Goal: Task Accomplishment & Management: Use online tool/utility

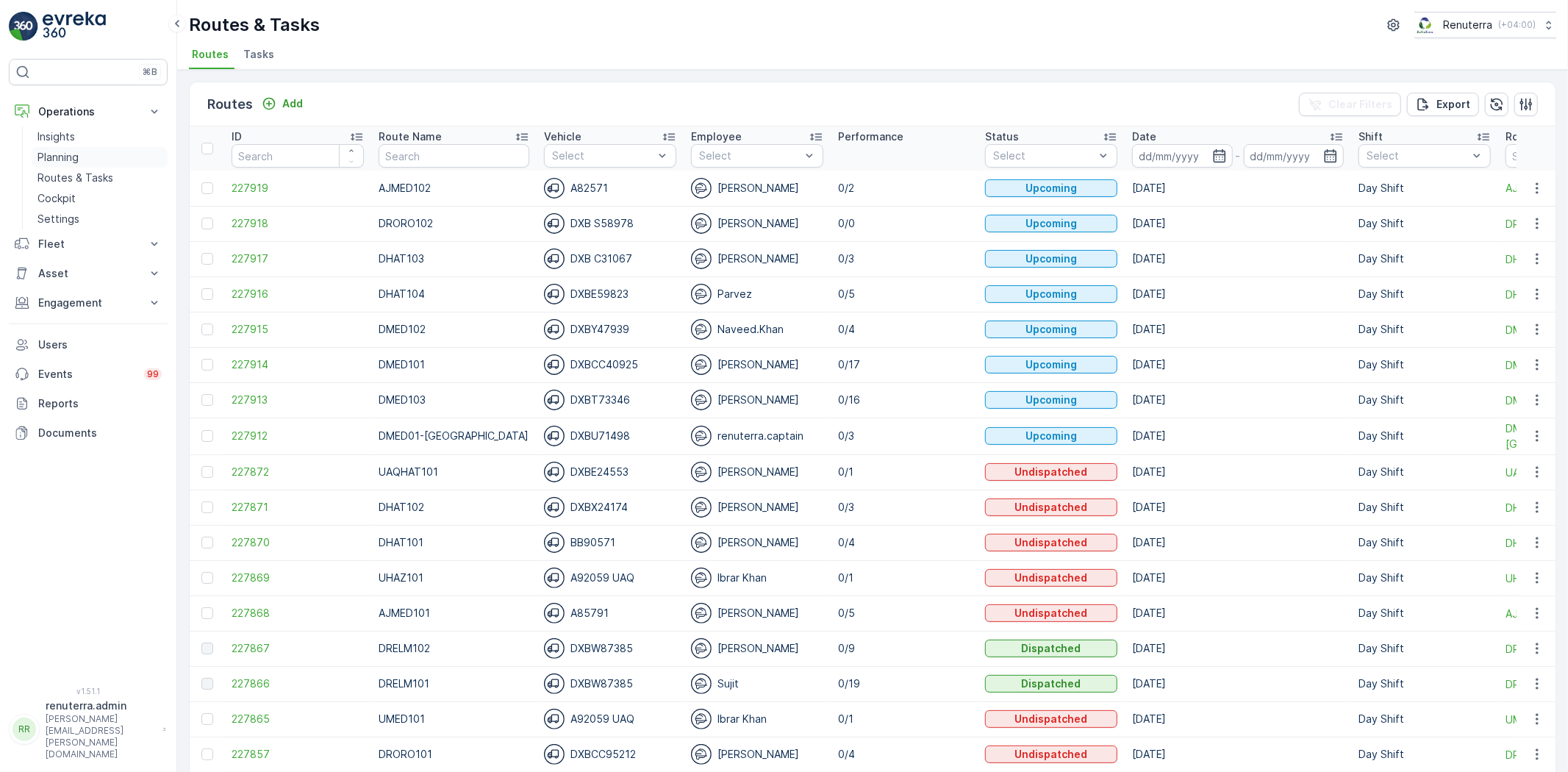
click at [52, 153] on p "Planning" at bounding box center [57, 156] width 41 height 14
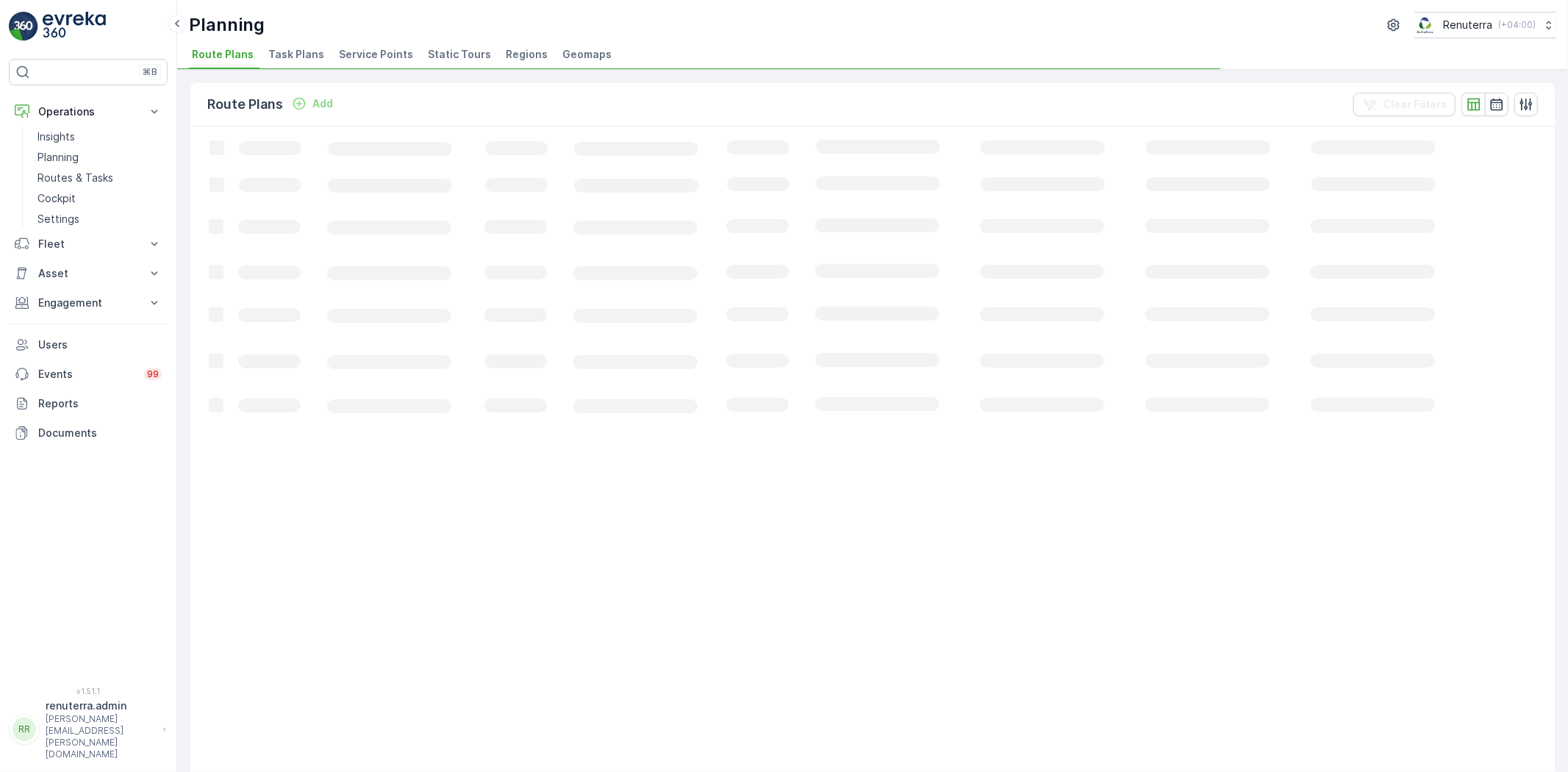
click at [366, 54] on span "Service Points" at bounding box center [376, 53] width 74 height 14
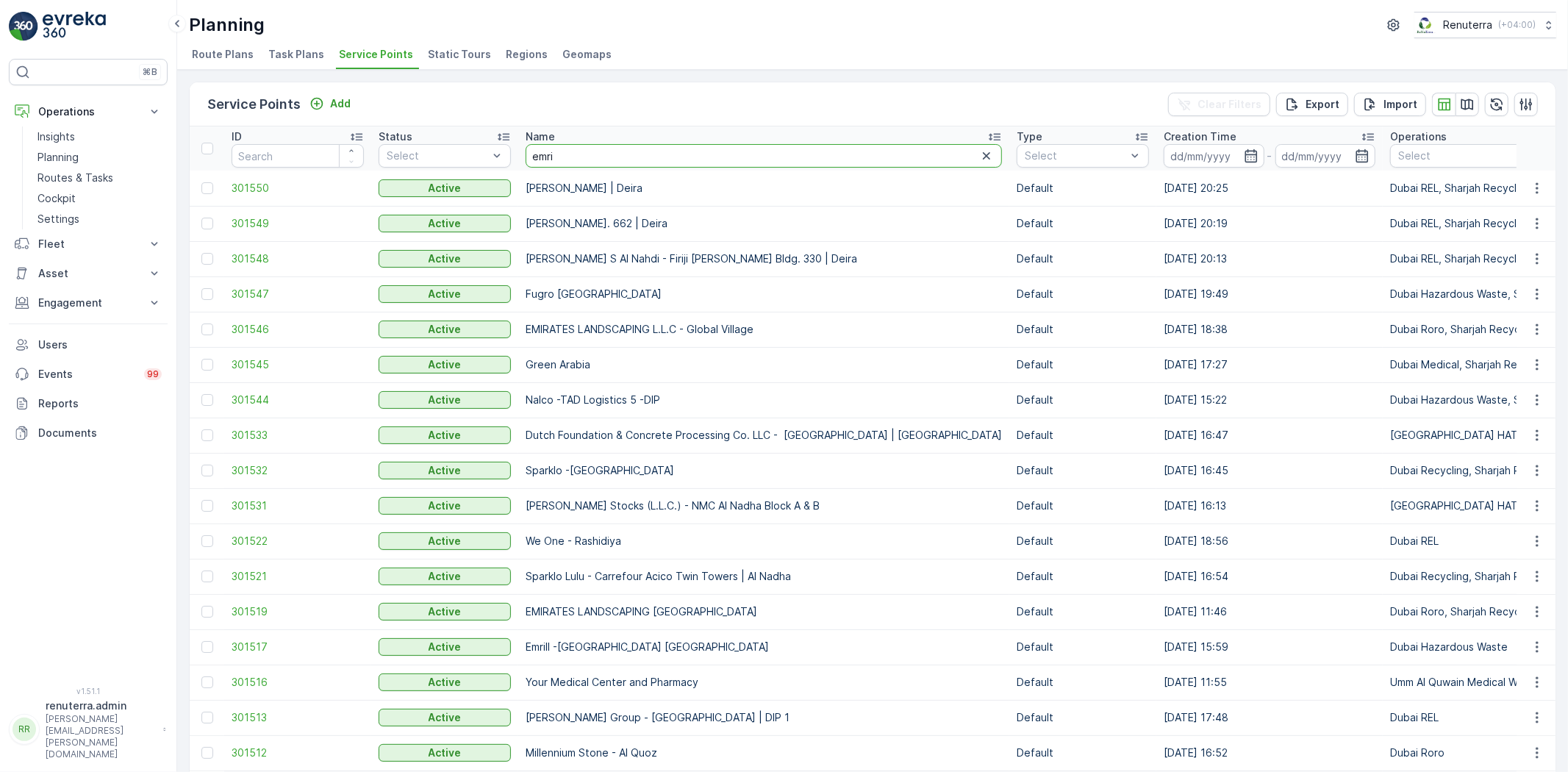
type input "emril"
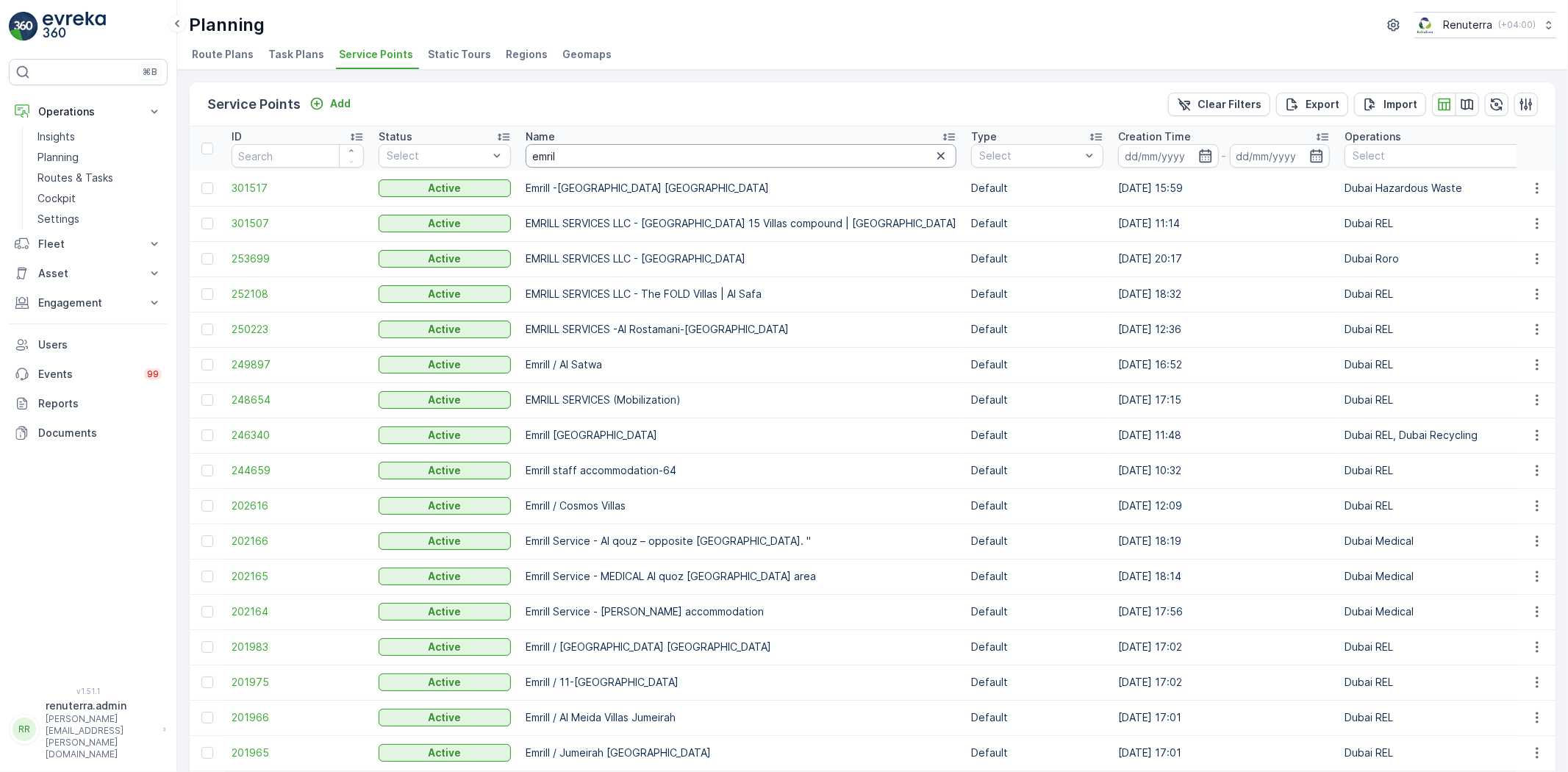
click at [620, 152] on input "emril" at bounding box center [741, 156] width 431 height 24
type input "emril h"
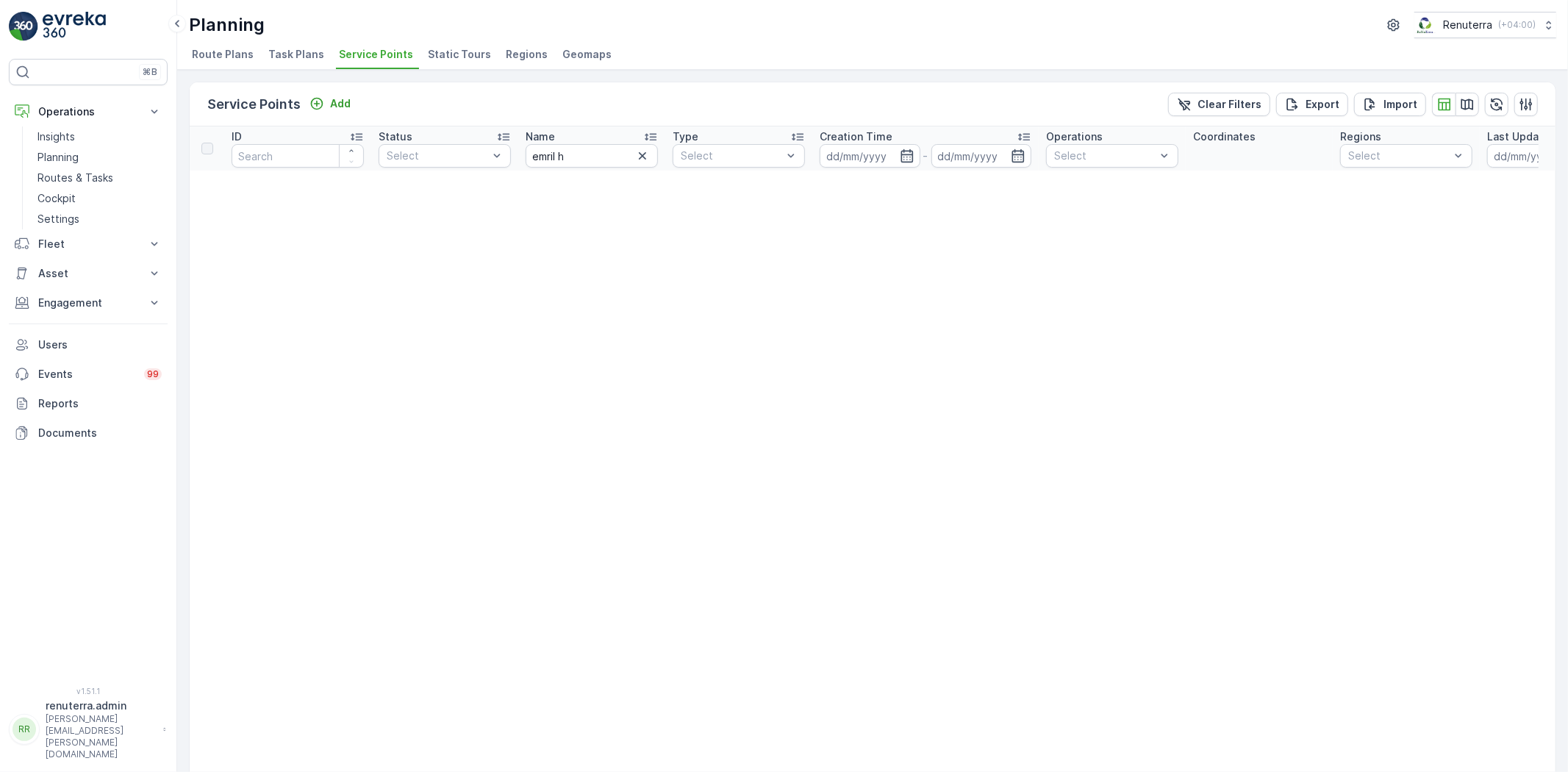
click at [586, 168] on th "Name [PERSON_NAME]" at bounding box center [591, 149] width 147 height 44
click at [586, 158] on input "emril h" at bounding box center [591, 156] width 133 height 24
type input "emril r"
click at [597, 144] on input "emril r" at bounding box center [591, 156] width 133 height 24
type input "emril"
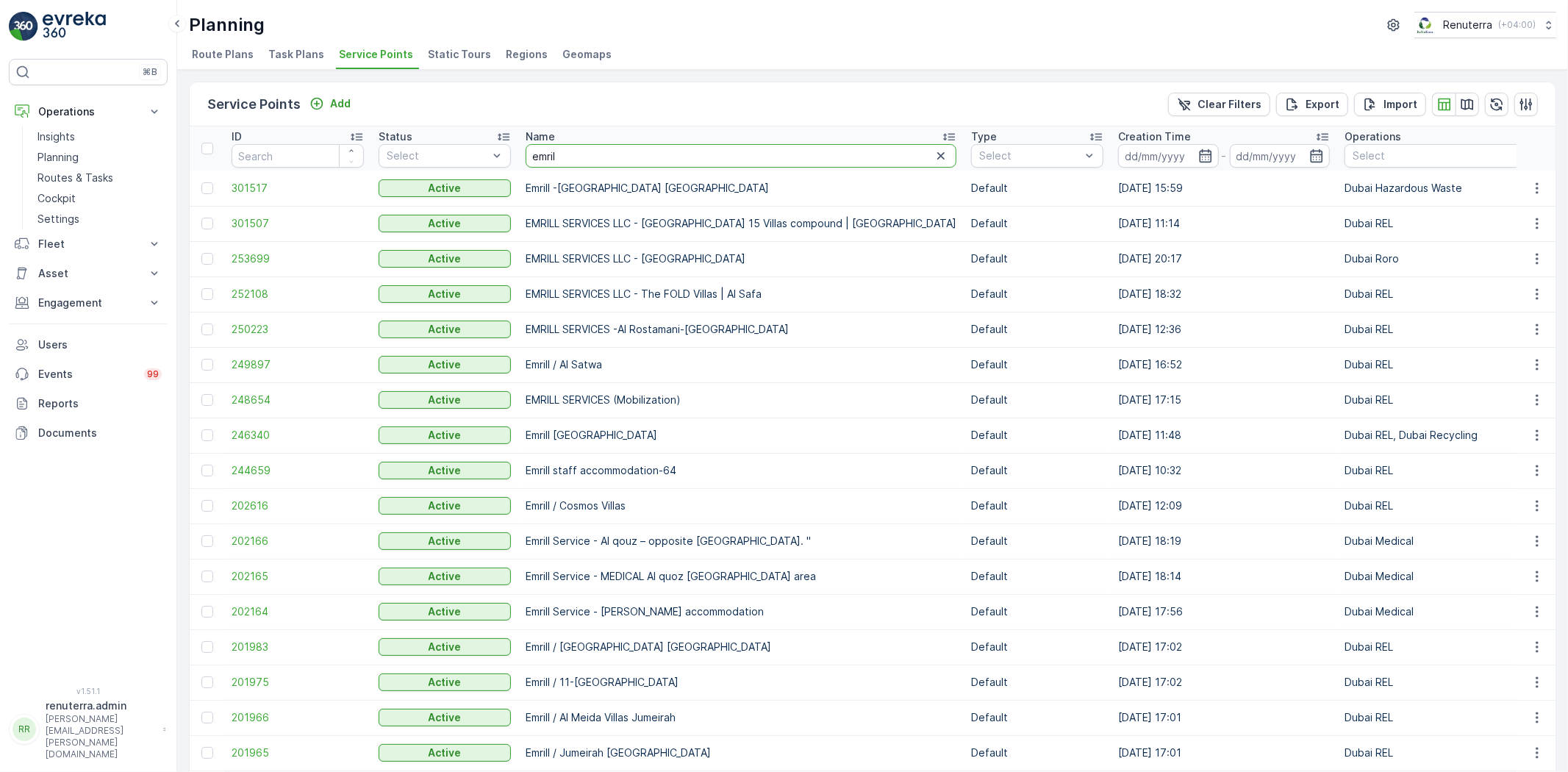
click at [588, 155] on input "emril" at bounding box center [741, 156] width 431 height 24
click at [598, 158] on input "emril" at bounding box center [741, 156] width 431 height 24
type input "happy hom"
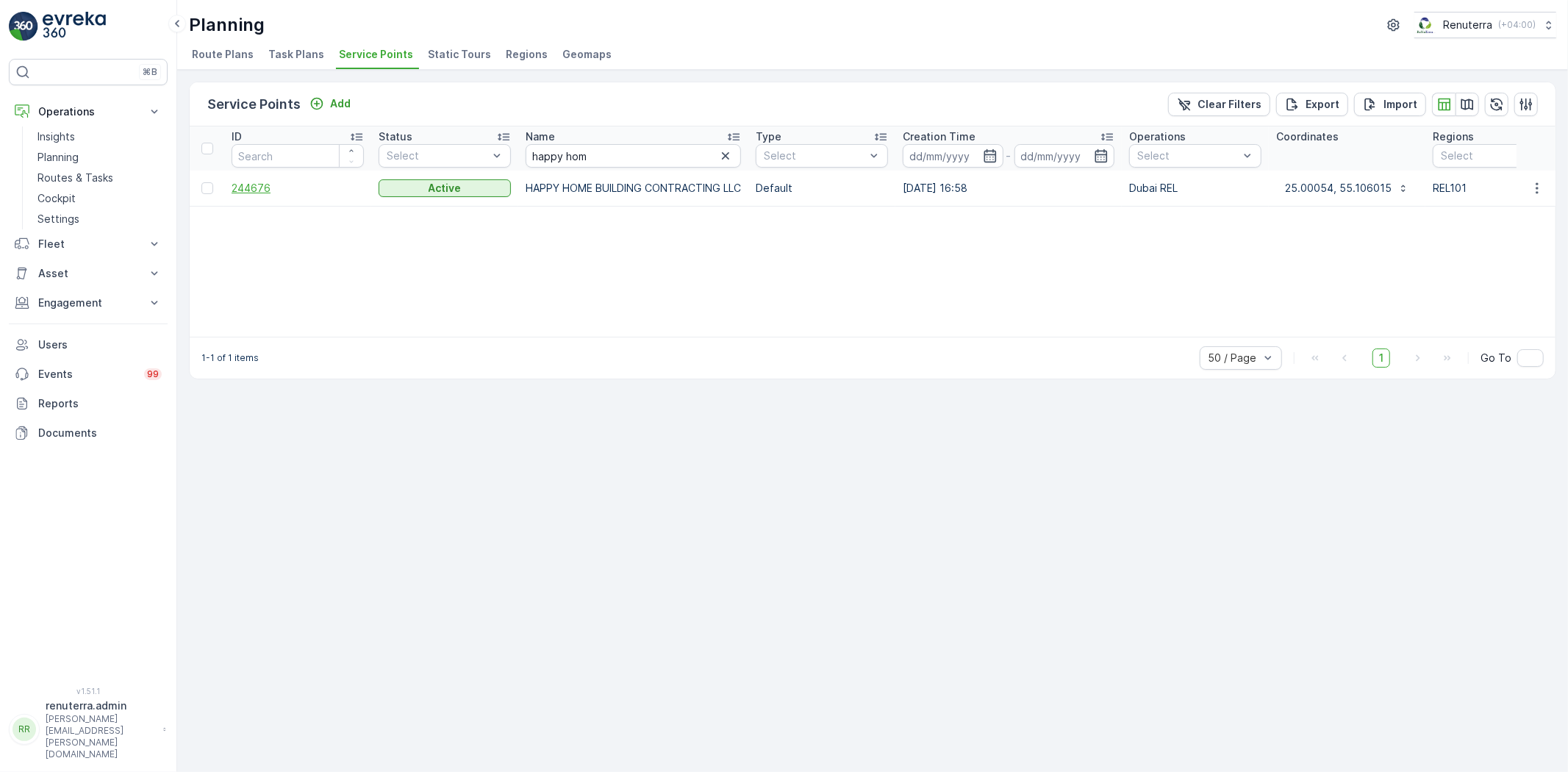
click at [238, 184] on span "244676" at bounding box center [298, 188] width 133 height 14
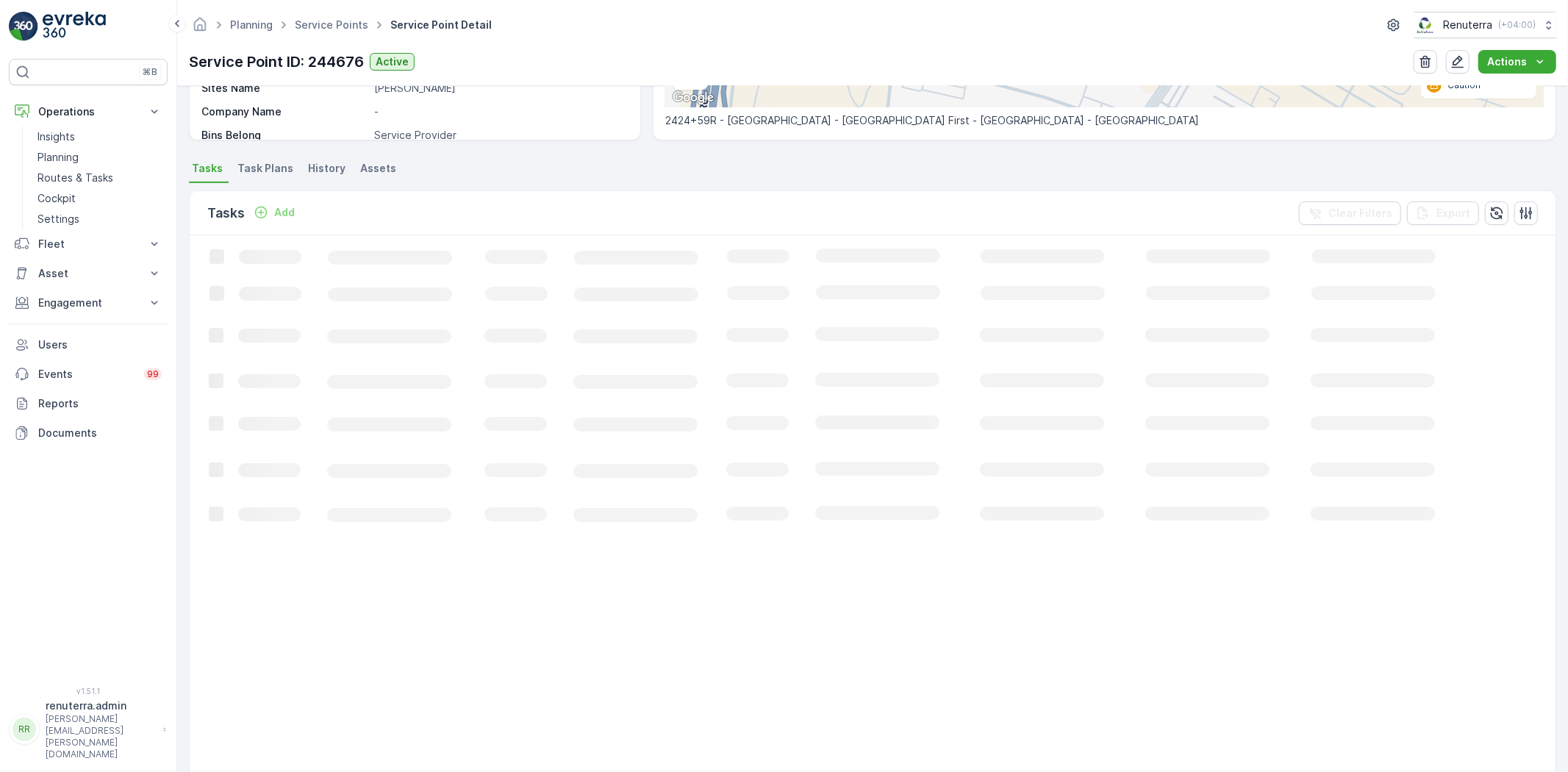
scroll to position [326, 0]
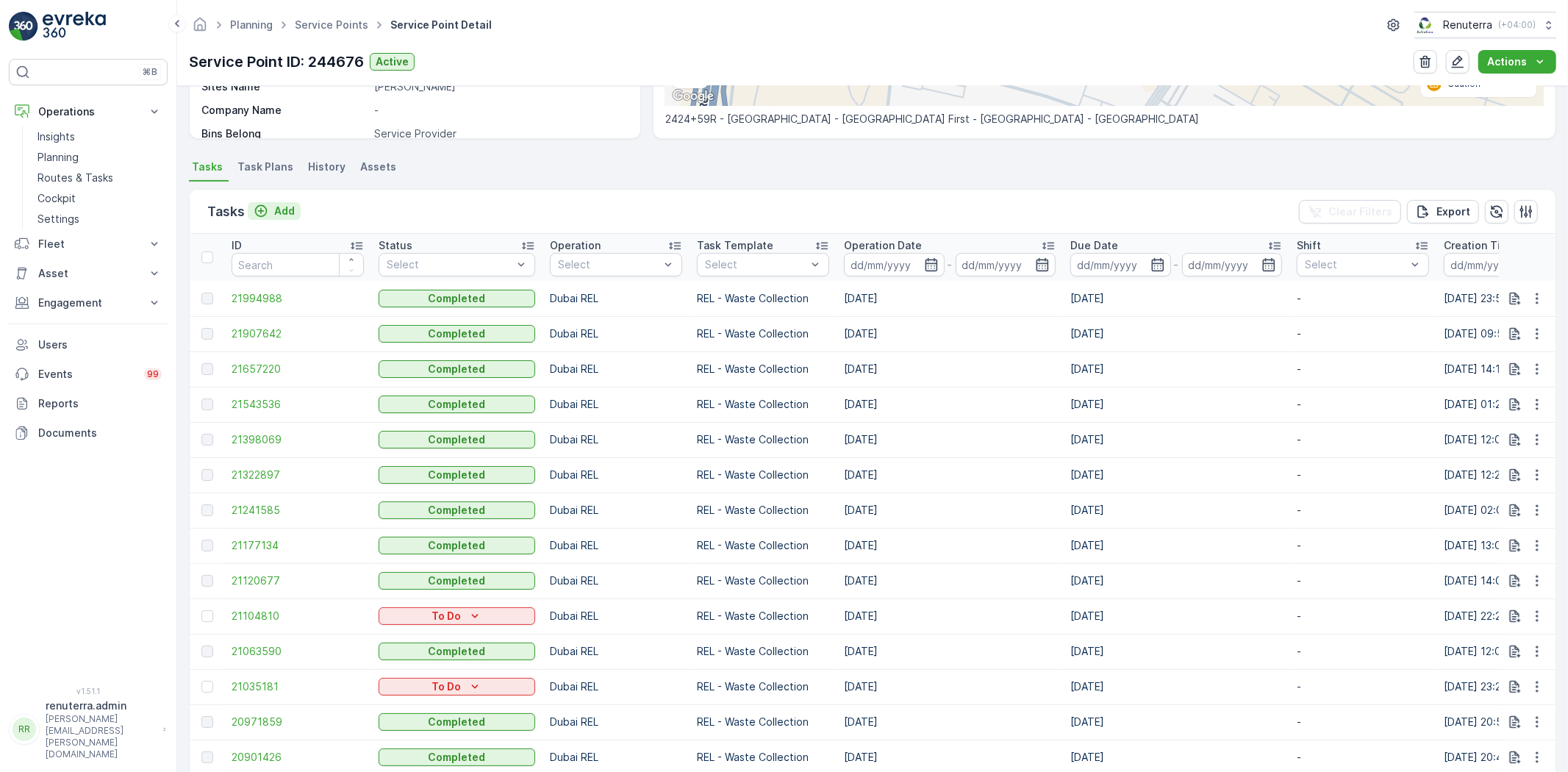
click at [285, 203] on p "Add" at bounding box center [284, 210] width 21 height 14
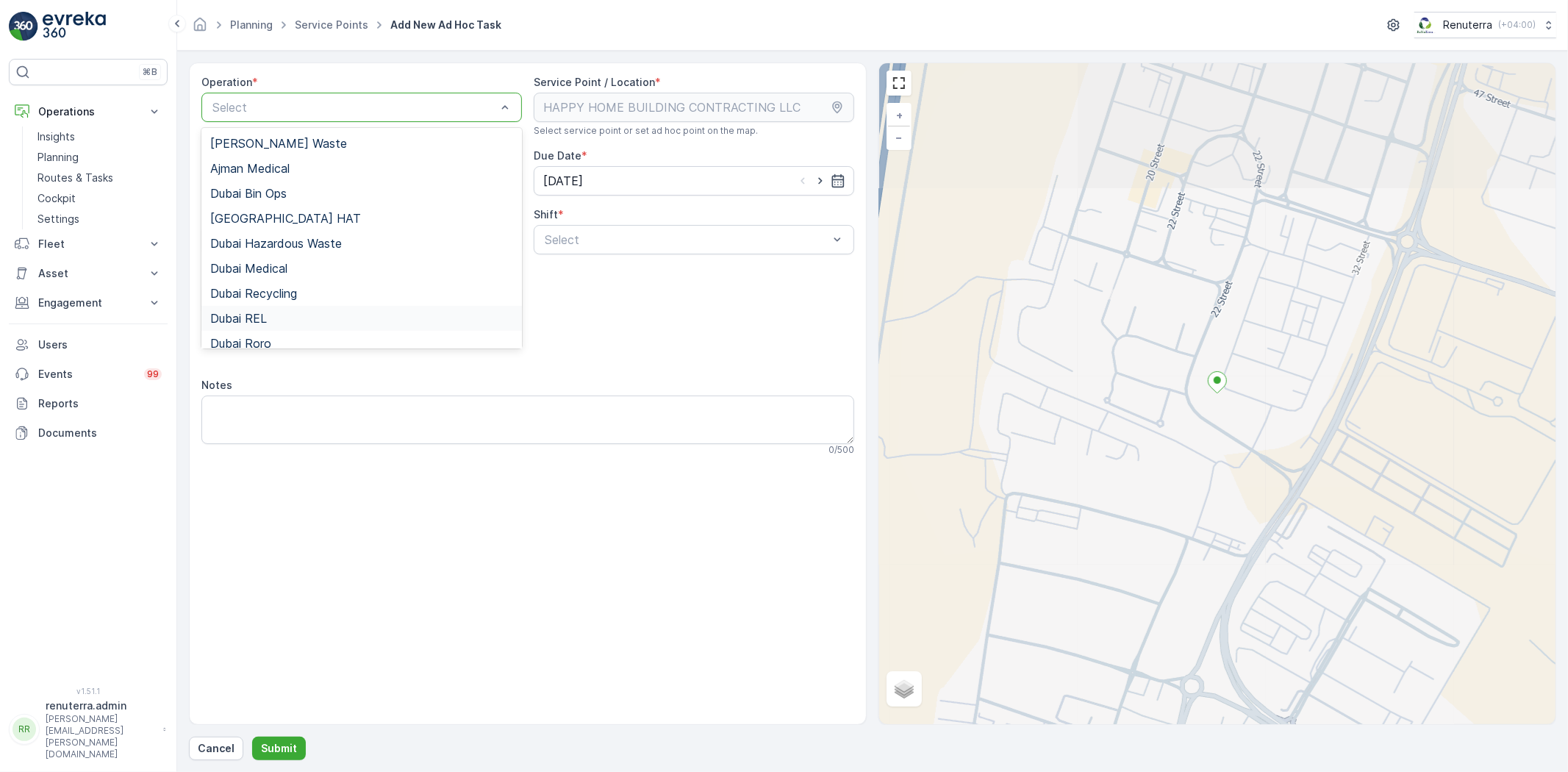
click at [264, 320] on span "Dubai REL" at bounding box center [237, 319] width 56 height 13
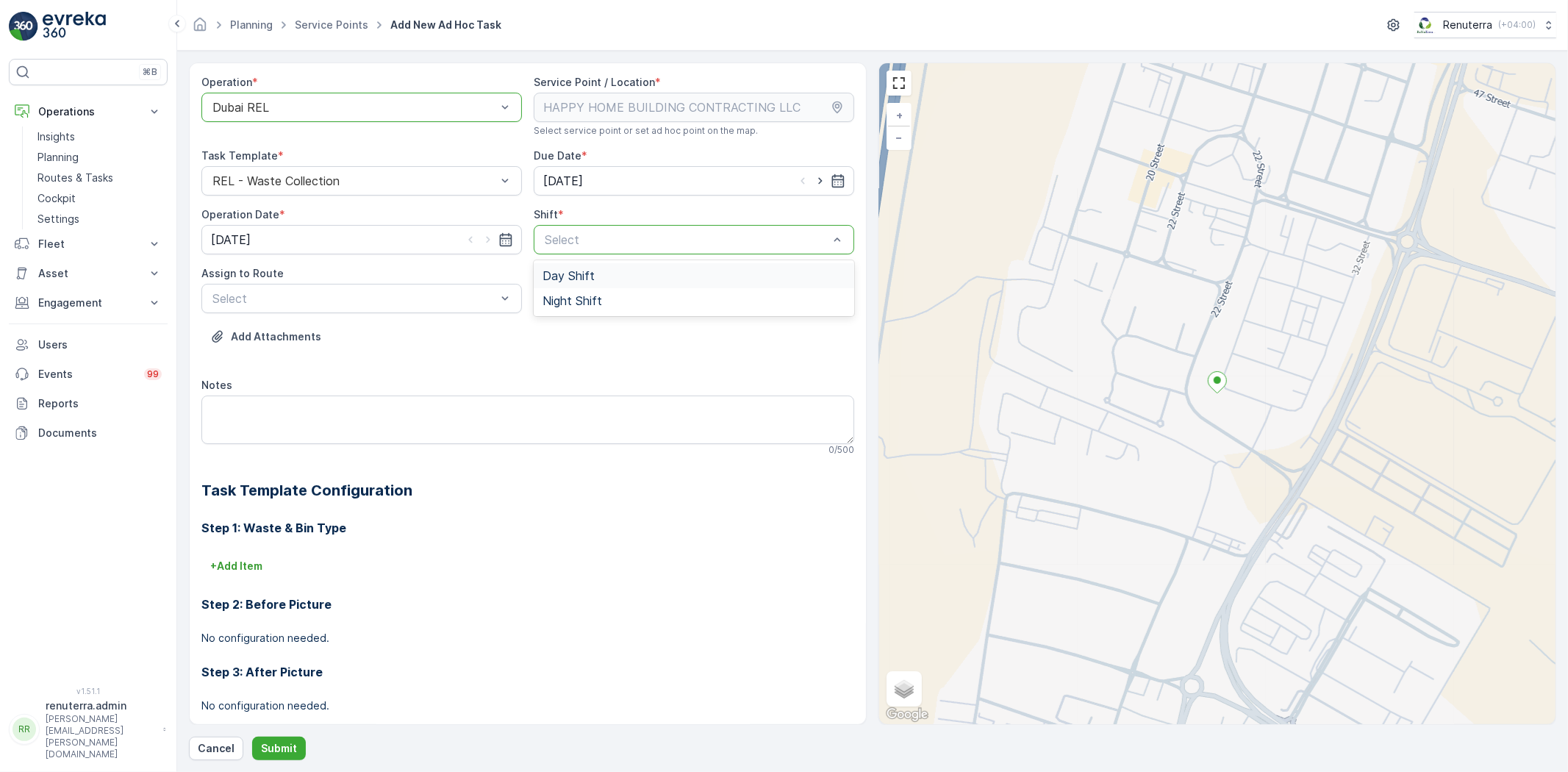
click at [636, 274] on div "Day Shift" at bounding box center [693, 276] width 302 height 13
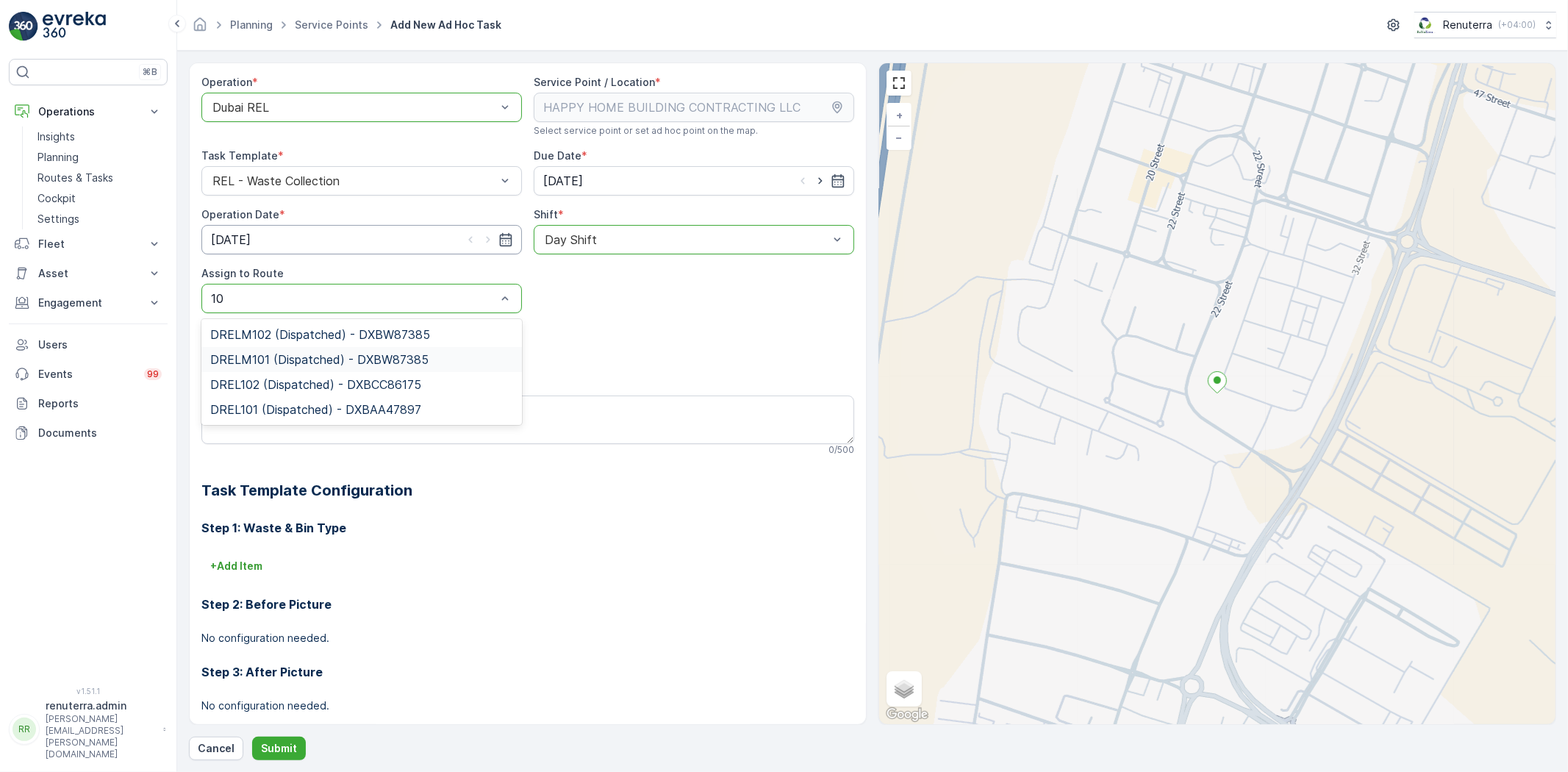
type input "102"
click at [317, 339] on span "DRELM102 (Dispatched) - DXBW87385" at bounding box center [320, 335] width 219 height 13
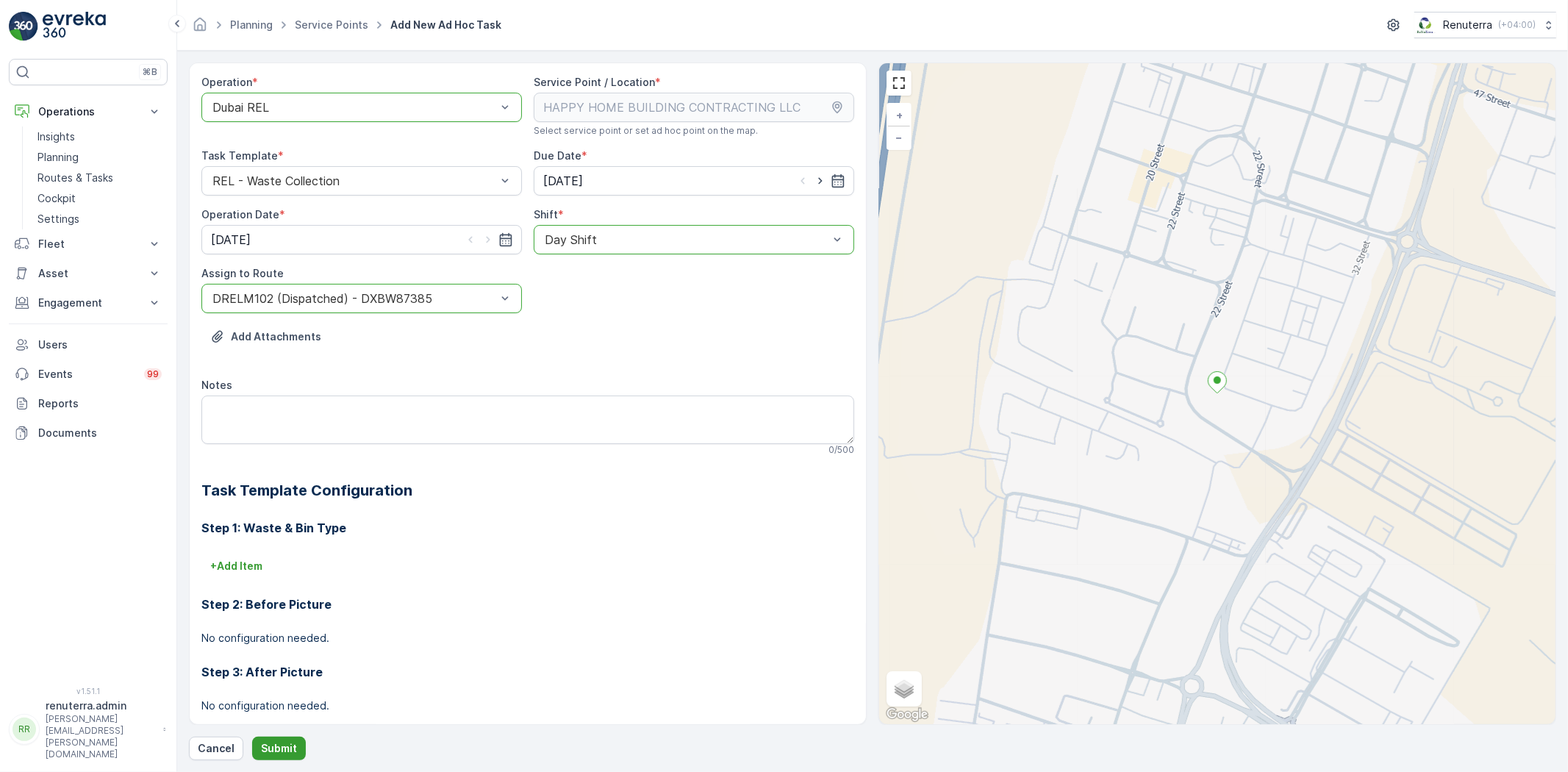
click at [274, 750] on p "Submit" at bounding box center [279, 748] width 36 height 14
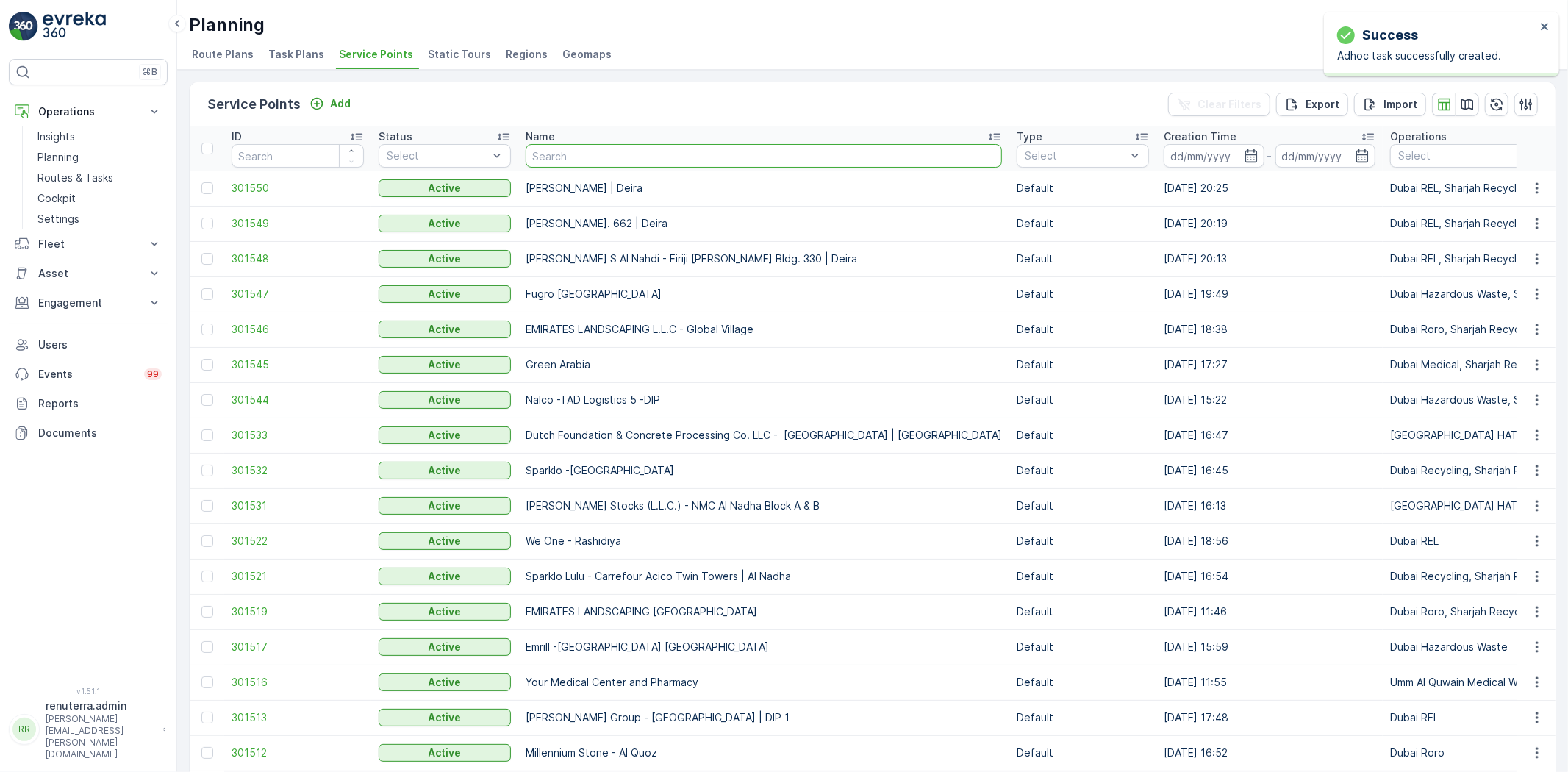
click at [671, 160] on input "text" at bounding box center [763, 156] width 476 height 24
type input "leha"
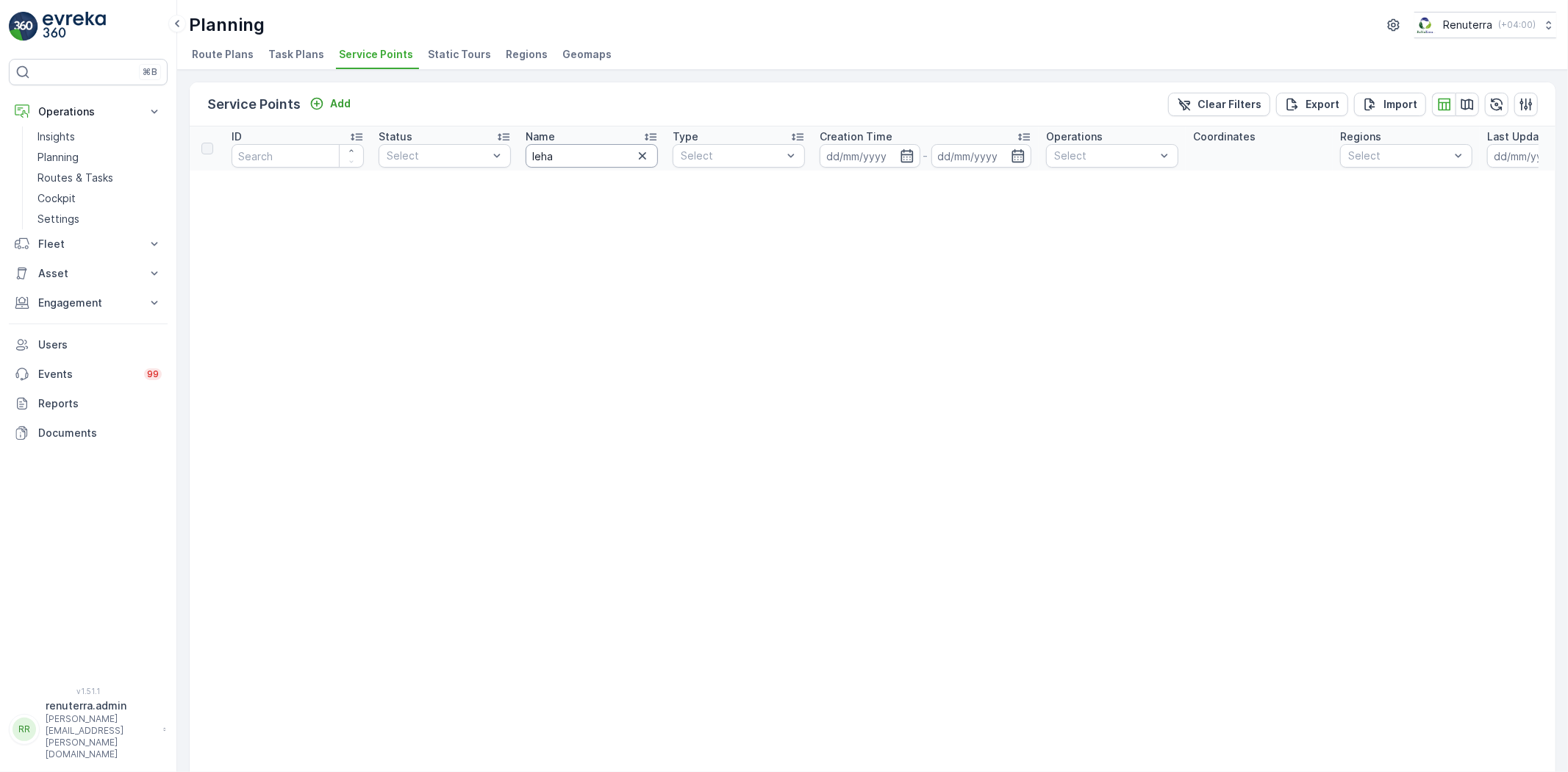
click at [567, 152] on input "leha" at bounding box center [591, 156] width 133 height 24
type input "l"
type input "bab"
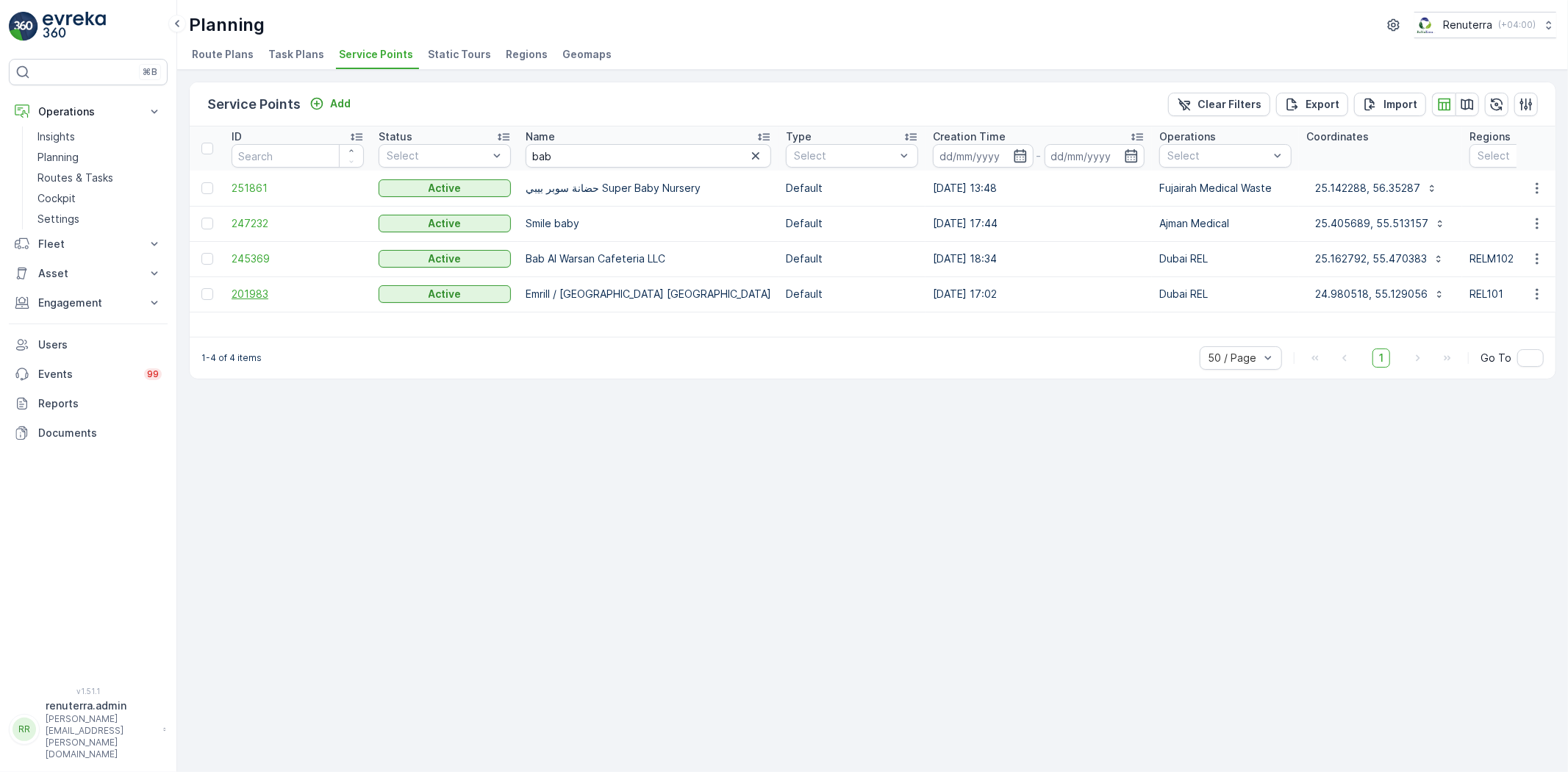
click at [259, 291] on span "201983" at bounding box center [298, 294] width 133 height 14
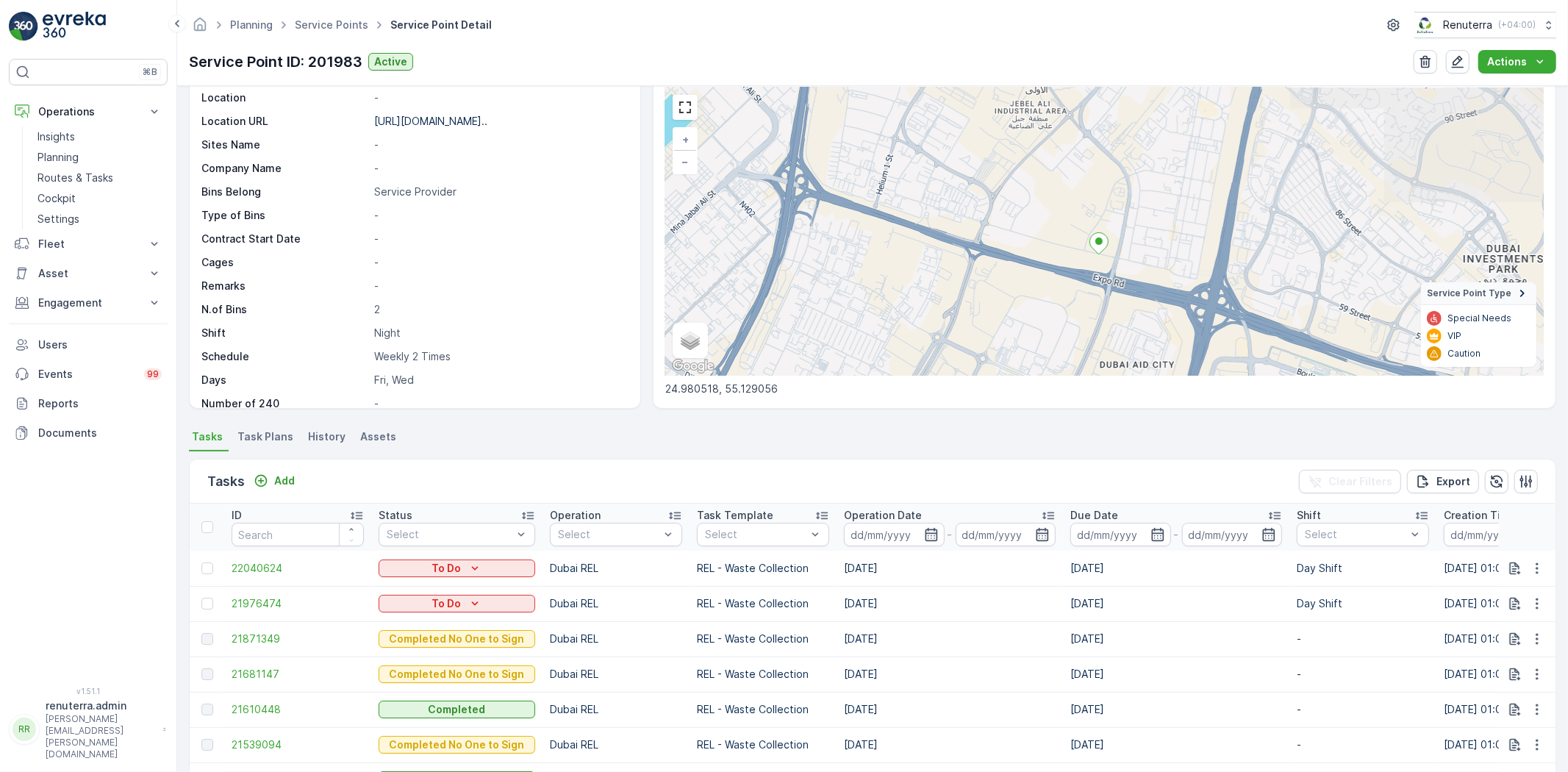
scroll to position [82, 0]
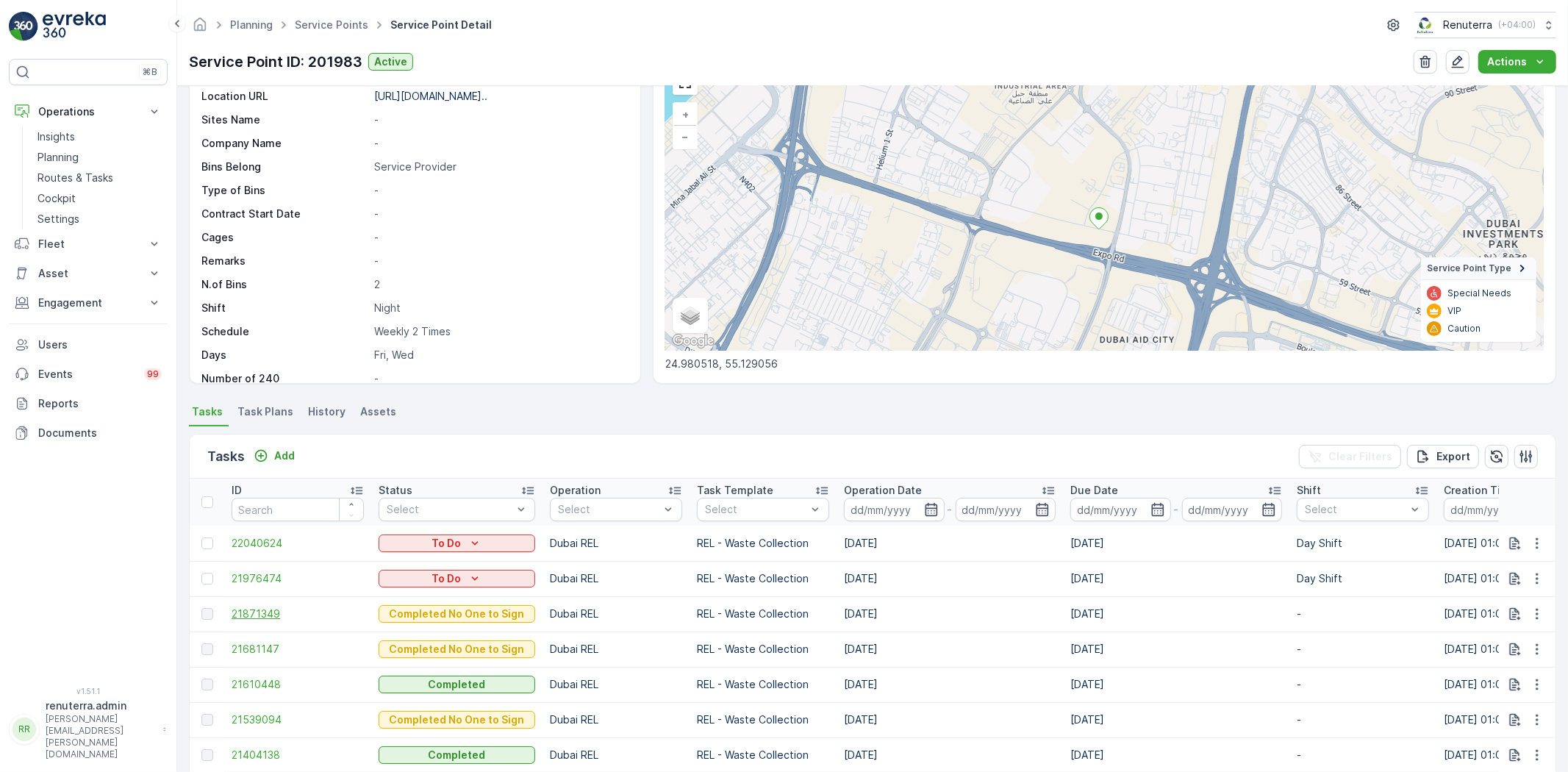
click at [258, 607] on span "21871349" at bounding box center [298, 614] width 133 height 14
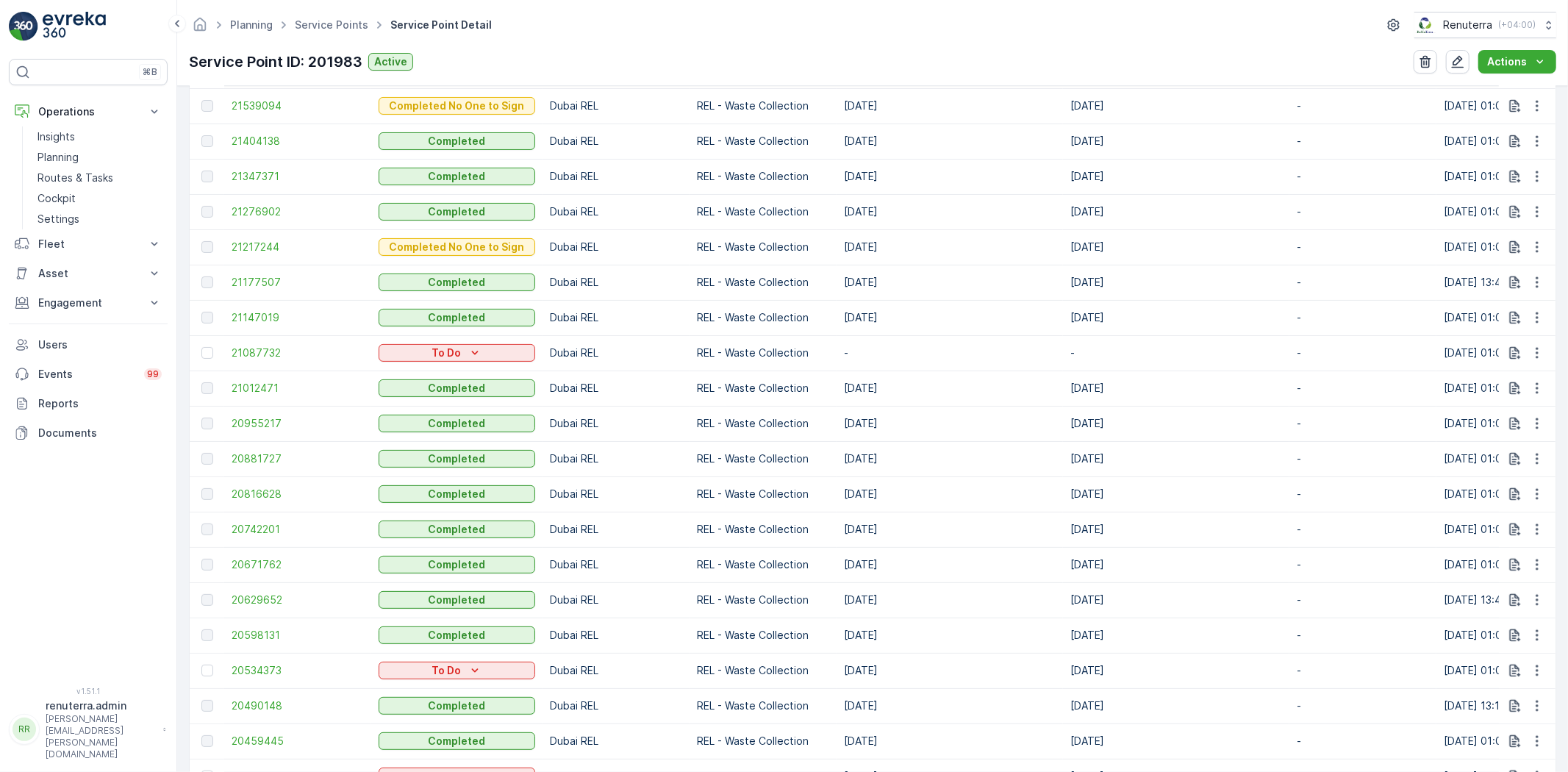
scroll to position [736, 0]
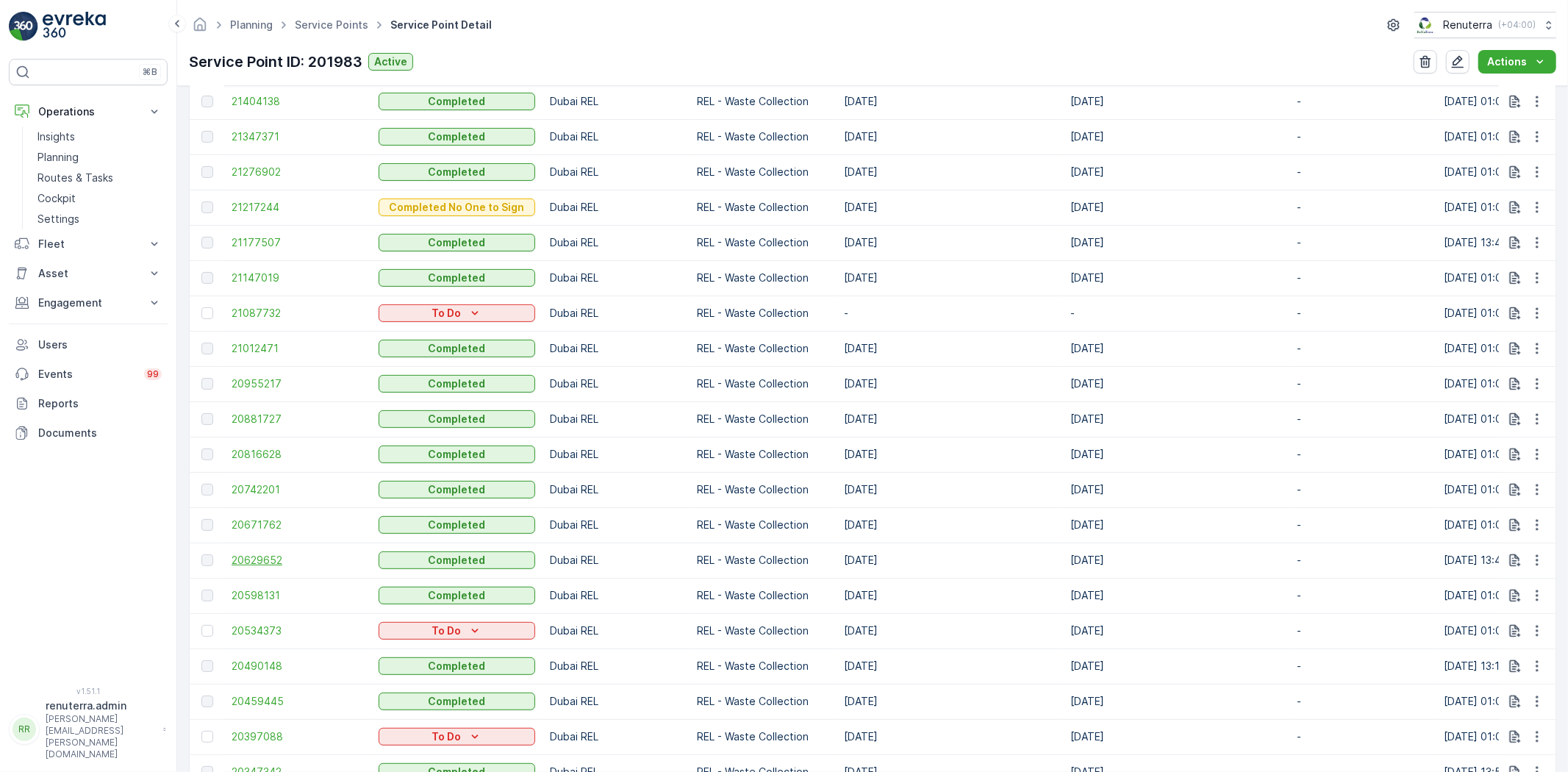
click at [248, 562] on span "20629652" at bounding box center [298, 560] width 133 height 14
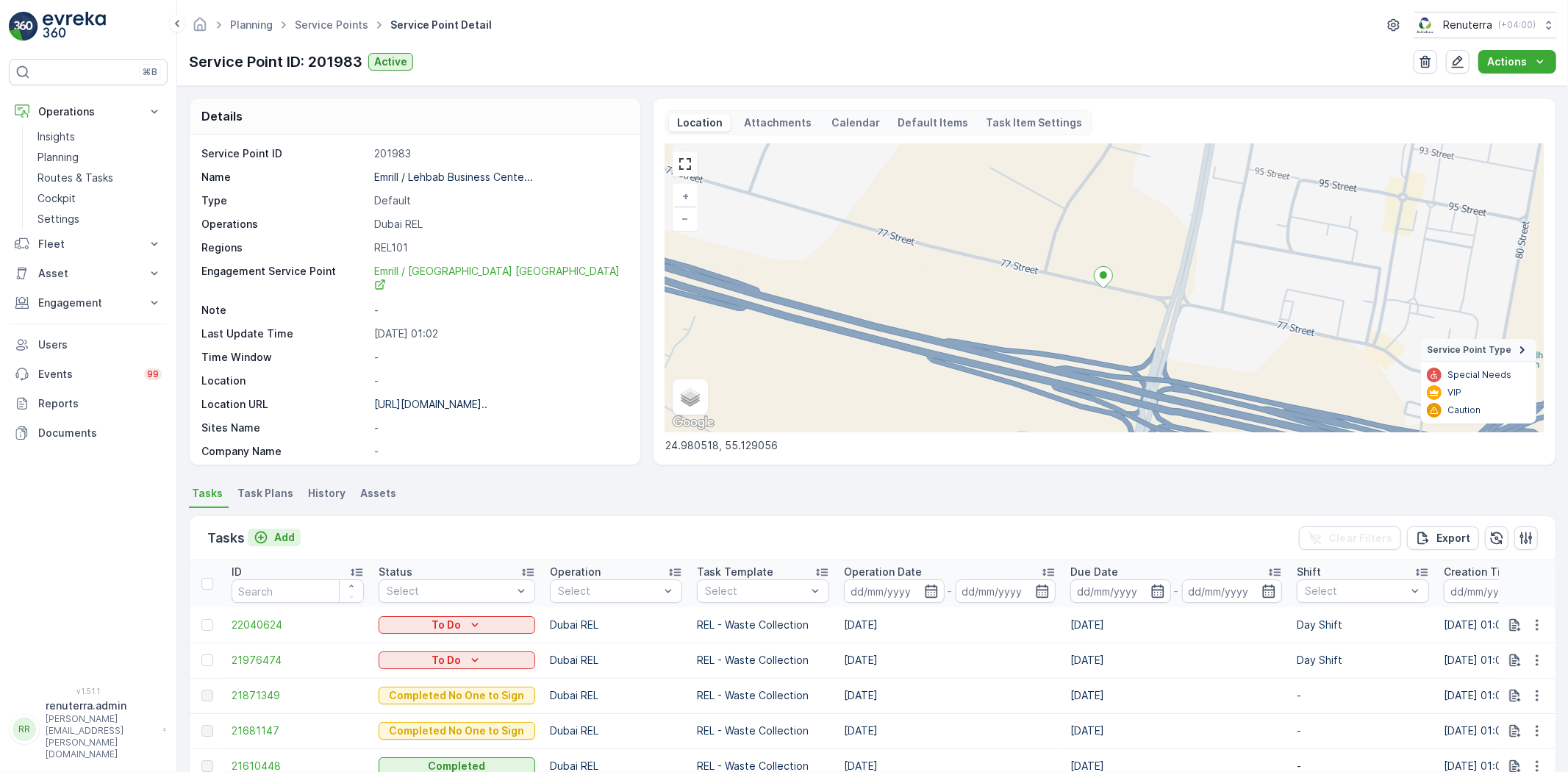
click at [283, 538] on p "Add" at bounding box center [284, 537] width 21 height 14
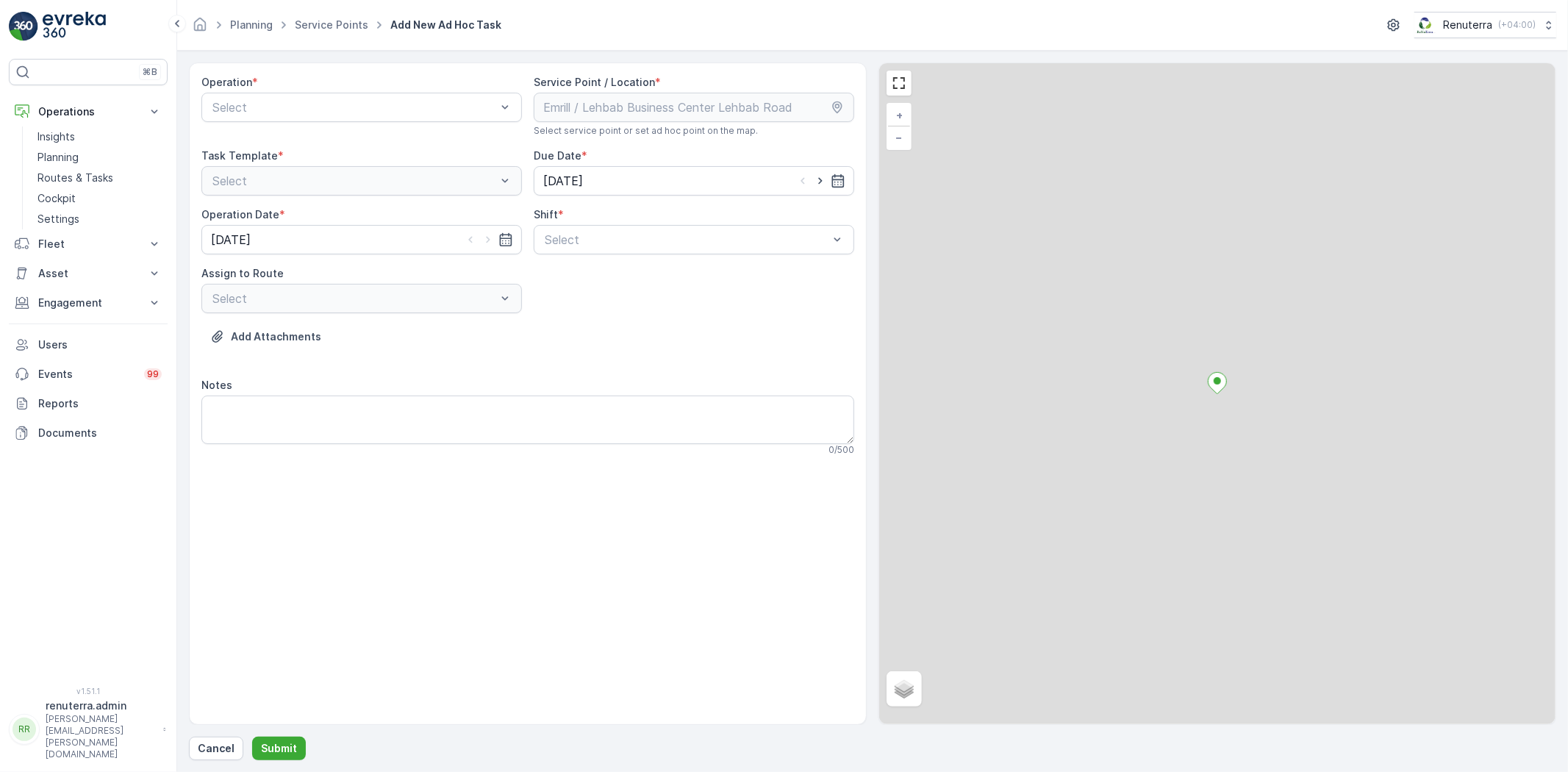
click at [307, 90] on div "Operation *" at bounding box center [361, 82] width 320 height 14
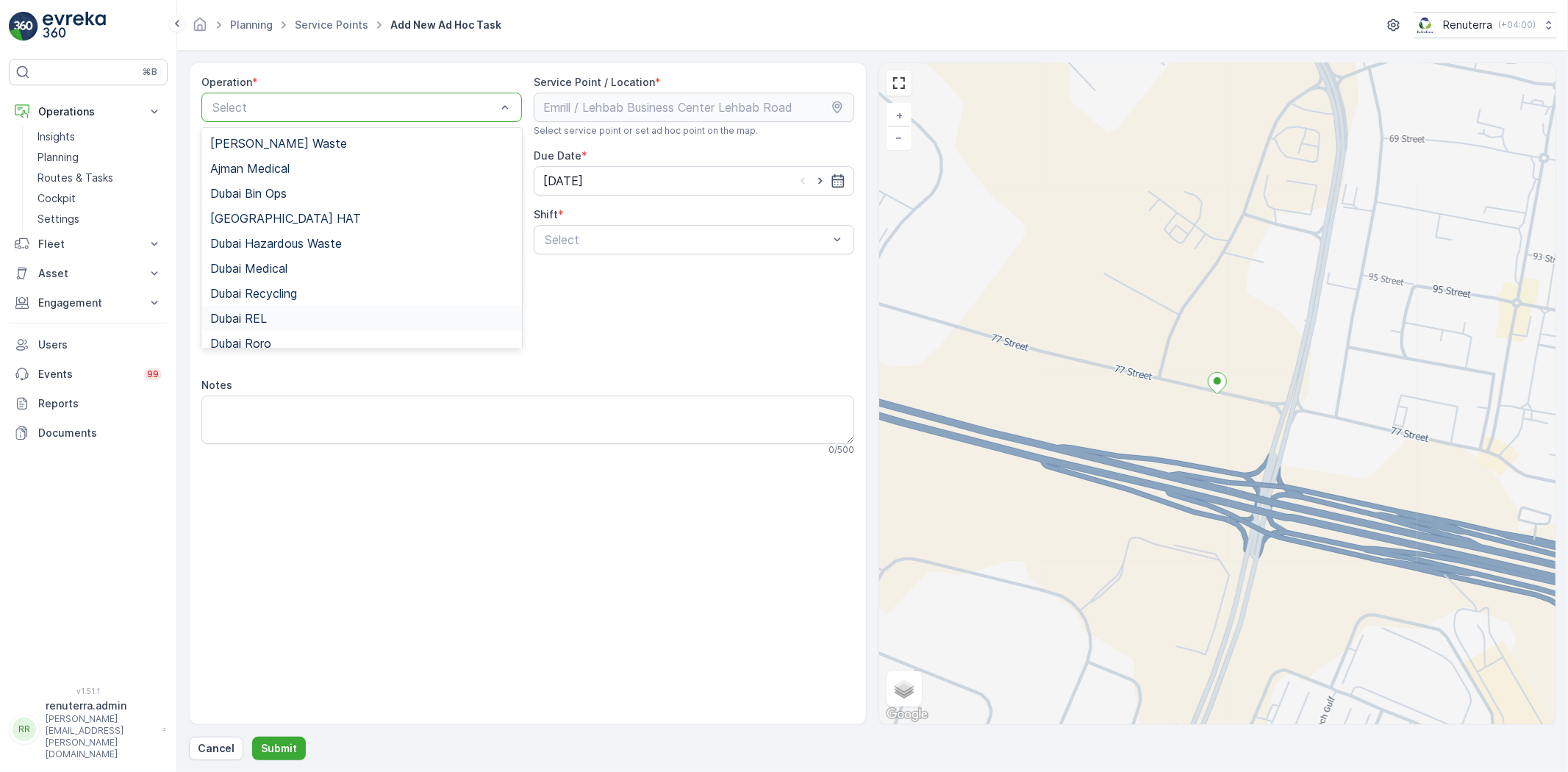
click at [258, 323] on span "Dubai REL" at bounding box center [237, 319] width 56 height 13
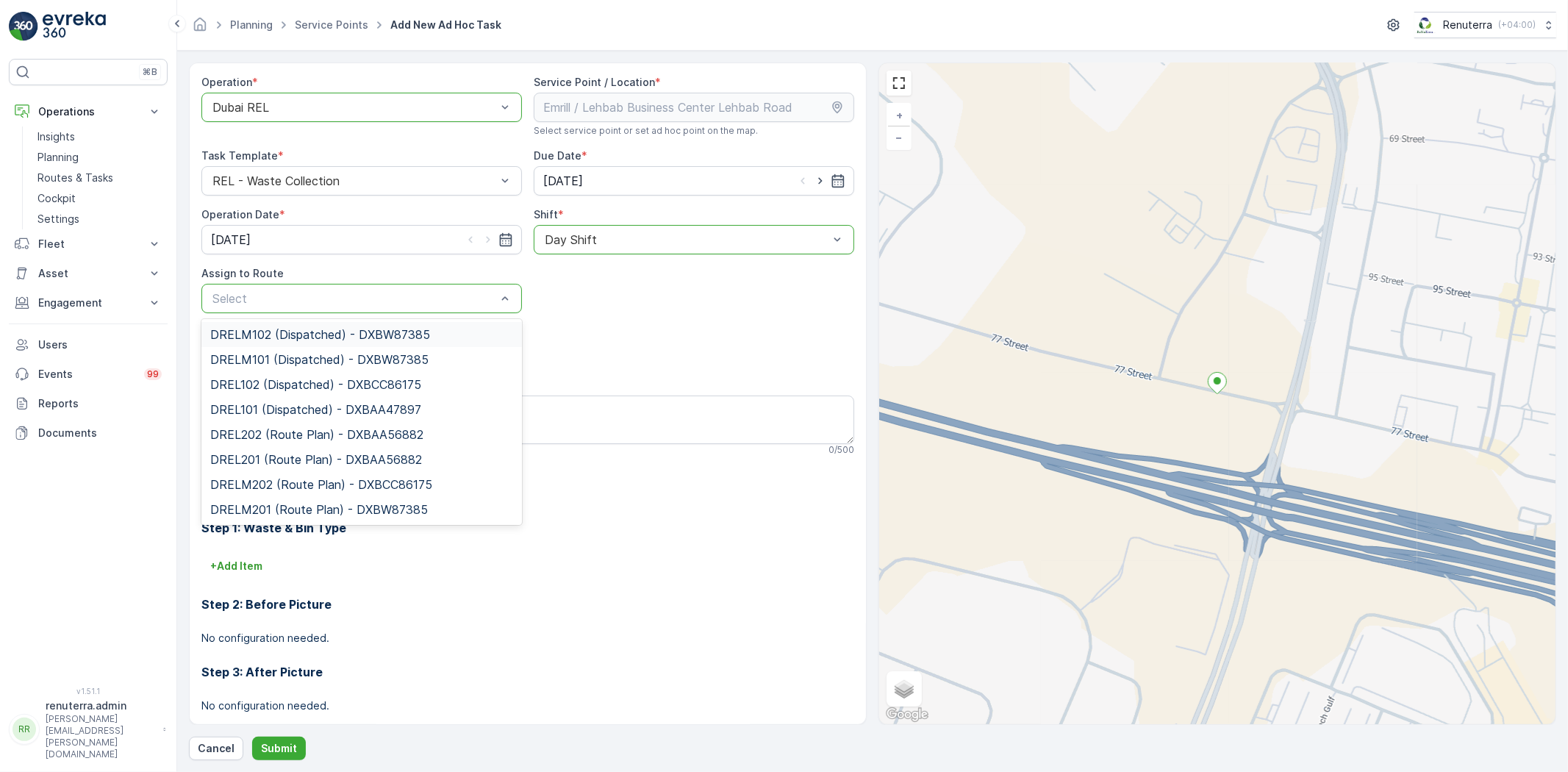
type input "0"
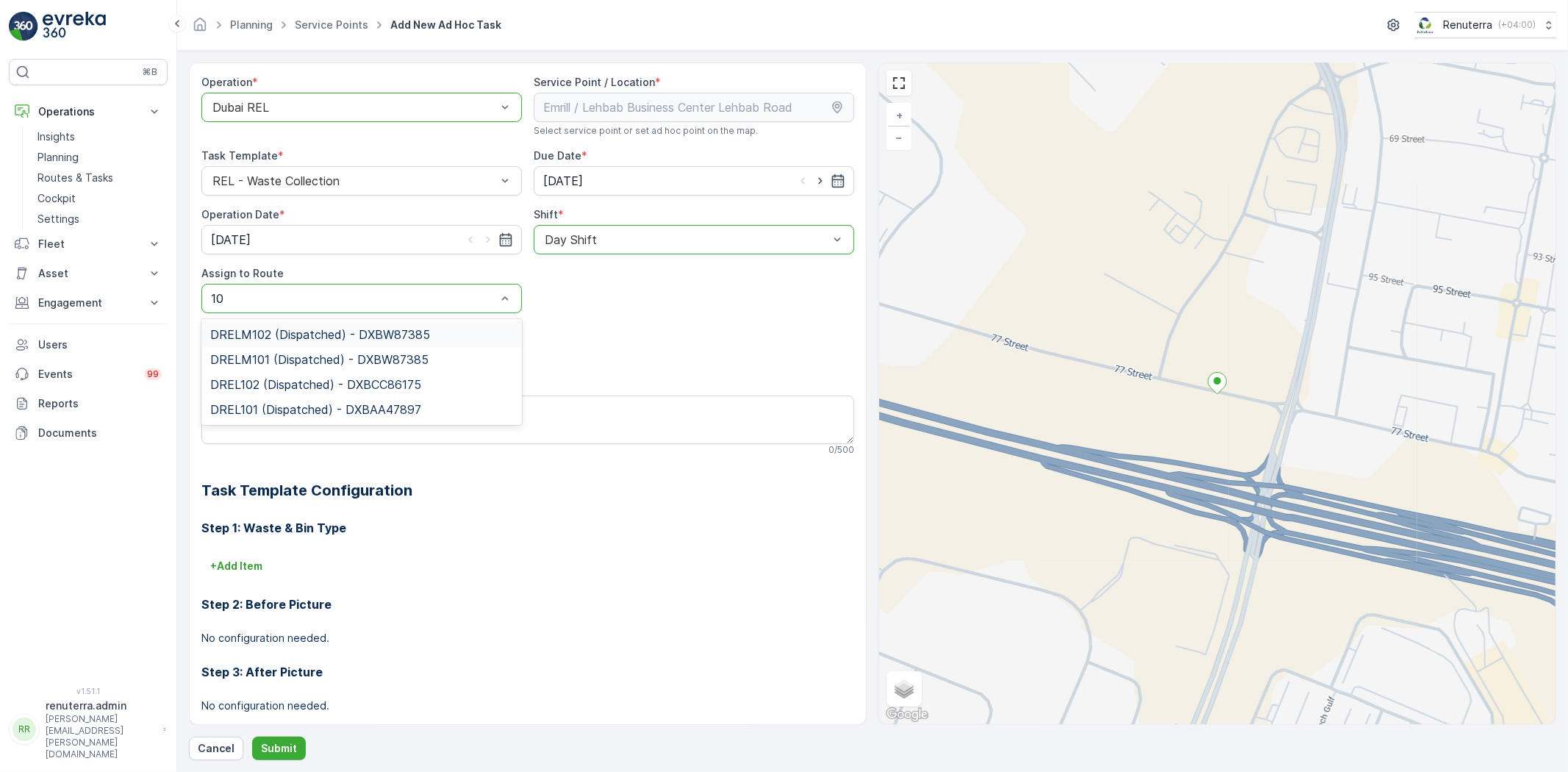
type input "102"
click at [269, 335] on span "DRELM102 (Dispatched) - DXBW87385" at bounding box center [320, 335] width 219 height 13
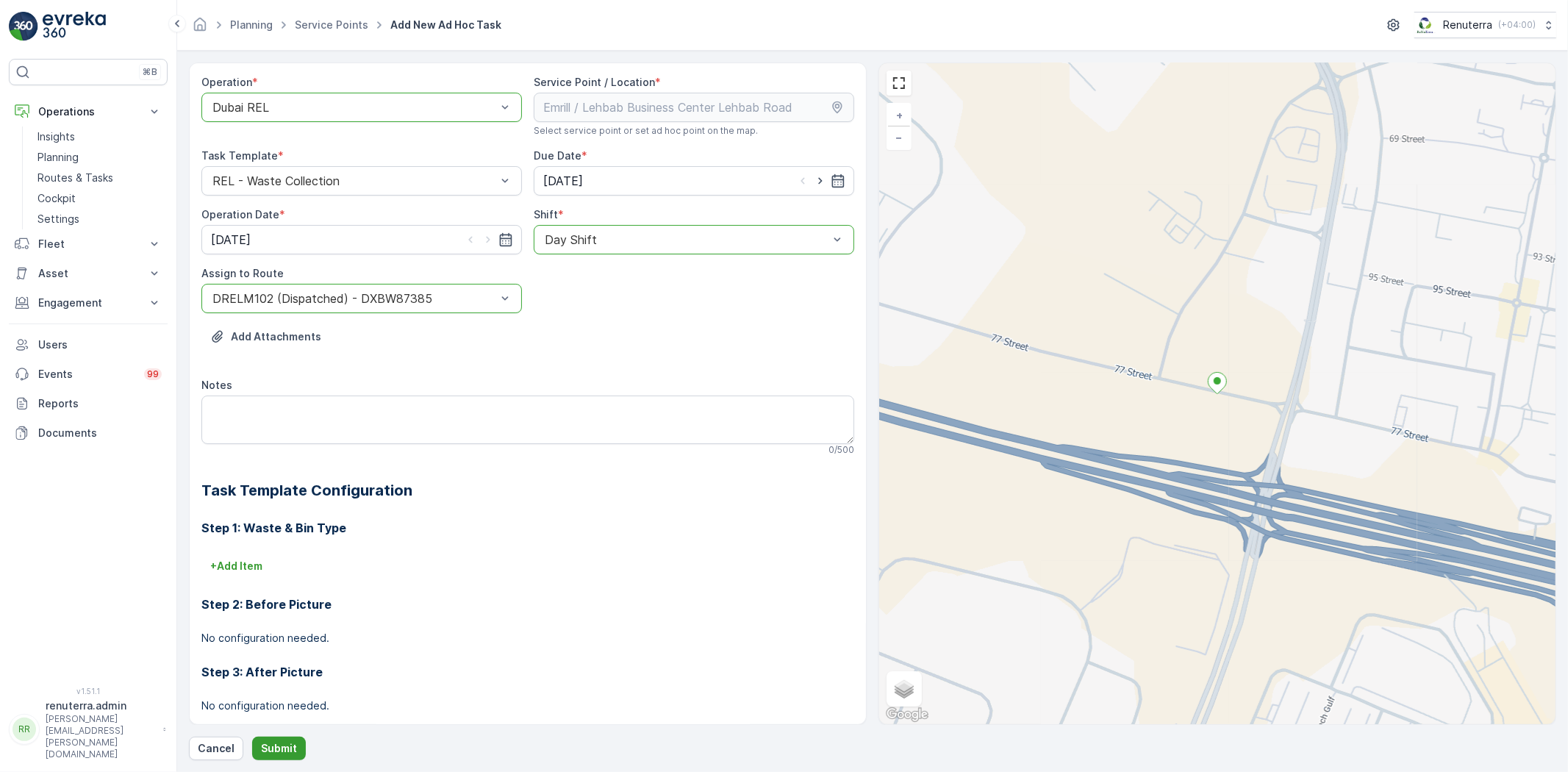
click at [276, 742] on p "Submit" at bounding box center [279, 748] width 36 height 14
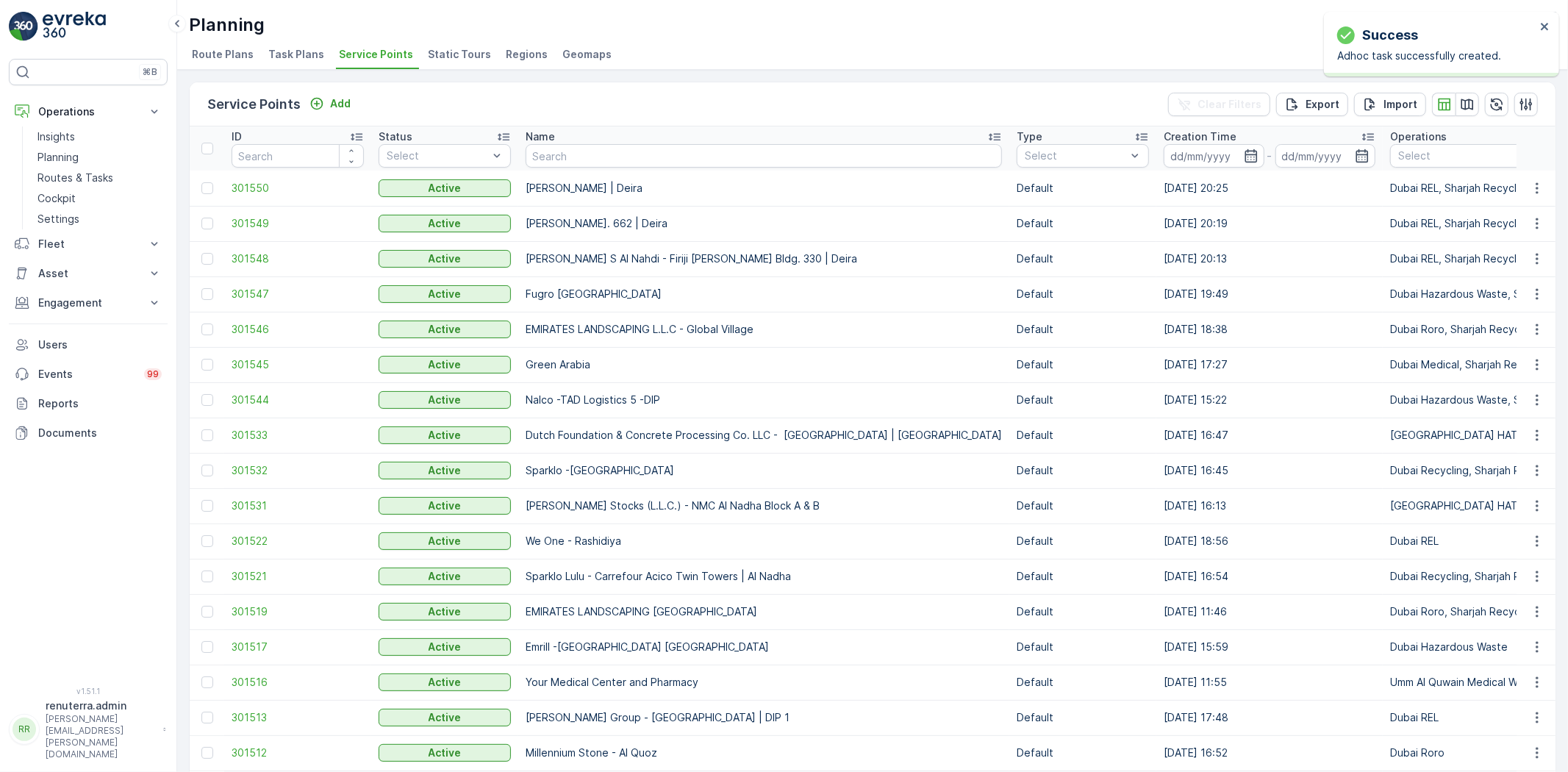
click at [559, 156] on input "text" at bounding box center [763, 156] width 476 height 24
type input "mou"
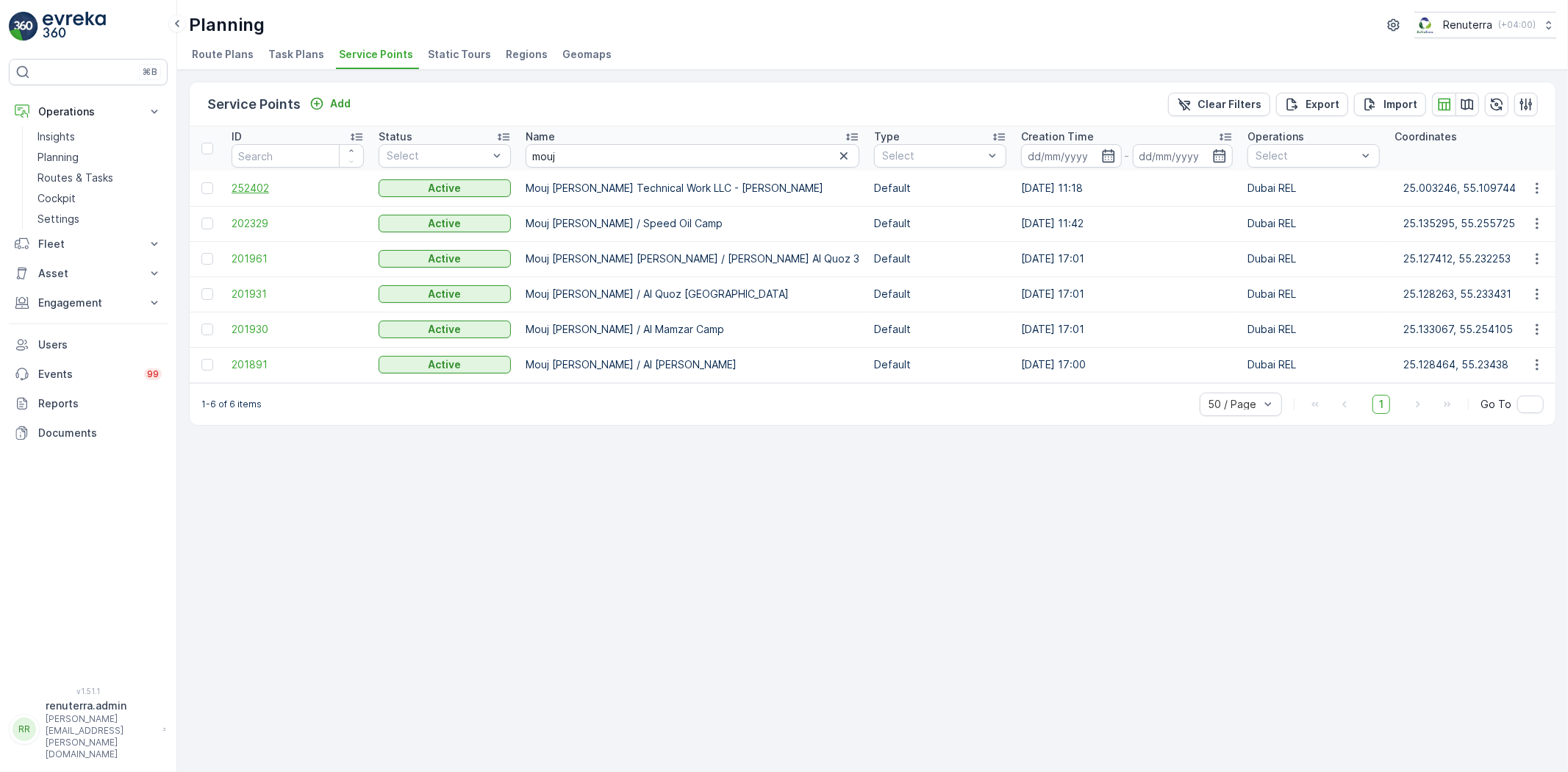
click at [241, 188] on span "252402" at bounding box center [298, 188] width 133 height 14
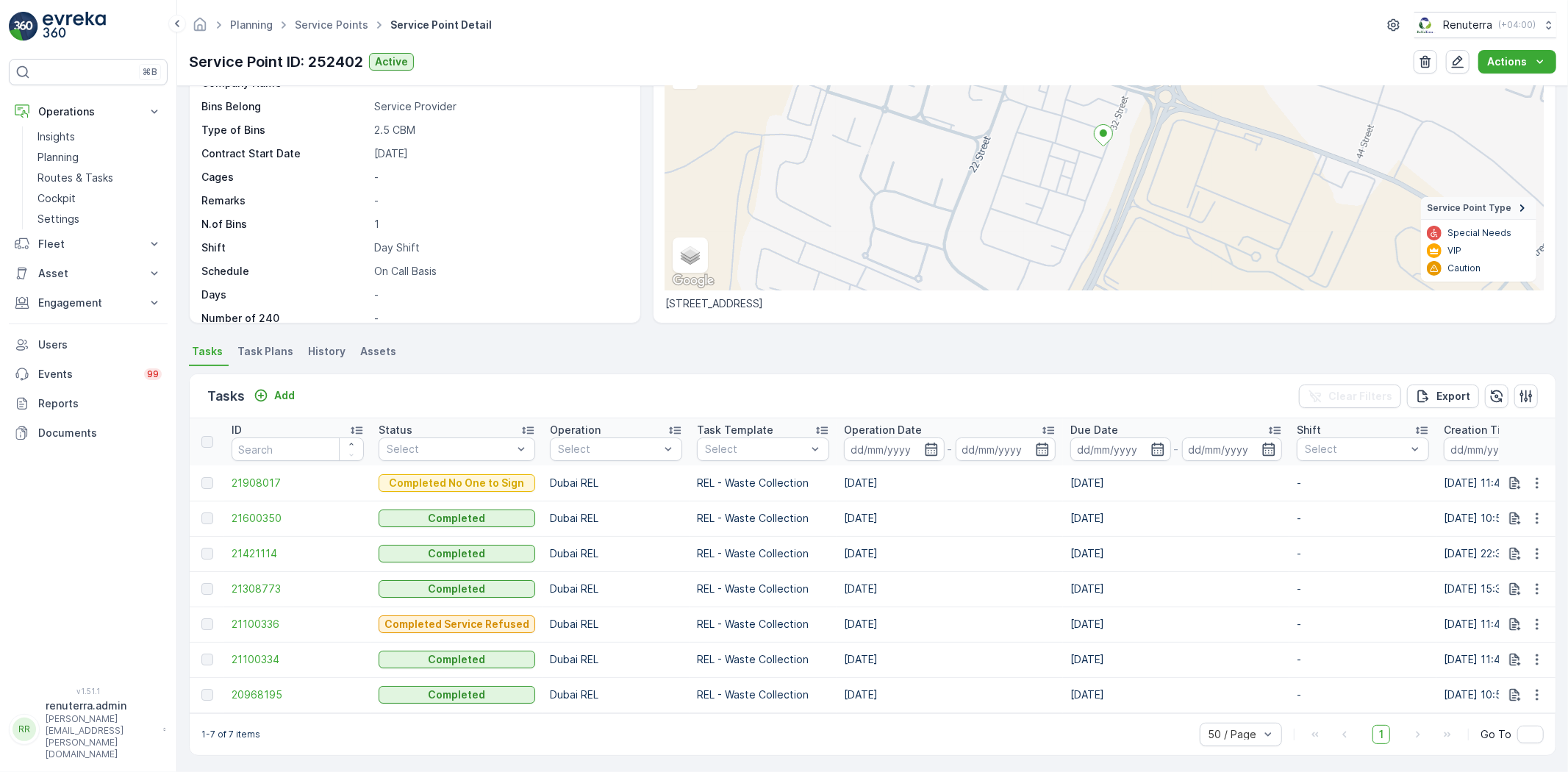
scroll to position [151, 0]
click at [290, 387] on p "Add" at bounding box center [284, 392] width 21 height 14
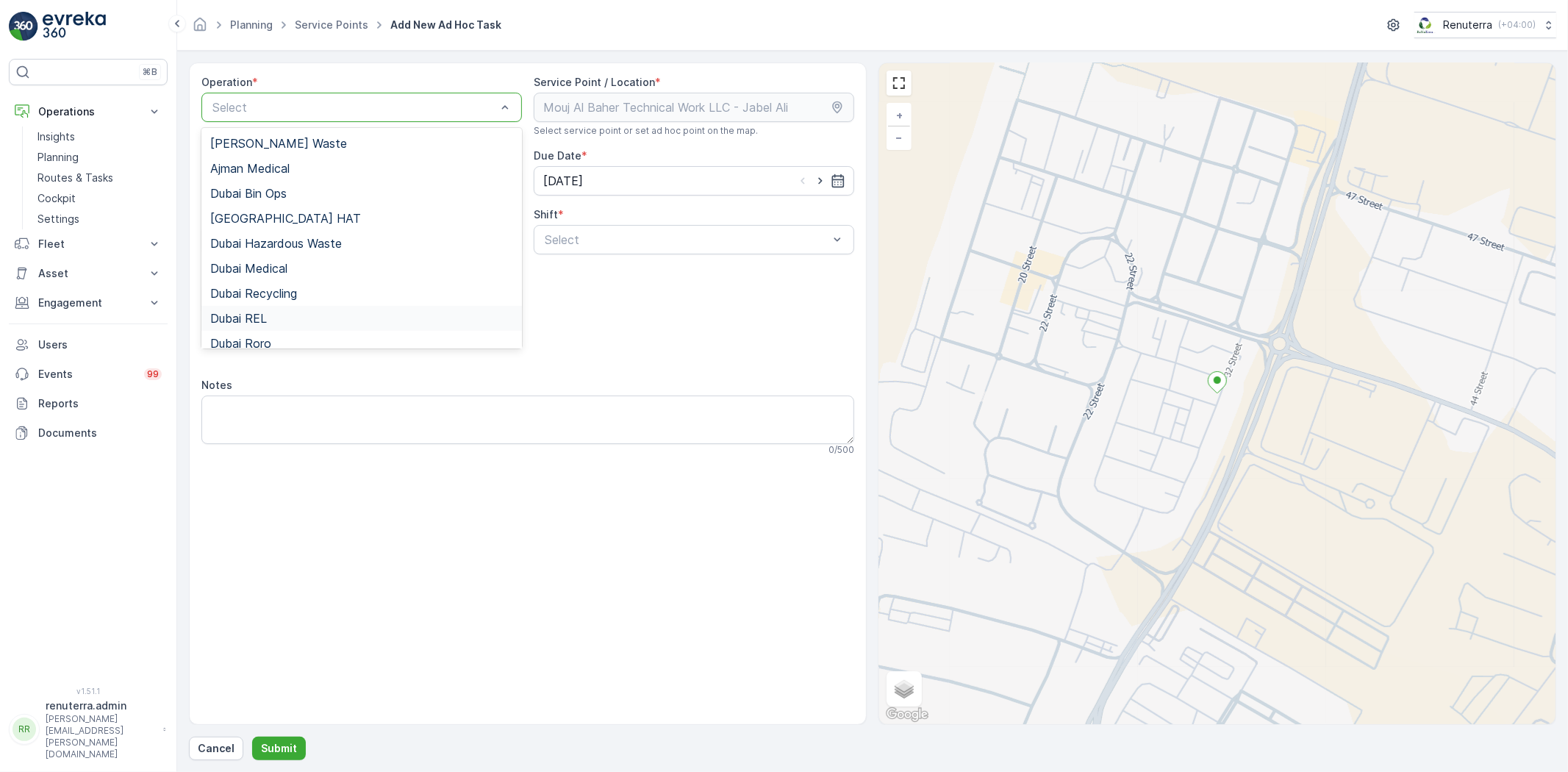
drag, startPoint x: 292, startPoint y: 326, endPoint x: 299, endPoint y: 323, distance: 7.6
click at [292, 325] on div "Dubai REL" at bounding box center [361, 319] width 320 height 25
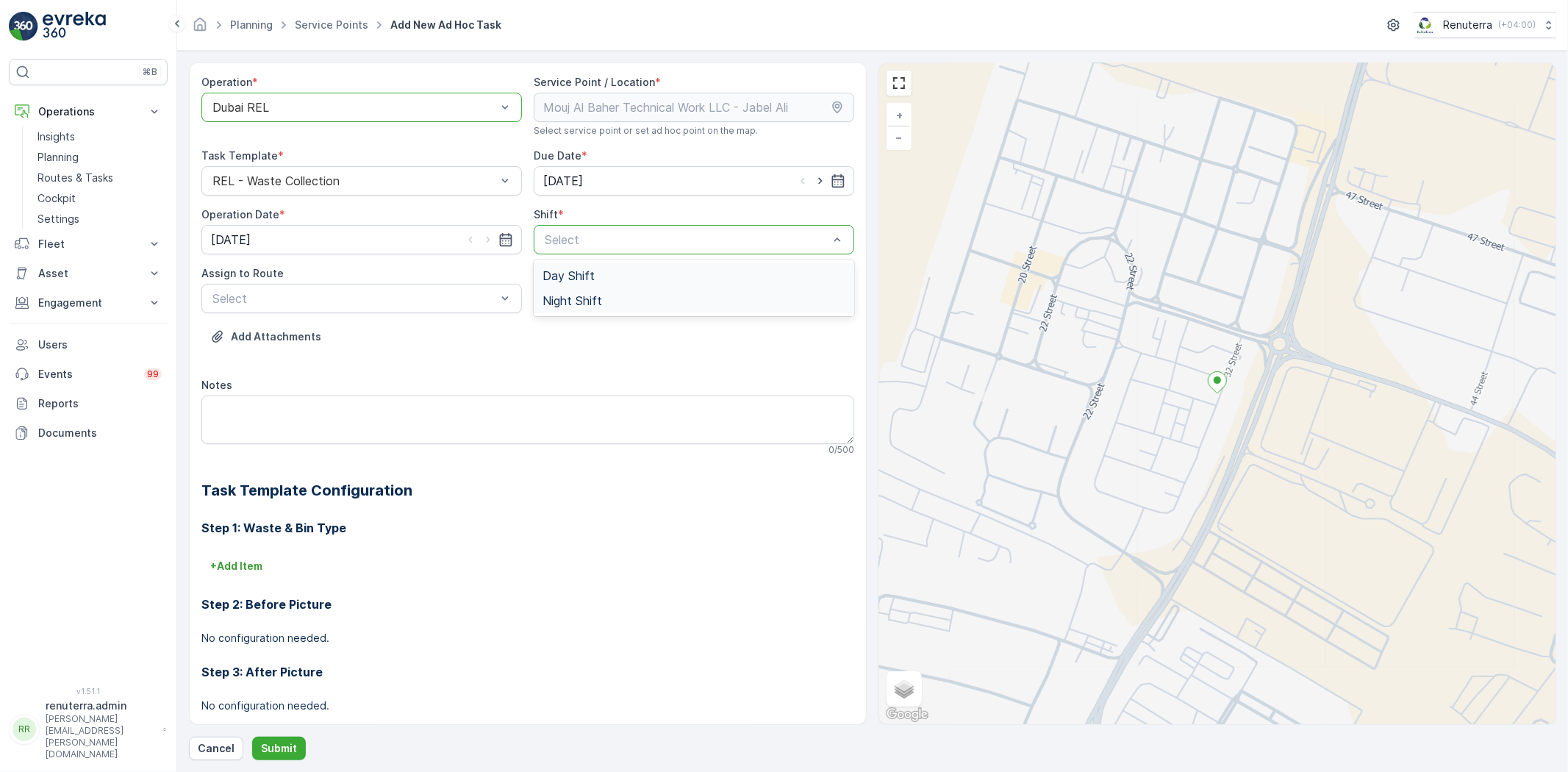
drag, startPoint x: 581, startPoint y: 243, endPoint x: 581, endPoint y: 295, distance: 52.0
click at [579, 285] on div "Day Shift" at bounding box center [693, 276] width 320 height 25
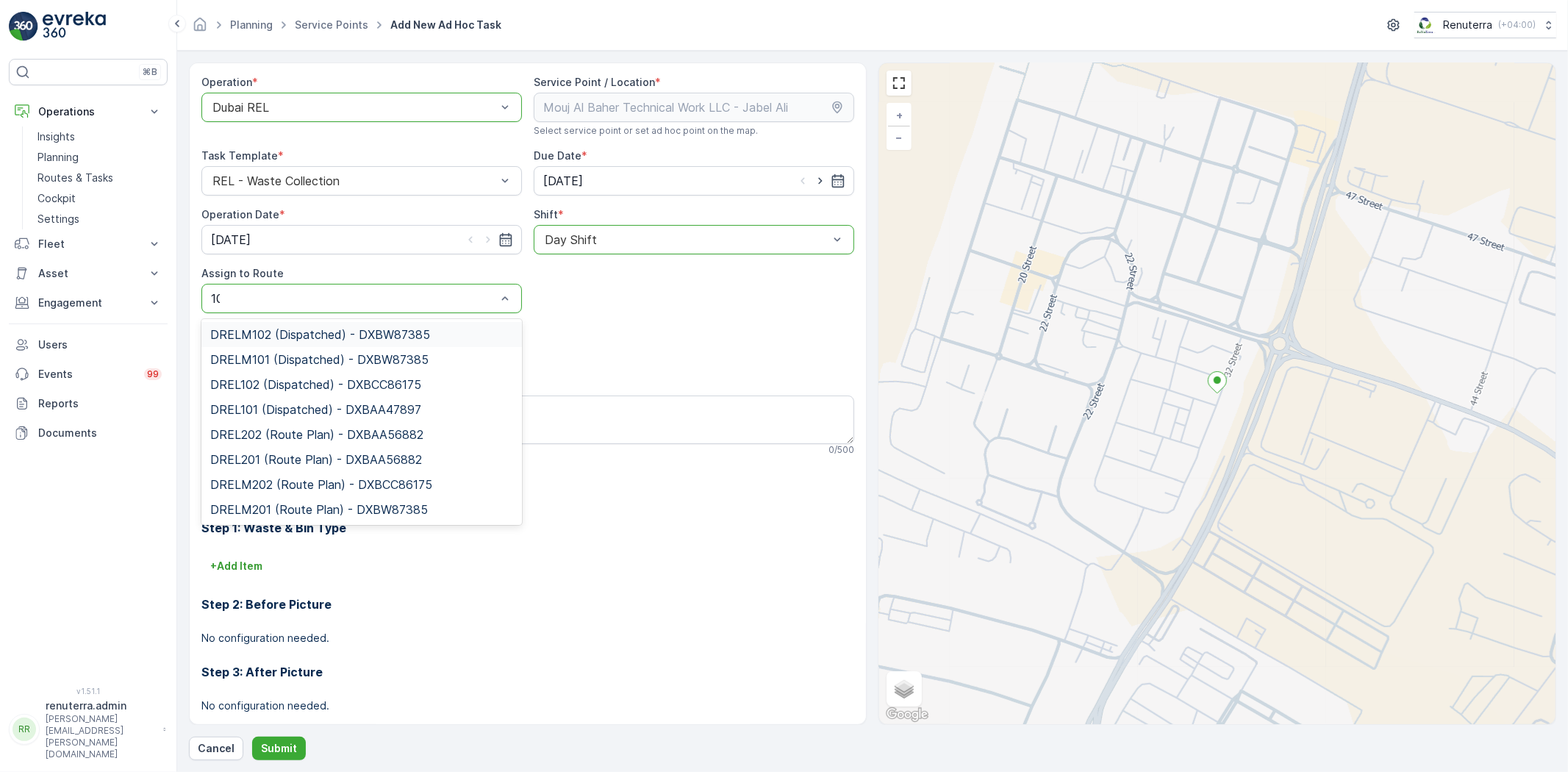
type input "102"
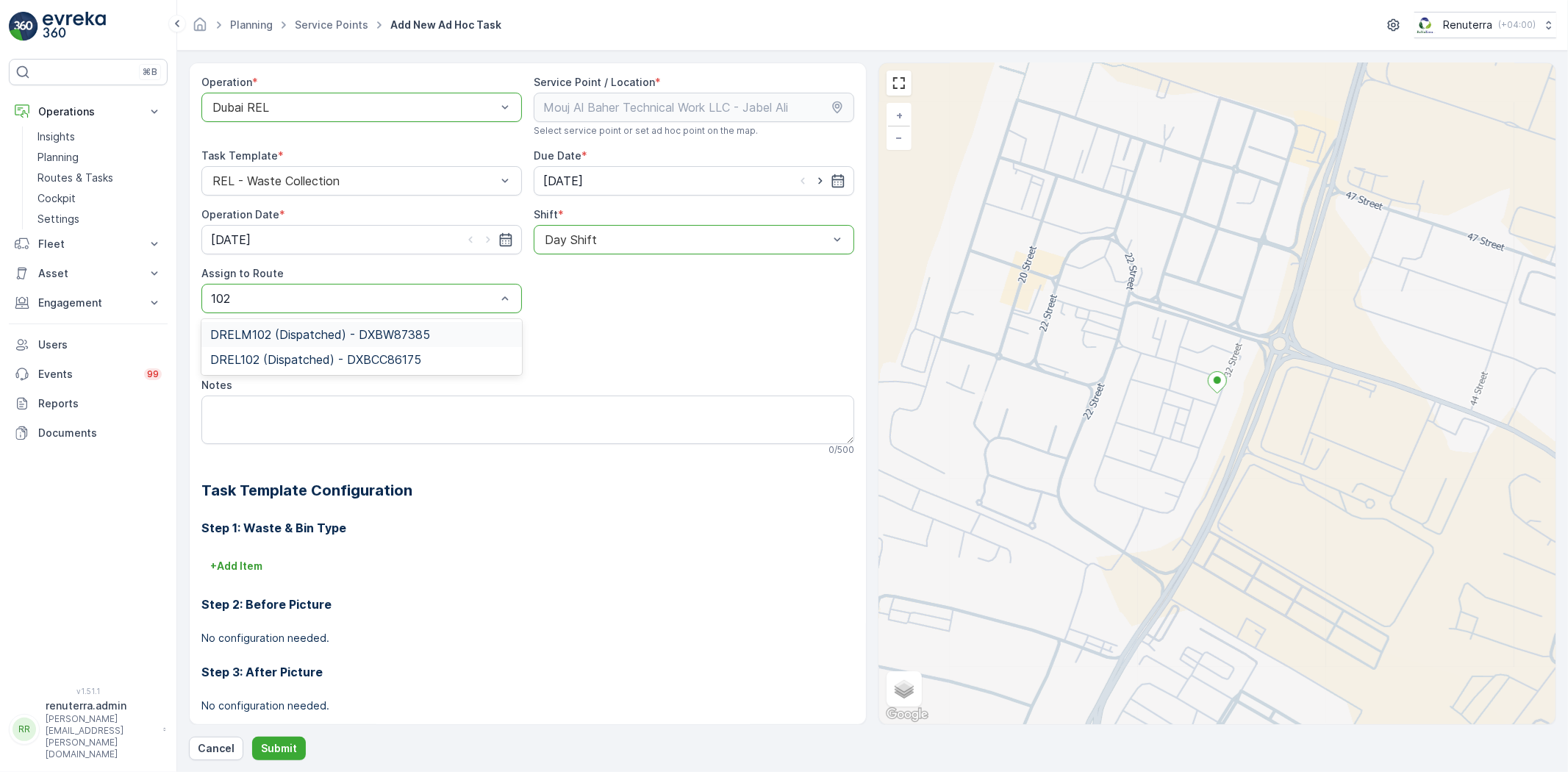
click at [283, 338] on span "DRELM102 (Dispatched) - DXBW87385" at bounding box center [320, 335] width 219 height 13
click at [280, 740] on button "Submit" at bounding box center [279, 748] width 53 height 24
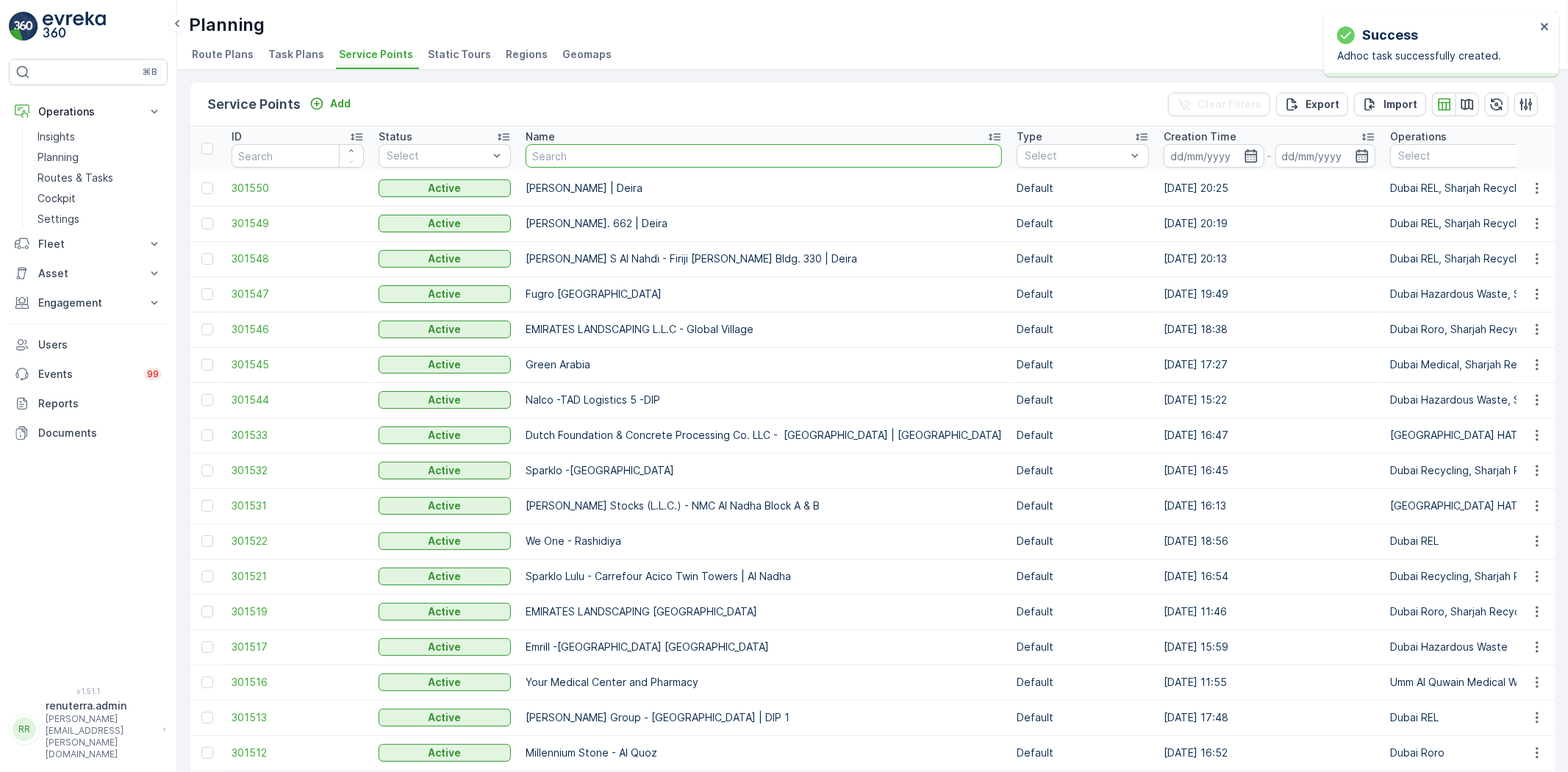
drag, startPoint x: 567, startPoint y: 162, endPoint x: 559, endPoint y: 156, distance: 10.0
click at [567, 162] on input "text" at bounding box center [763, 156] width 476 height 24
type input "cyre"
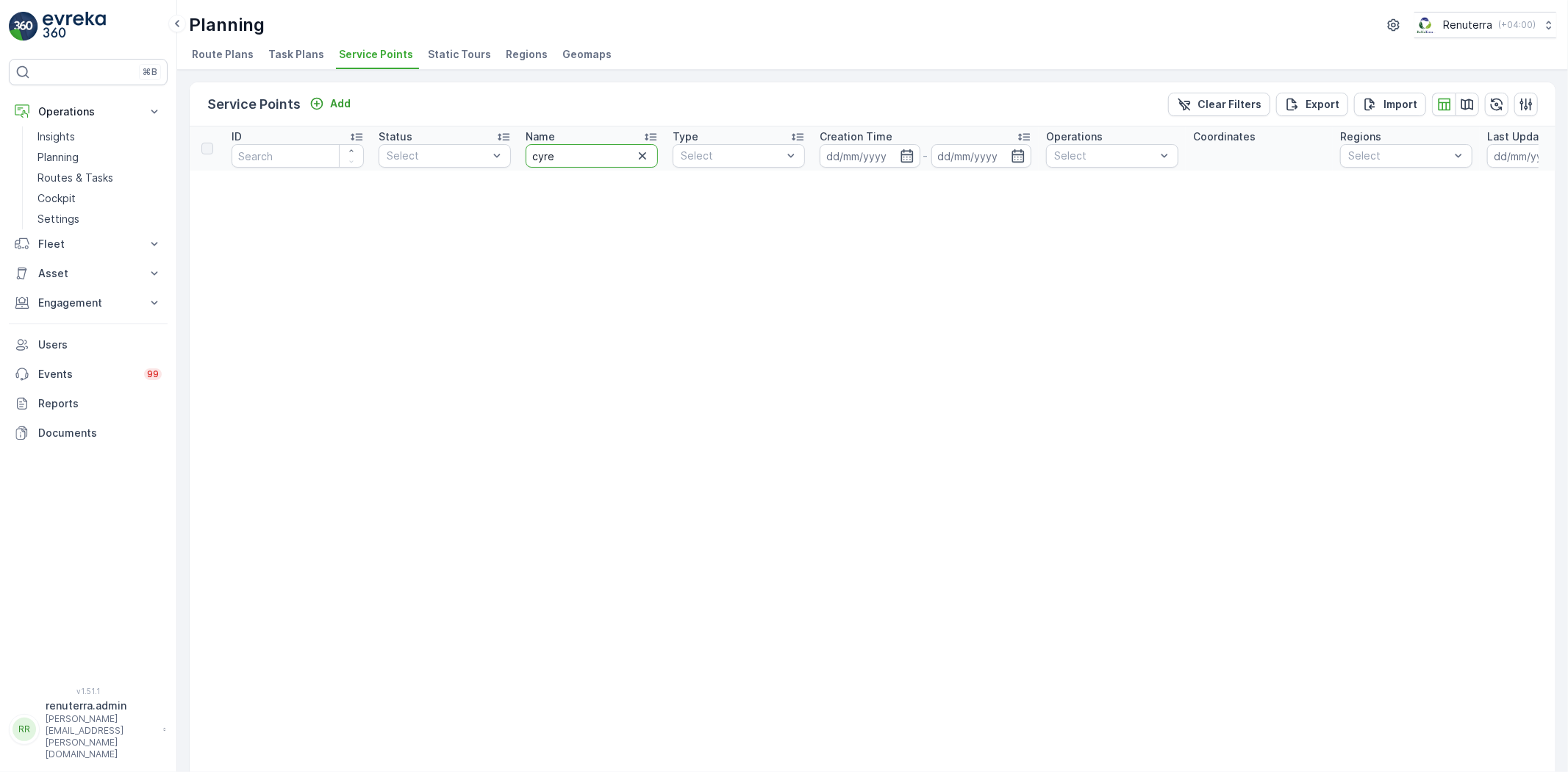
click at [559, 157] on input "cyre" at bounding box center [591, 156] width 133 height 24
type input "cures"
drag, startPoint x: 584, startPoint y: 153, endPoint x: 559, endPoint y: 133, distance: 32.0
click at [583, 153] on input "cures" at bounding box center [591, 156] width 133 height 24
type input "curo"
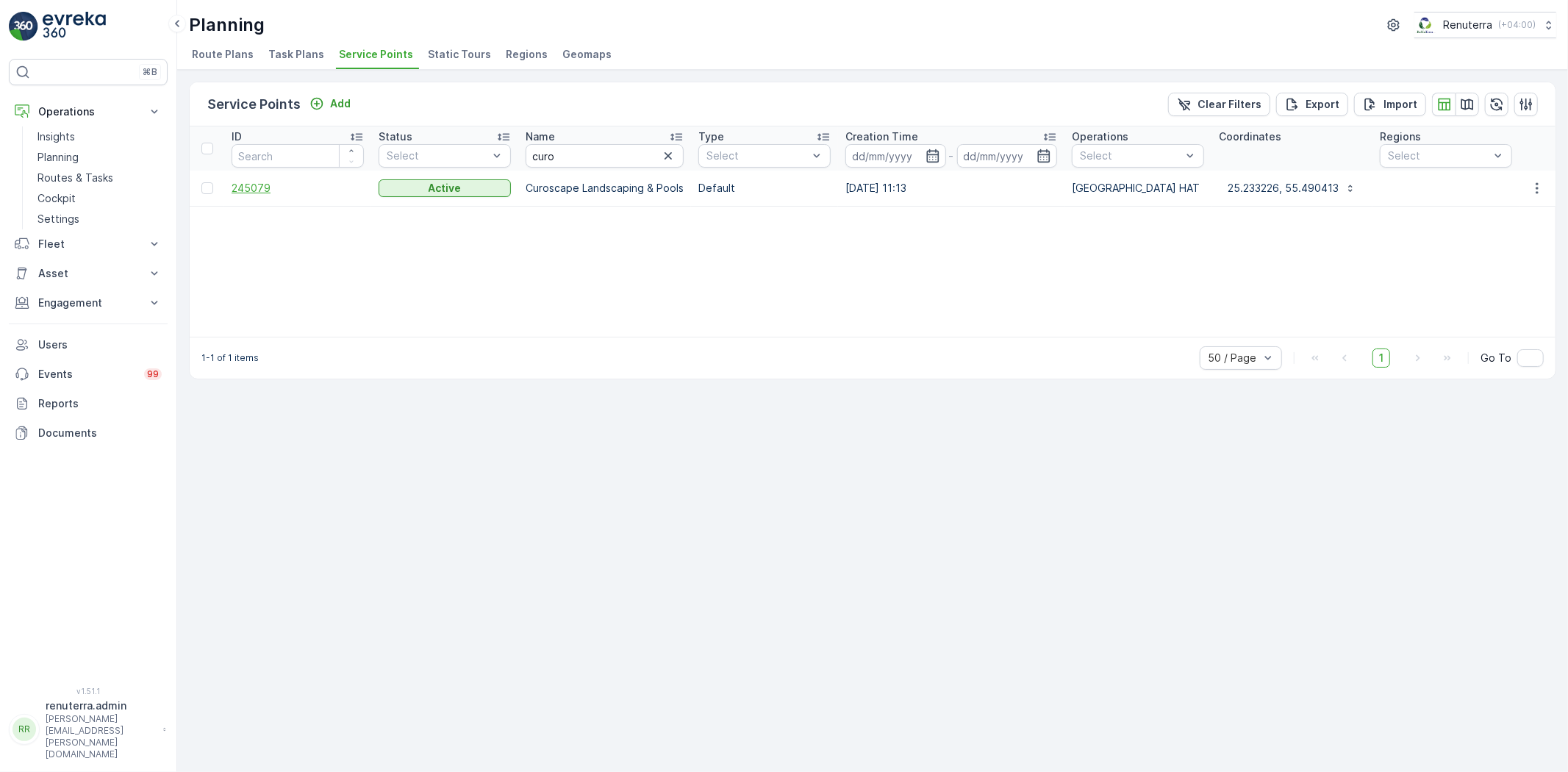
click at [248, 193] on span "245079" at bounding box center [298, 188] width 133 height 14
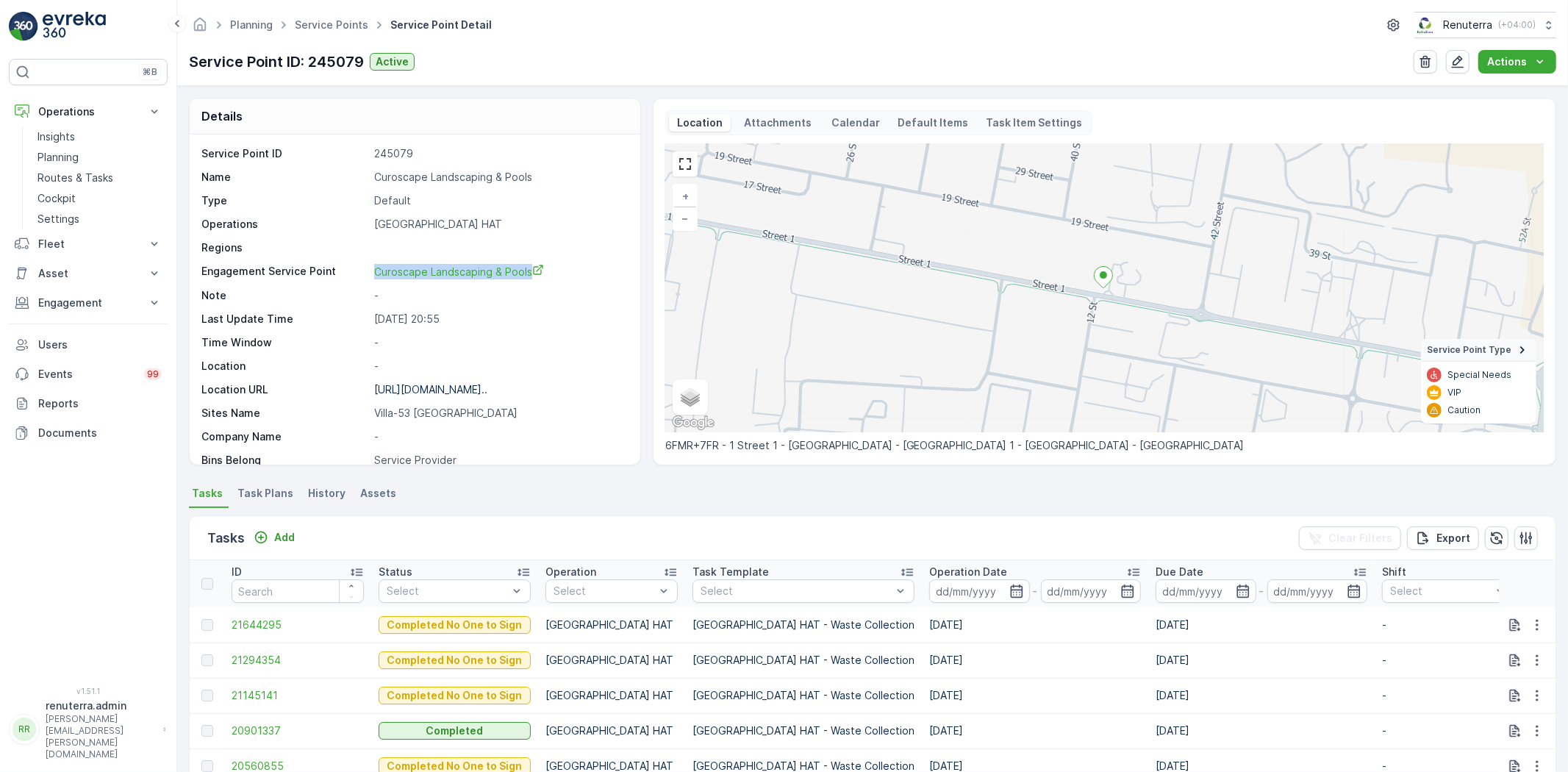
drag, startPoint x: 366, startPoint y: 268, endPoint x: 608, endPoint y: 281, distance: 242.3
click at [611, 281] on div "Service Point ID 245079 Name Curoscape Landscaping & Pools Type Default Operati…" at bounding box center [413, 412] width 423 height 533
drag, startPoint x: 464, startPoint y: 269, endPoint x: 473, endPoint y: 268, distance: 9.1
copy div "Curoscape Landscaping & Pools"
click at [69, 156] on p "Planning" at bounding box center [57, 156] width 41 height 14
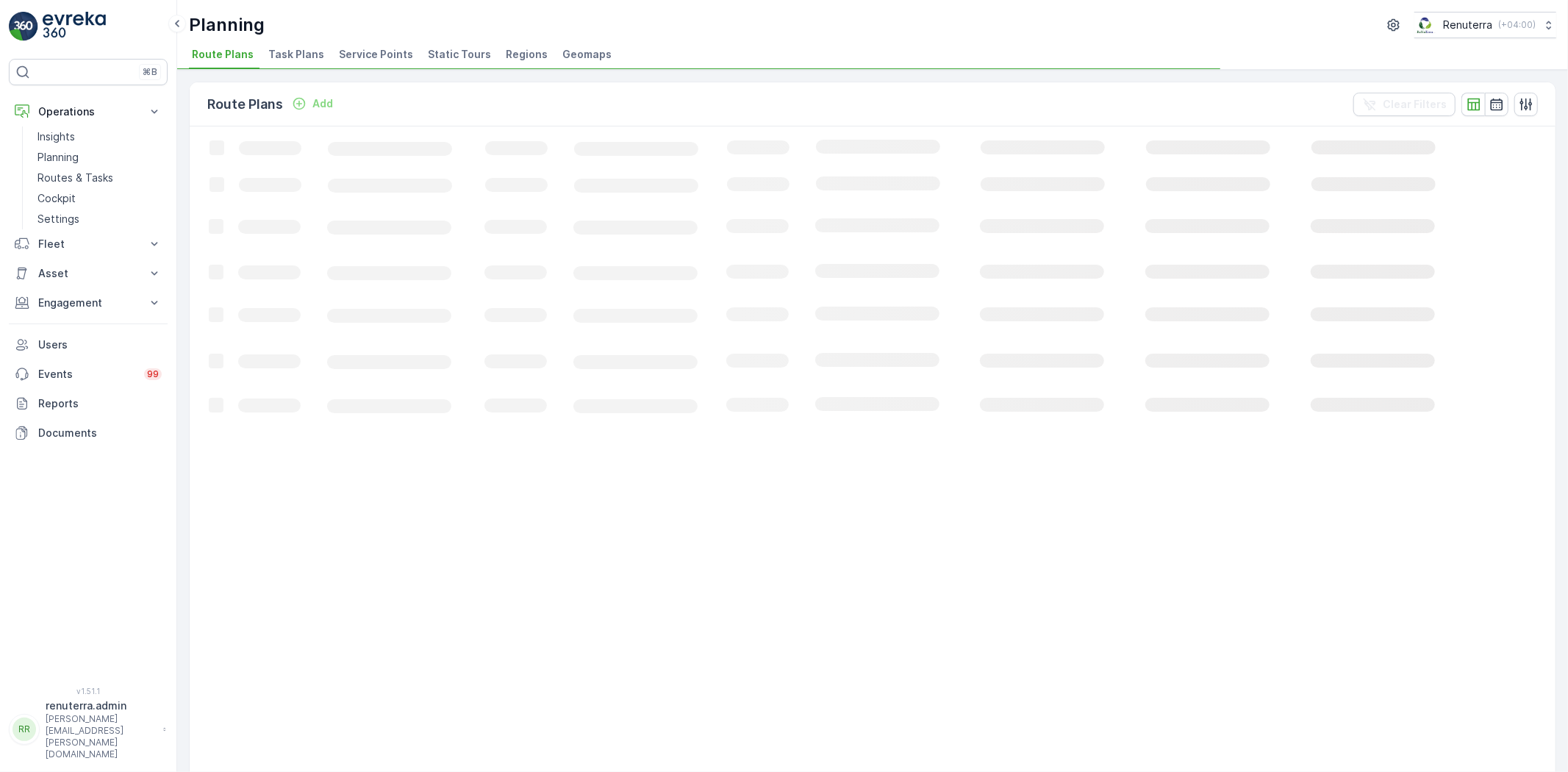
click at [386, 49] on span "Service Points" at bounding box center [376, 53] width 74 height 14
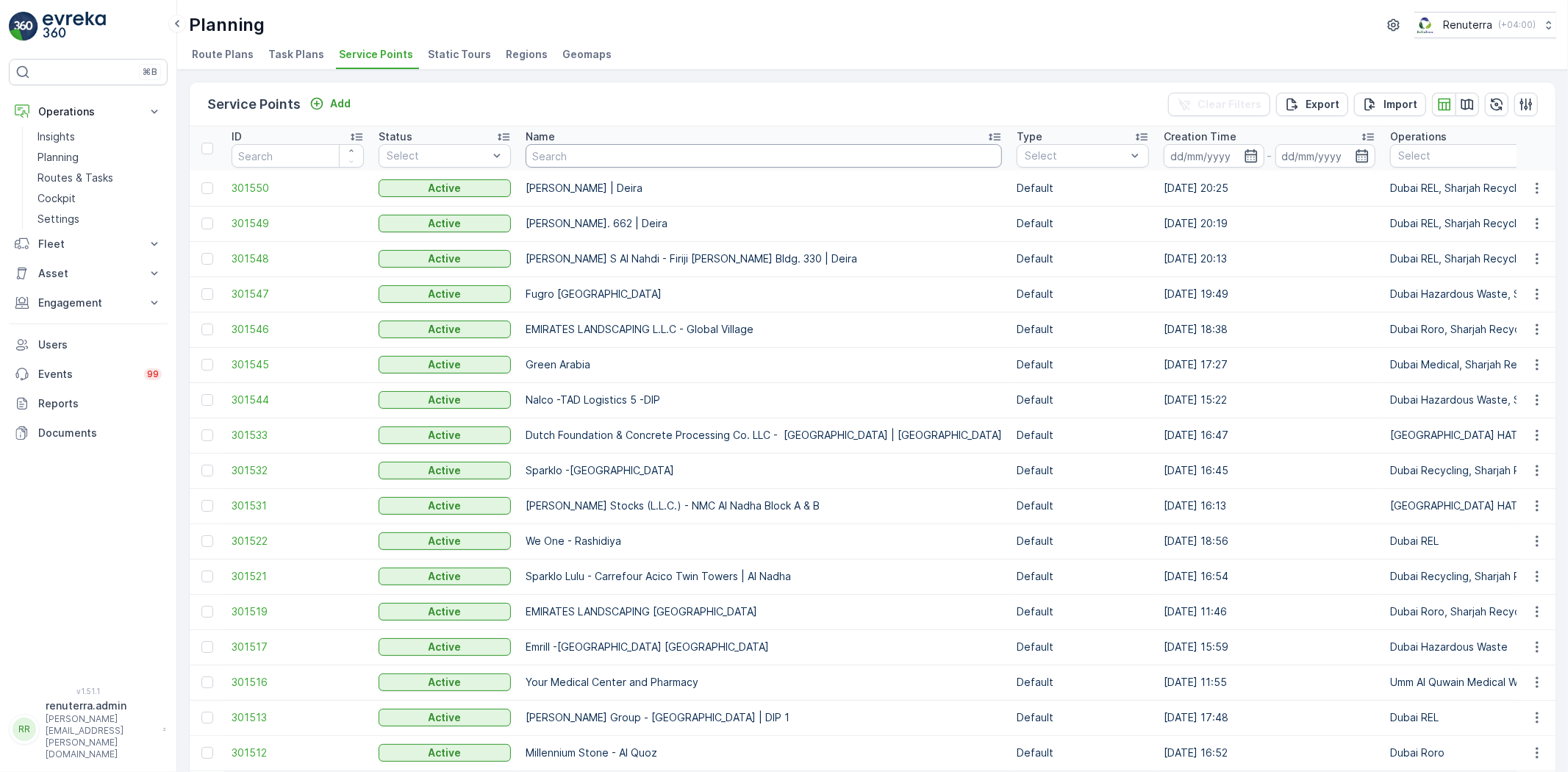
click at [615, 157] on input "text" at bounding box center [763, 156] width 476 height 24
type input "royal"
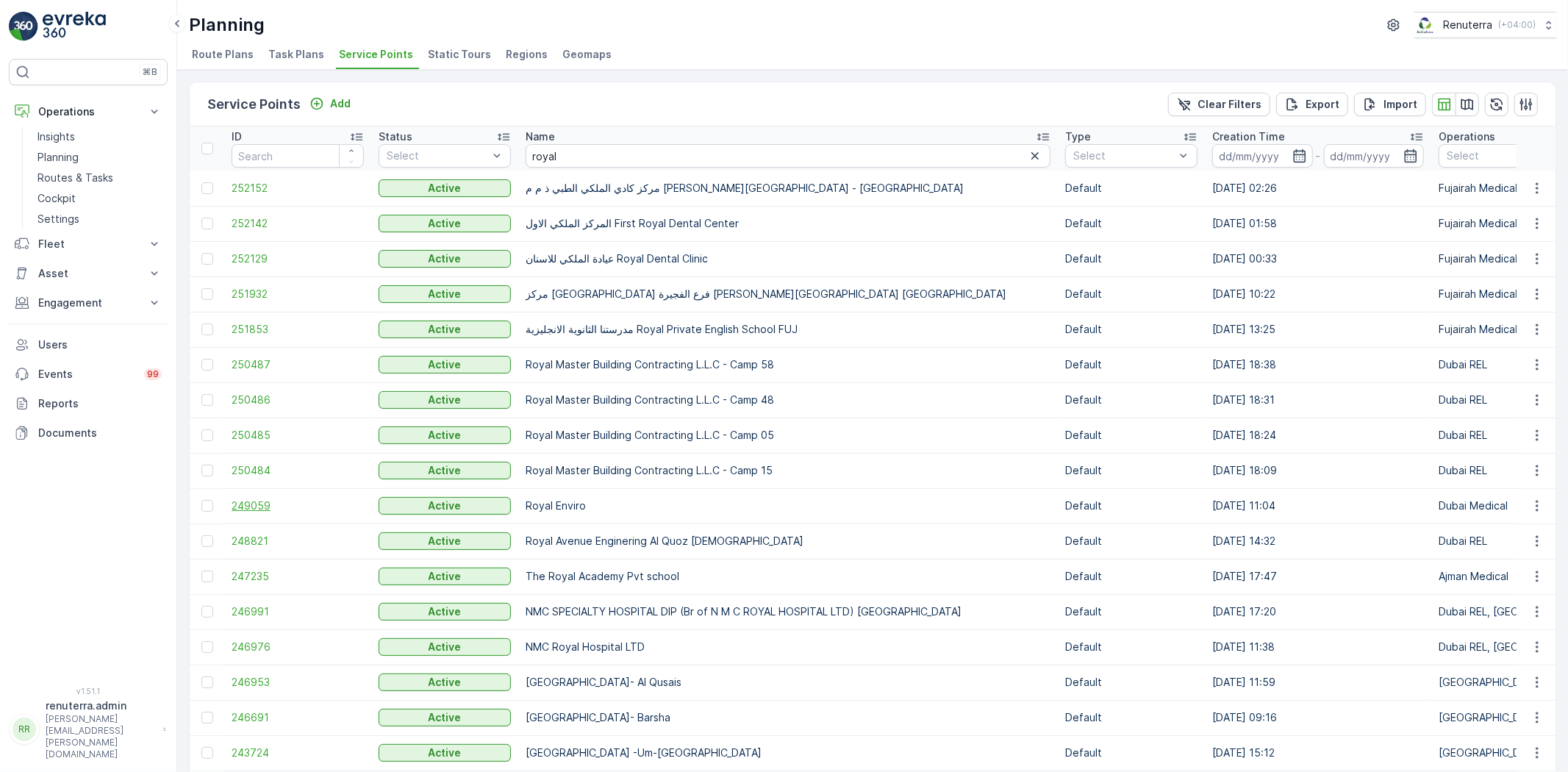
click at [263, 502] on span "249059" at bounding box center [298, 505] width 133 height 14
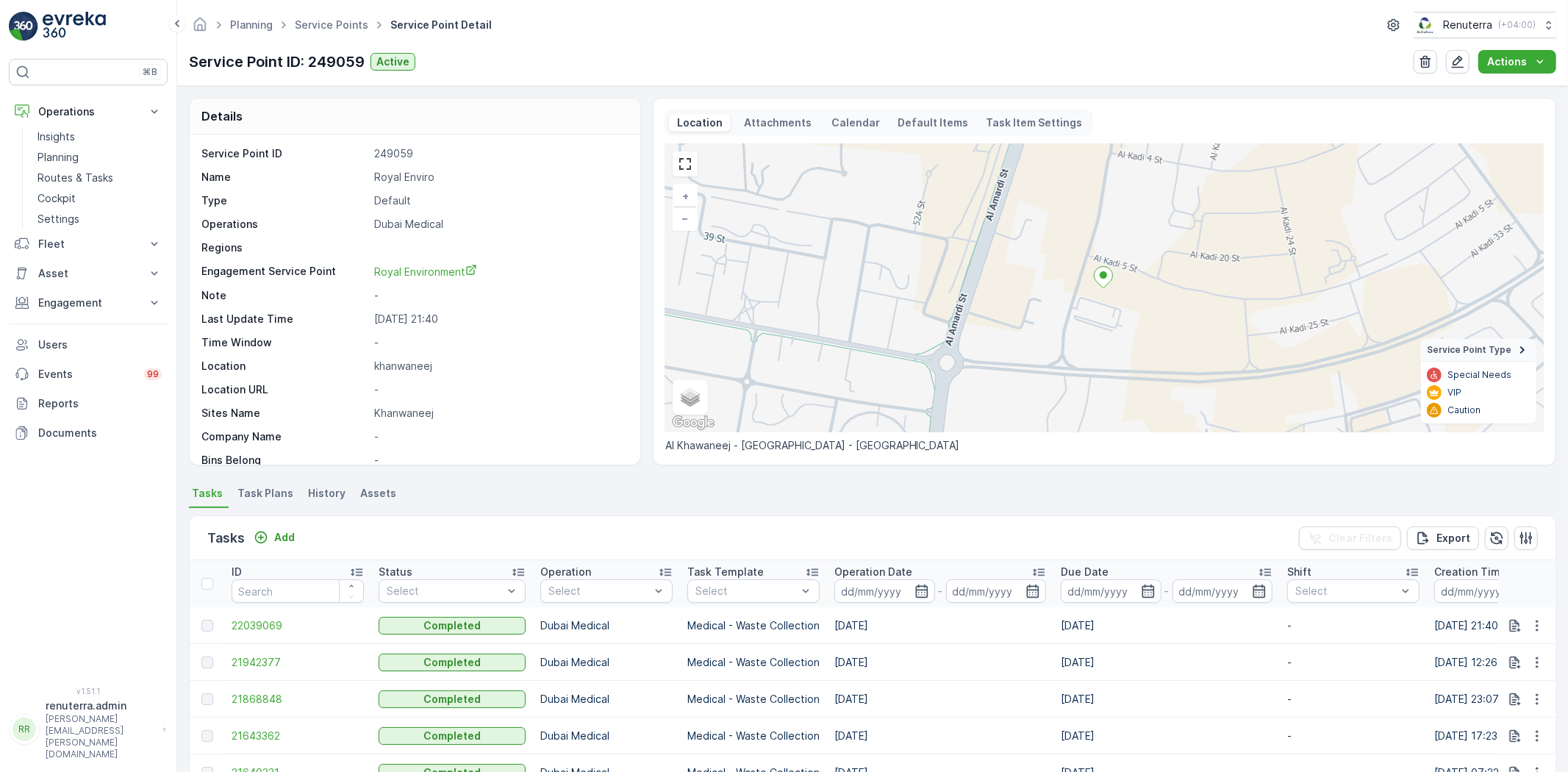
scroll to position [163, 0]
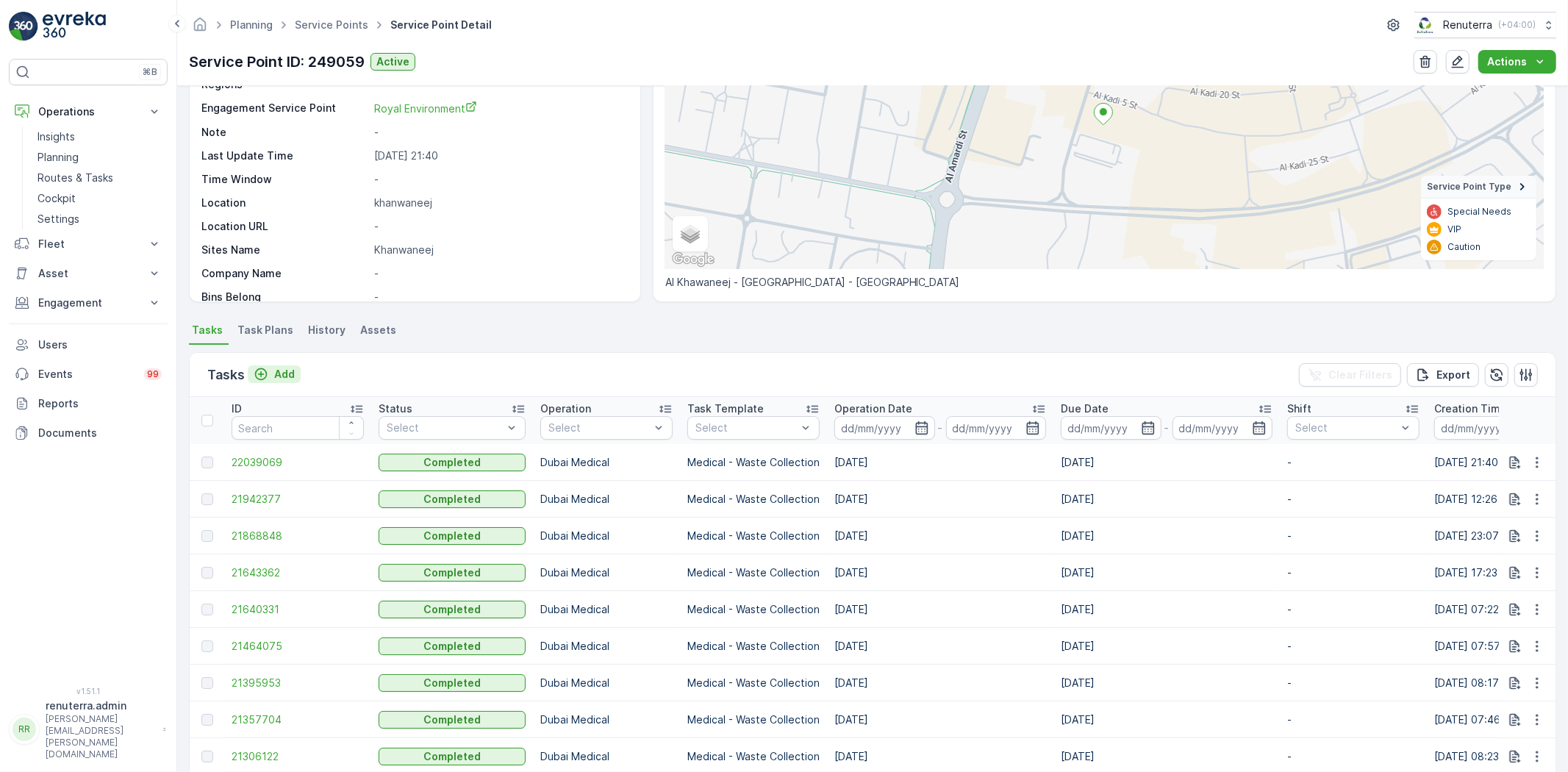
click at [273, 373] on div "Add" at bounding box center [274, 374] width 41 height 14
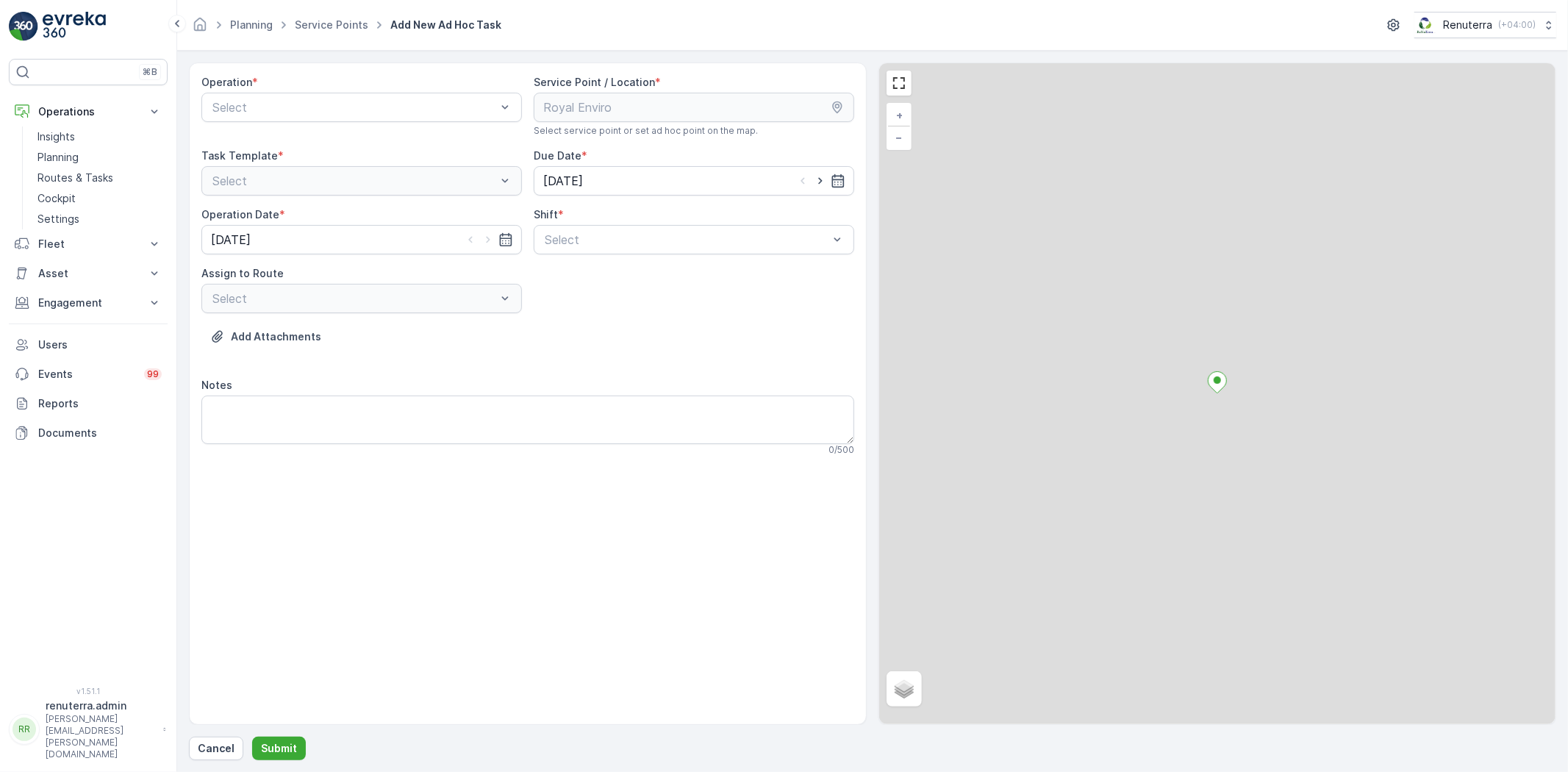
click at [324, 81] on div "Operation *" at bounding box center [361, 82] width 320 height 14
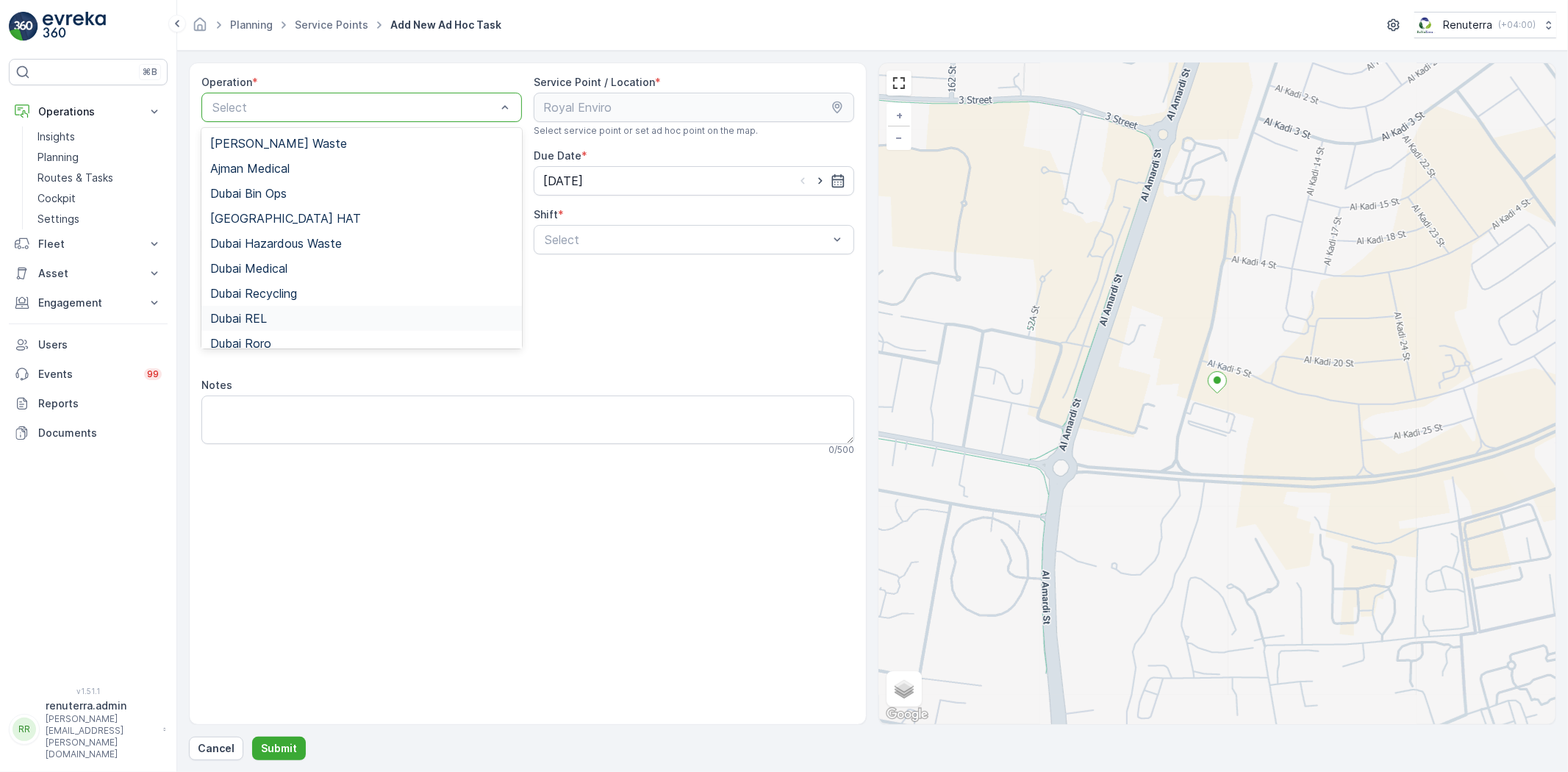
click at [319, 312] on div "Dubai REL" at bounding box center [361, 319] width 302 height 13
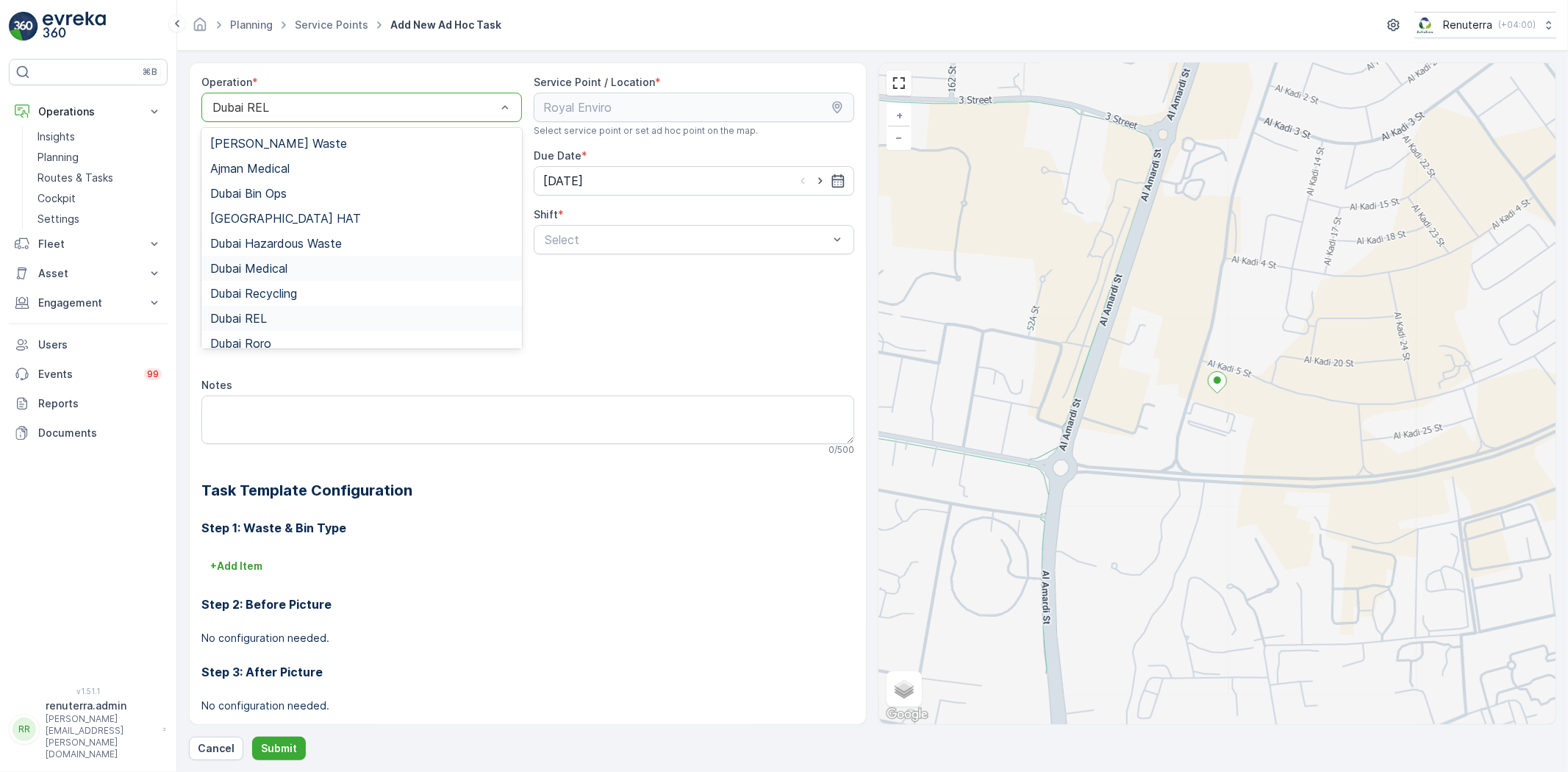
click at [298, 277] on div "Dubai Medical" at bounding box center [361, 268] width 320 height 25
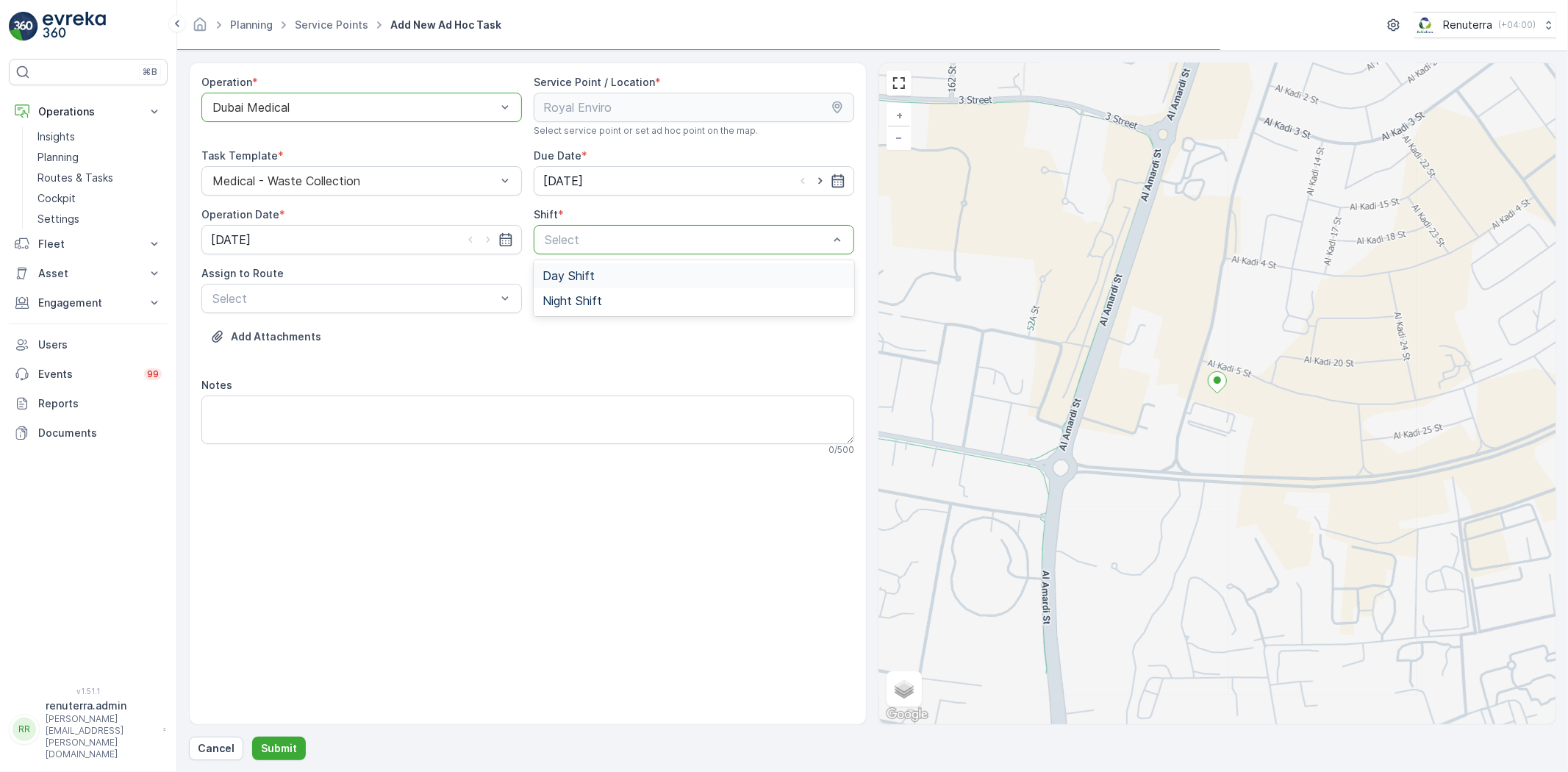
drag, startPoint x: 587, startPoint y: 265, endPoint x: 552, endPoint y: 288, distance: 41.9
click at [582, 282] on div "Day Shift" at bounding box center [693, 276] width 320 height 25
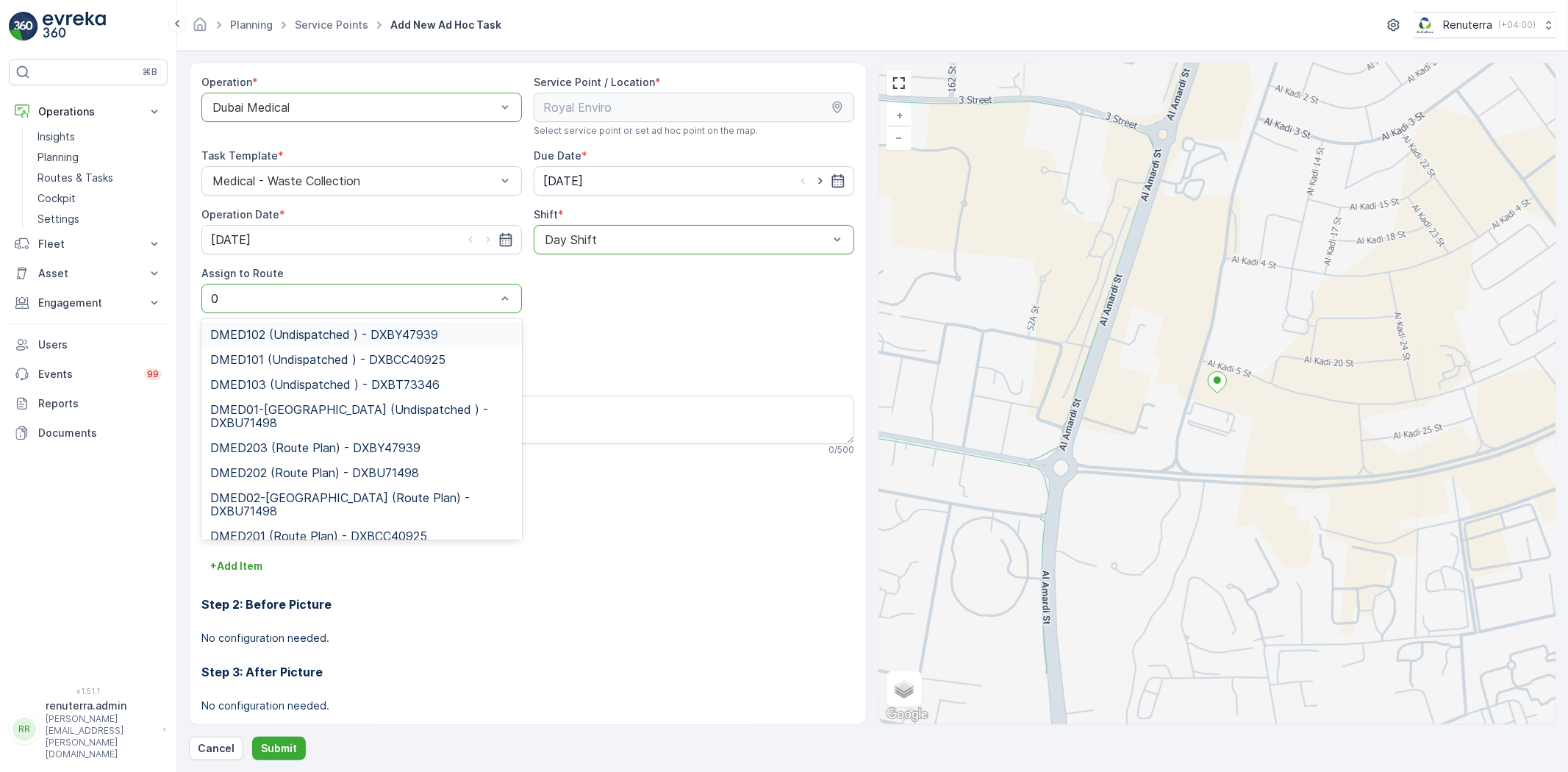
type input "01"
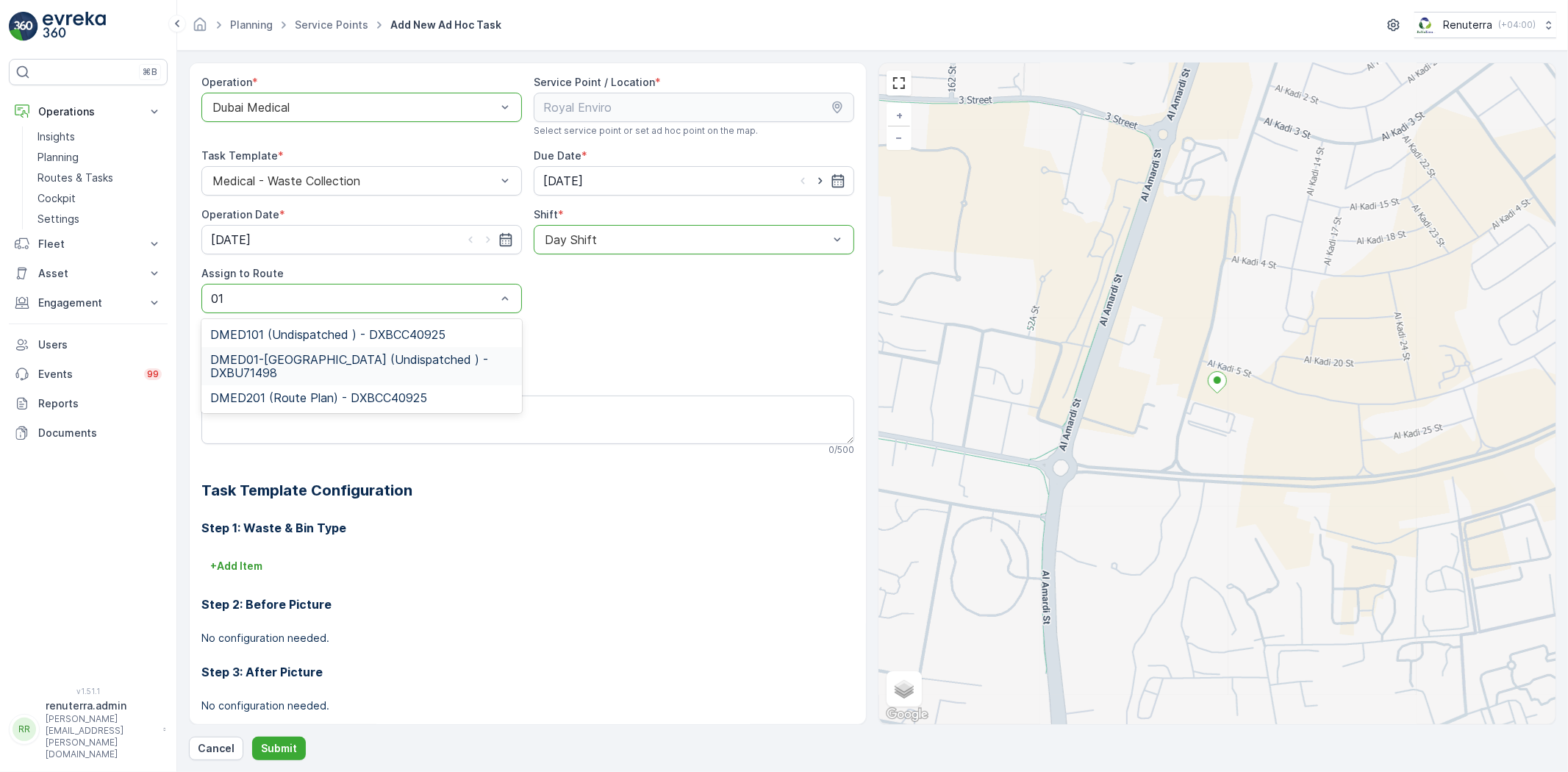
click at [289, 369] on span "DMED01-[GEOGRAPHIC_DATA] (Undispatched ) - DXBU71498" at bounding box center [361, 366] width 302 height 27
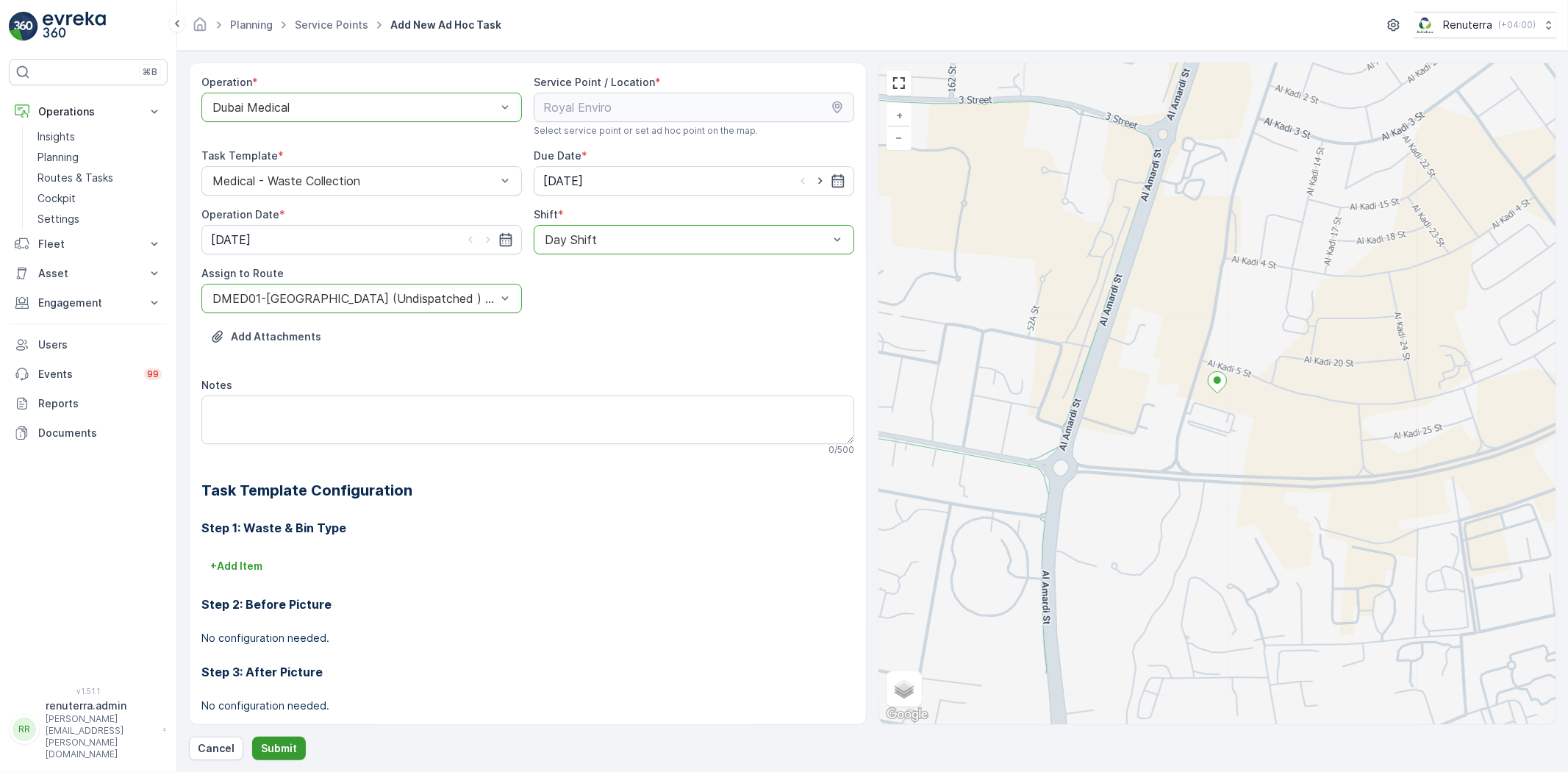
click at [271, 750] on p "Submit" at bounding box center [279, 748] width 36 height 14
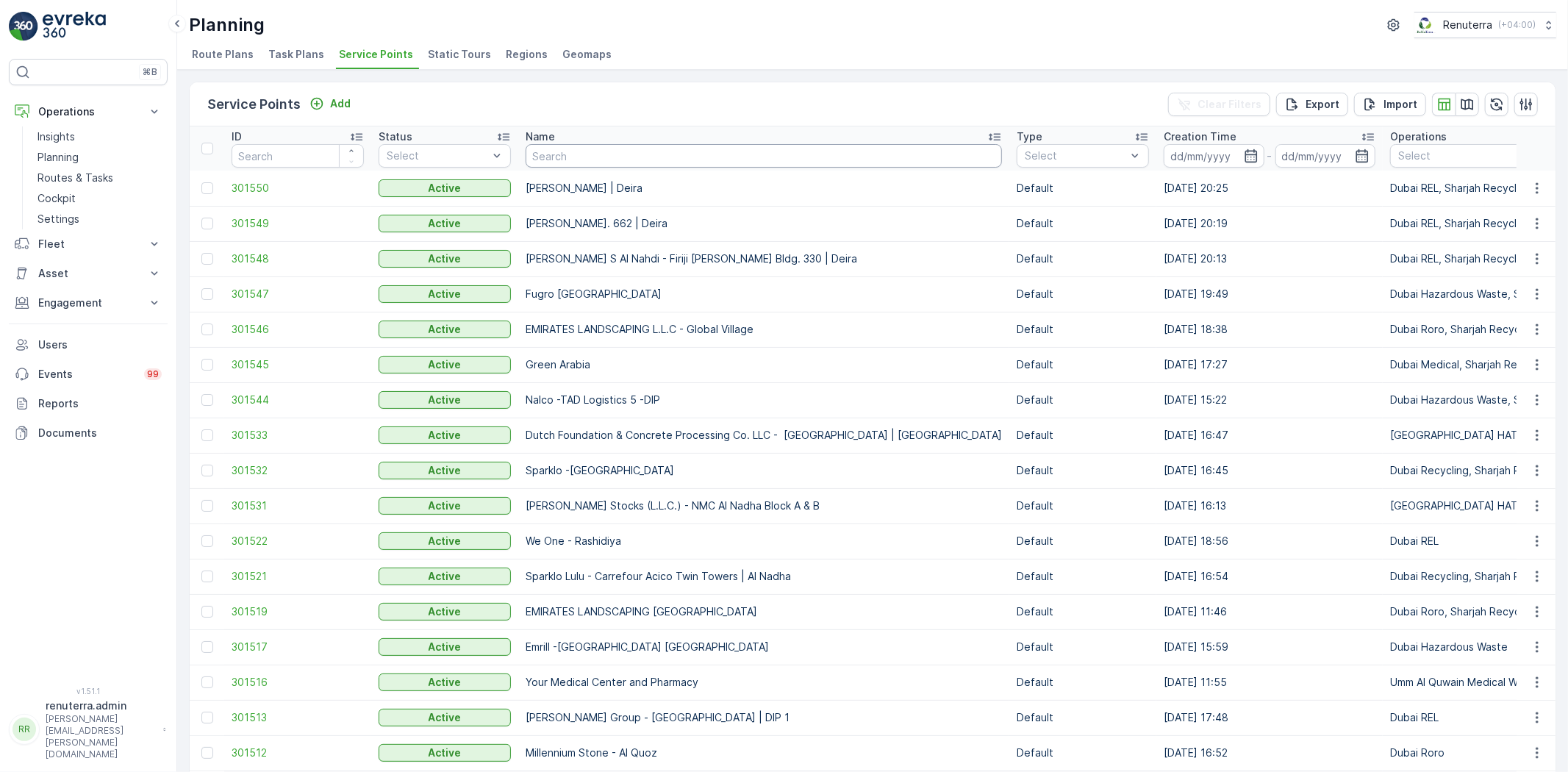
click at [634, 162] on input "text" at bounding box center [763, 156] width 476 height 24
type input "asdak"
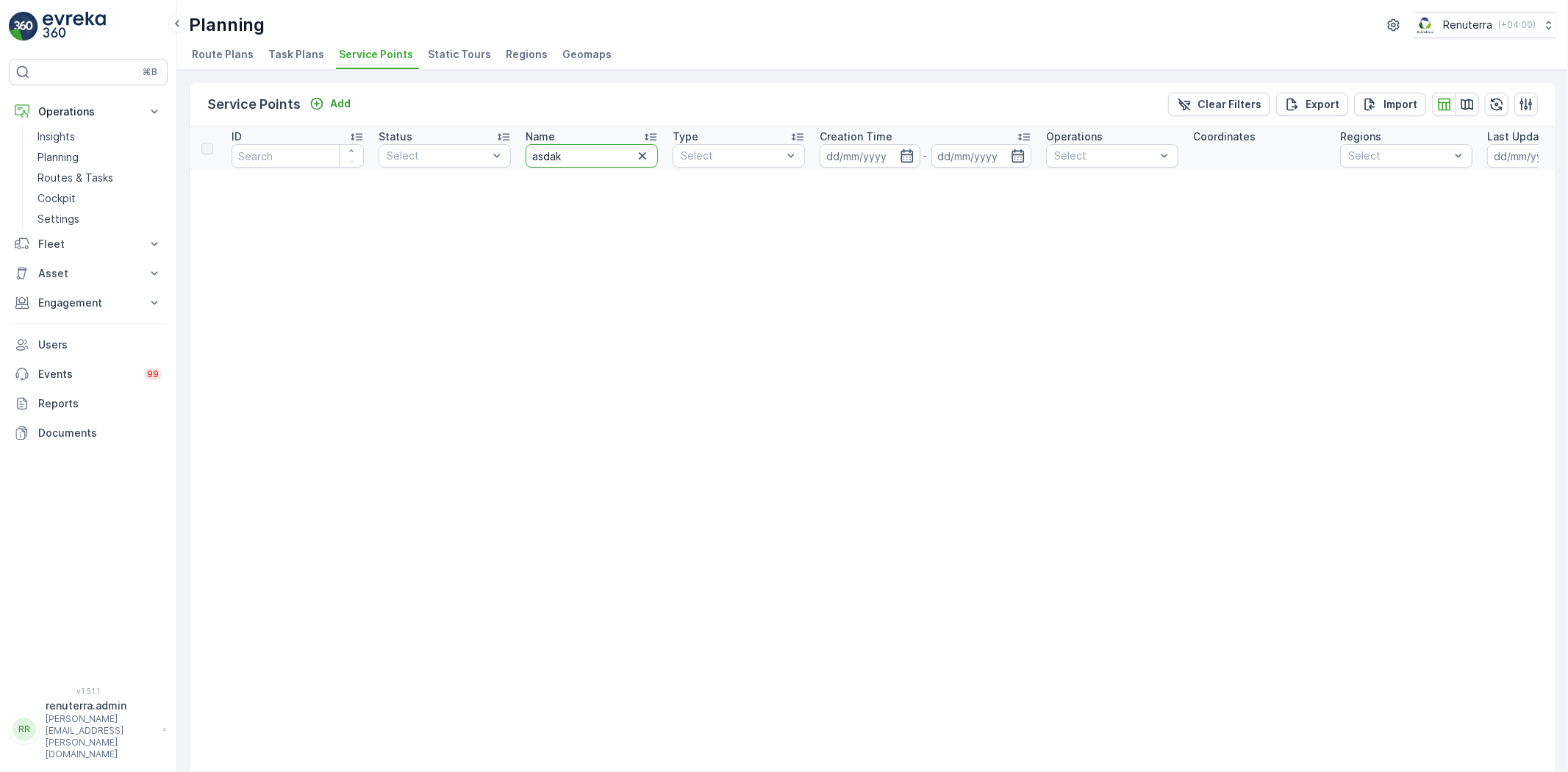
click at [603, 156] on input "asdak" at bounding box center [591, 156] width 133 height 24
type input "asdk"
click at [636, 159] on icon "button" at bounding box center [642, 156] width 14 height 14
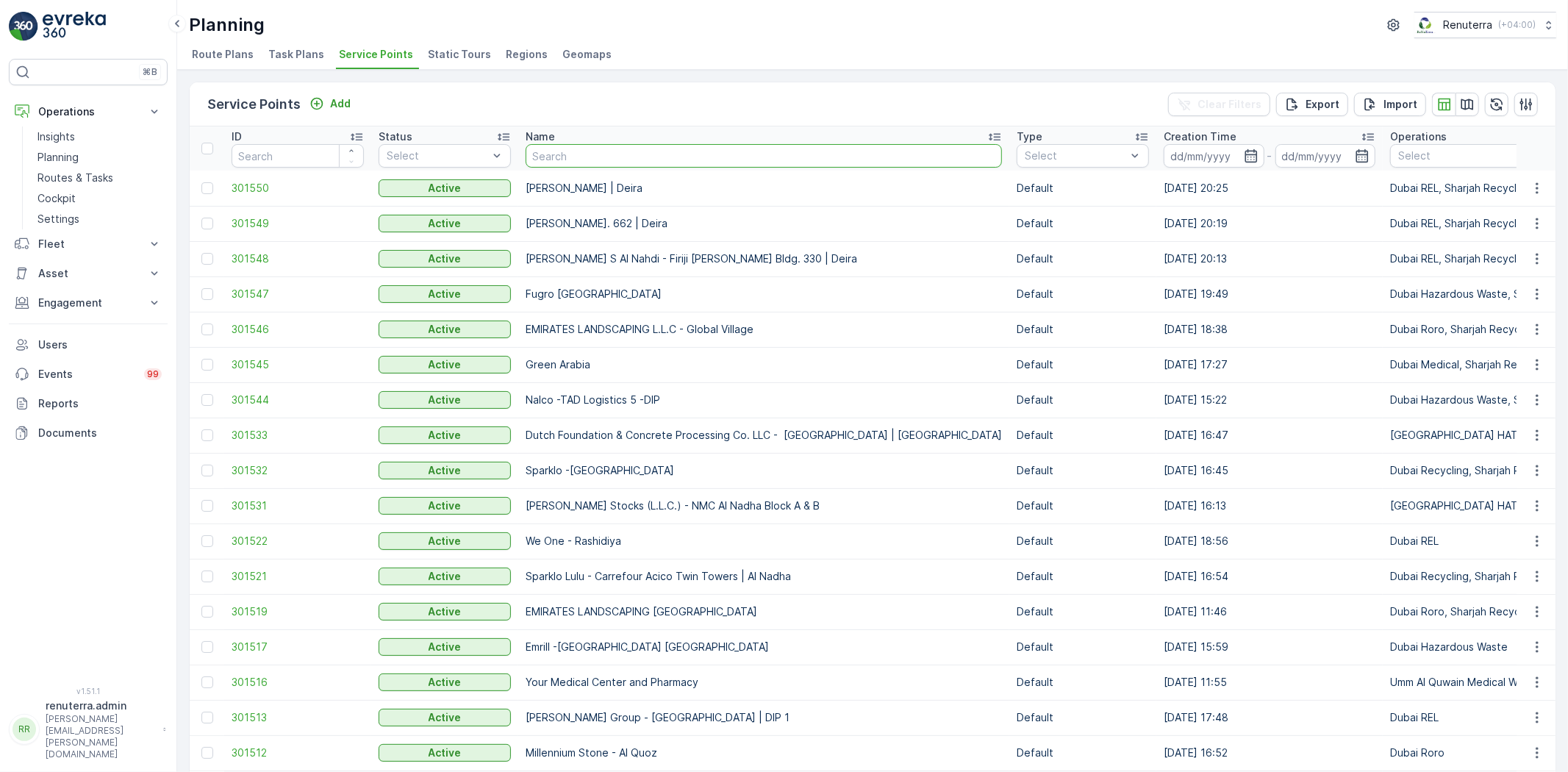
click at [666, 151] on input "text" at bounding box center [763, 156] width 476 height 24
type input "asak"
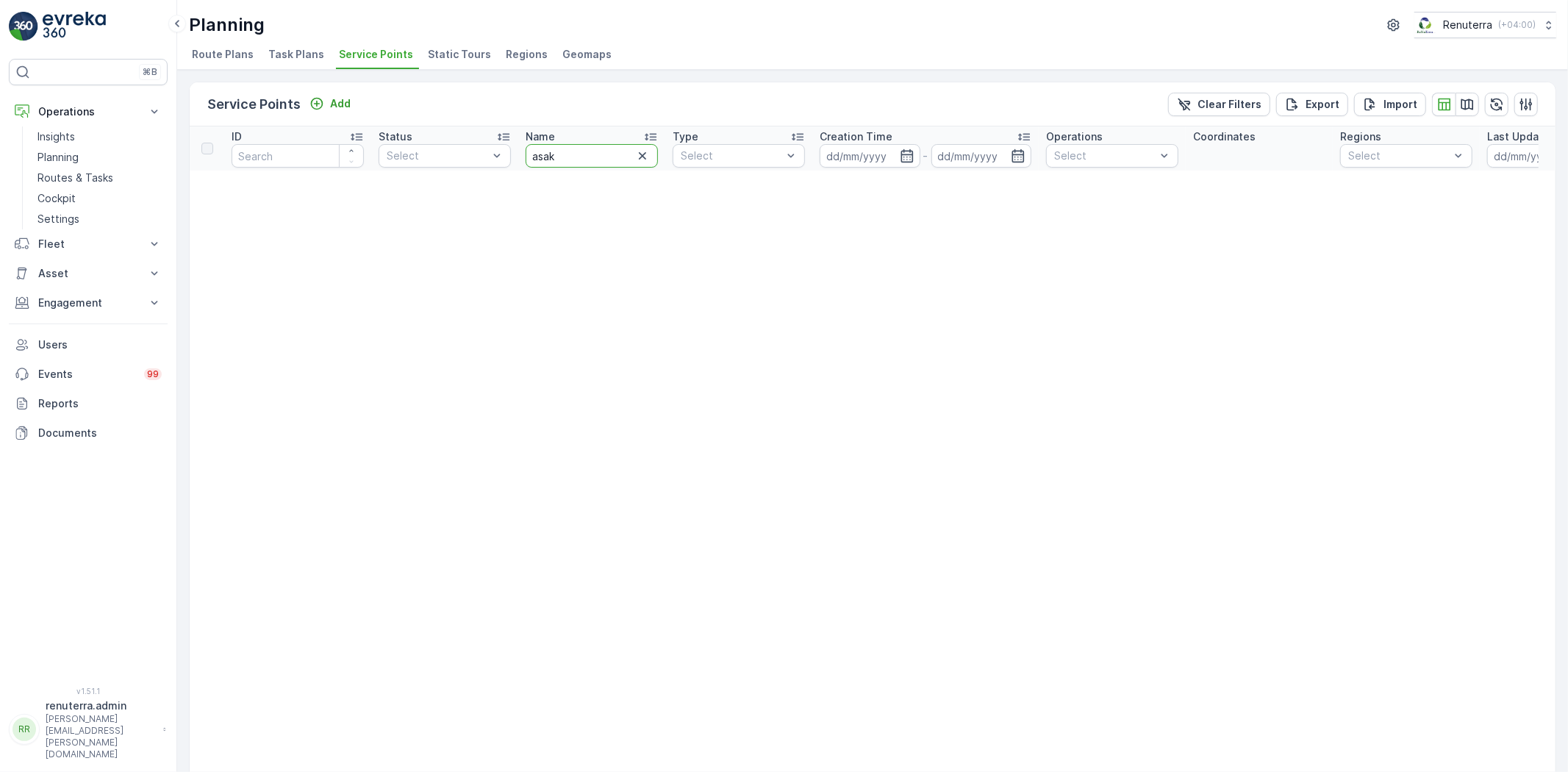
drag, startPoint x: 601, startPoint y: 163, endPoint x: 541, endPoint y: 158, distance: 60.2
click at [601, 162] on input "asak" at bounding box center [591, 156] width 133 height 24
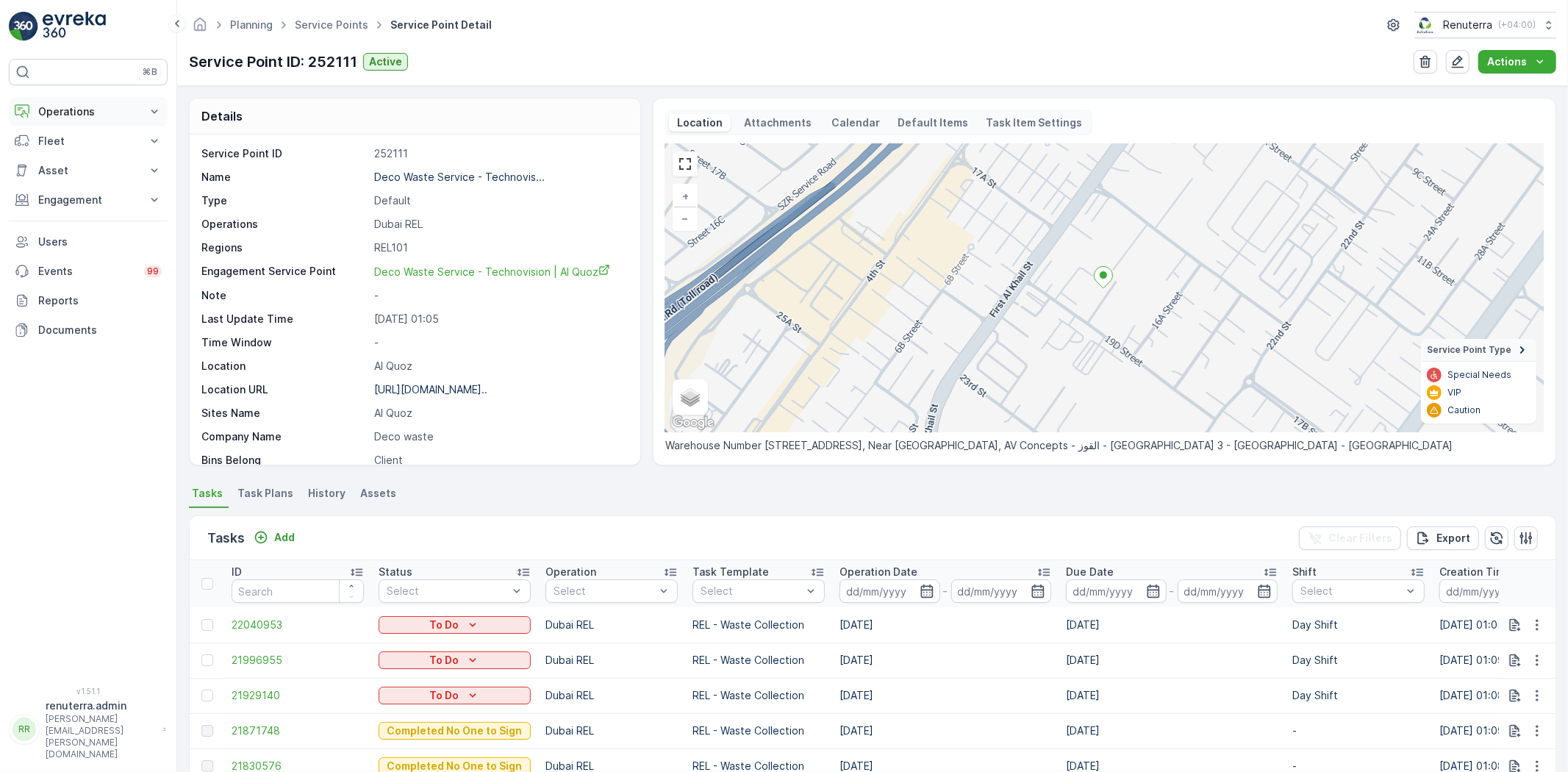
click at [78, 112] on p "Operations" at bounding box center [88, 111] width 100 height 14
click at [63, 153] on p "Planning" at bounding box center [57, 156] width 41 height 14
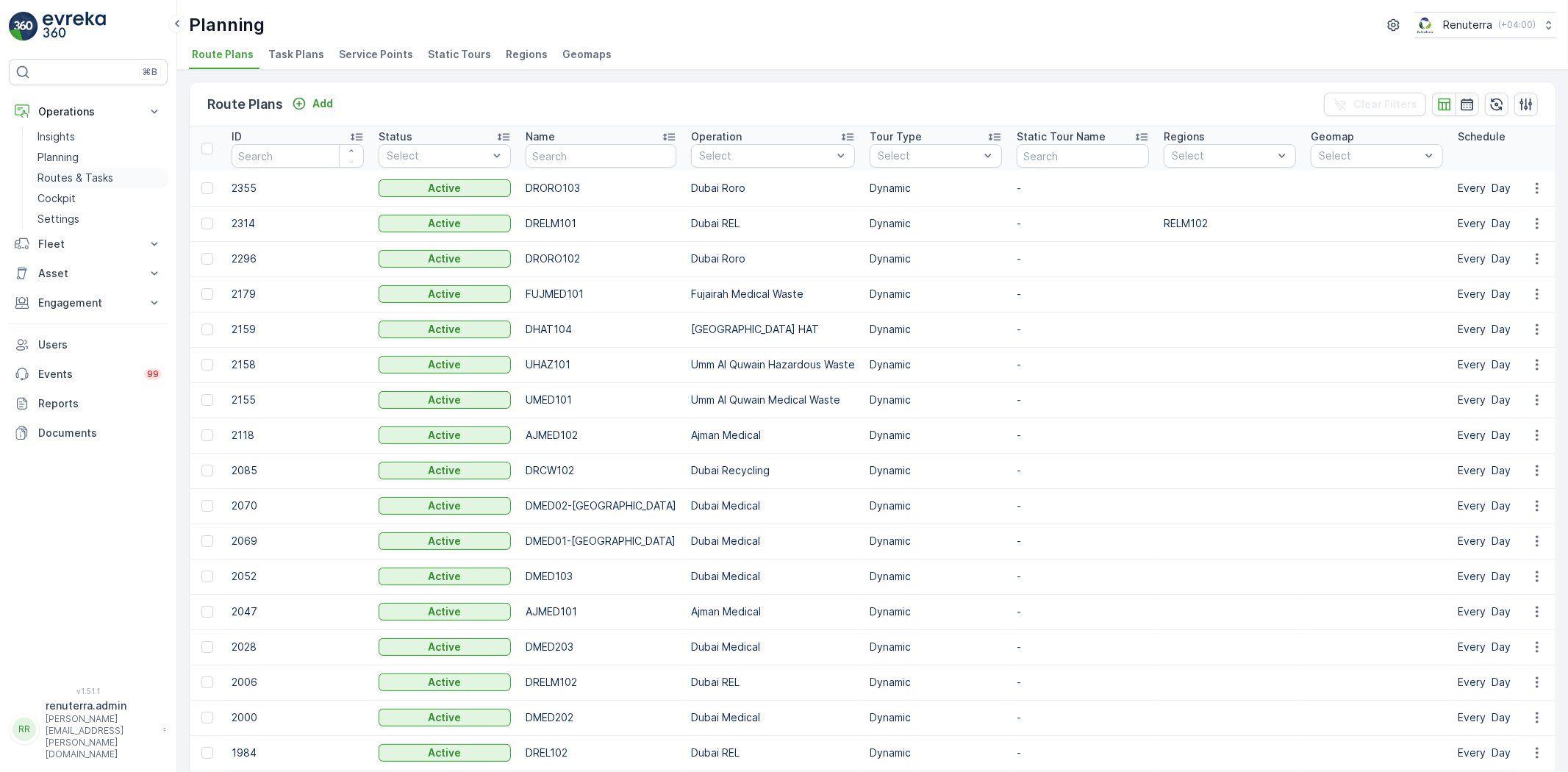
click at [82, 177] on p "Routes & Tasks" at bounding box center [74, 177] width 75 height 14
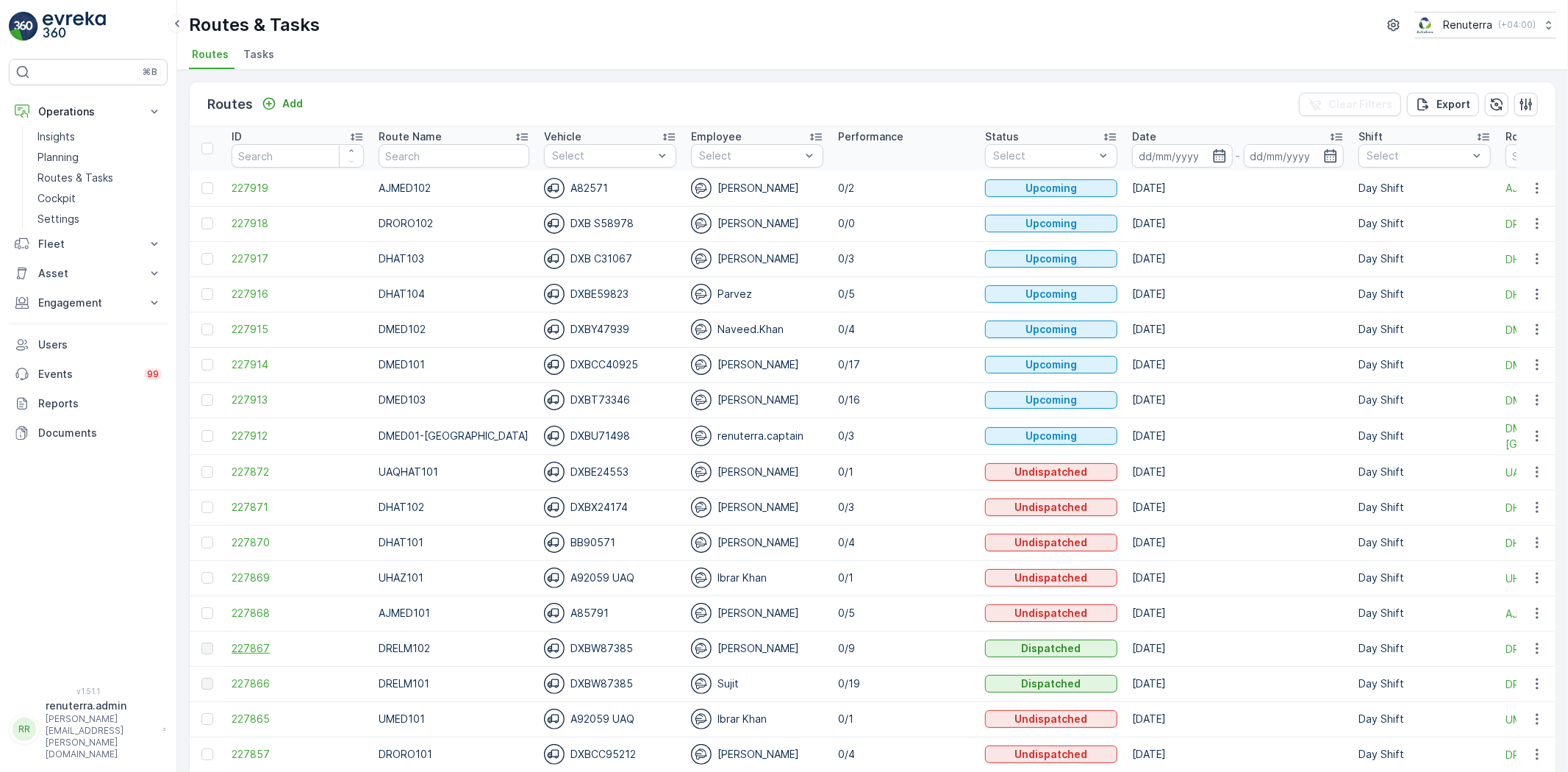
click at [251, 647] on span "227867" at bounding box center [298, 648] width 133 height 14
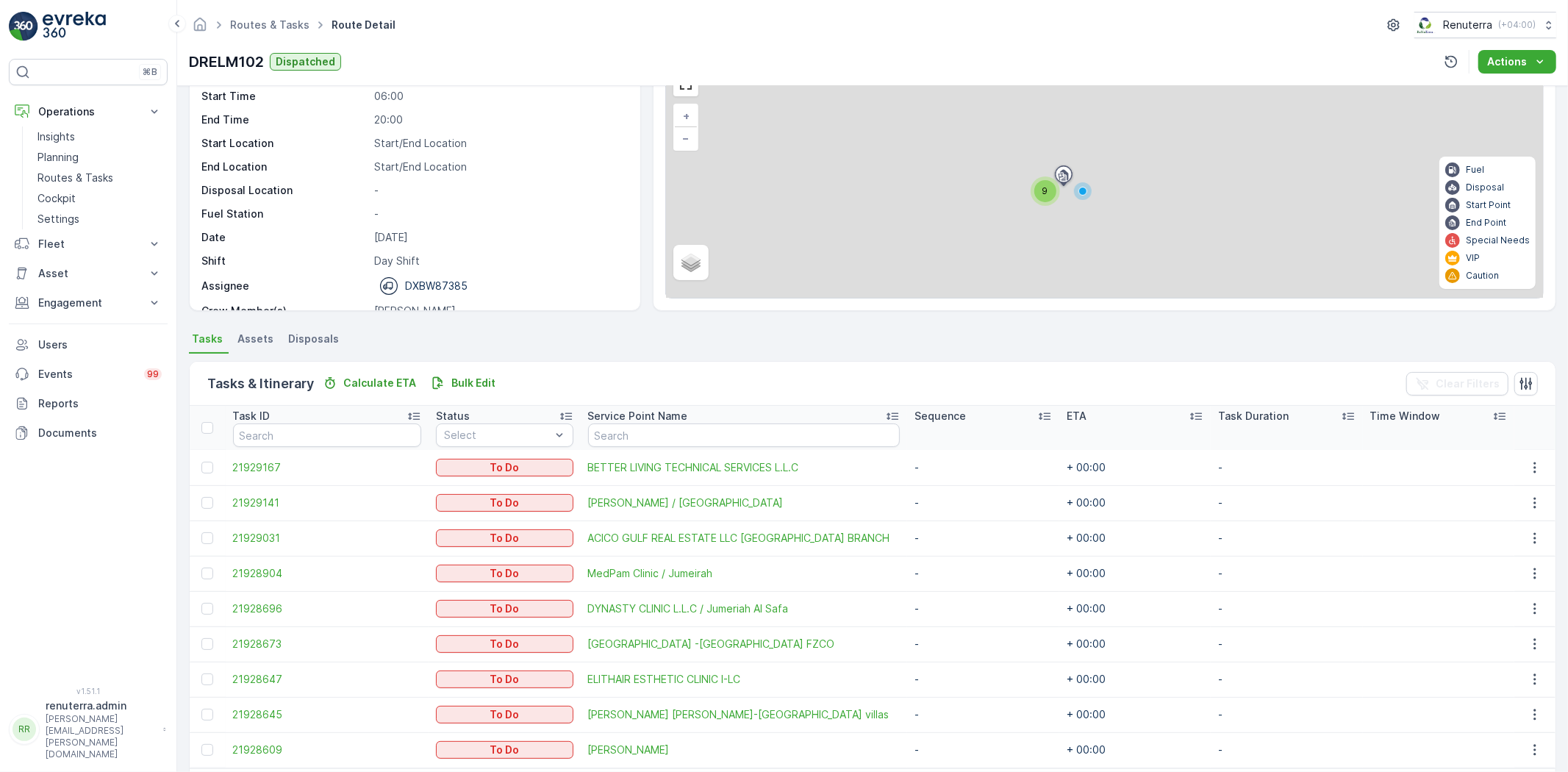
scroll to position [82, 0]
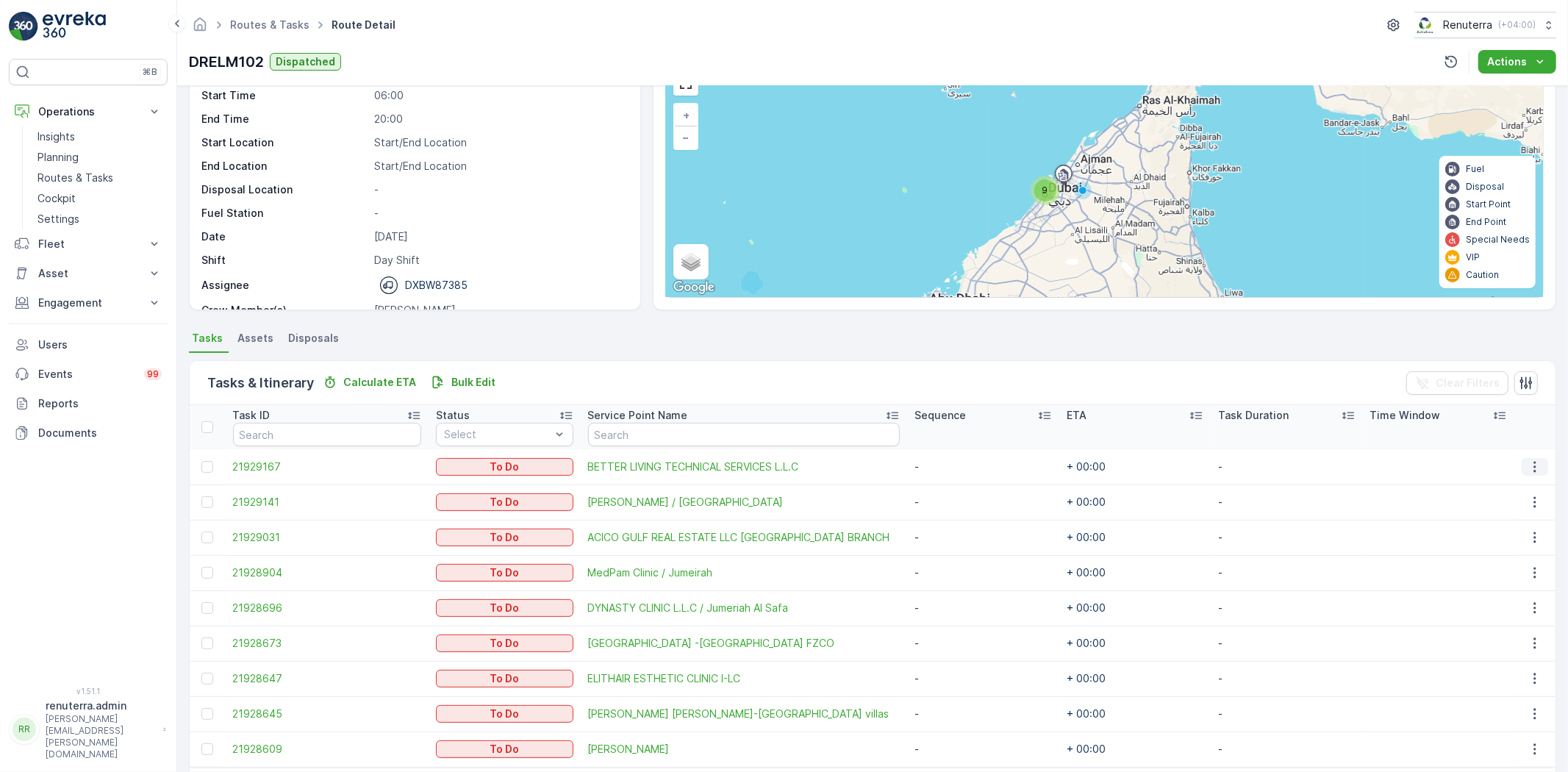
click at [1527, 472] on icon "button" at bounding box center [1534, 467] width 14 height 14
click at [1501, 533] on span "Change Route" at bounding box center [1498, 529] width 72 height 14
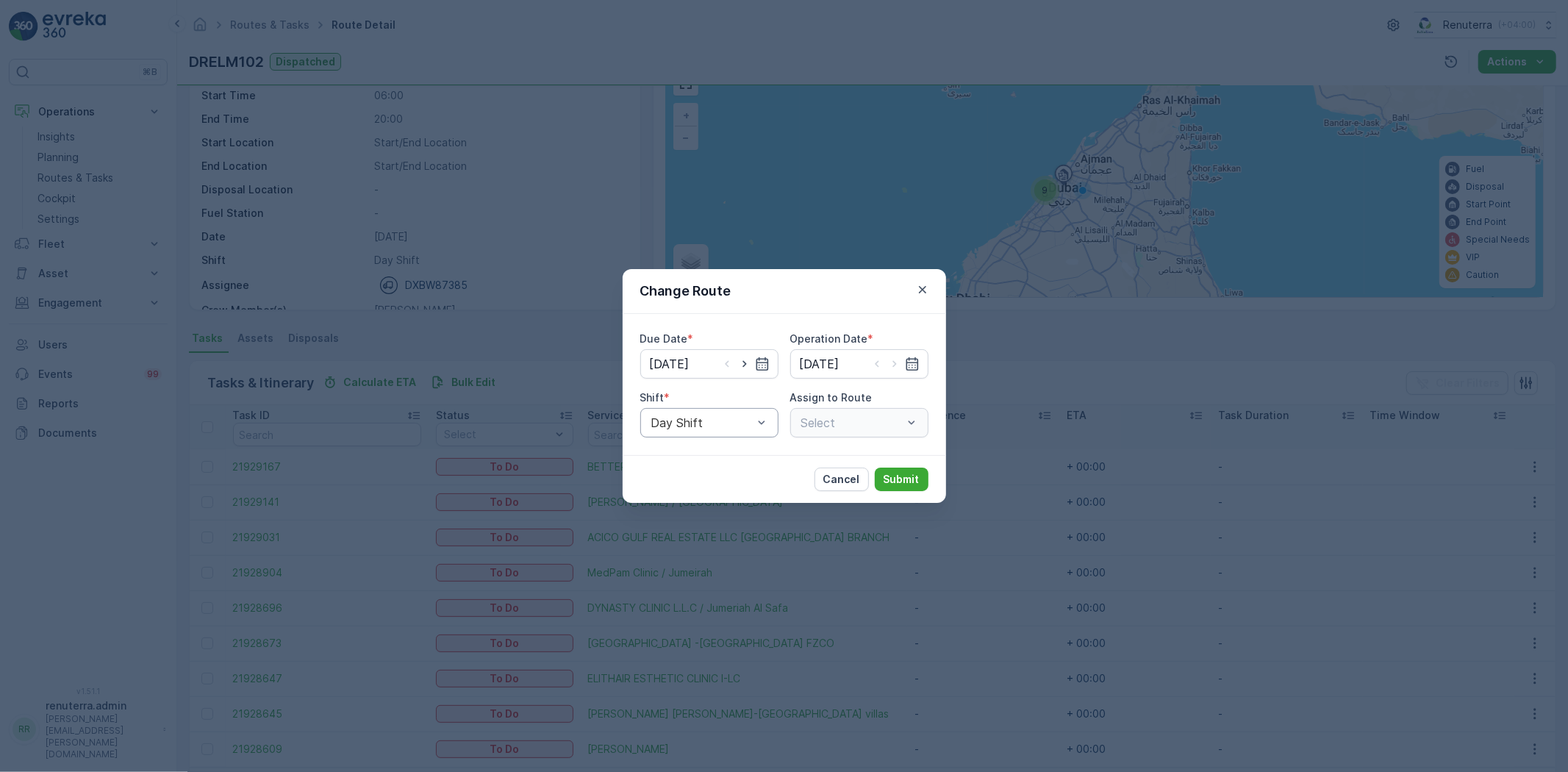
type input "[DATE]"
drag, startPoint x: 740, startPoint y: 368, endPoint x: 769, endPoint y: 366, distance: 29.1
click at [744, 366] on icon "button" at bounding box center [744, 364] width 14 height 14
type input "[DATE]"
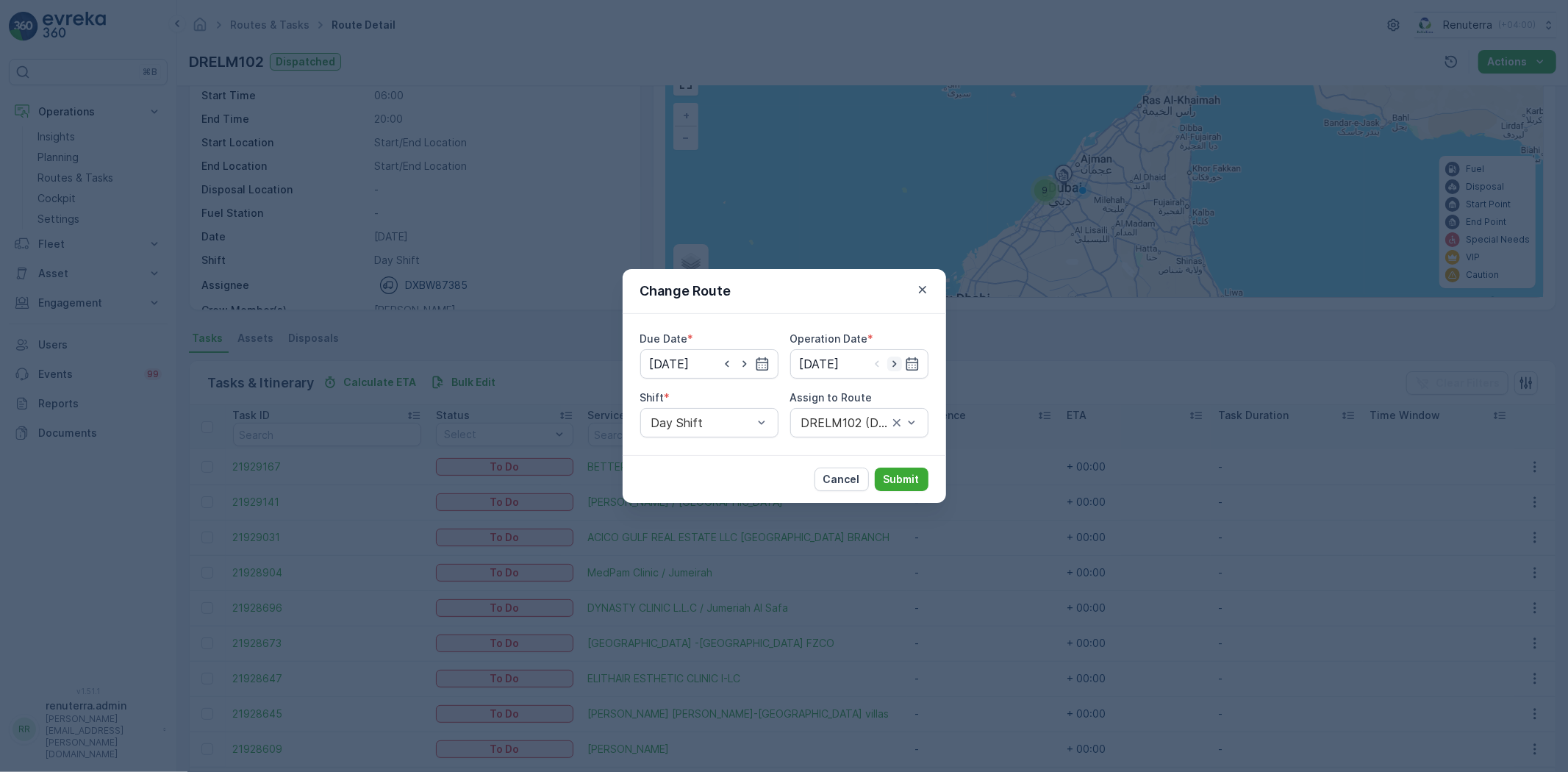
click at [890, 367] on icon "button" at bounding box center [894, 364] width 14 height 14
type input "[DATE]"
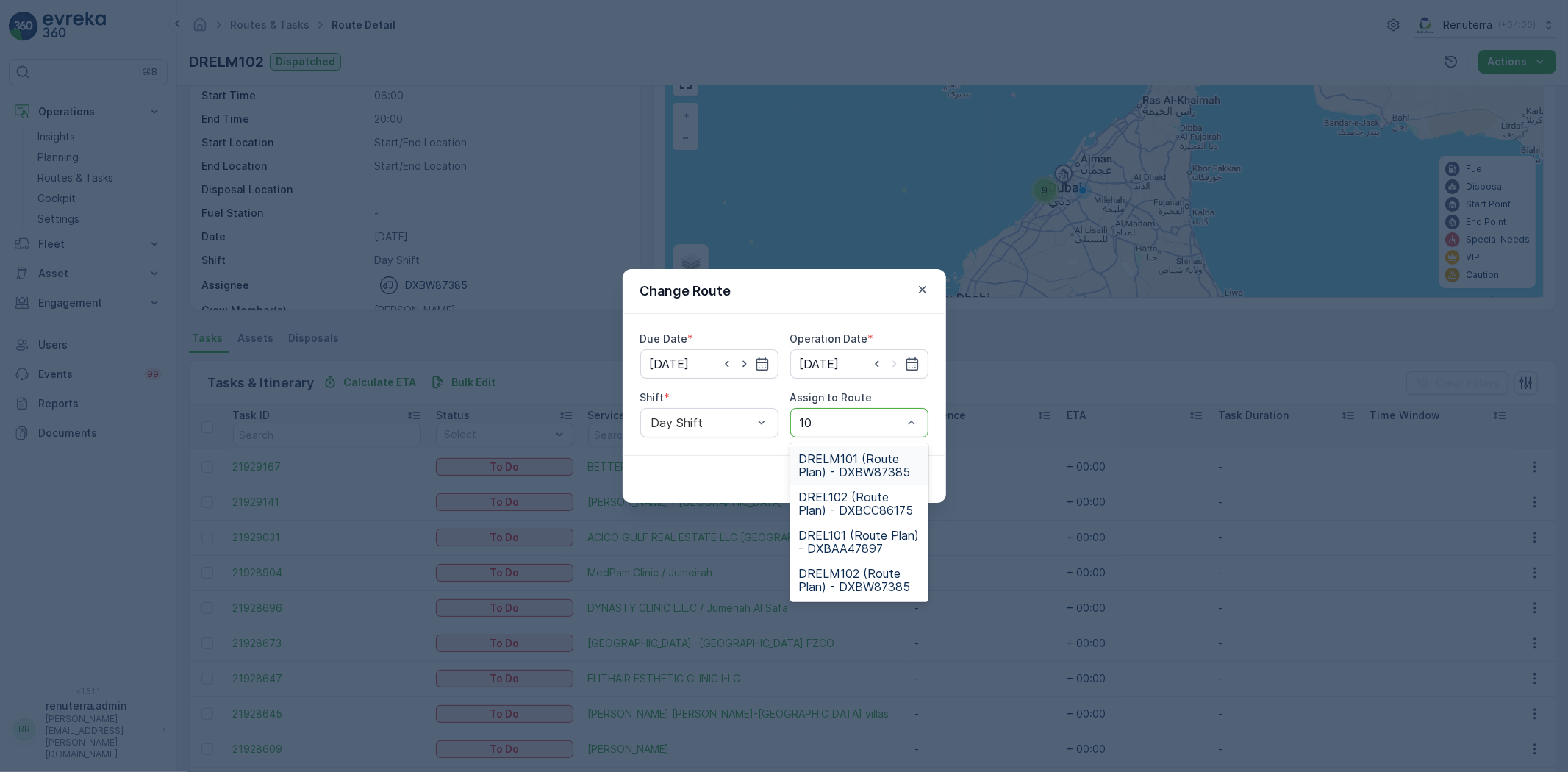
type input "102"
click at [842, 508] on span "DRELM102 (Route Plan) - DXBW87385" at bounding box center [859, 504] width 120 height 27
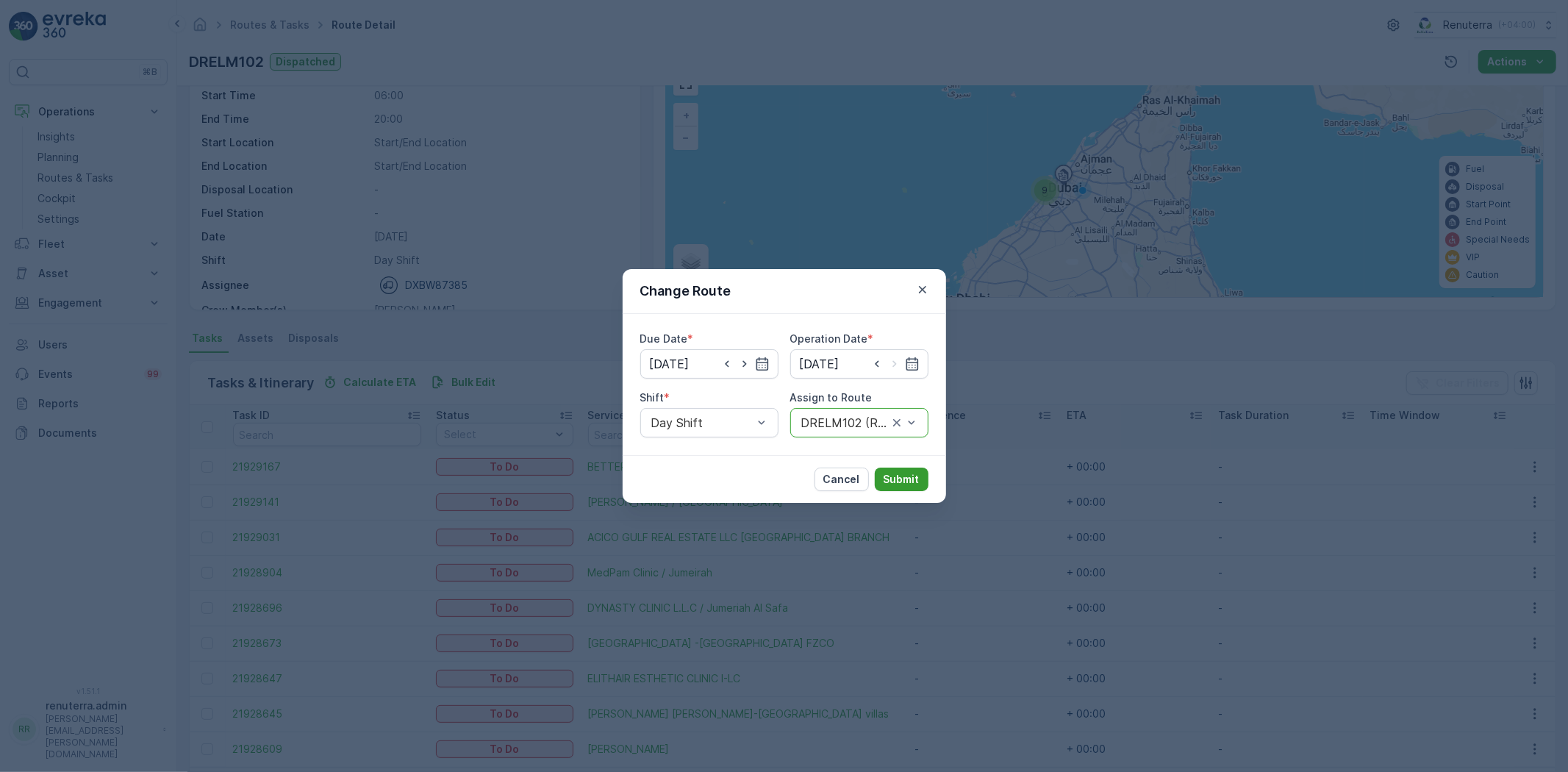
click at [897, 483] on p "Submit" at bounding box center [901, 479] width 36 height 14
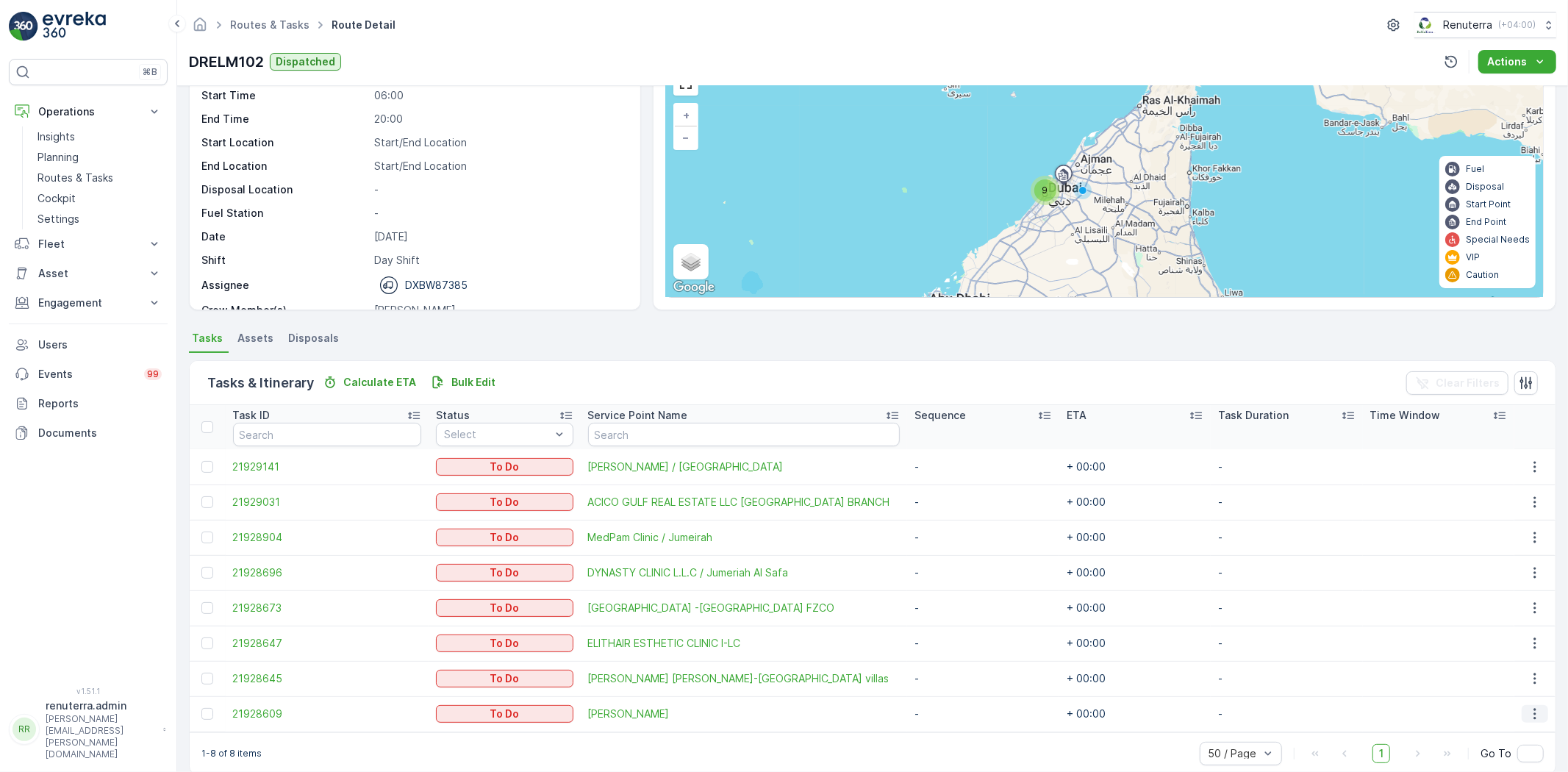
click at [1531, 716] on icon "button" at bounding box center [1534, 714] width 14 height 14
click at [1511, 643] on span "Change Route" at bounding box center [1498, 643] width 72 height 14
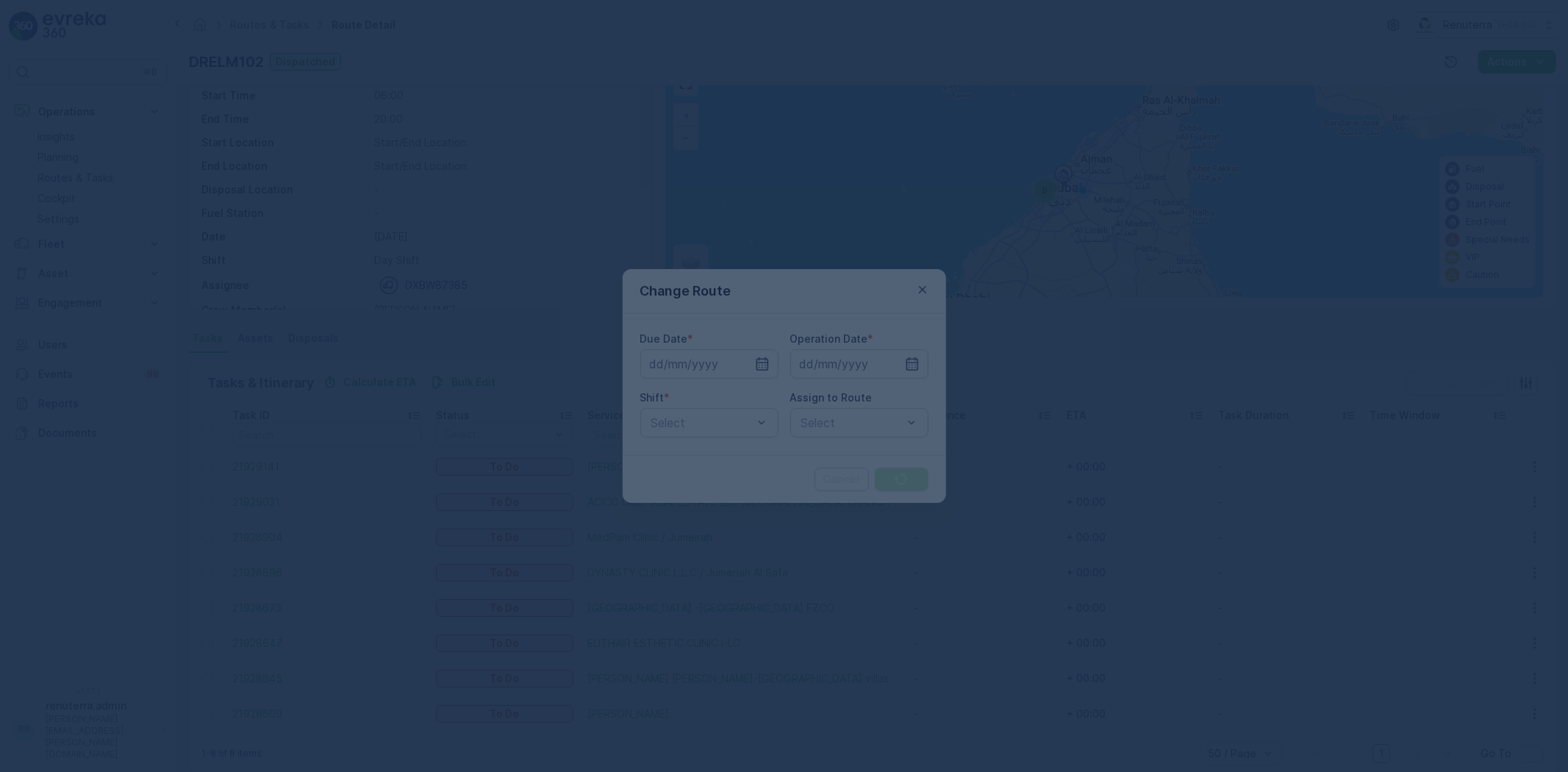
type input "[DATE]"
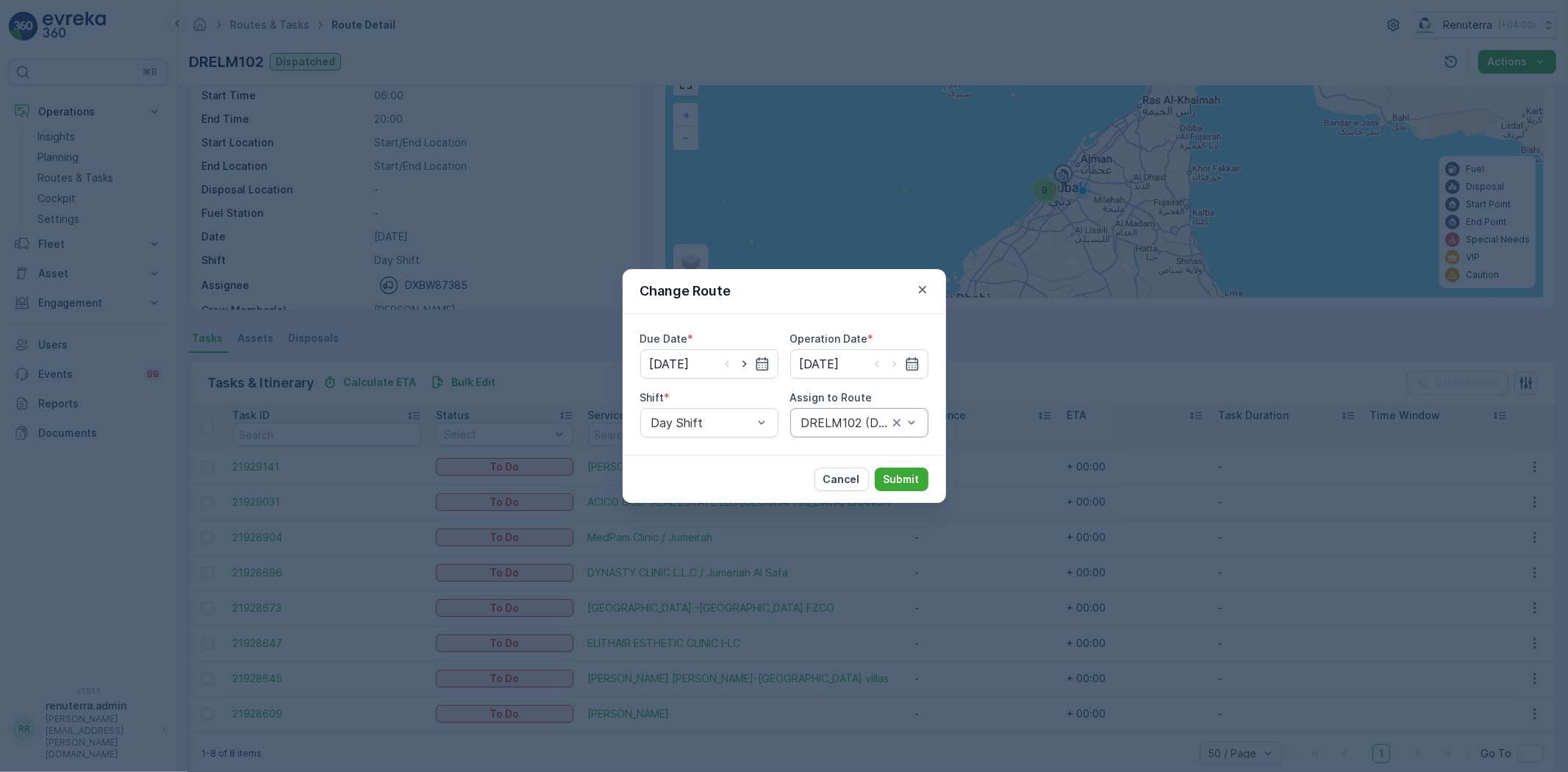
click at [841, 431] on div "DRELM102 (Dispatched) - DXBW87385" at bounding box center [858, 423] width 138 height 30
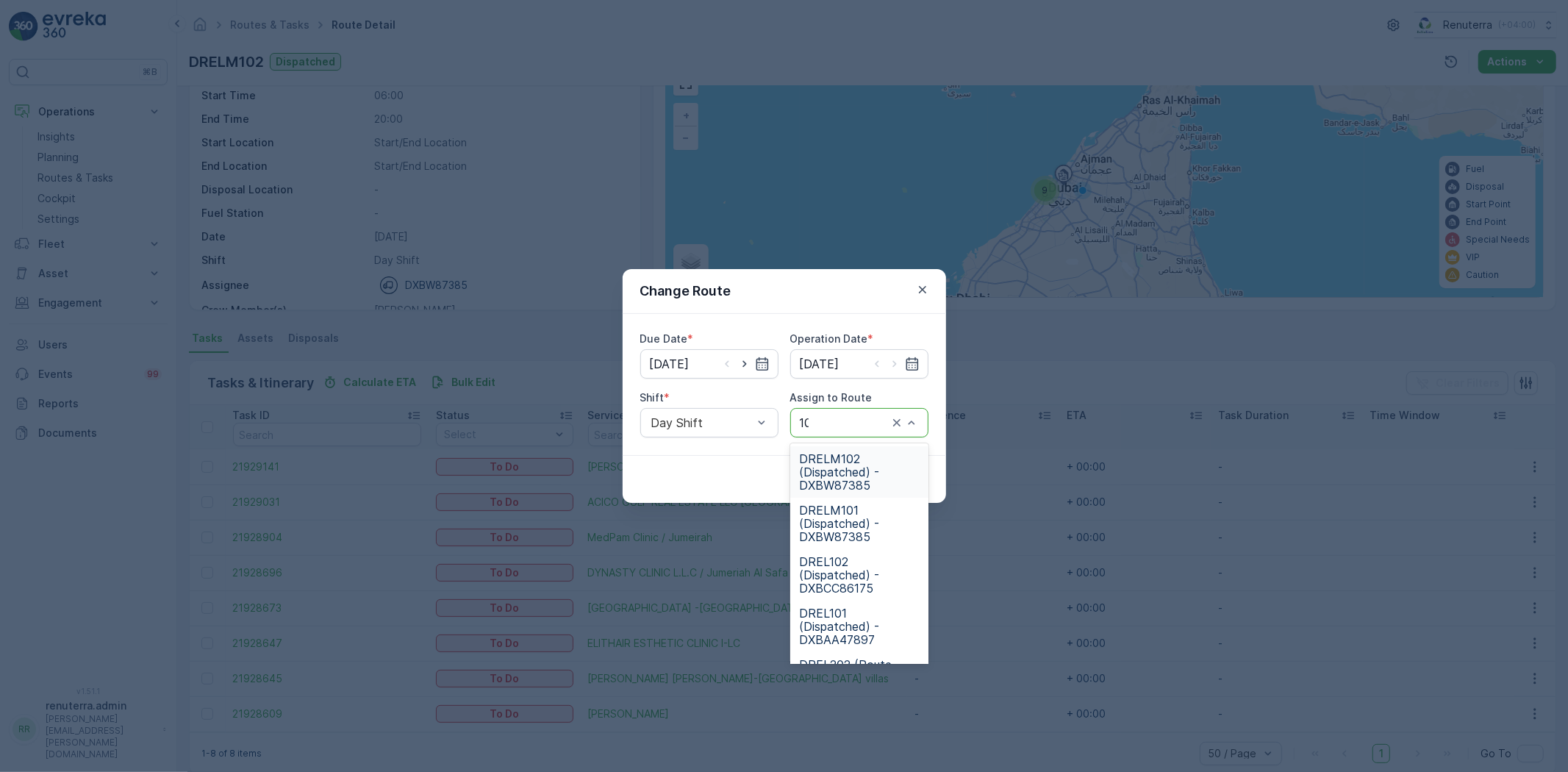
type input "101"
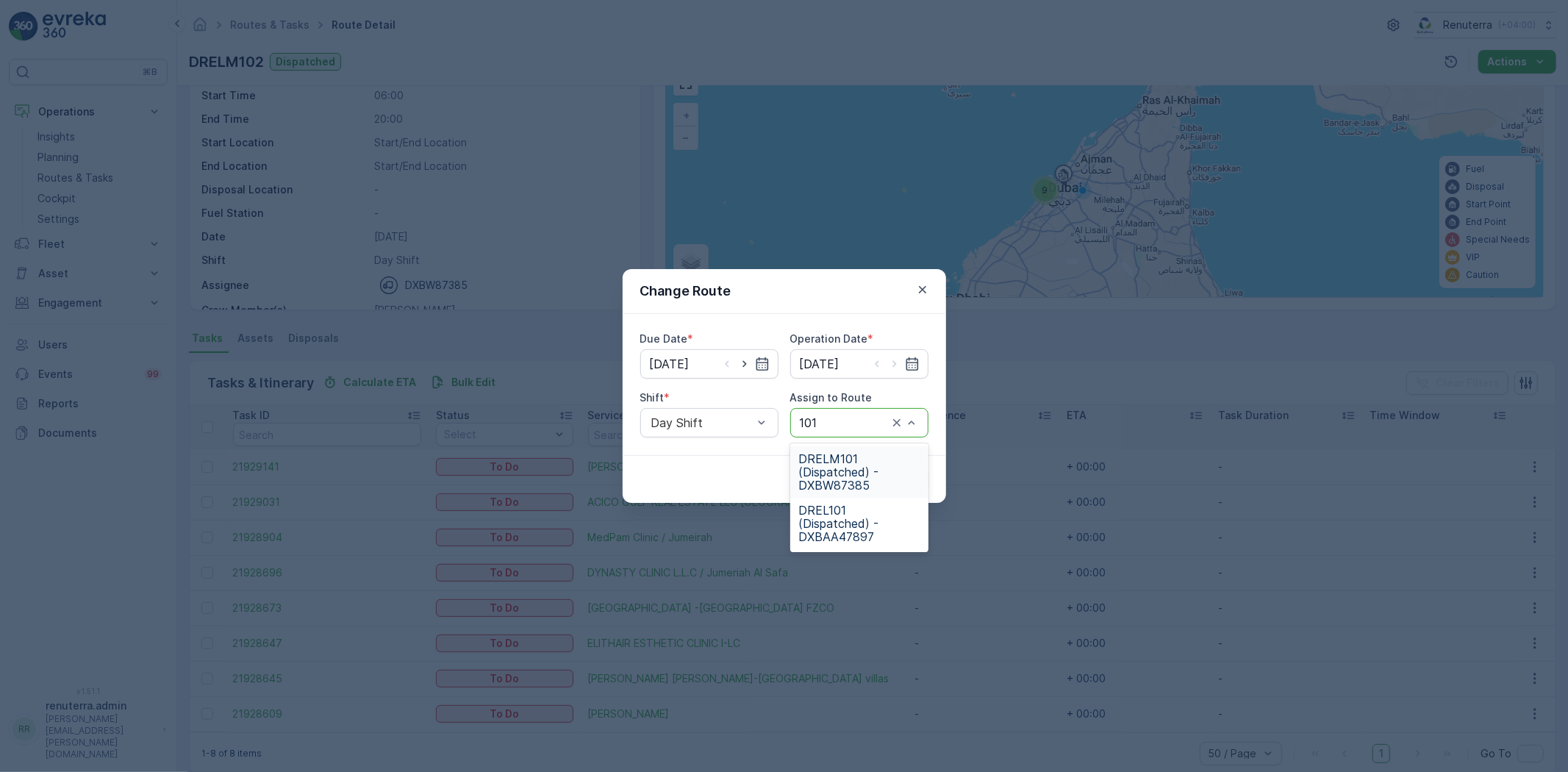
drag, startPoint x: 891, startPoint y: 469, endPoint x: 868, endPoint y: 498, distance: 37.0
click at [887, 469] on span "DRELM101 (Dispatched) - DXBW87385" at bounding box center [859, 472] width 120 height 40
click at [908, 479] on p "Submit" at bounding box center [901, 479] width 36 height 14
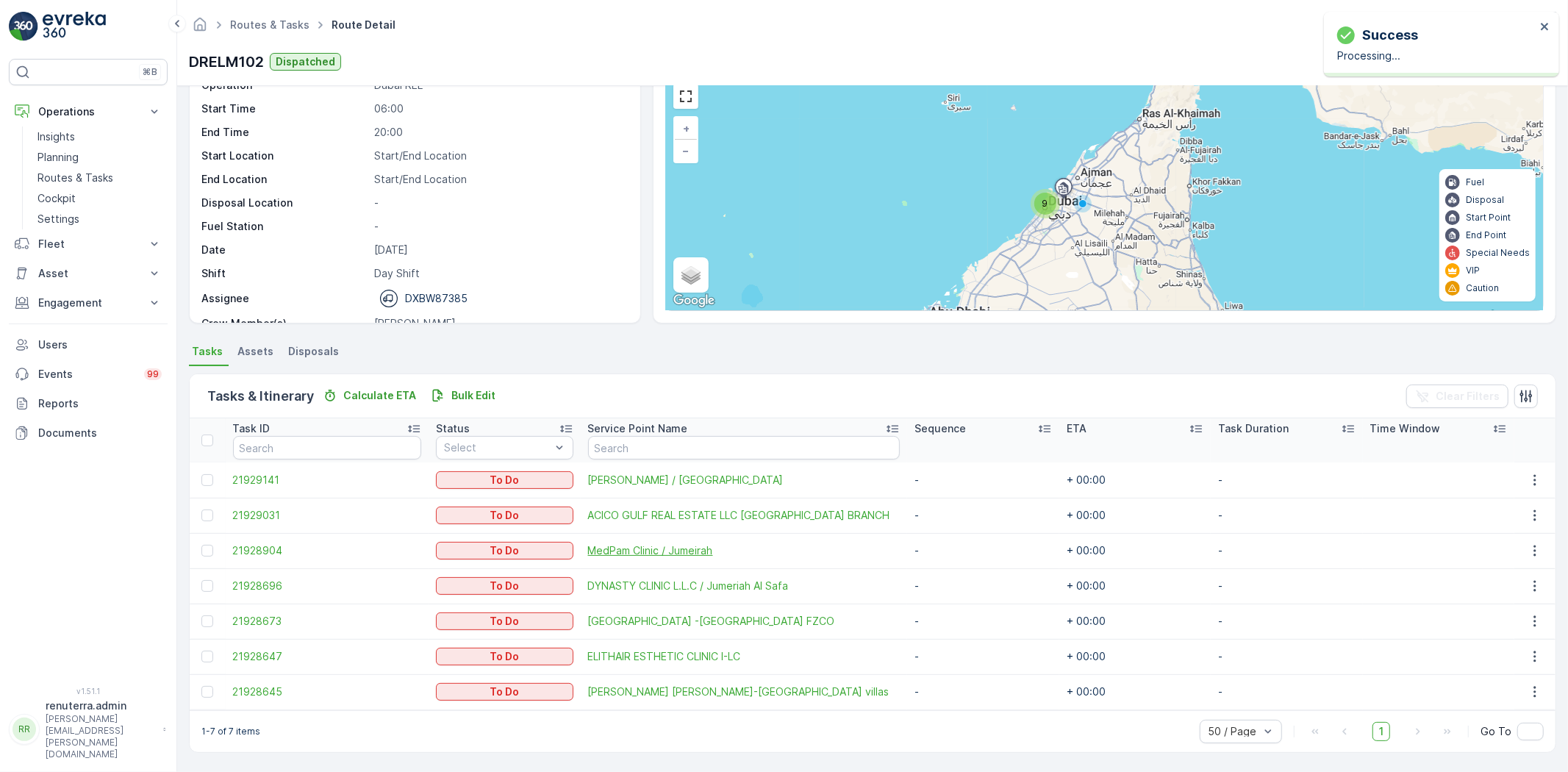
scroll to position [68, 0]
click at [1527, 473] on icon "button" at bounding box center [1534, 480] width 14 height 14
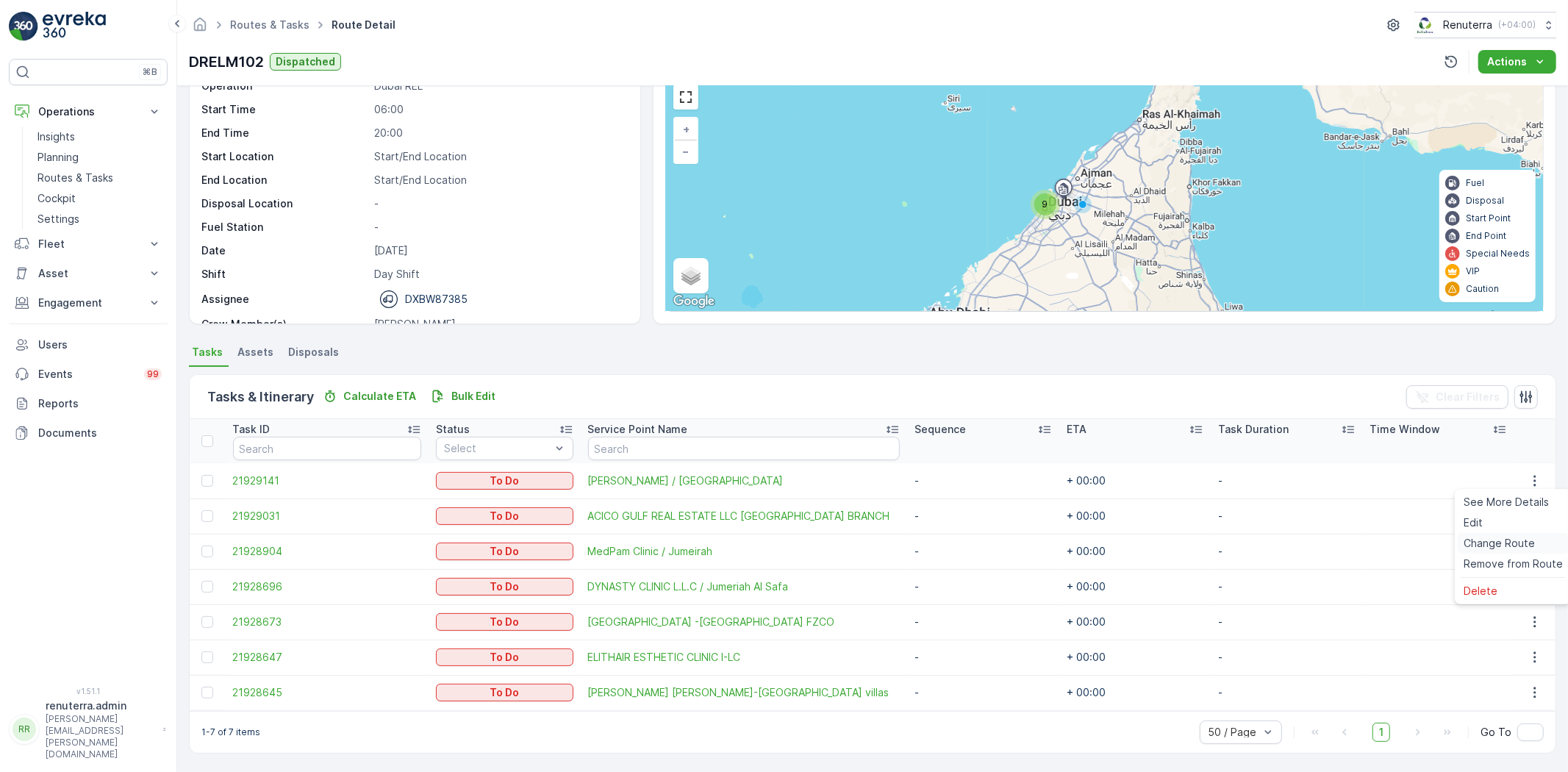
click at [1500, 542] on span "Change Route" at bounding box center [1498, 543] width 72 height 14
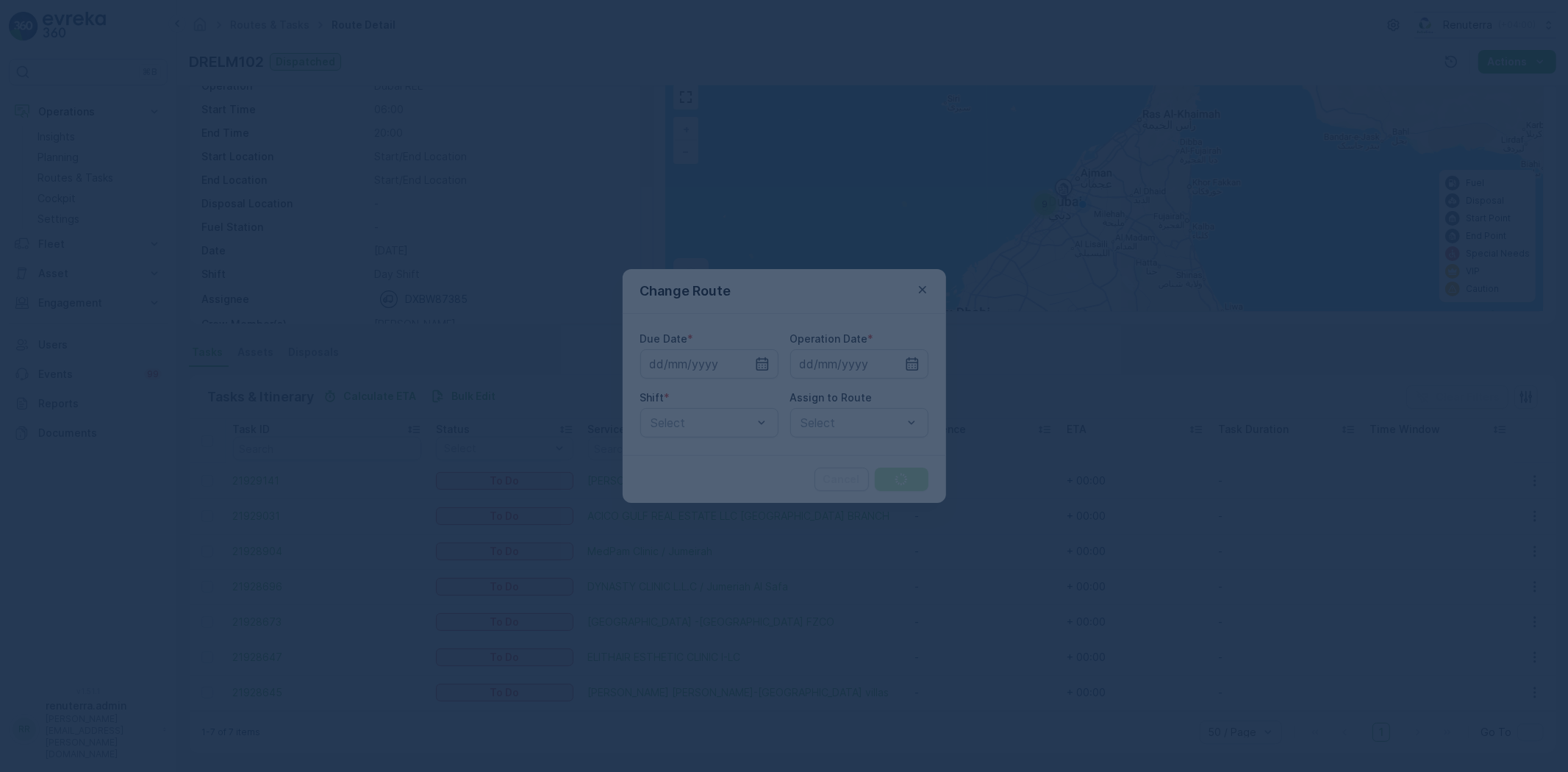
type input "[DATE]"
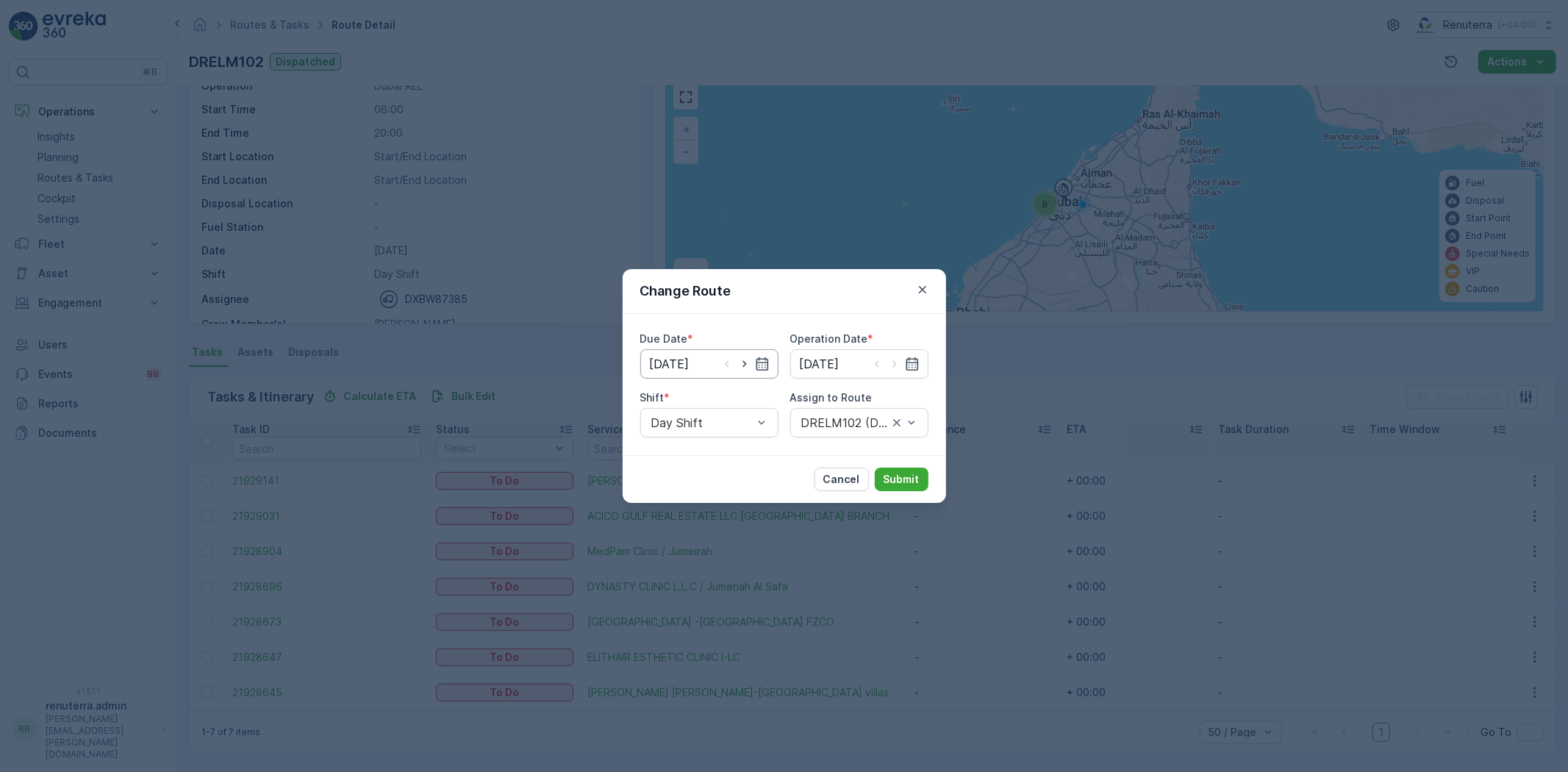
drag, startPoint x: 739, startPoint y: 365, endPoint x: 748, endPoint y: 376, distance: 14.2
click at [740, 365] on icon "button" at bounding box center [744, 364] width 14 height 14
type input "[DATE]"
click at [890, 361] on icon "button" at bounding box center [894, 364] width 14 height 14
type input "[DATE]"
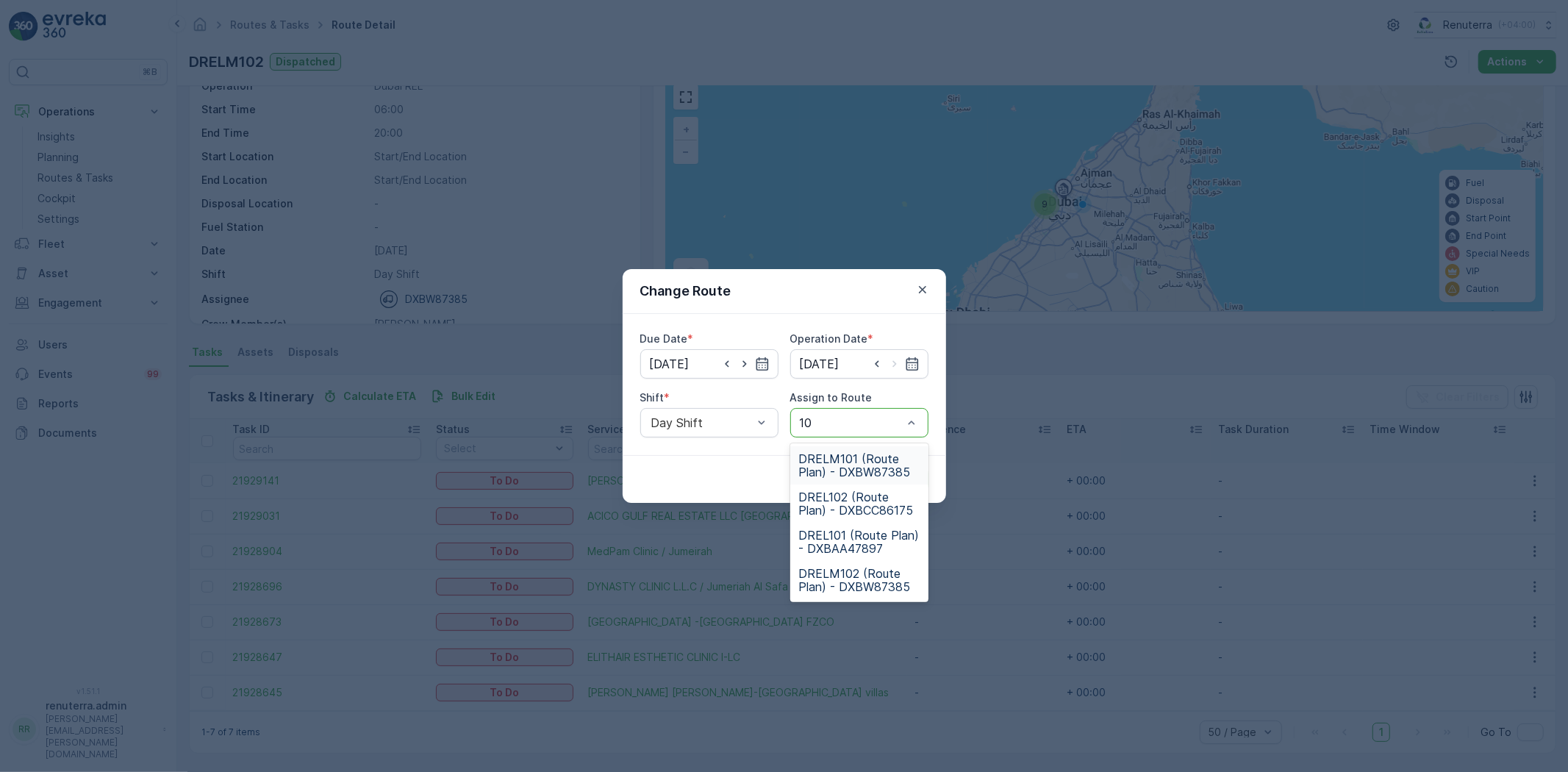
type input "102"
drag, startPoint x: 834, startPoint y: 495, endPoint x: 851, endPoint y: 501, distance: 18.0
click at [835, 497] on span "DRELM102 (Route Plan) - DXBW87385" at bounding box center [859, 504] width 120 height 27
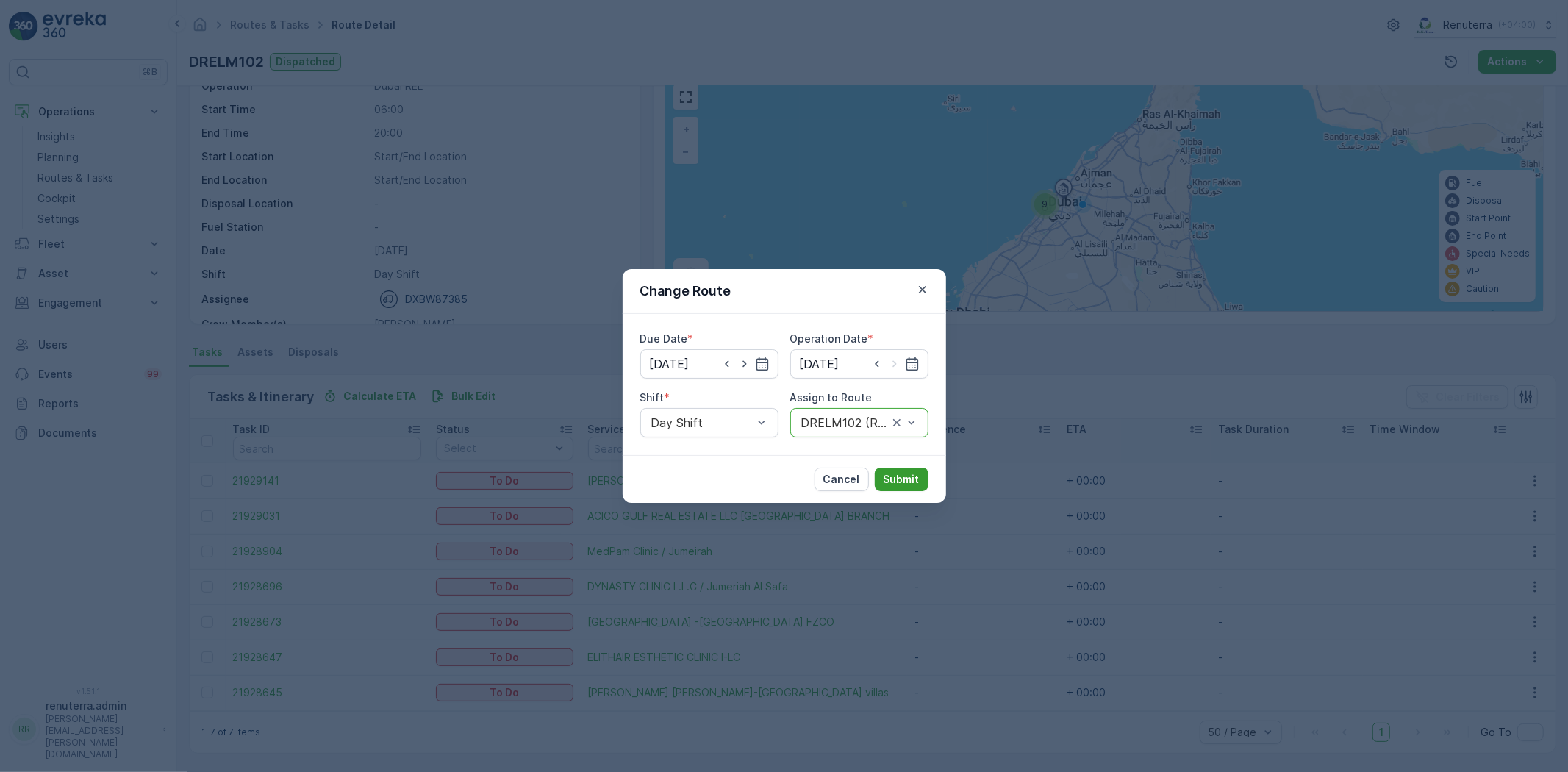
click at [893, 481] on p "Submit" at bounding box center [901, 479] width 36 height 14
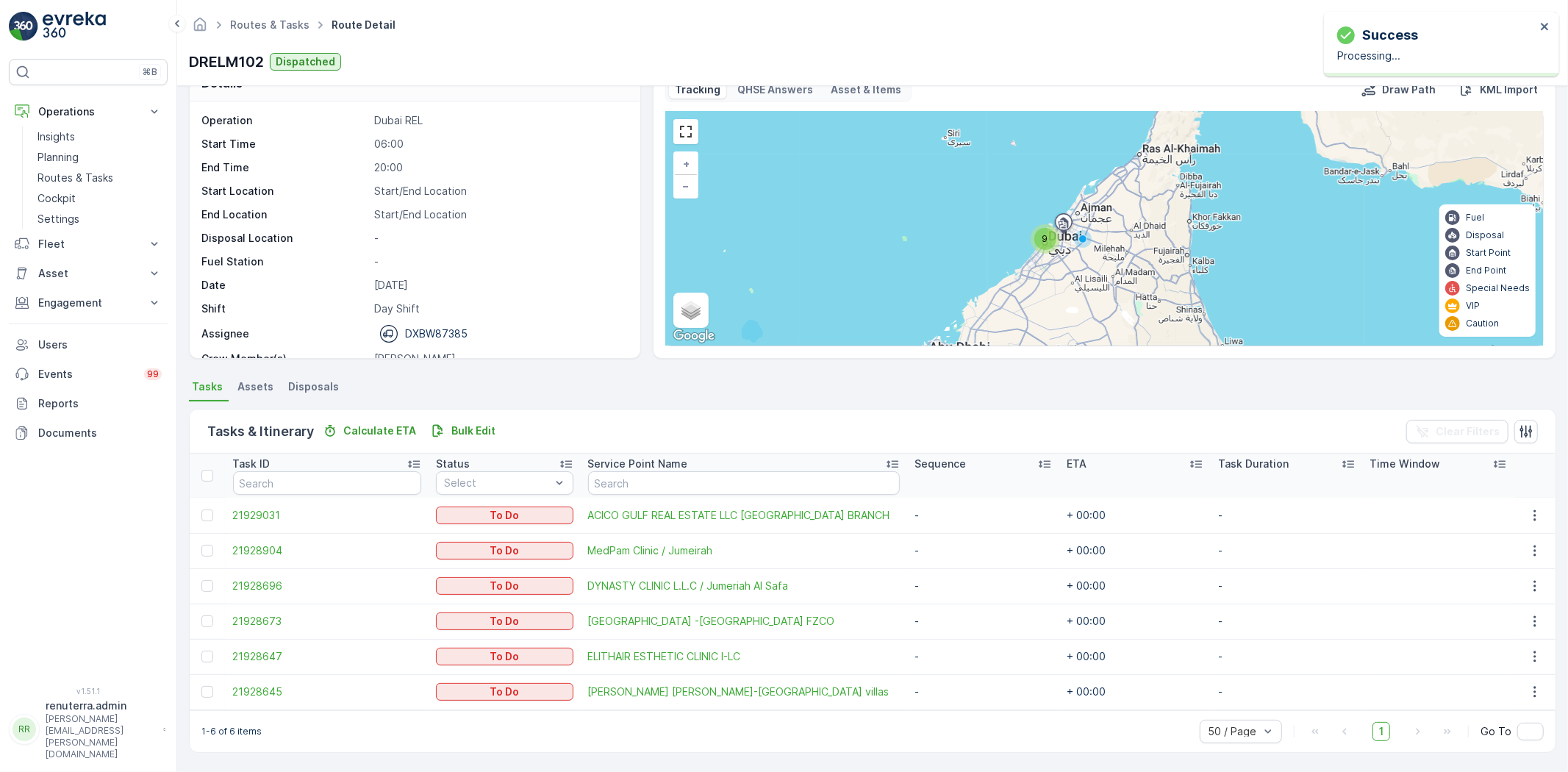
scroll to position [32, 0]
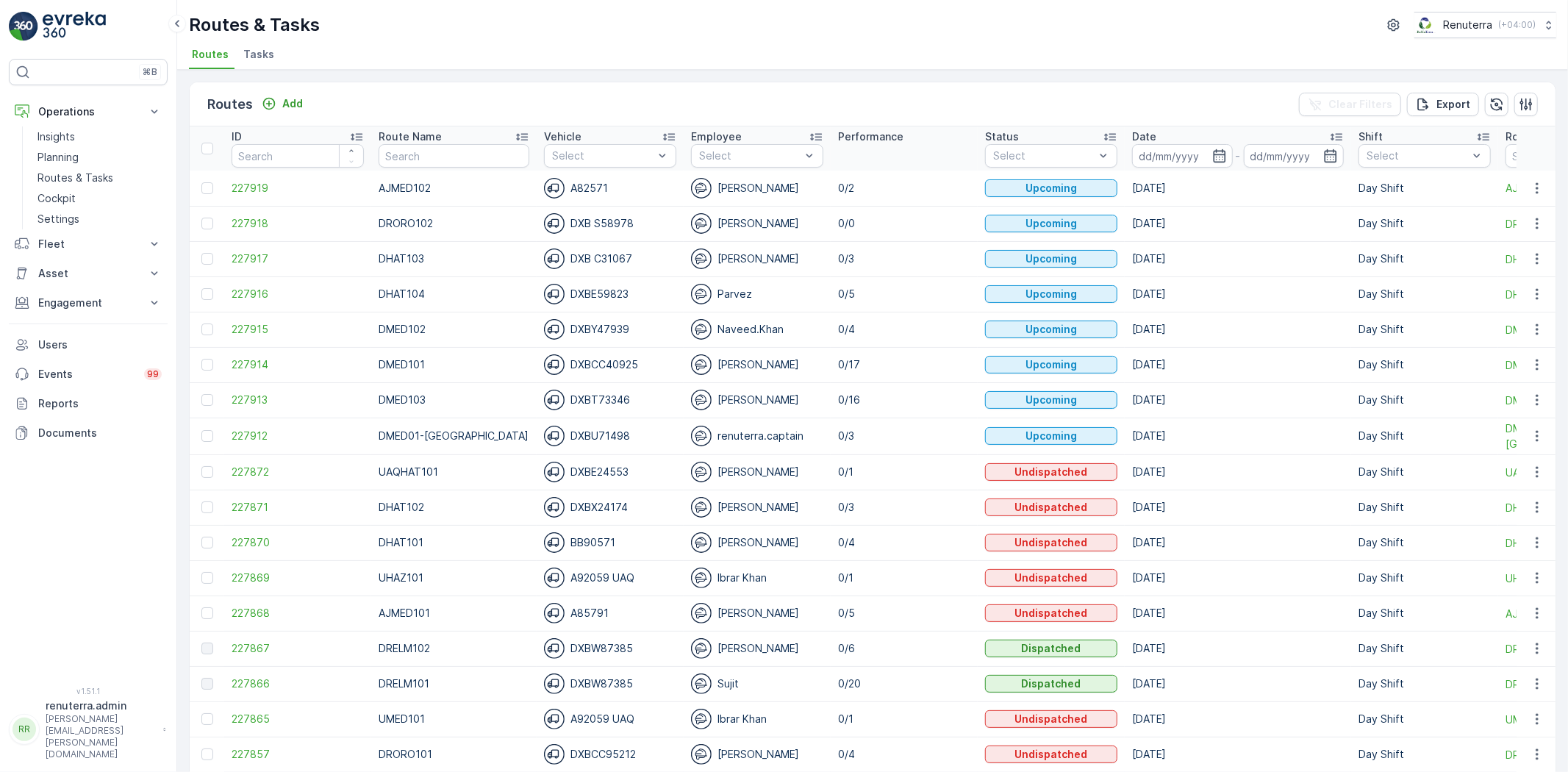
click at [877, 260] on p "0/3" at bounding box center [904, 259] width 133 height 14
click at [1543, 251] on td at bounding box center [1537, 259] width 40 height 35
click at [1541, 253] on button "button" at bounding box center [1537, 259] width 27 height 17
click at [1501, 339] on span "Change Assignee" at bounding box center [1502, 342] width 86 height 14
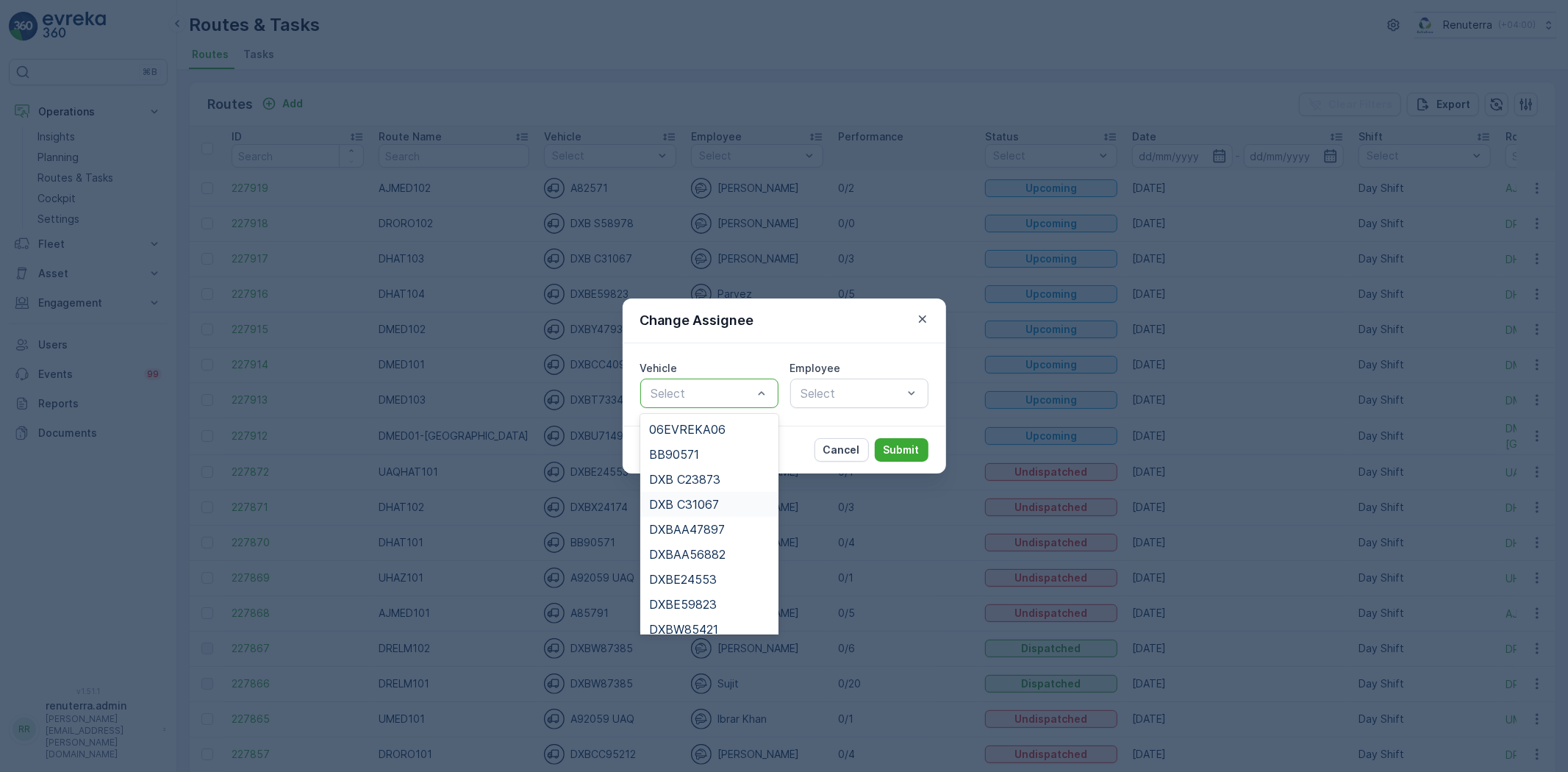
click at [691, 506] on span "DXB C31067" at bounding box center [683, 505] width 70 height 13
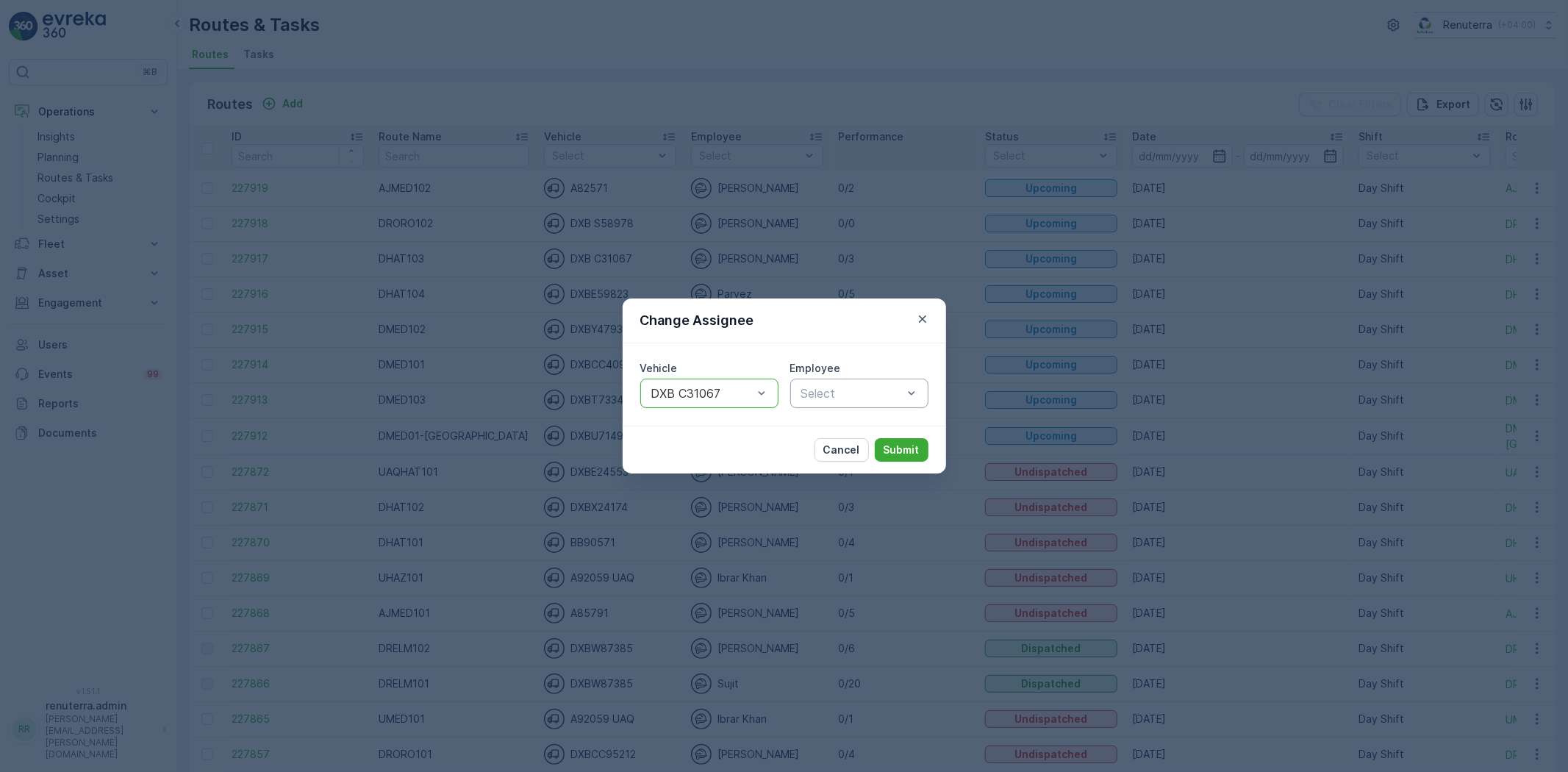
click at [846, 380] on div "Select" at bounding box center [858, 393] width 138 height 30
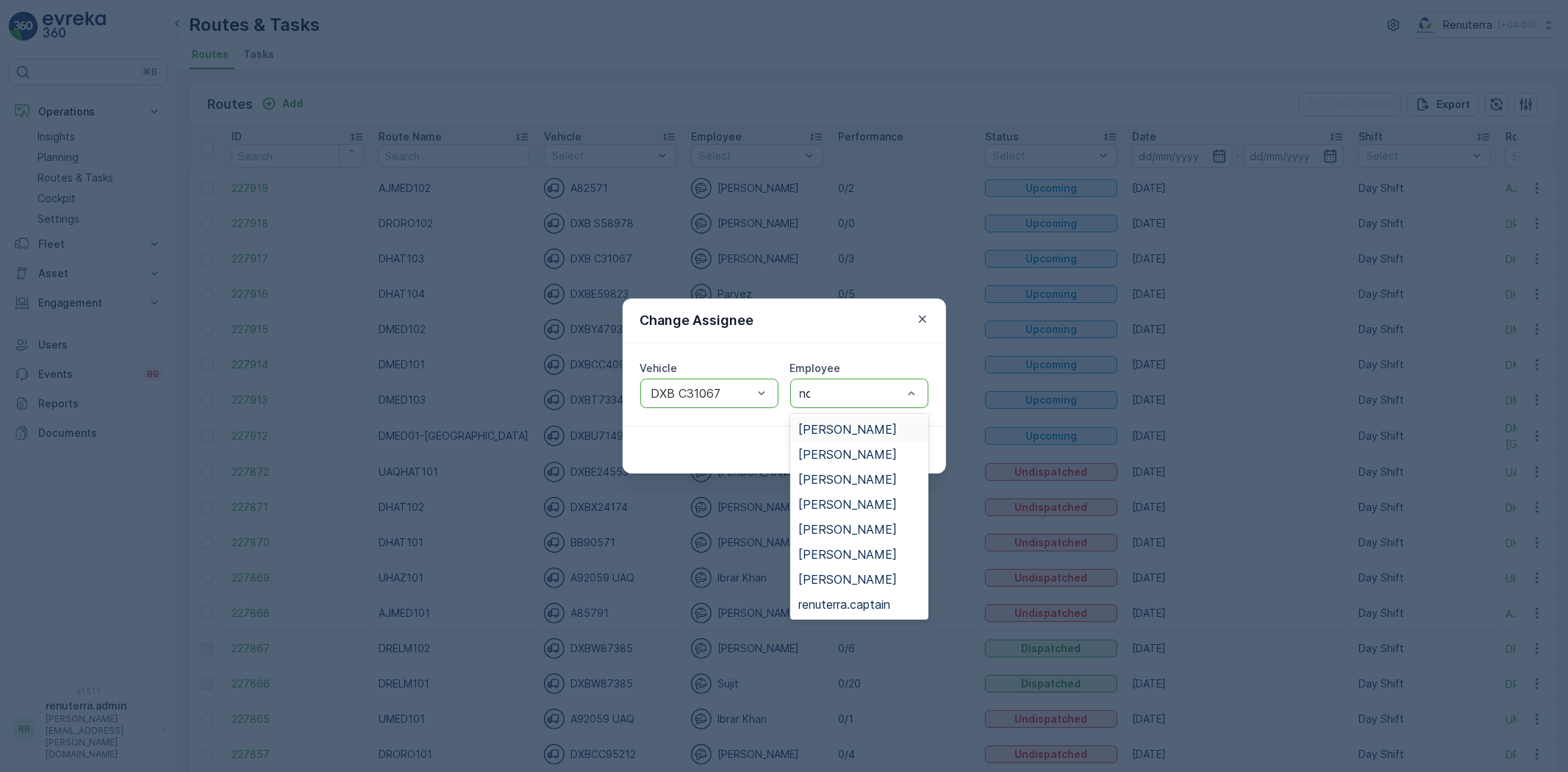
type input "noo"
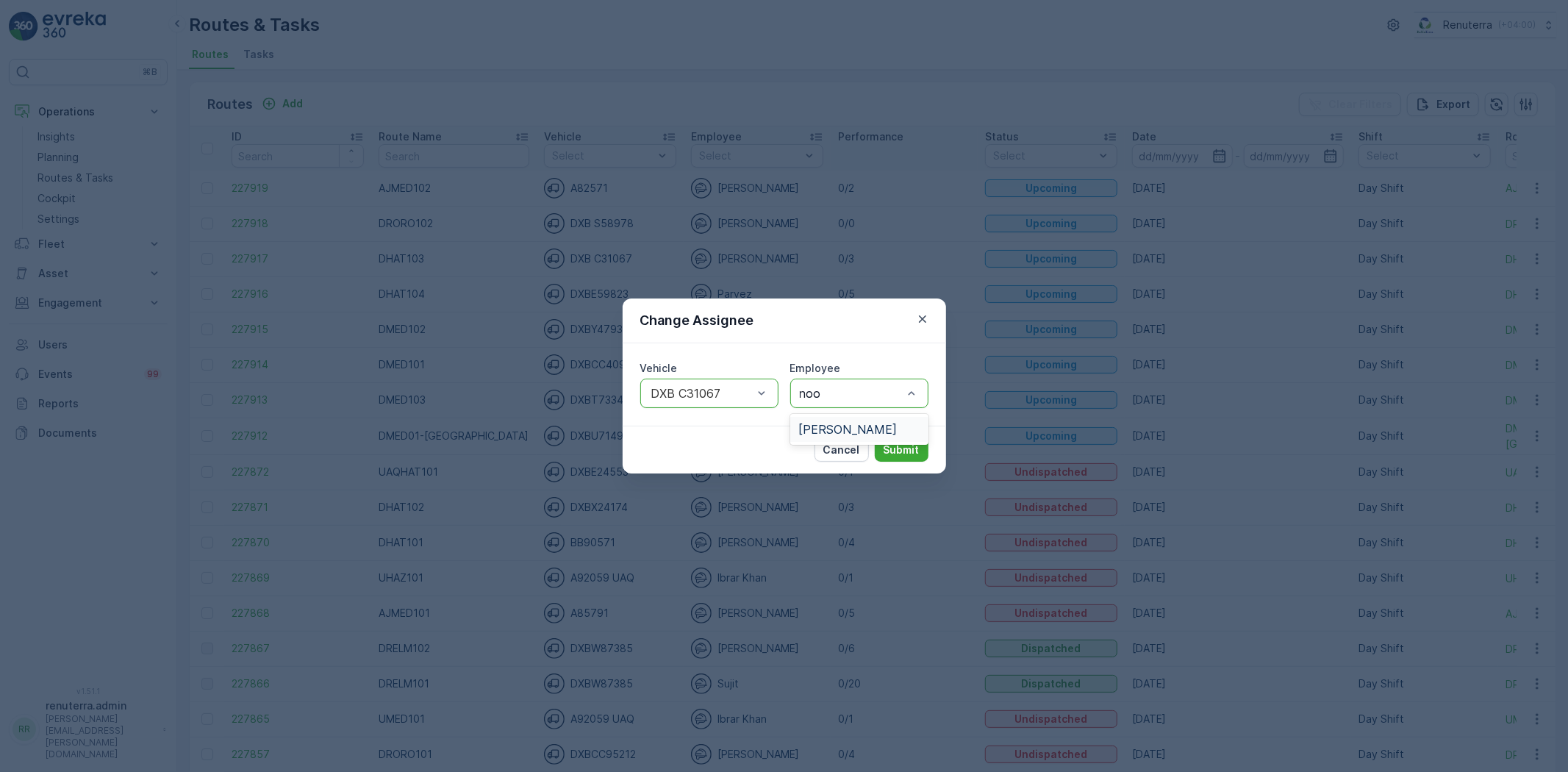
drag, startPoint x: 843, startPoint y: 434, endPoint x: 871, endPoint y: 436, distance: 28.1
click at [843, 432] on span "[PERSON_NAME]" at bounding box center [848, 429] width 98 height 13
click at [902, 436] on div "Cancel Submit" at bounding box center [784, 449] width 323 height 48
click at [898, 443] on p "Submit" at bounding box center [901, 449] width 36 height 14
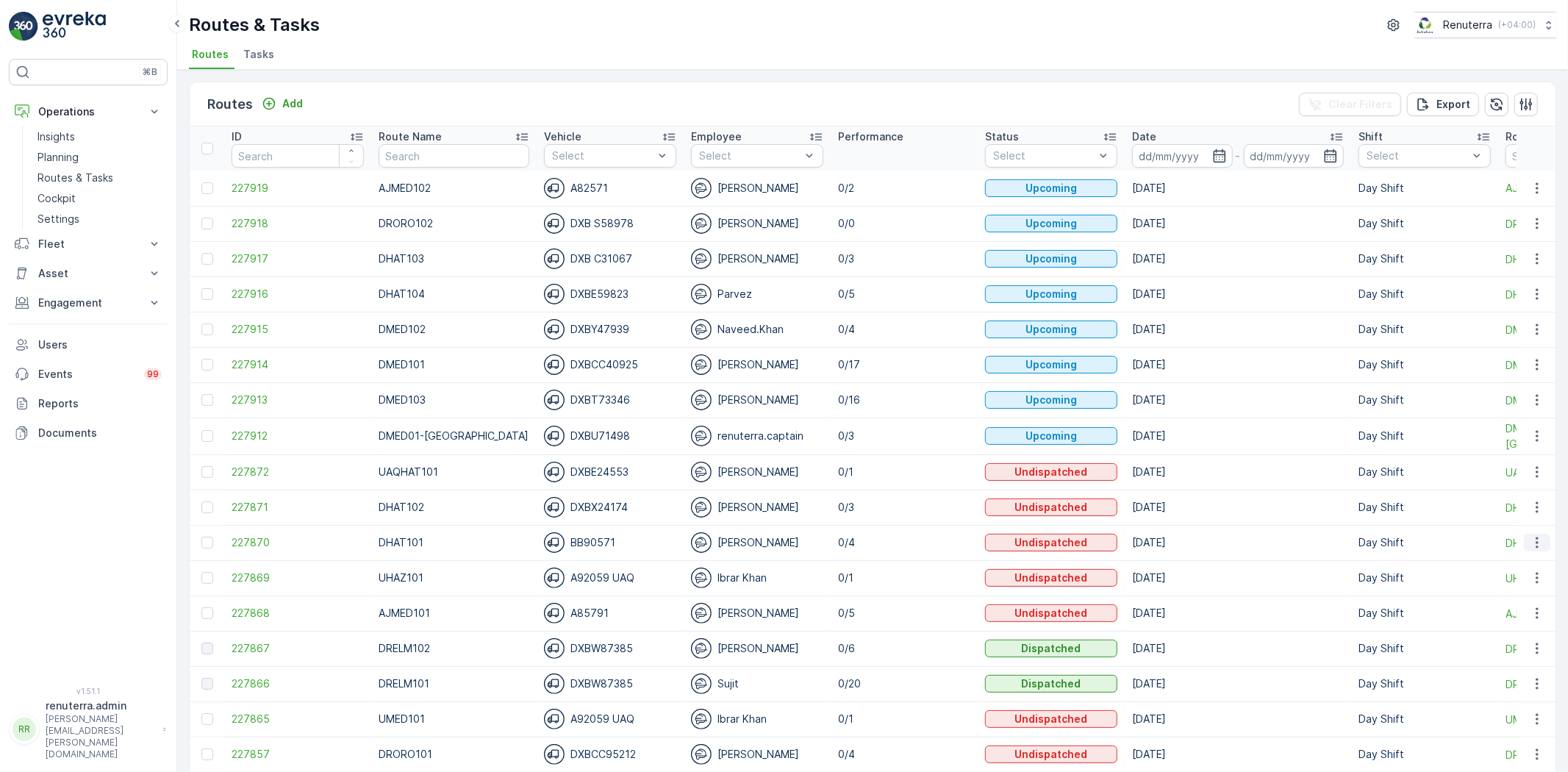
click at [1539, 539] on icon "button" at bounding box center [1537, 542] width 14 height 14
click at [1493, 626] on span "Change Assignee" at bounding box center [1502, 626] width 86 height 14
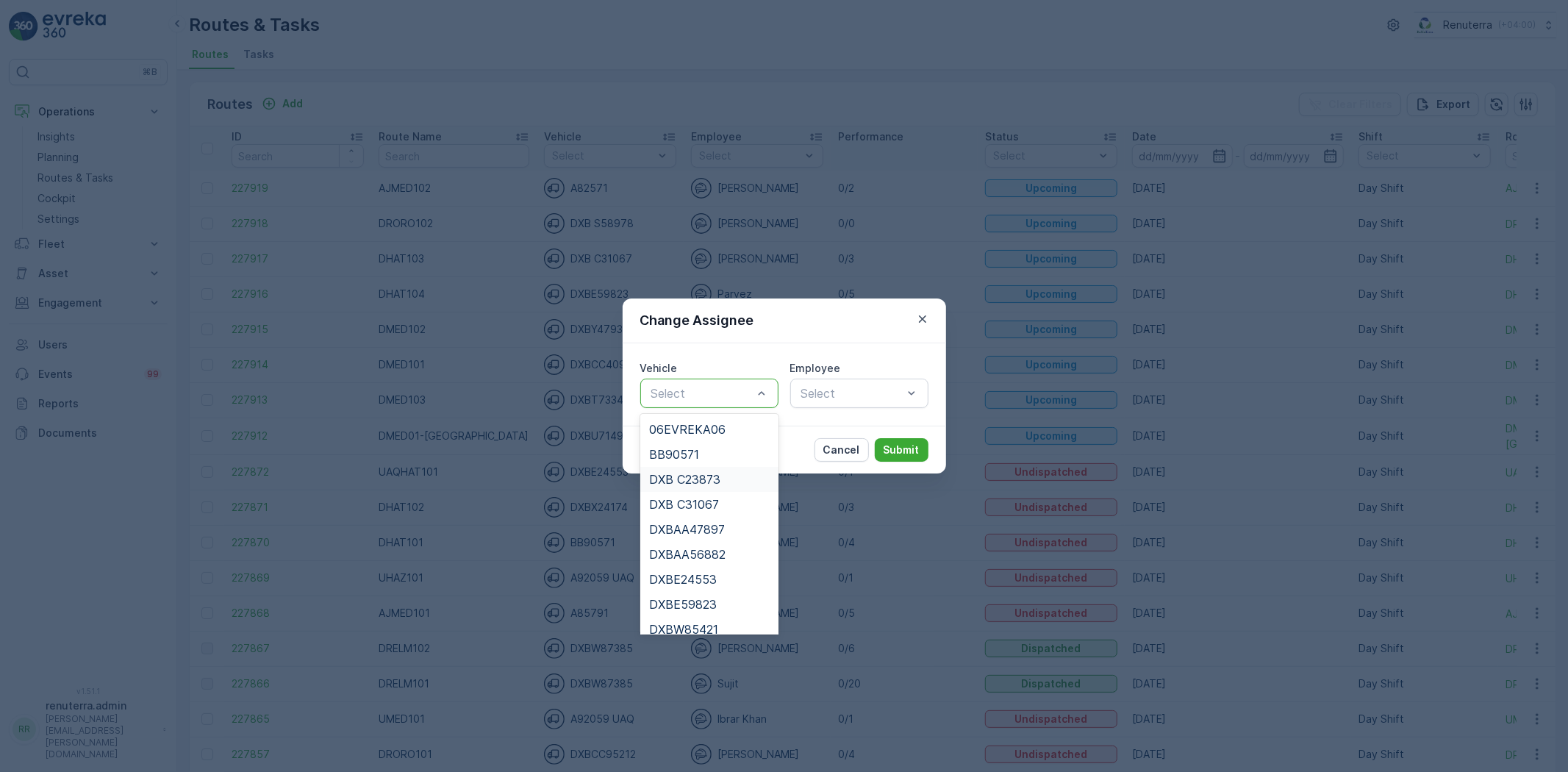
click at [696, 478] on span "DXB C23873" at bounding box center [684, 480] width 72 height 13
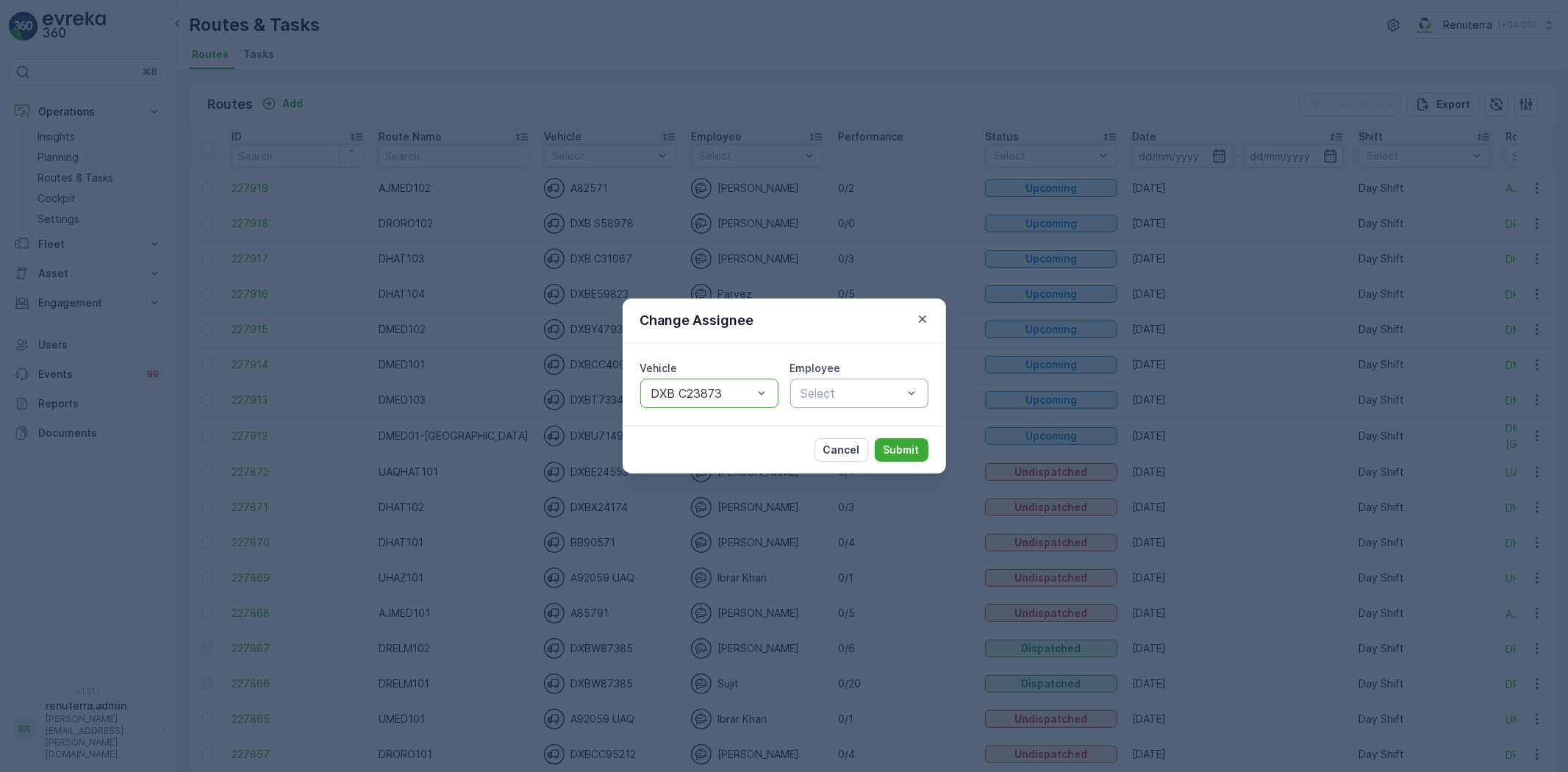
drag, startPoint x: 863, startPoint y: 376, endPoint x: 863, endPoint y: 394, distance: 18.0
click at [864, 380] on div "Employee Select" at bounding box center [858, 384] width 138 height 47
type input "taj"
drag, startPoint x: 832, startPoint y: 425, endPoint x: 872, endPoint y: 443, distance: 43.9
click at [832, 427] on span "[PERSON_NAME]" at bounding box center [848, 429] width 98 height 13
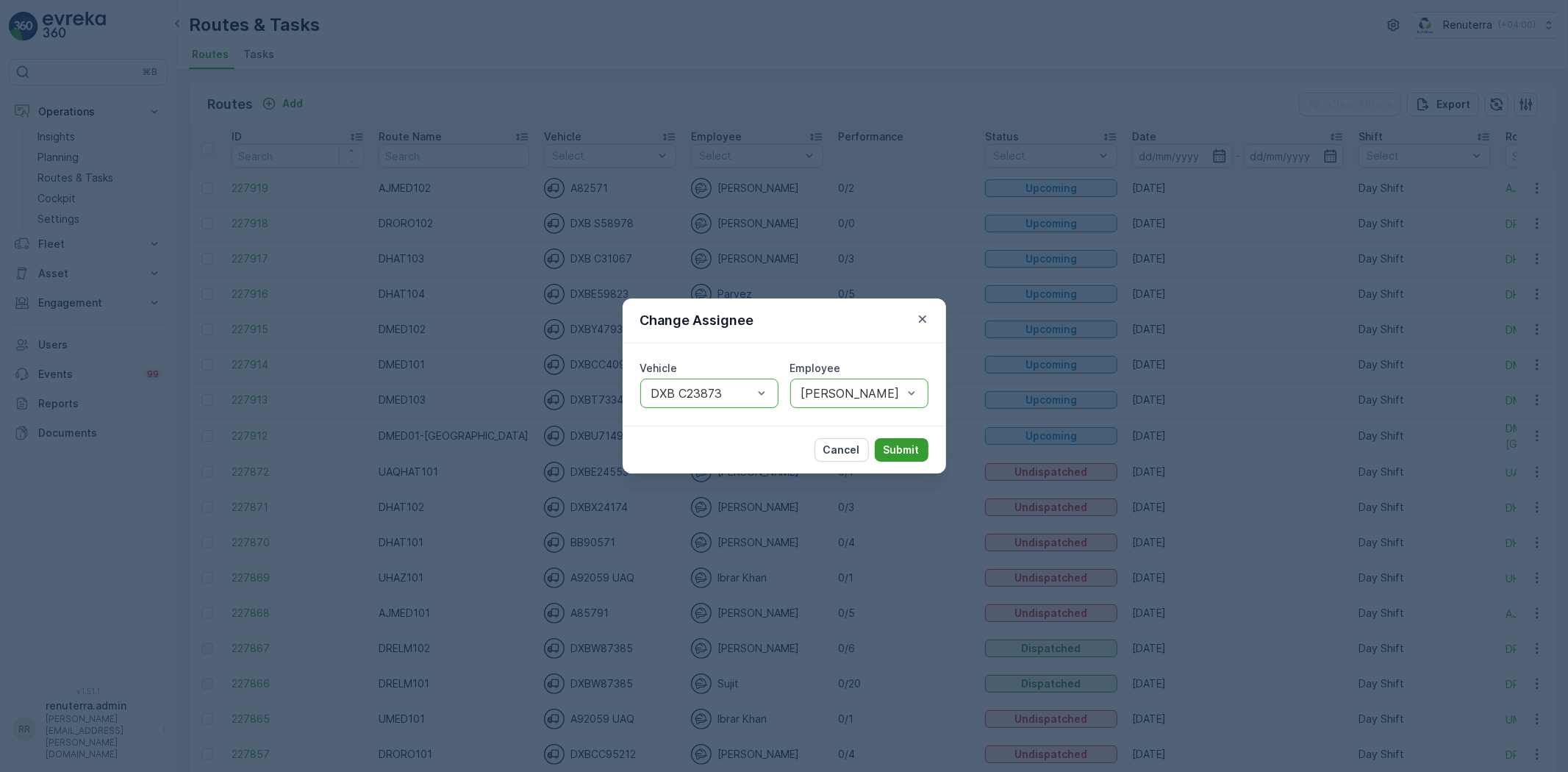
click at [904, 450] on p "Submit" at bounding box center [901, 449] width 36 height 14
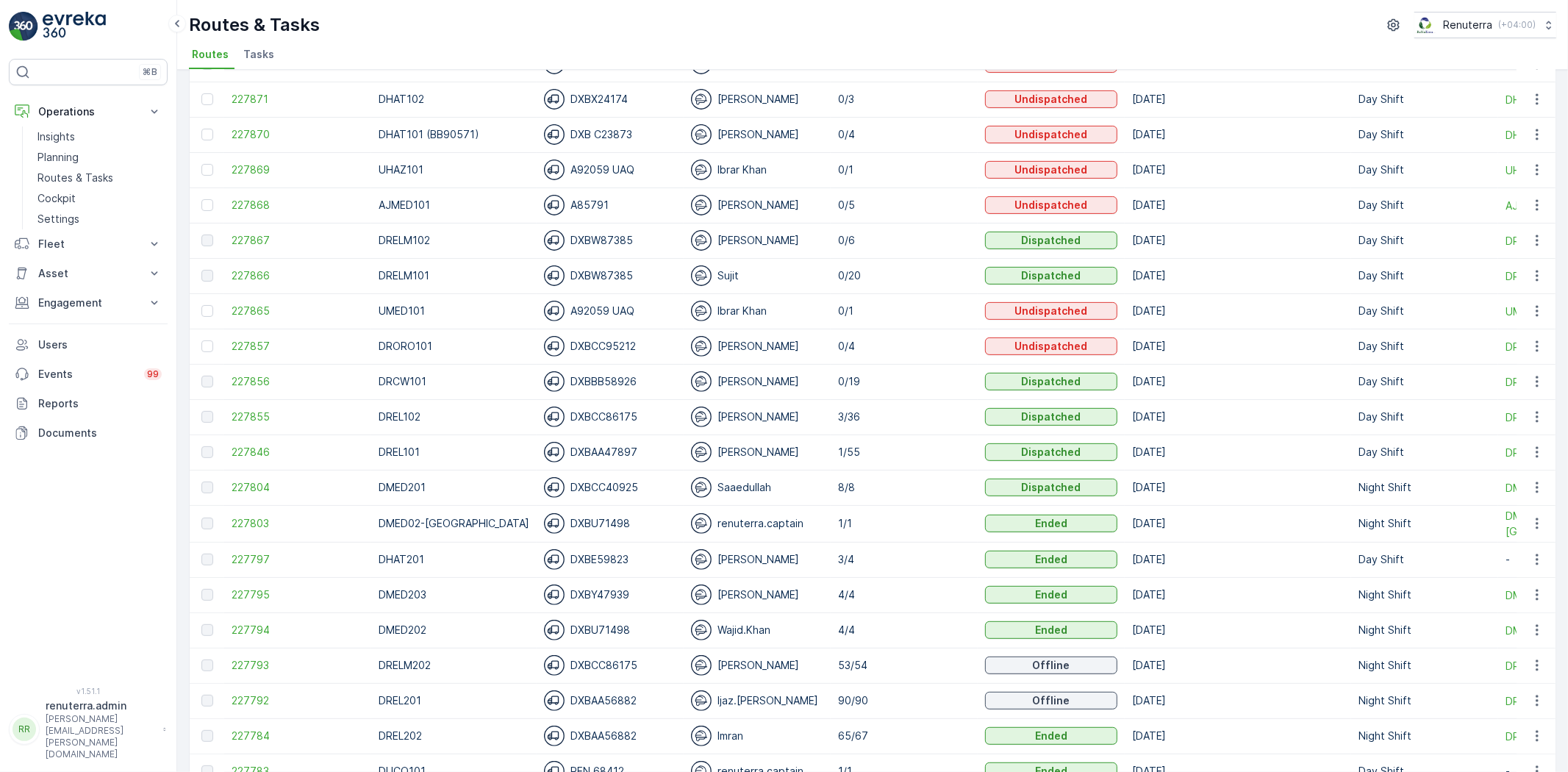
scroll to position [490, 0]
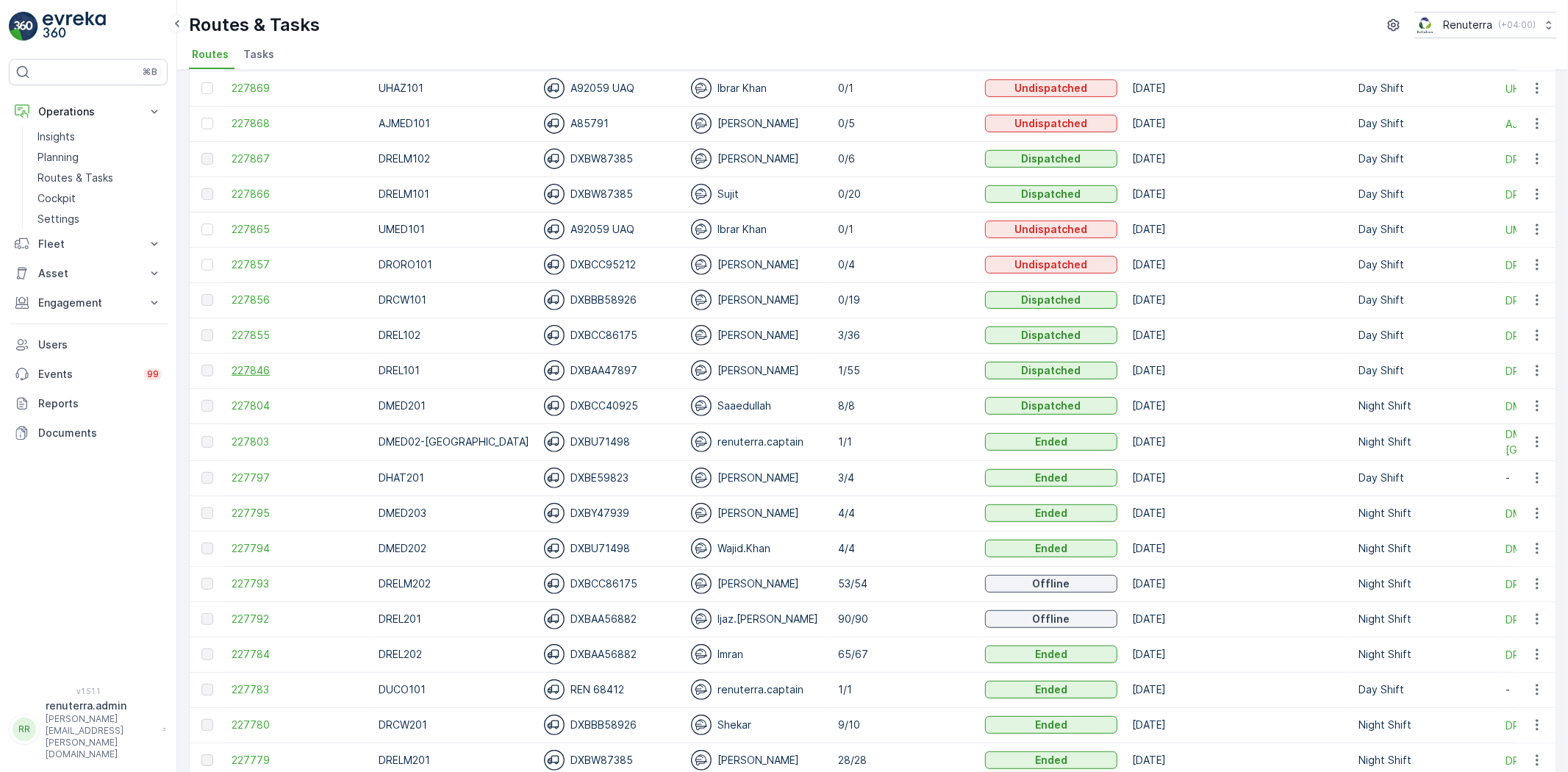
click at [240, 366] on span "227846" at bounding box center [298, 370] width 133 height 14
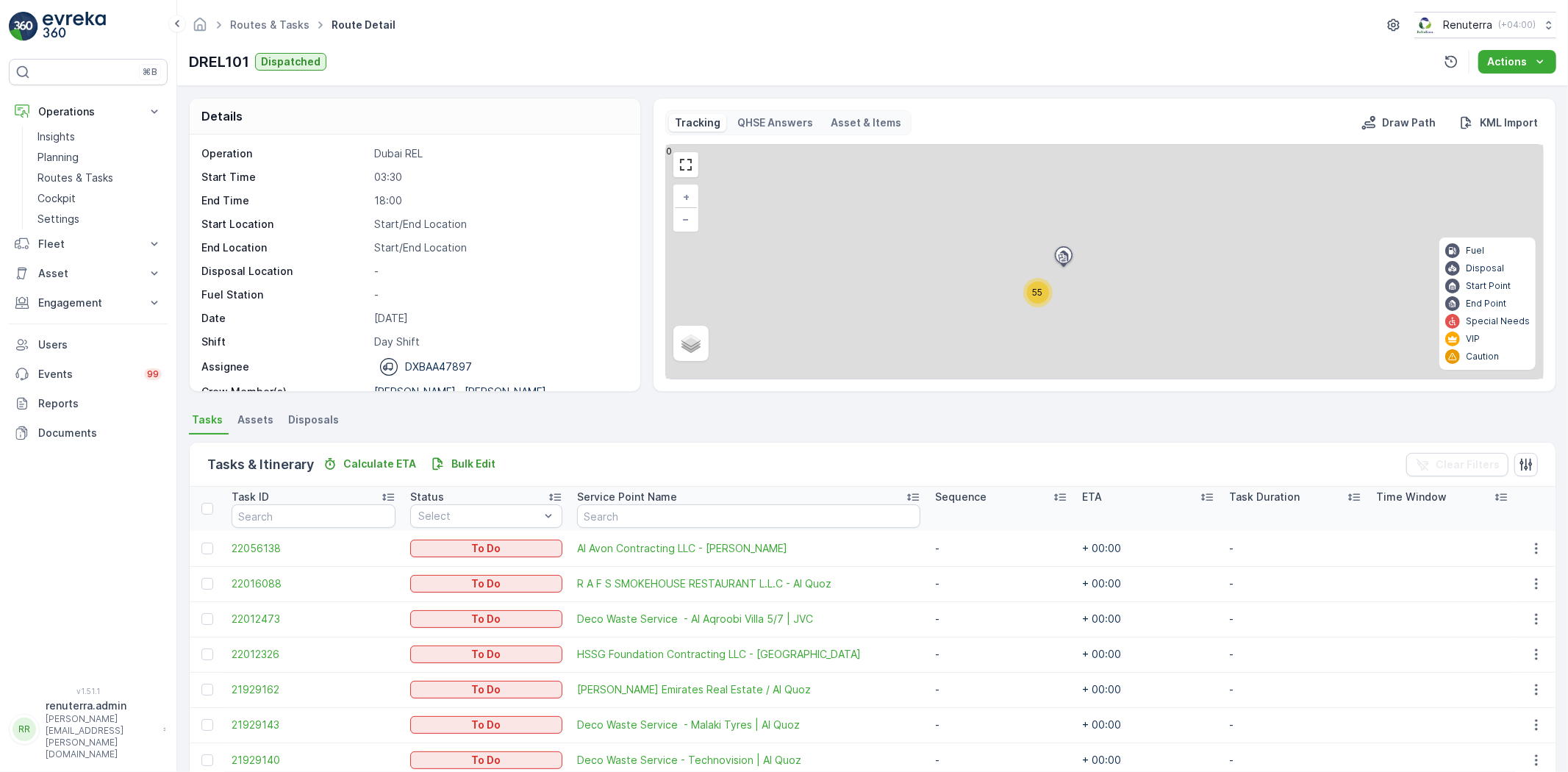
scroll to position [245, 0]
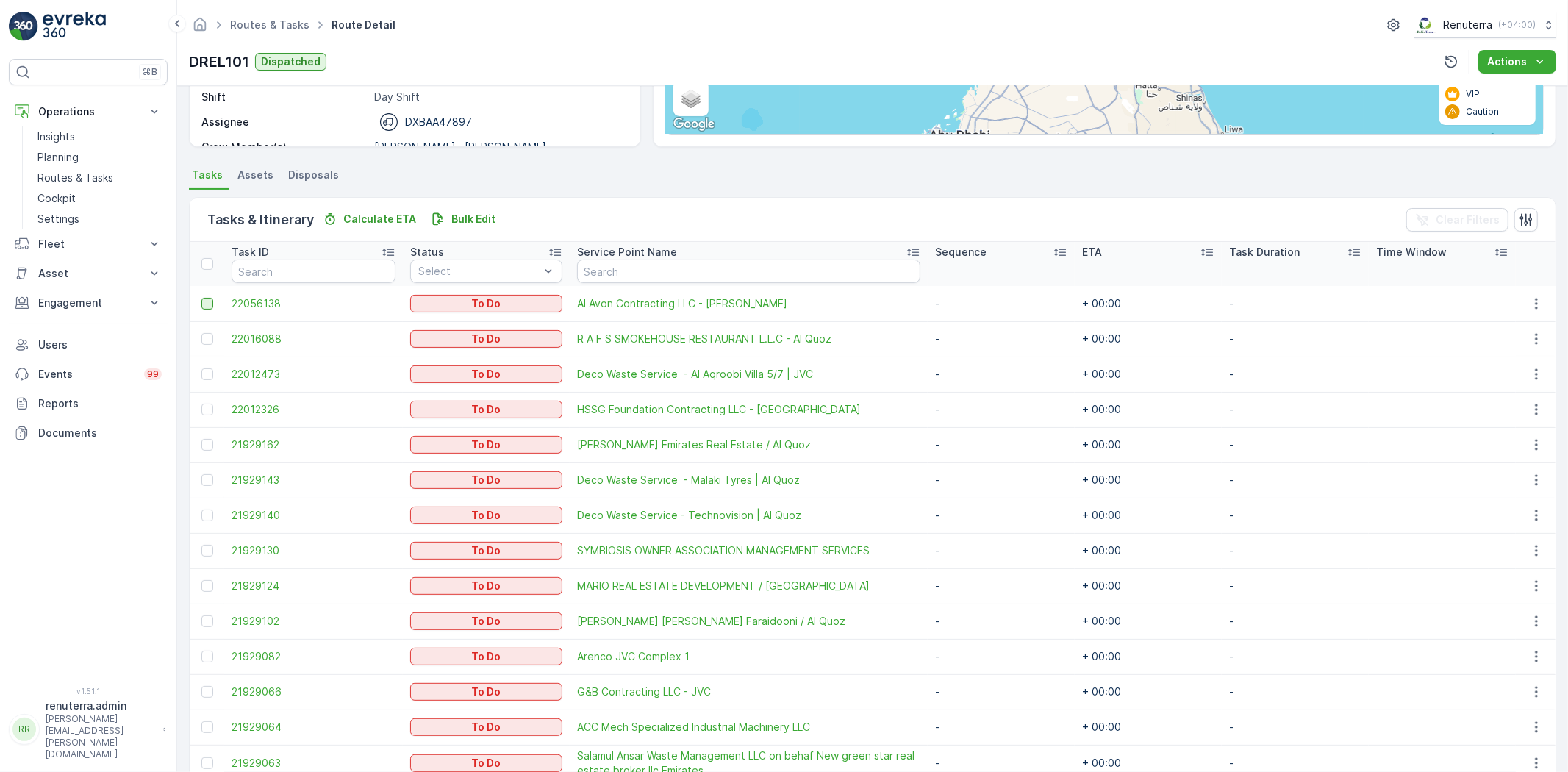
click at [204, 307] on div at bounding box center [207, 303] width 11 height 11
click at [201, 298] on input "checkbox" at bounding box center [201, 298] width 0 height 0
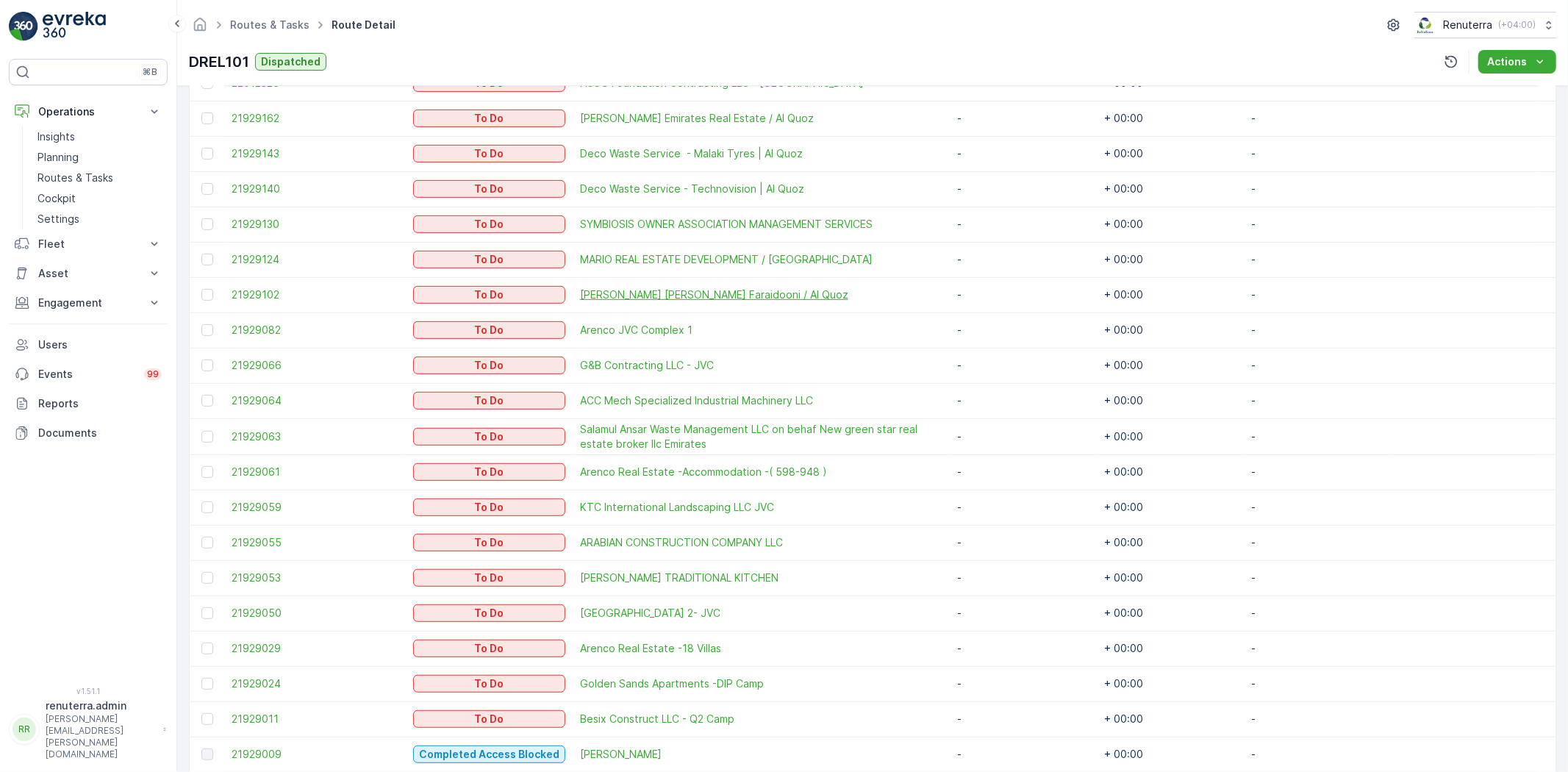
scroll to position [653, 0]
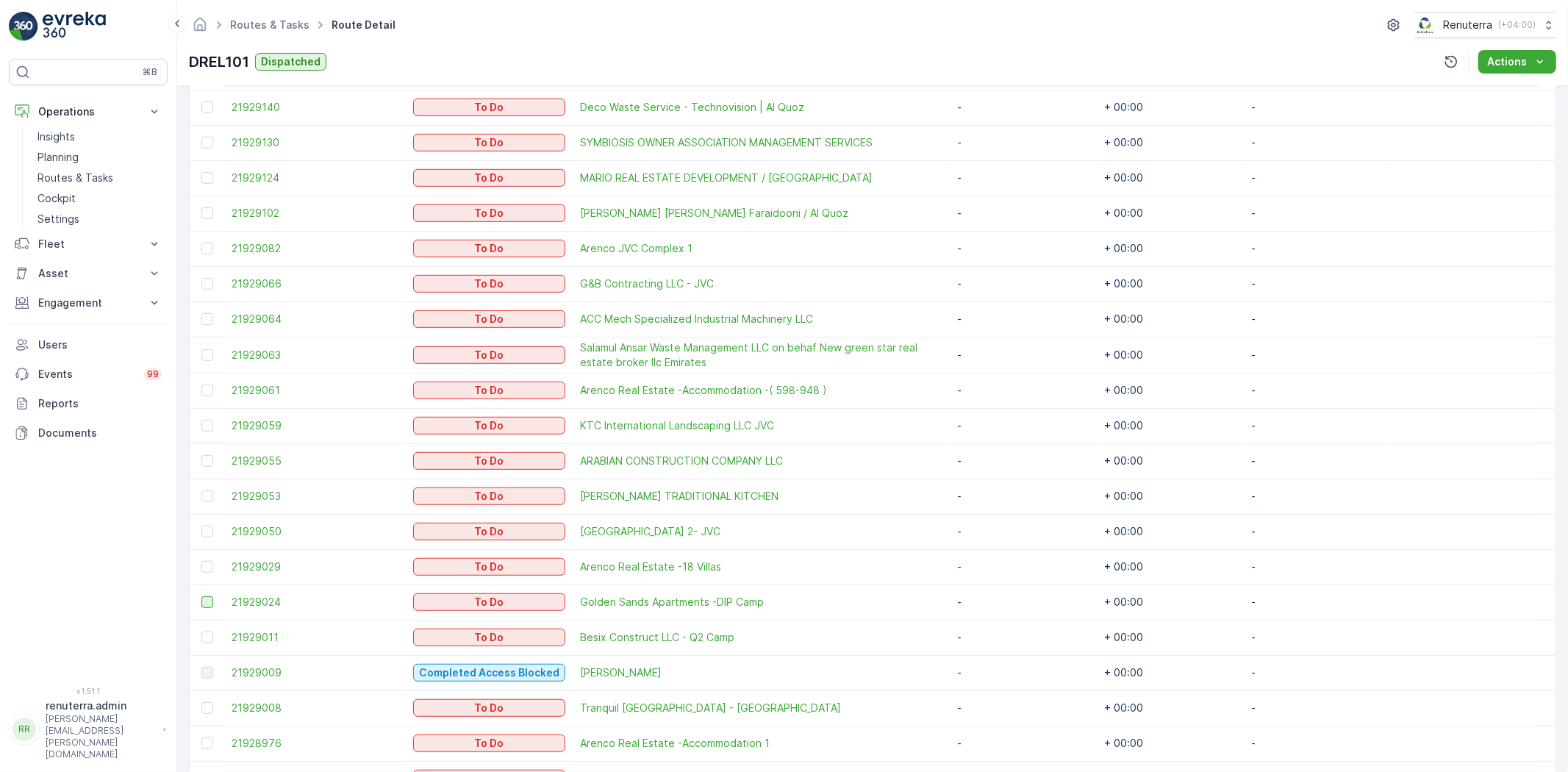
click at [202, 599] on div at bounding box center [207, 602] width 11 height 11
click at [201, 596] on input "checkbox" at bounding box center [201, 596] width 0 height 0
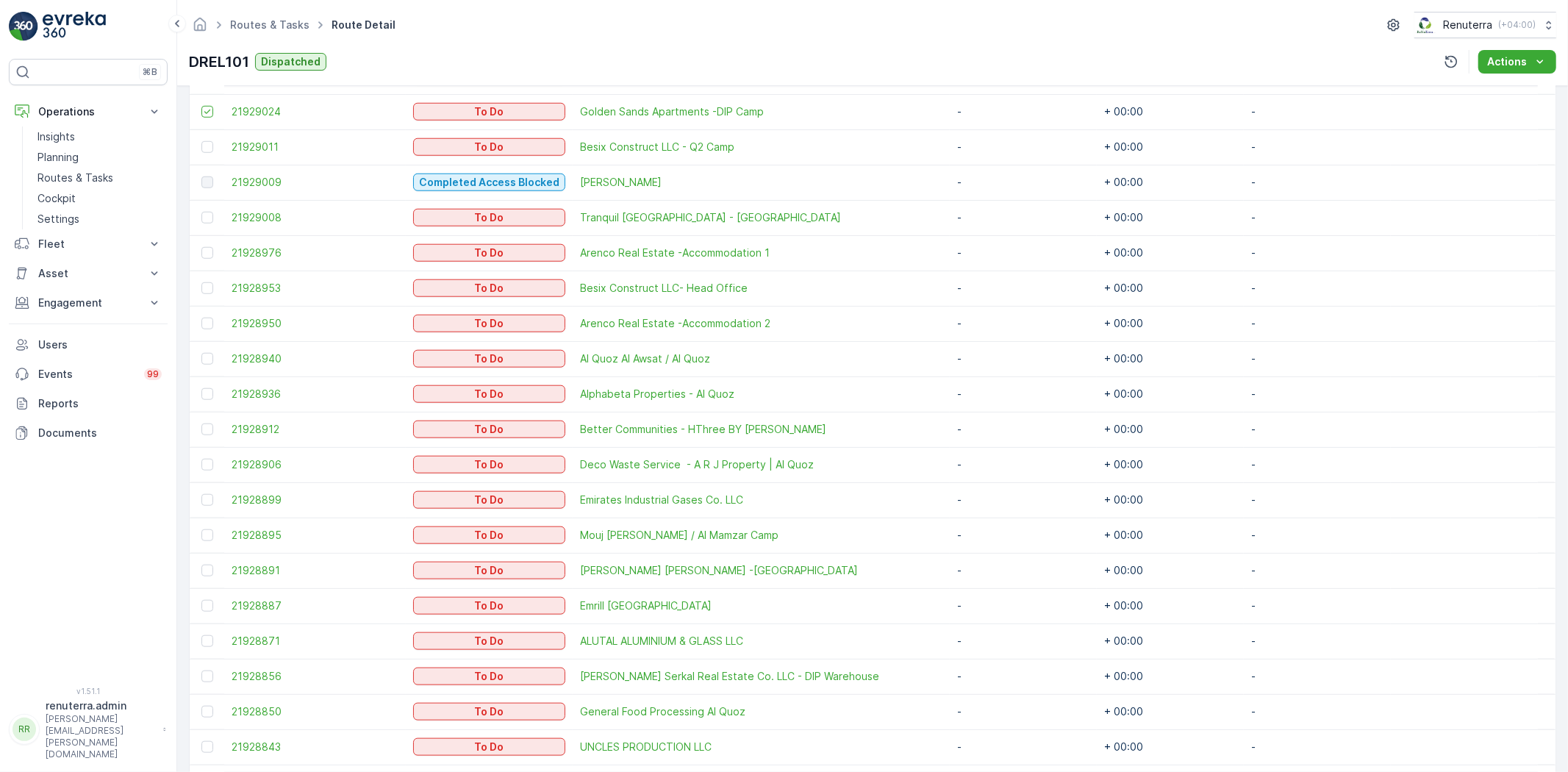
scroll to position [1225, 0]
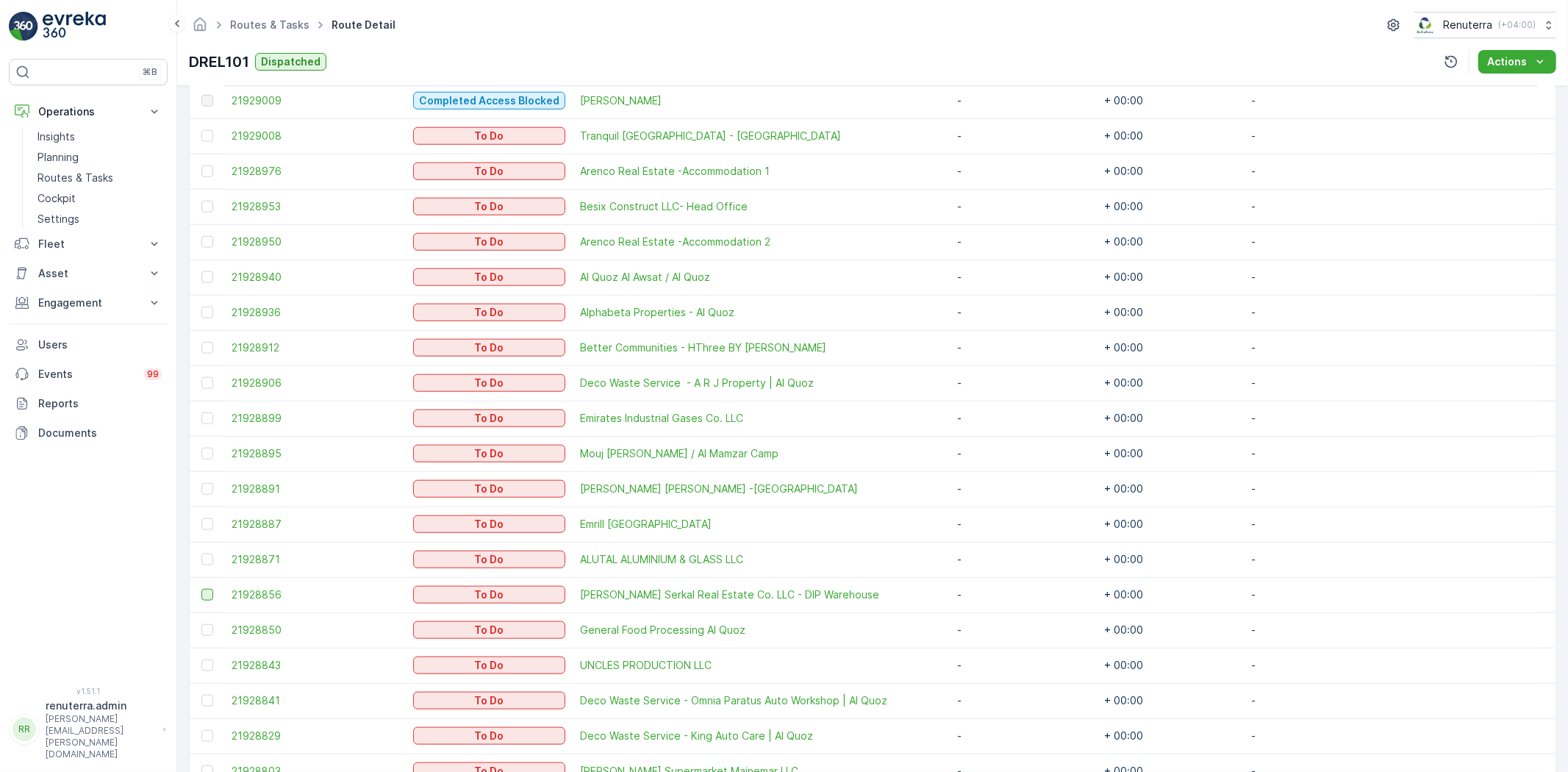
click at [204, 594] on div at bounding box center [207, 595] width 11 height 11
click at [201, 589] on input "checkbox" at bounding box center [201, 589] width 0 height 0
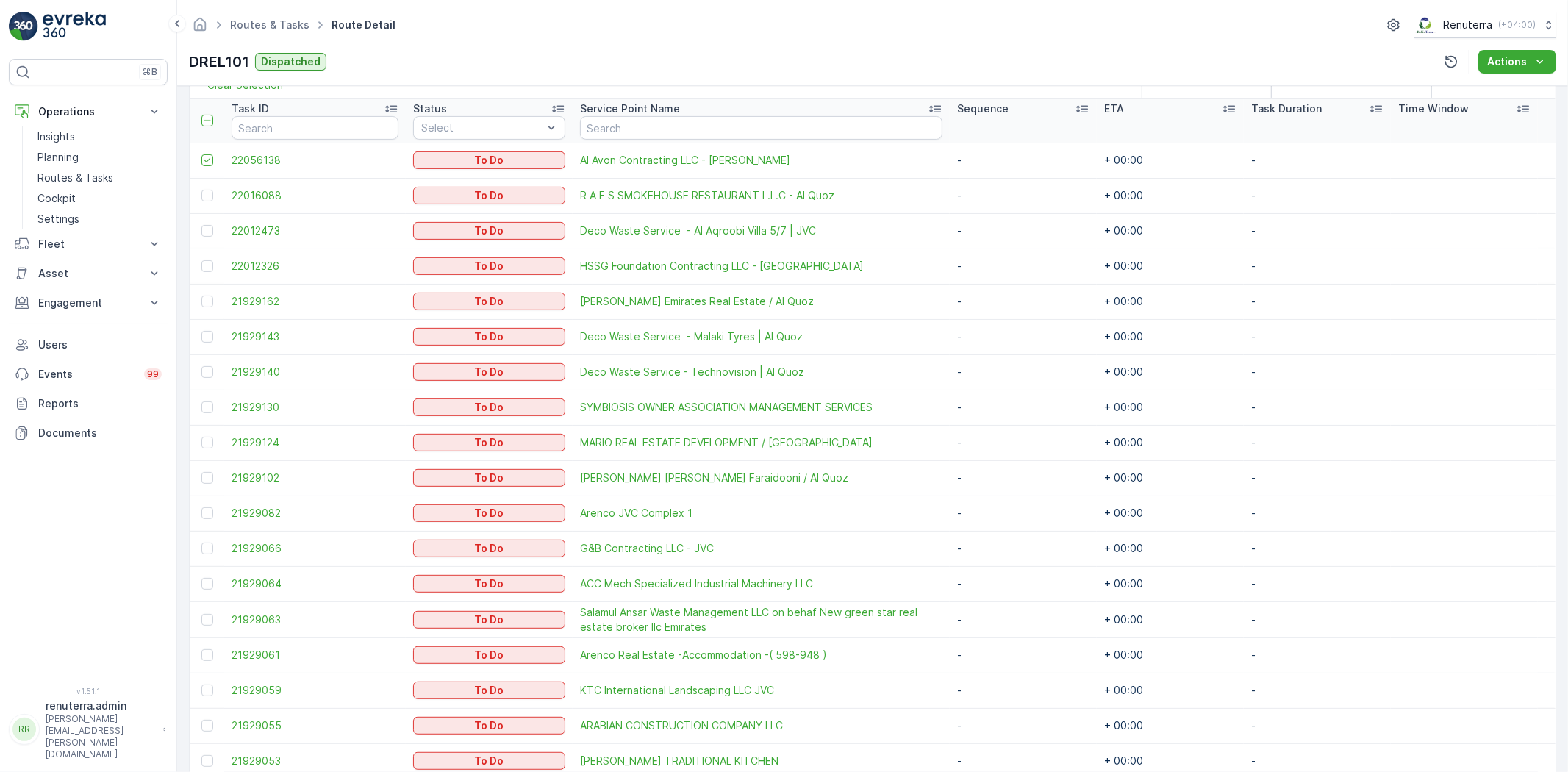
scroll to position [361, 0]
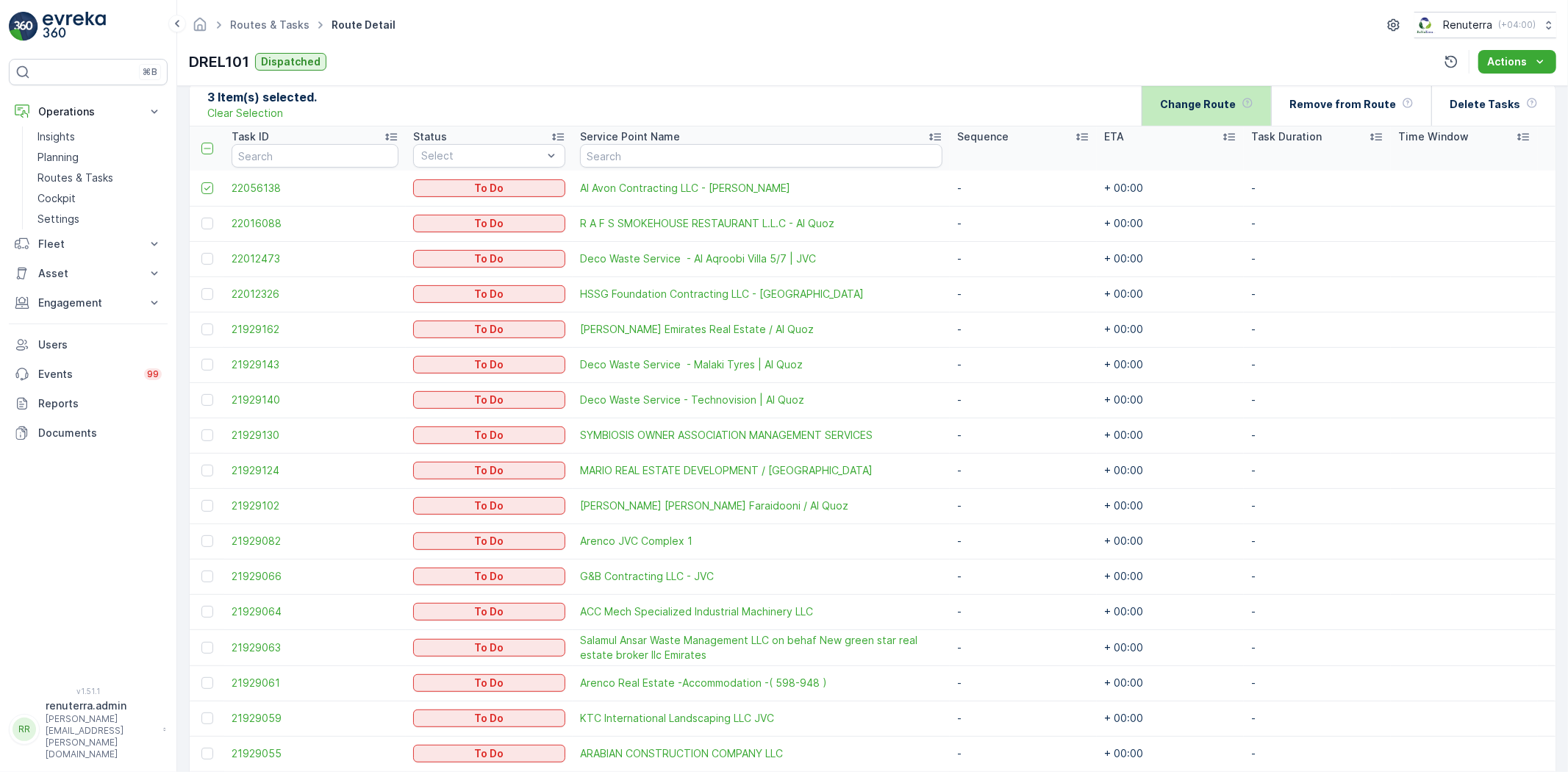
click at [1226, 115] on div "Change Route" at bounding box center [1207, 103] width 93 height 43
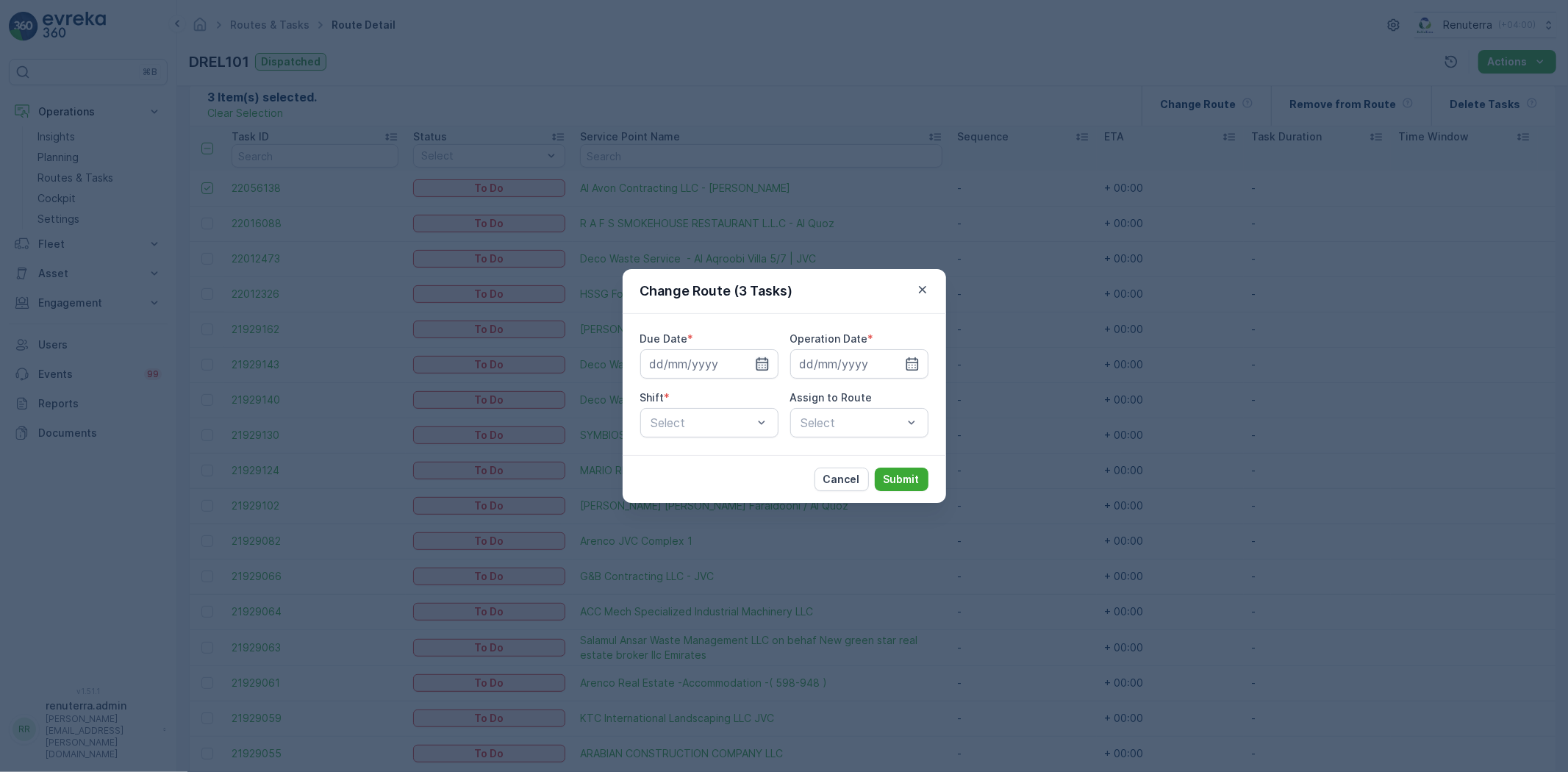
click at [762, 367] on icon "button" at bounding box center [761, 364] width 14 height 14
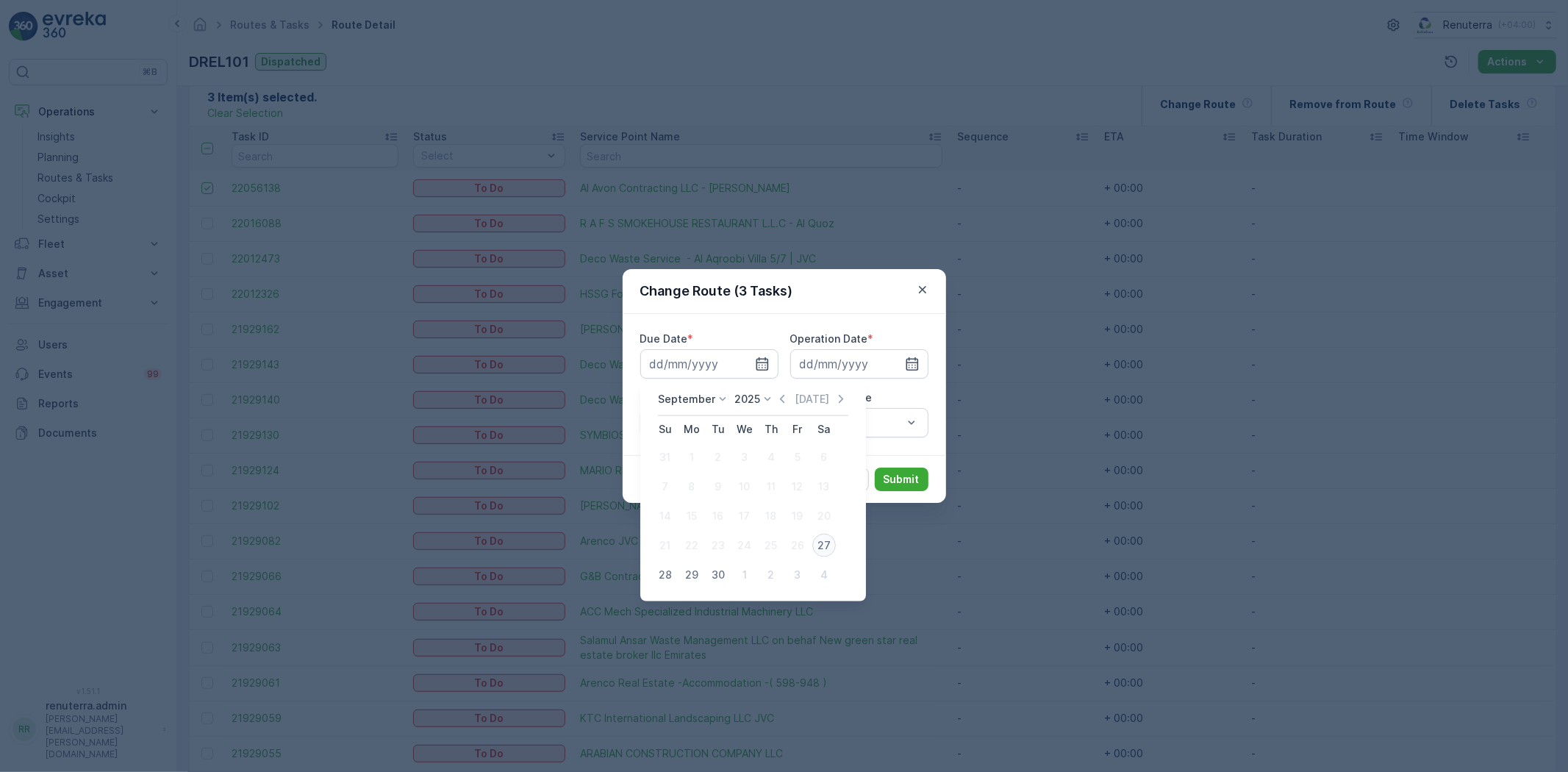
click at [823, 542] on div "27" at bounding box center [824, 545] width 24 height 24
type input "[DATE]"
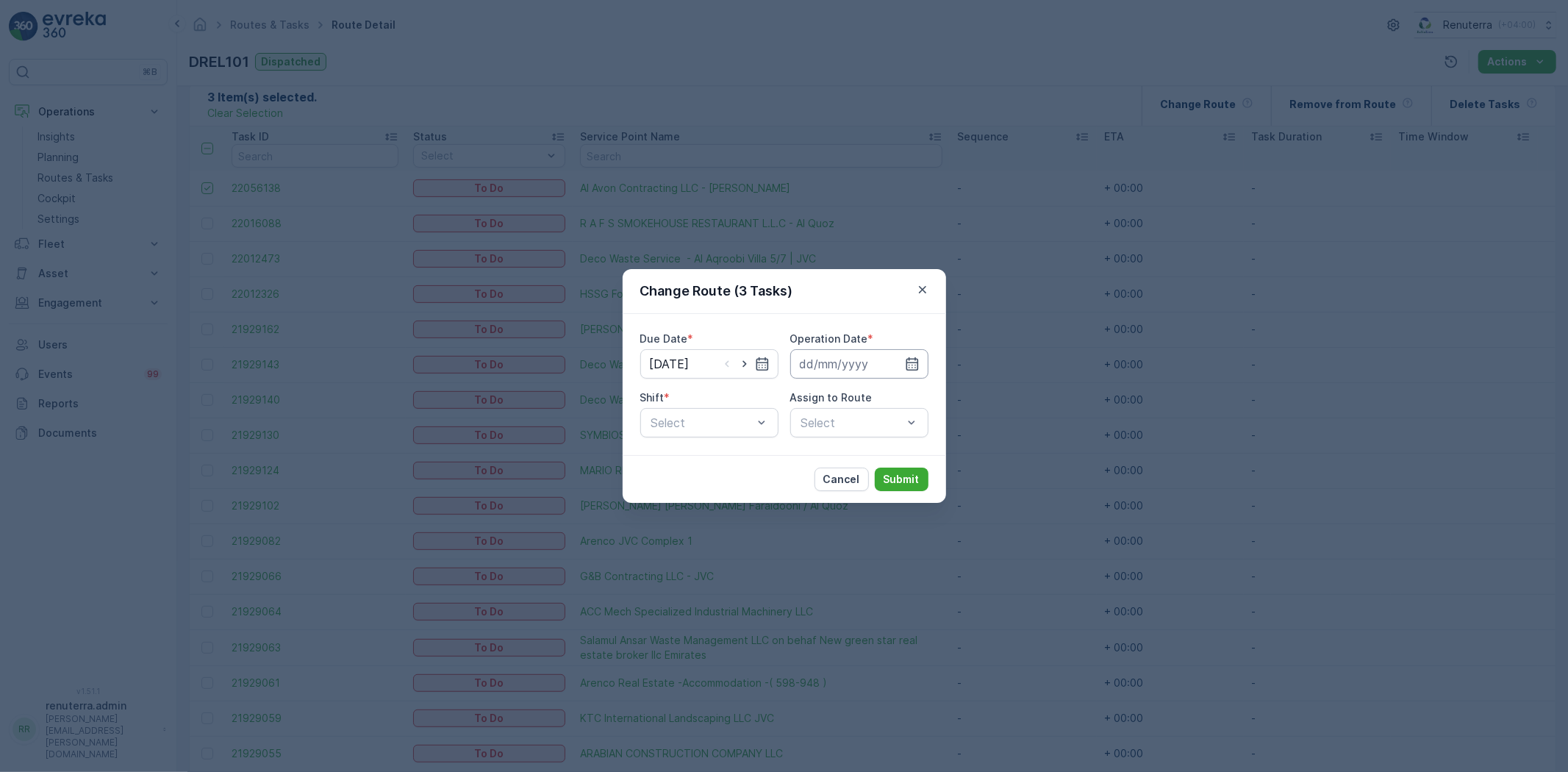
click at [920, 357] on input at bounding box center [858, 364] width 138 height 30
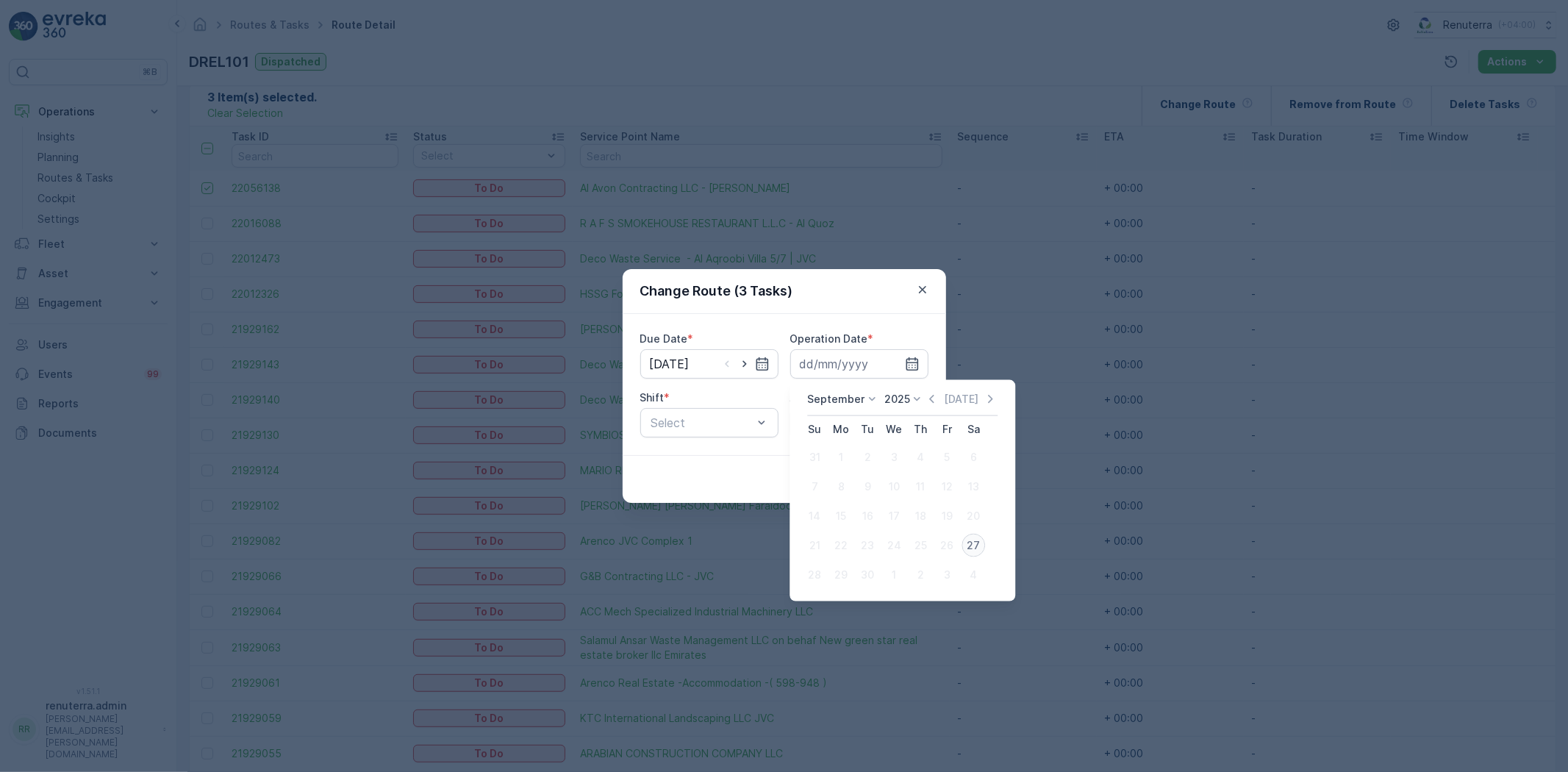
click at [969, 533] on div "27" at bounding box center [973, 545] width 24 height 24
type input "[DATE]"
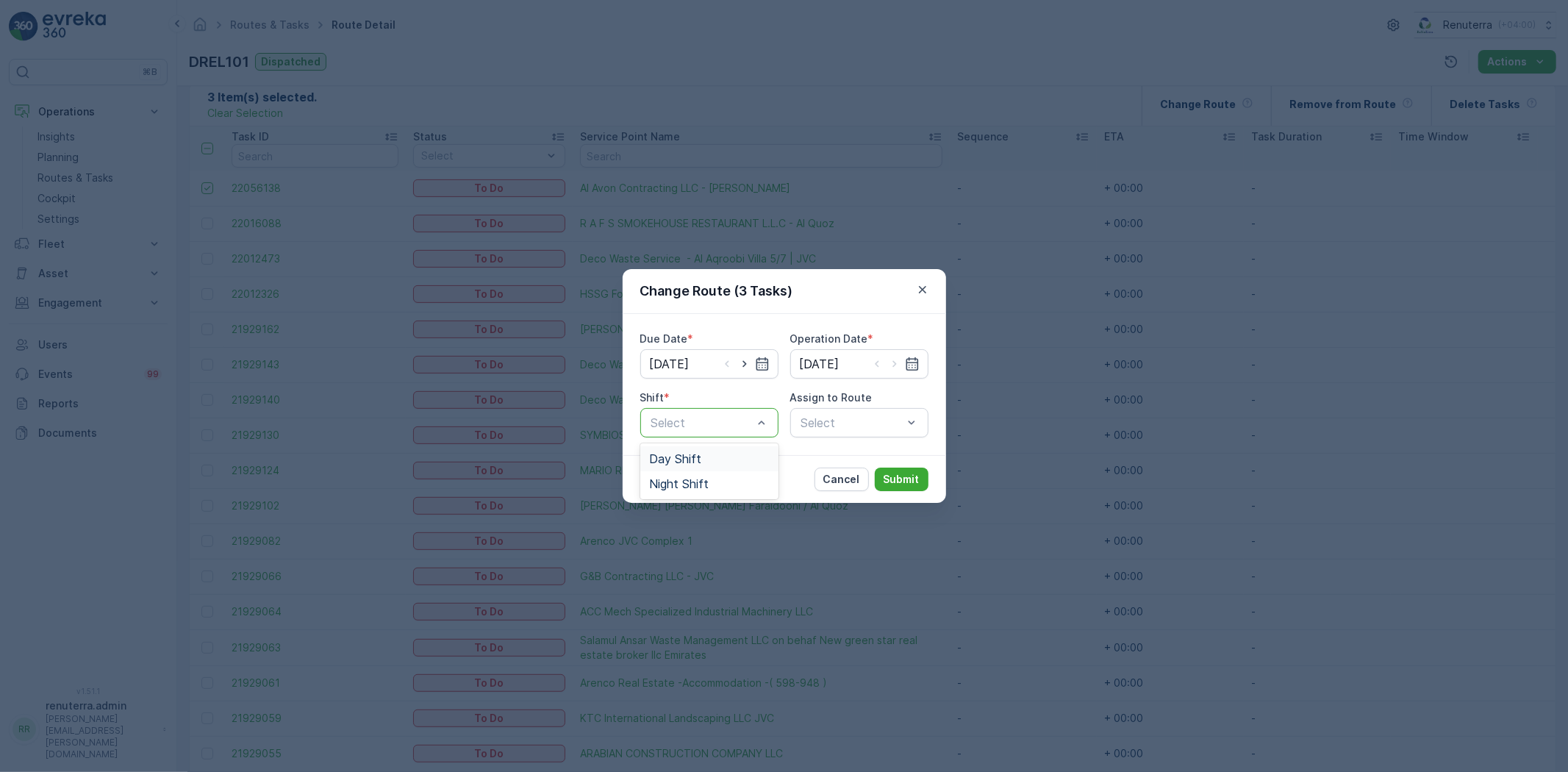
click at [716, 458] on div "Day Shift" at bounding box center [709, 459] width 120 height 13
click at [854, 423] on div "Select" at bounding box center [858, 423] width 138 height 30
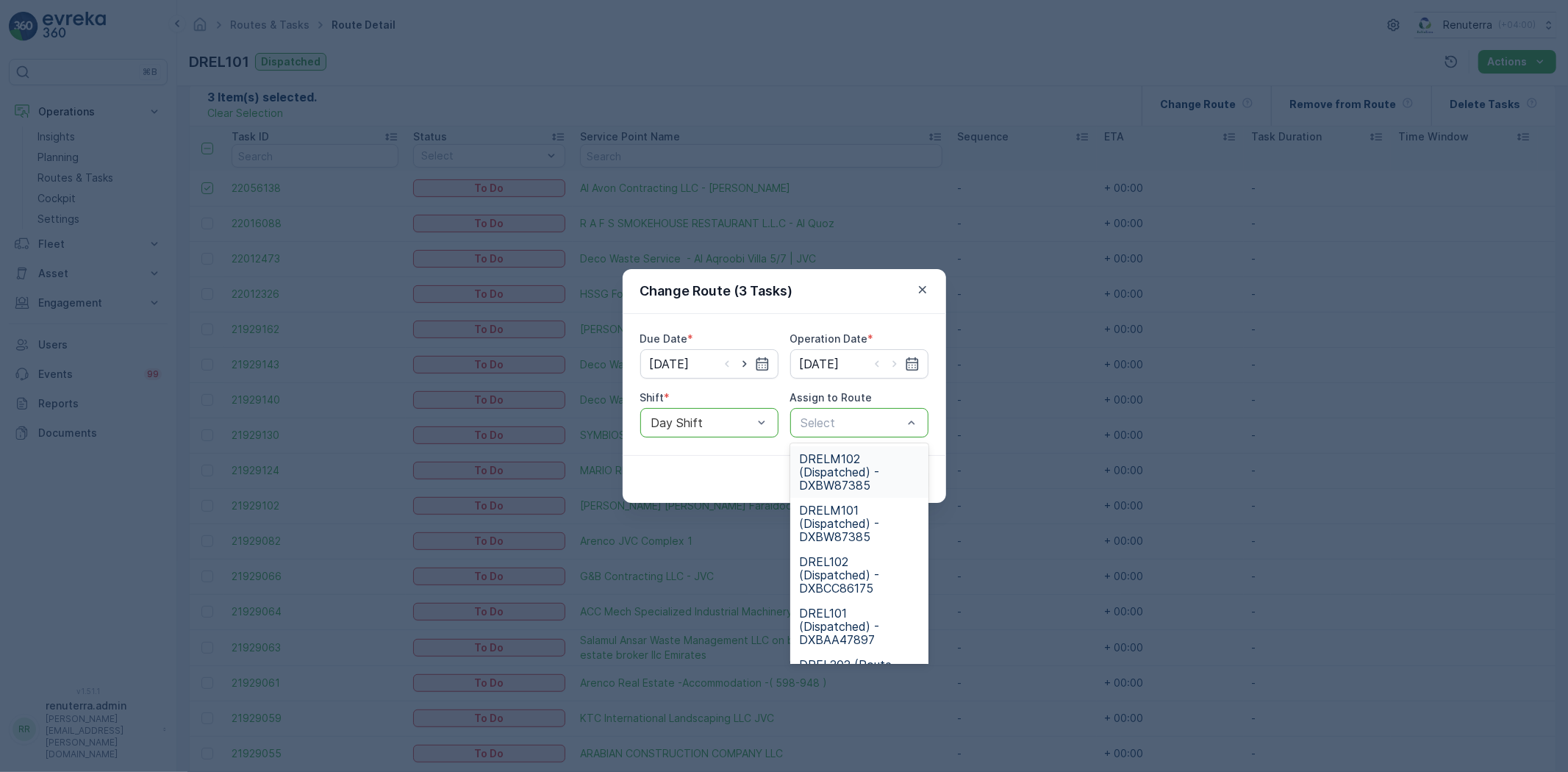
click at [841, 463] on span "DRELM102 (Dispatched) - DXBW87385" at bounding box center [859, 472] width 120 height 40
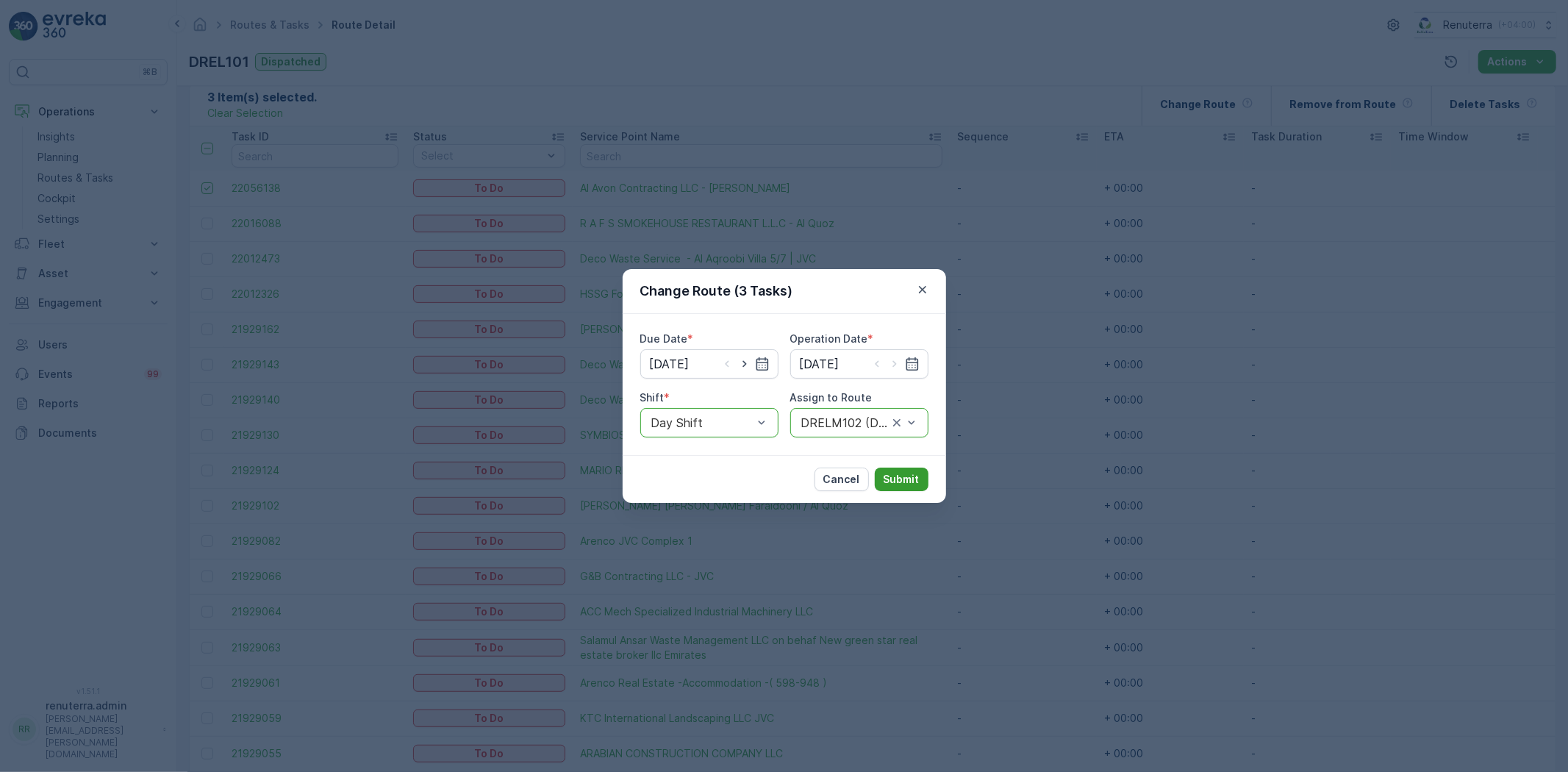
click at [909, 484] on p "Submit" at bounding box center [901, 479] width 36 height 14
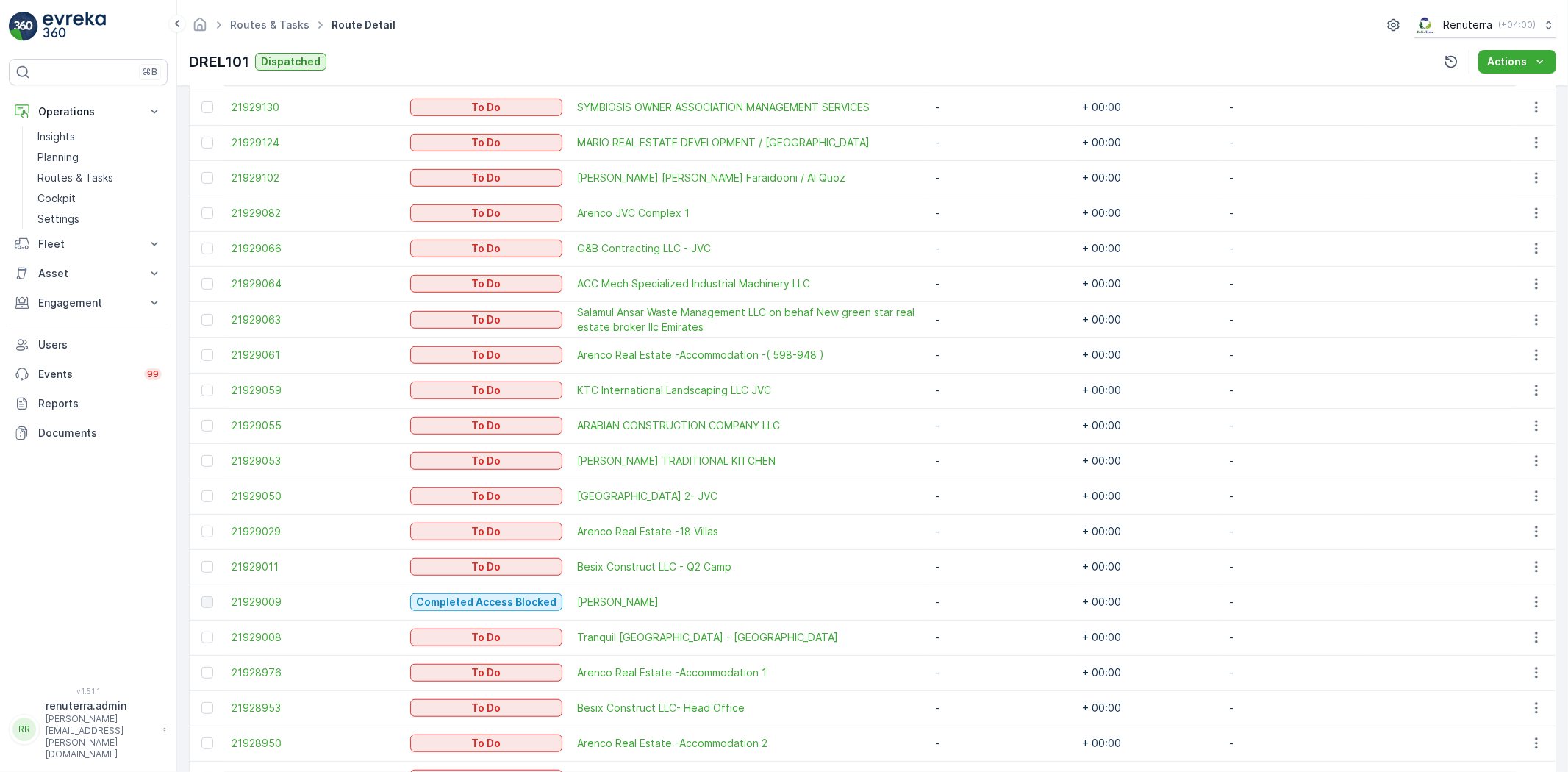
scroll to position [572, 0]
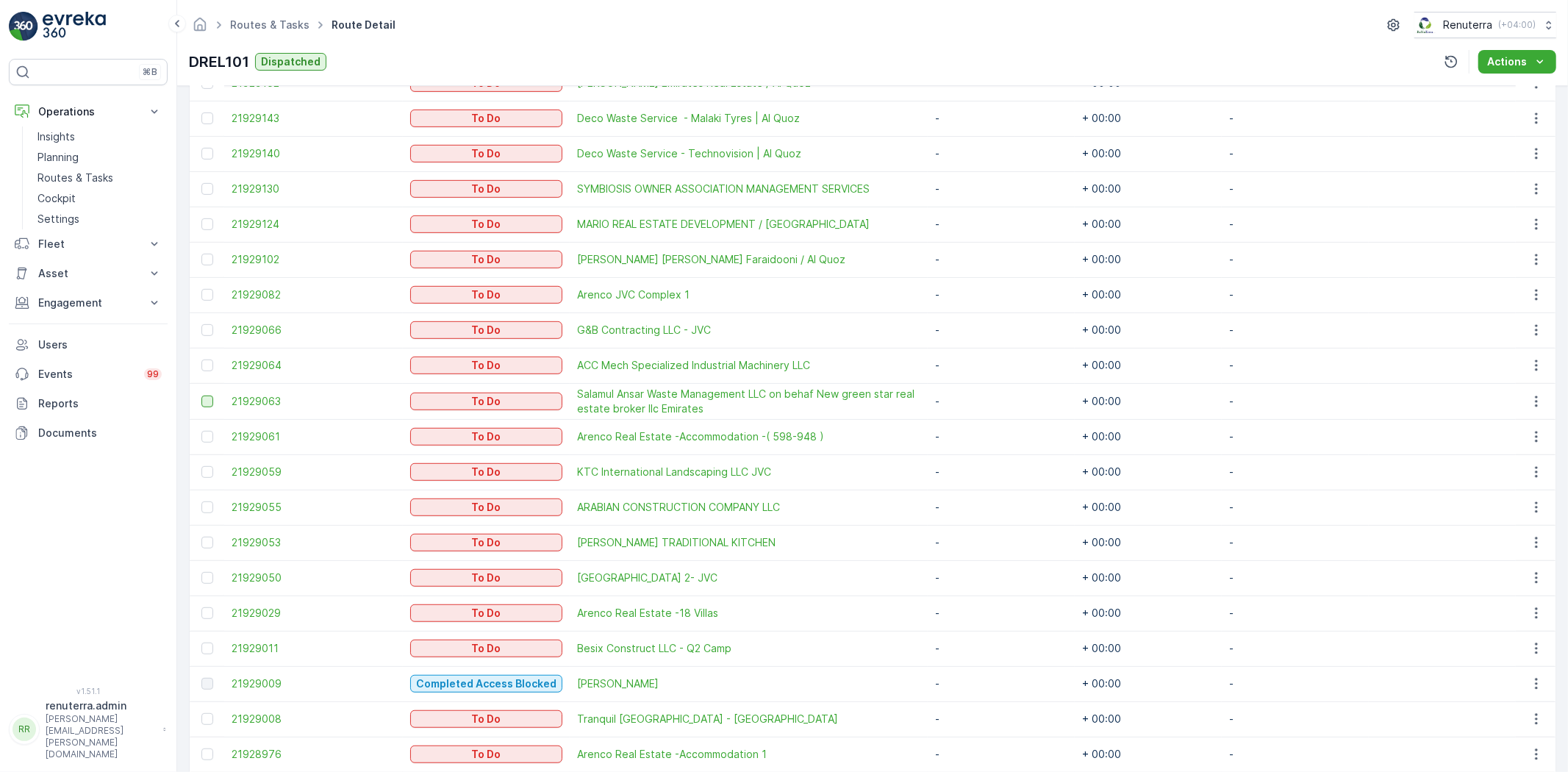
click at [210, 398] on div at bounding box center [207, 402] width 11 height 11
click at [201, 396] on input "checkbox" at bounding box center [201, 396] width 0 height 0
click at [203, 434] on div at bounding box center [207, 437] width 11 height 11
click at [201, 431] on input "checkbox" at bounding box center [201, 431] width 0 height 0
click at [210, 508] on div at bounding box center [207, 508] width 11 height 11
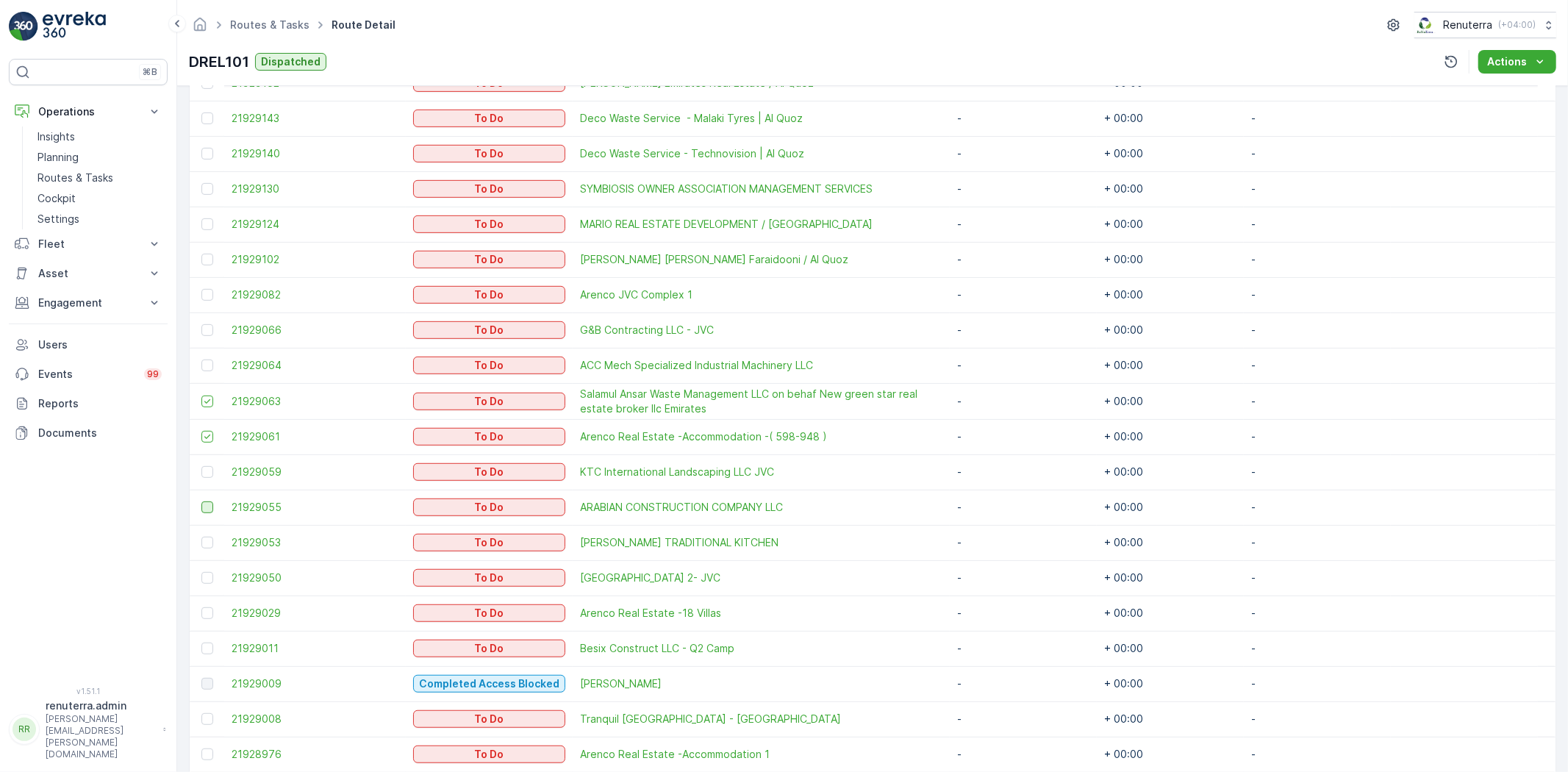
click at [201, 502] on input "checkbox" at bounding box center [201, 502] width 0 height 0
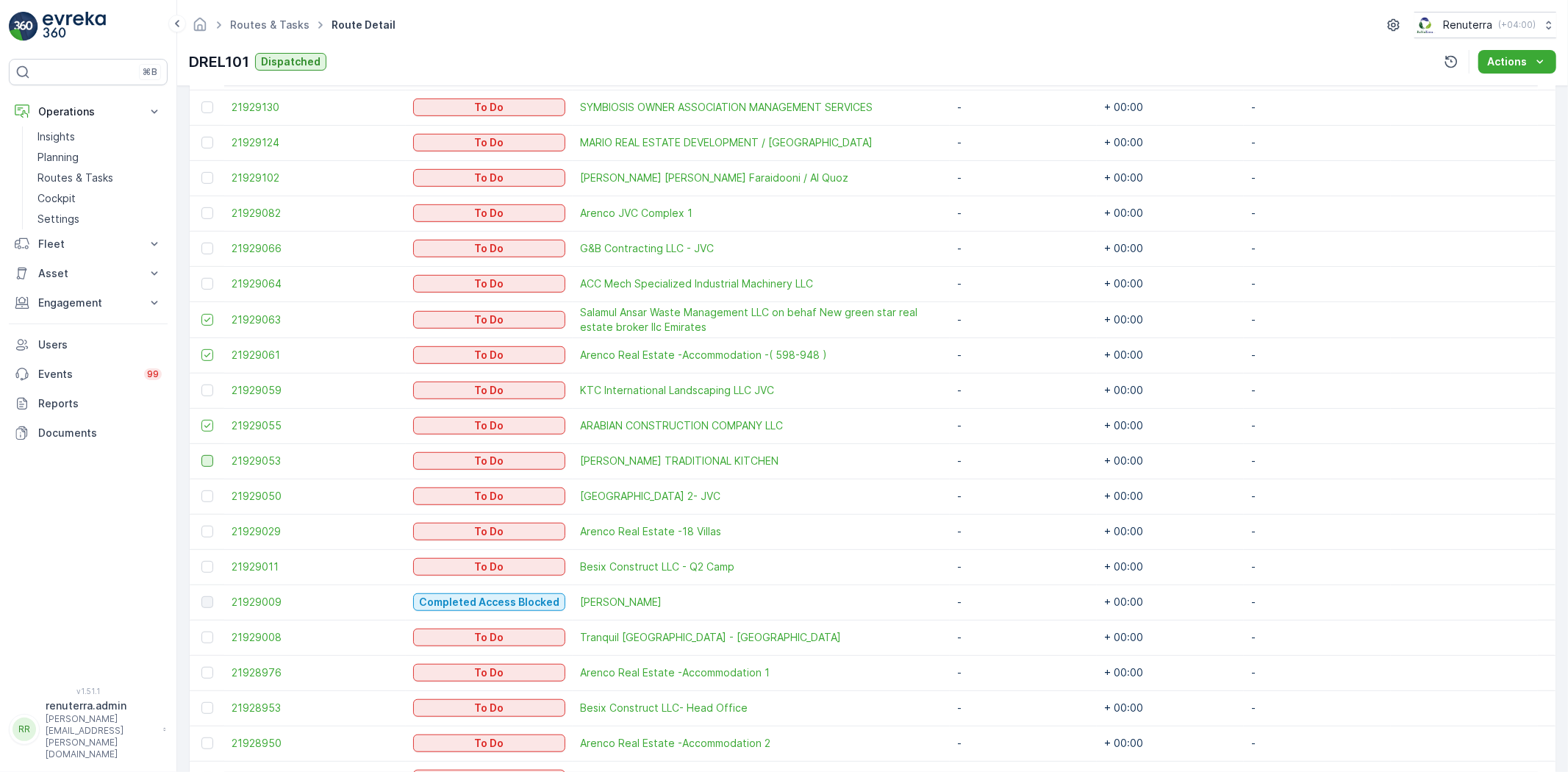
click at [207, 460] on div at bounding box center [207, 461] width 11 height 11
click at [201, 455] on input "checkbox" at bounding box center [201, 455] width 0 height 0
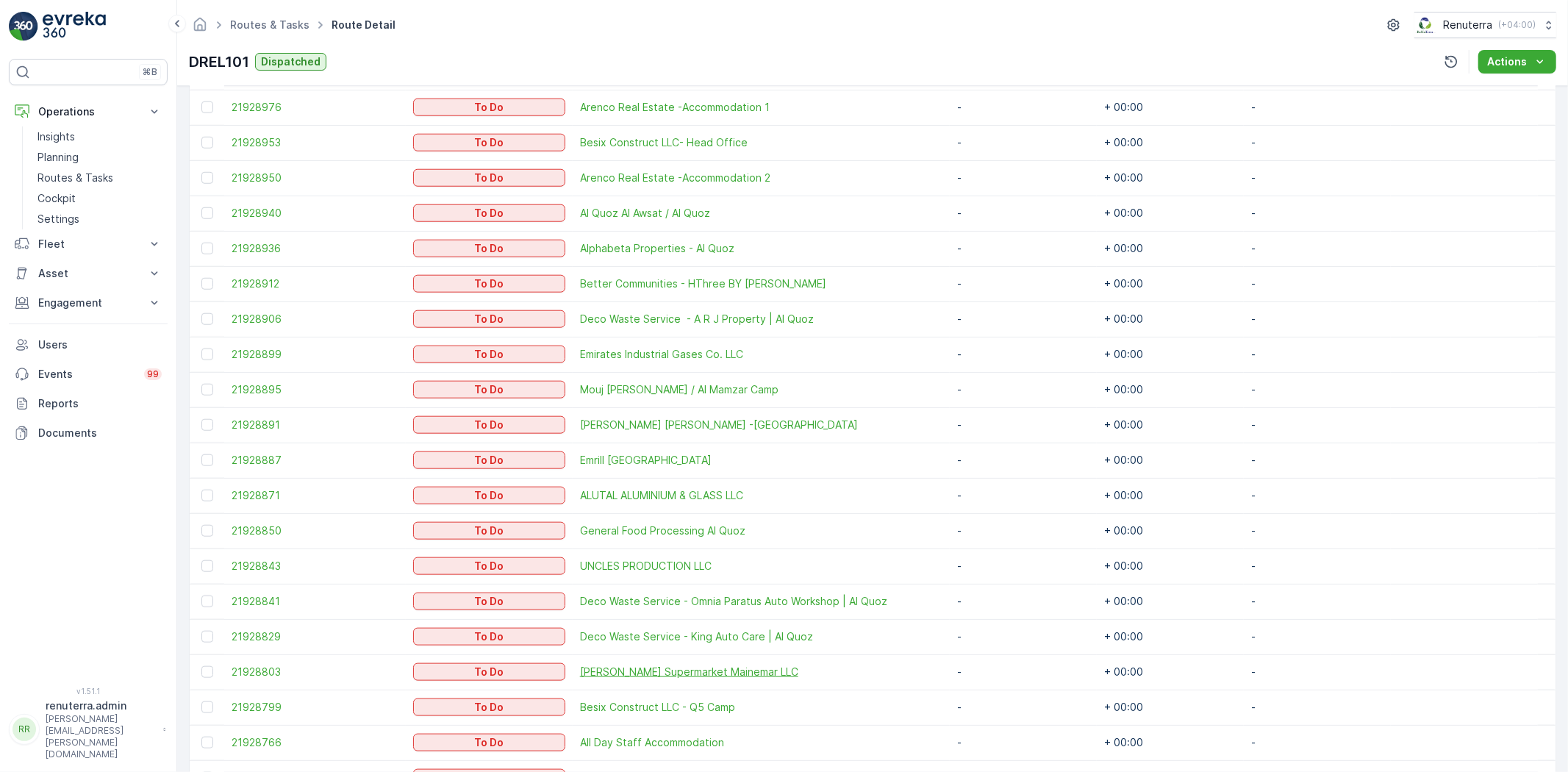
scroll to position [1225, 0]
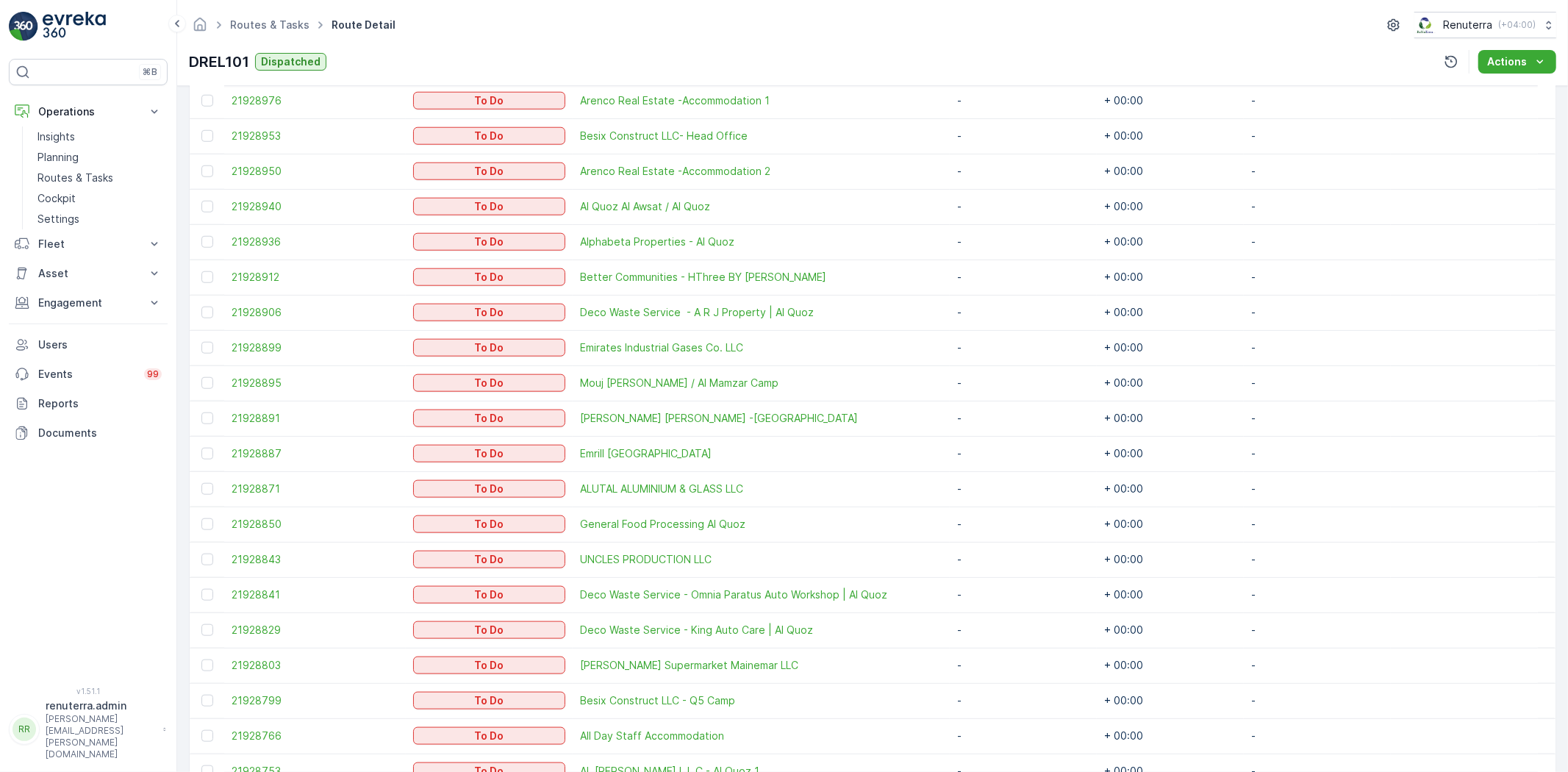
click at [203, 556] on div at bounding box center [207, 559] width 11 height 11
click at [201, 553] on input "checkbox" at bounding box center [201, 553] width 0 height 0
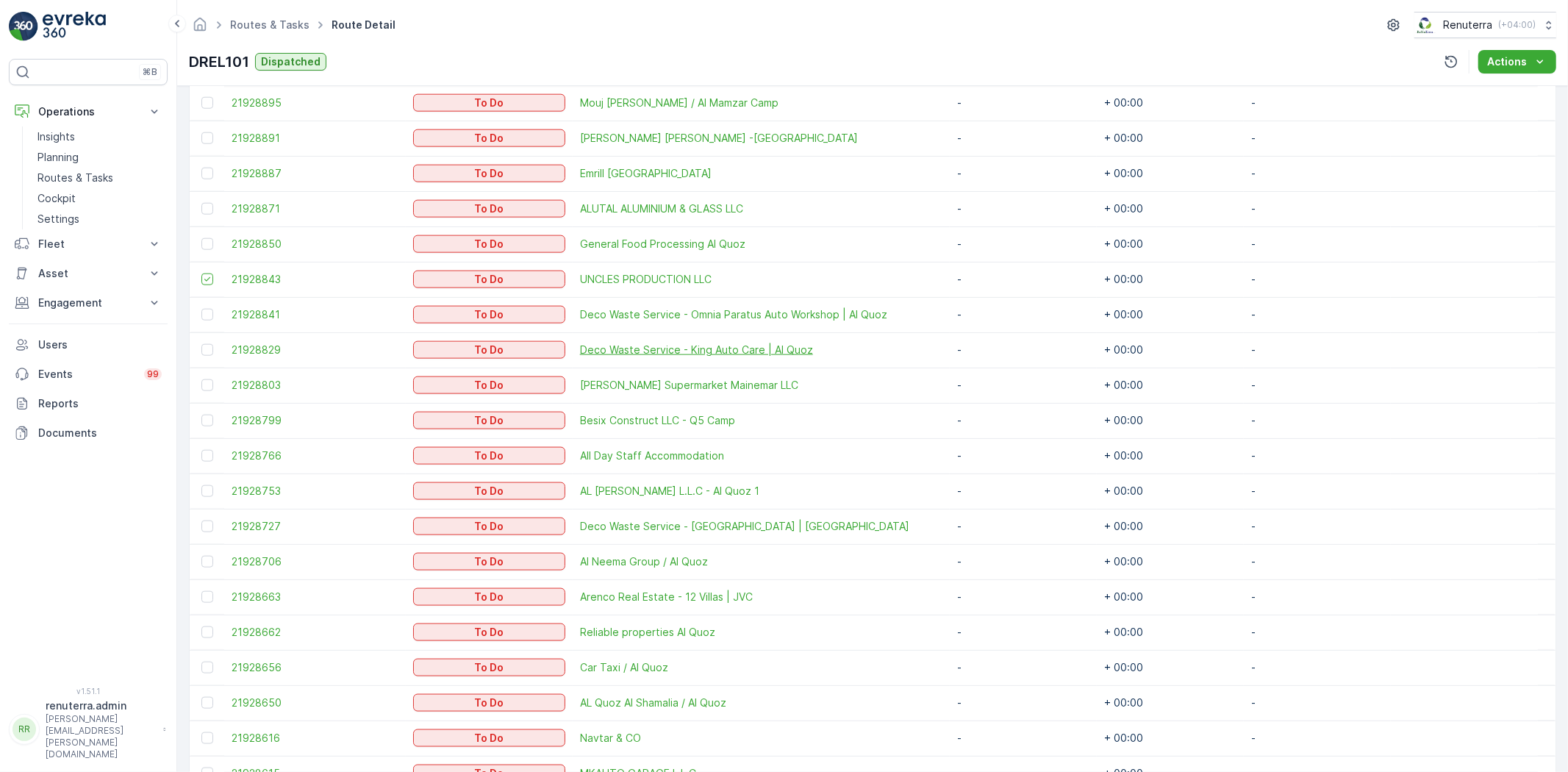
scroll to position [1553, 0]
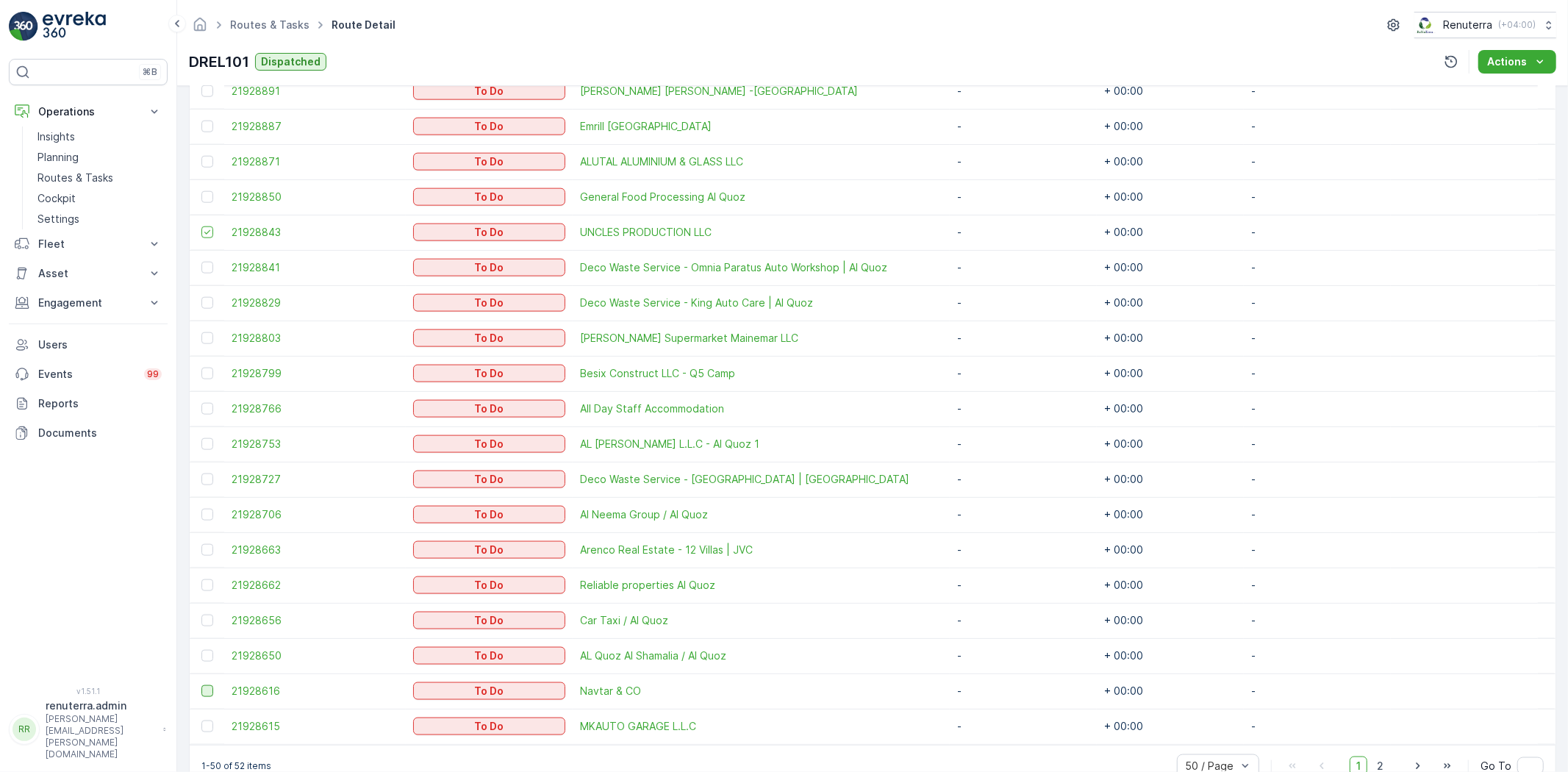
click at [209, 688] on div at bounding box center [207, 691] width 11 height 11
click at [201, 685] on input "checkbox" at bounding box center [201, 685] width 0 height 0
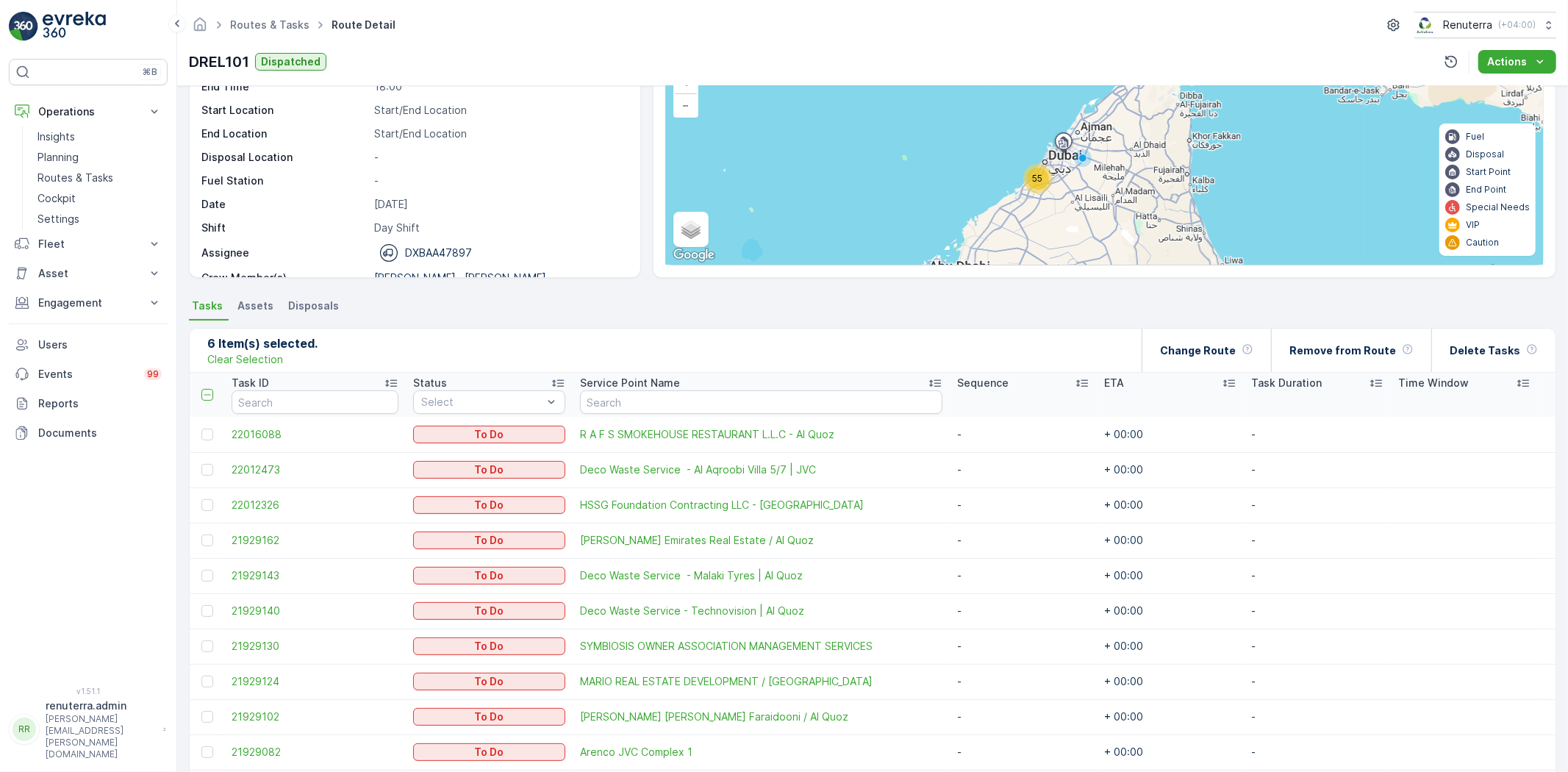
scroll to position [0, 0]
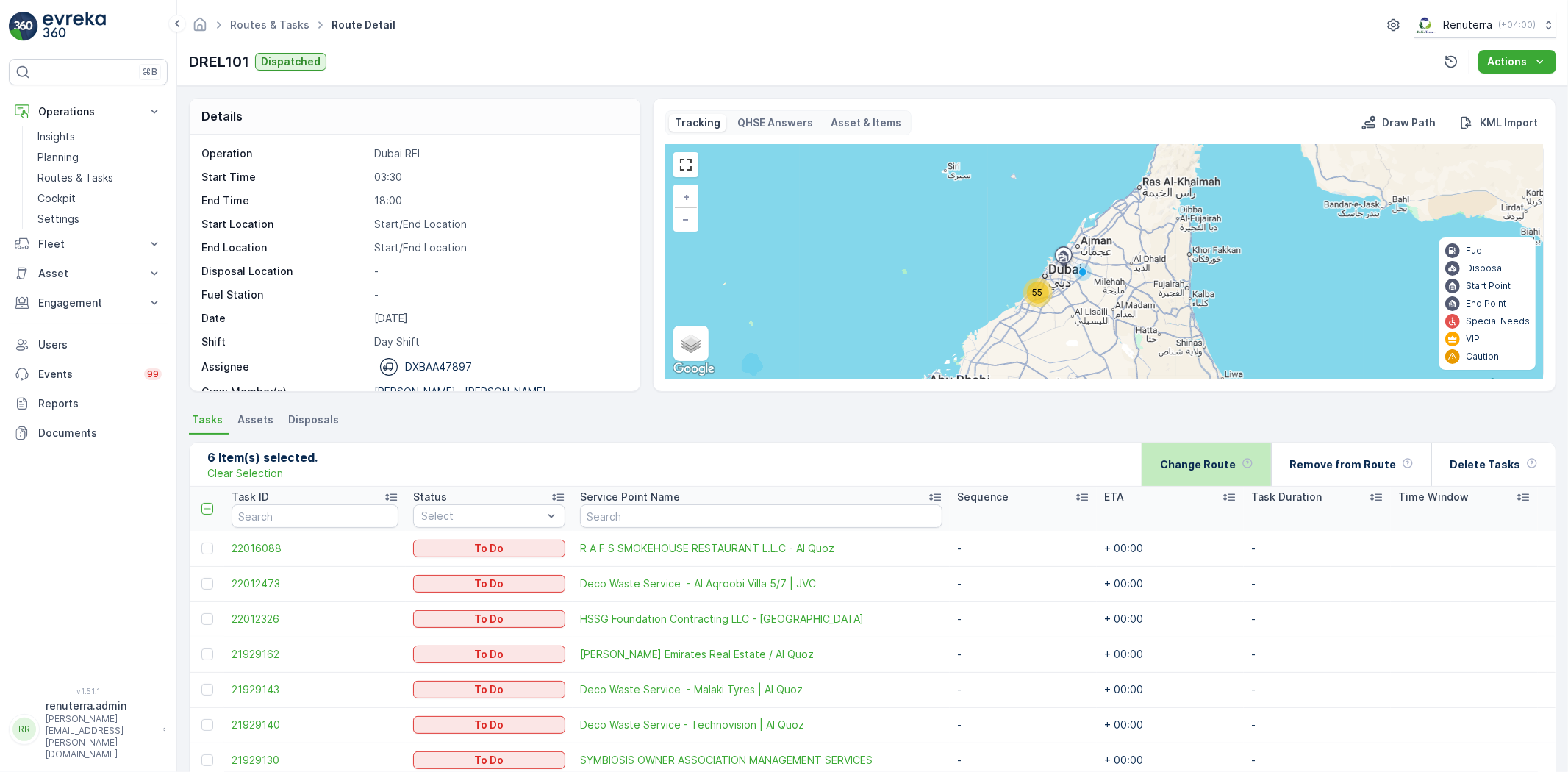
click at [1216, 453] on div "Change Route" at bounding box center [1207, 464] width 93 height 43
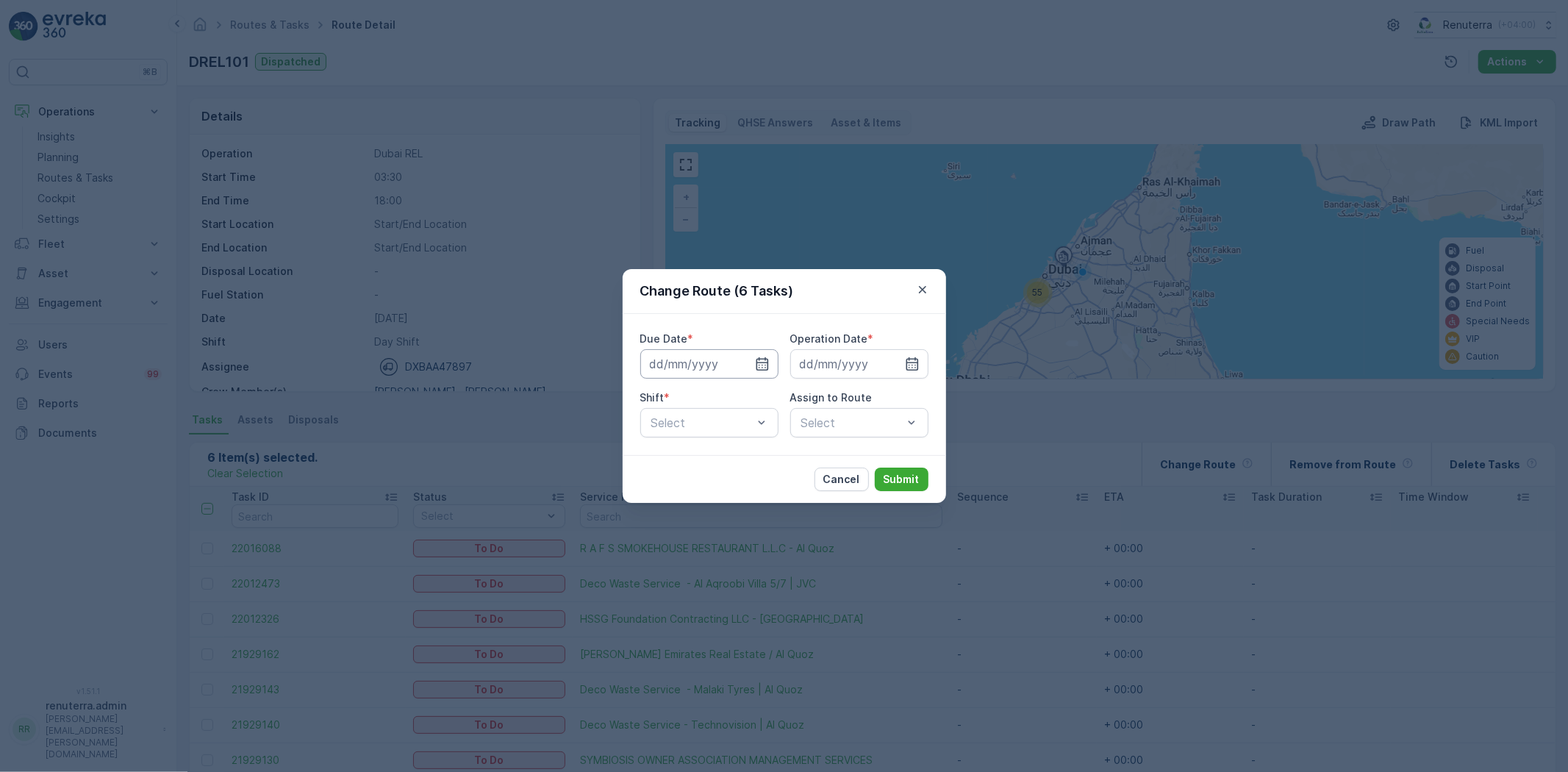
click at [768, 355] on div at bounding box center [709, 364] width 138 height 30
click at [760, 363] on icon "button" at bounding box center [761, 364] width 14 height 14
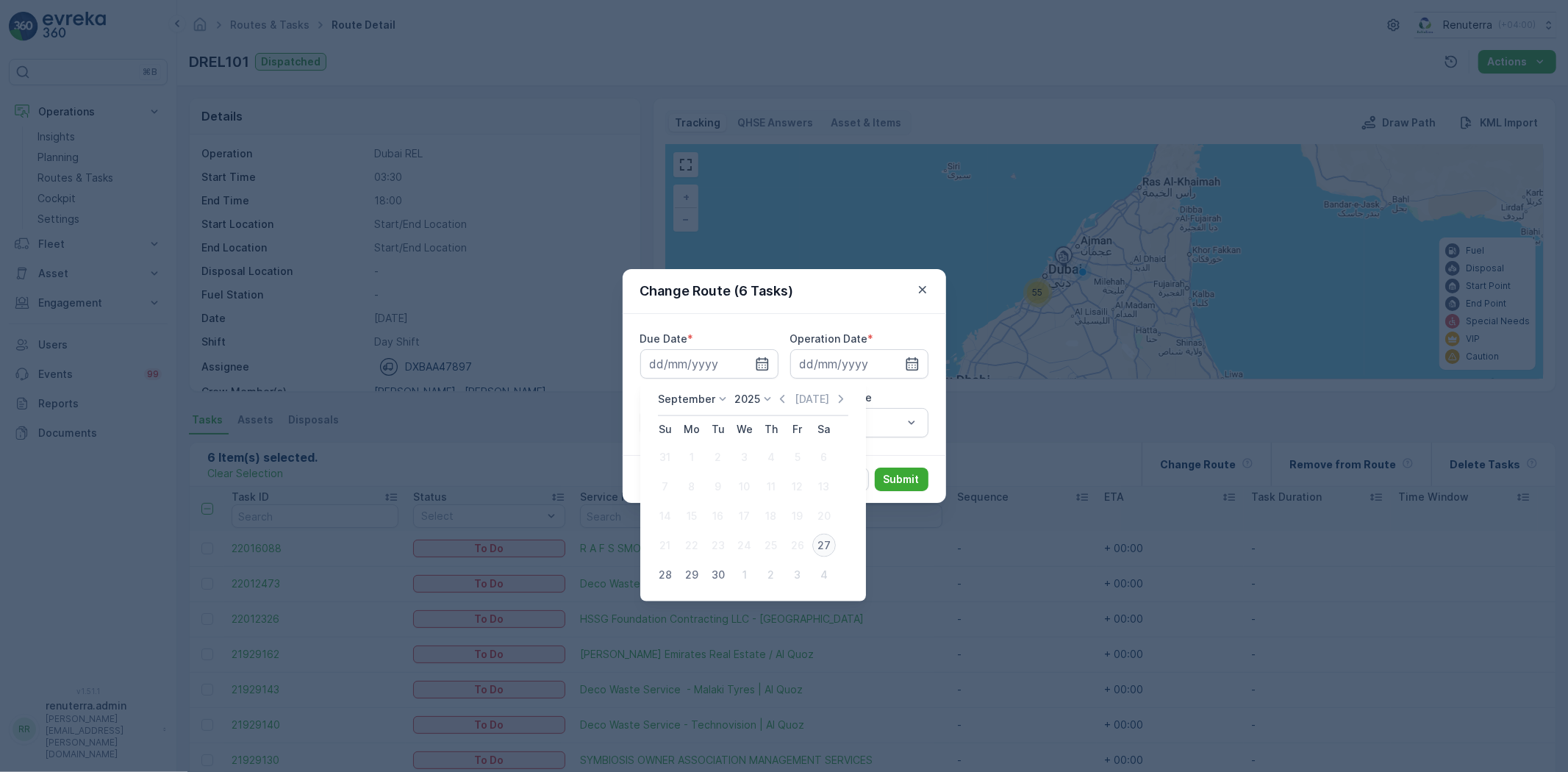
click at [819, 542] on div "27" at bounding box center [824, 545] width 24 height 24
type input "[DATE]"
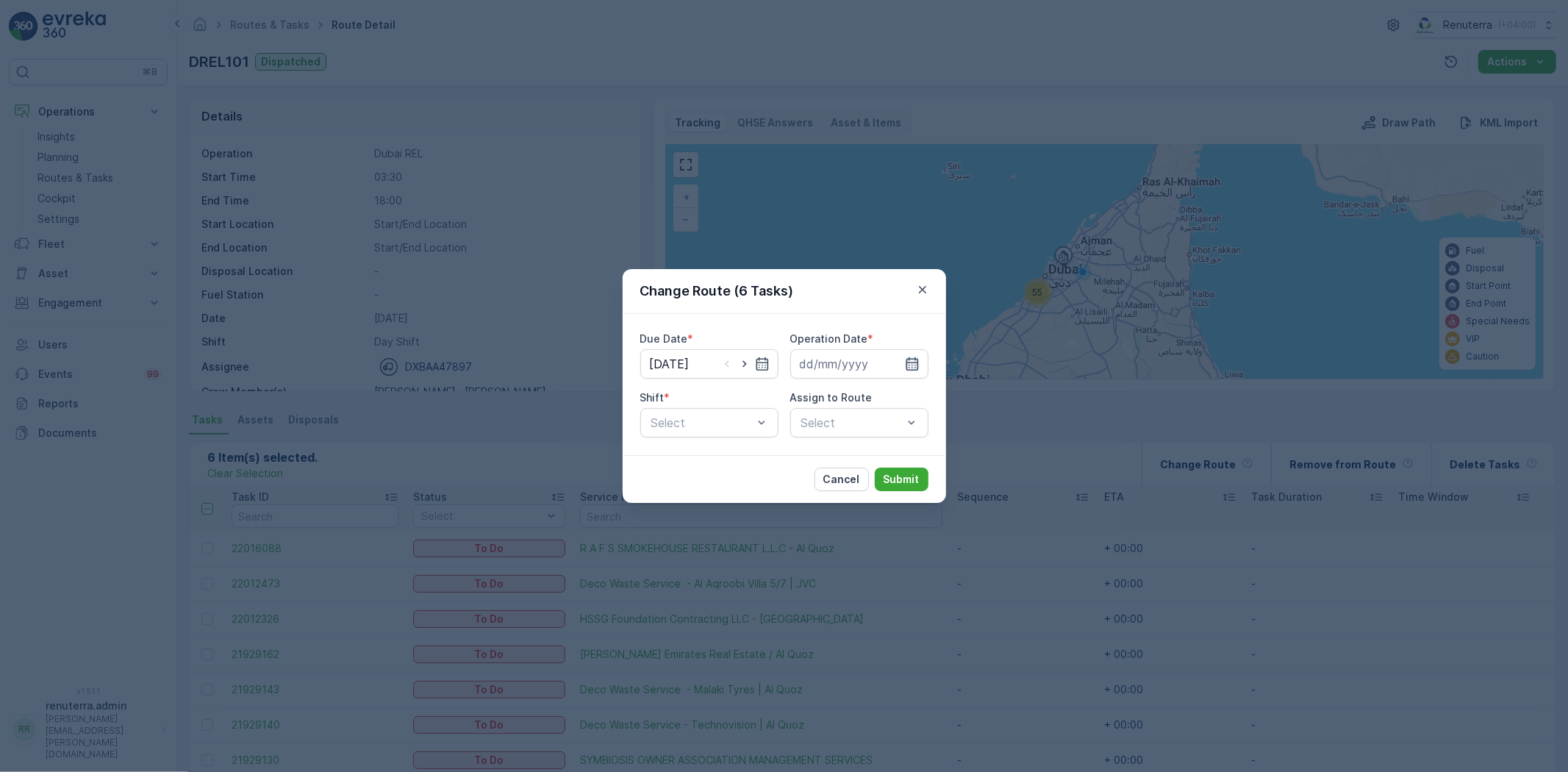
drag, startPoint x: 918, startPoint y: 364, endPoint x: 913, endPoint y: 370, distance: 7.8
click at [918, 363] on icon "button" at bounding box center [912, 364] width 14 height 14
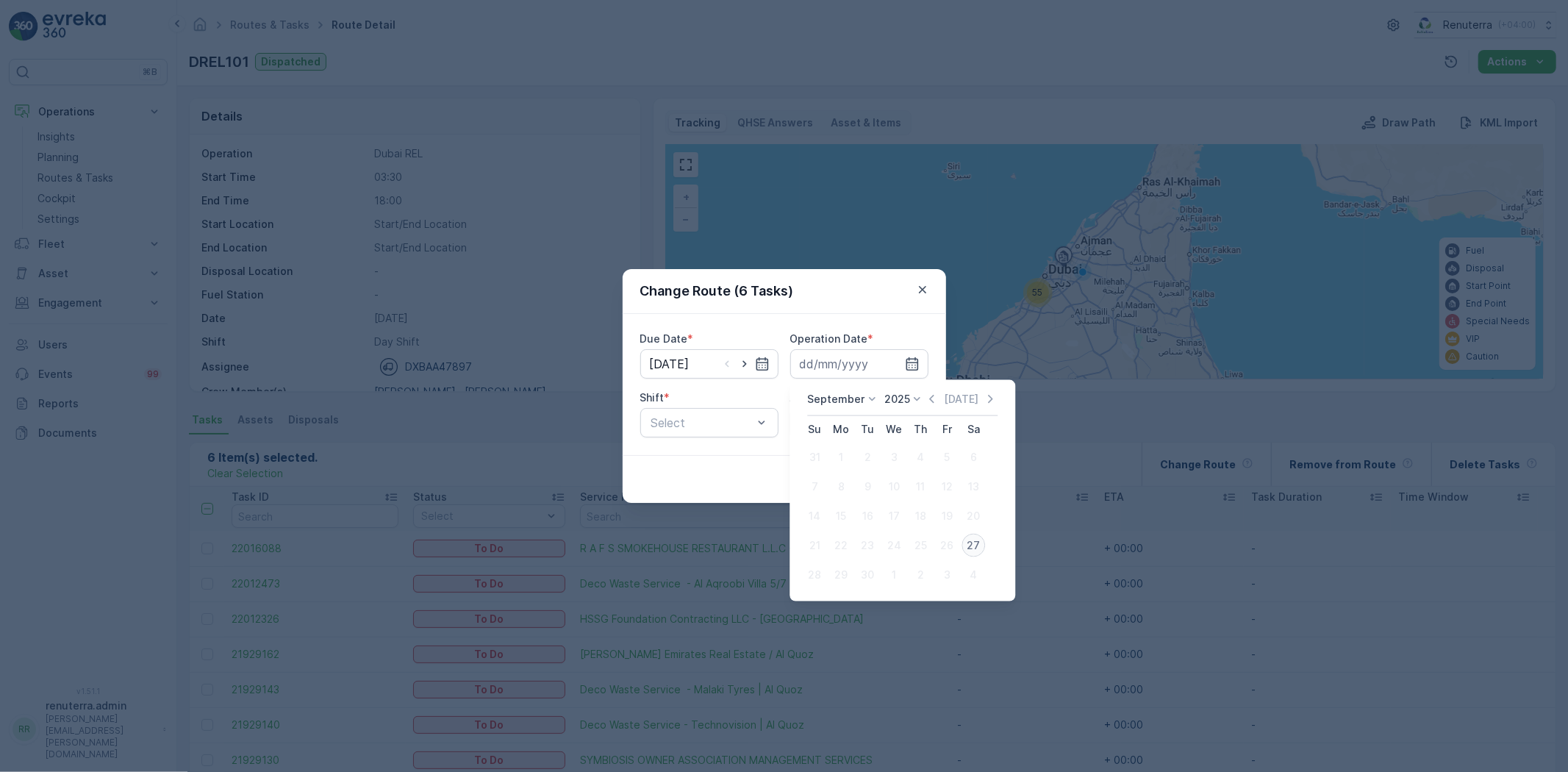
click at [979, 545] on div "27" at bounding box center [973, 545] width 24 height 24
type input "[DATE]"
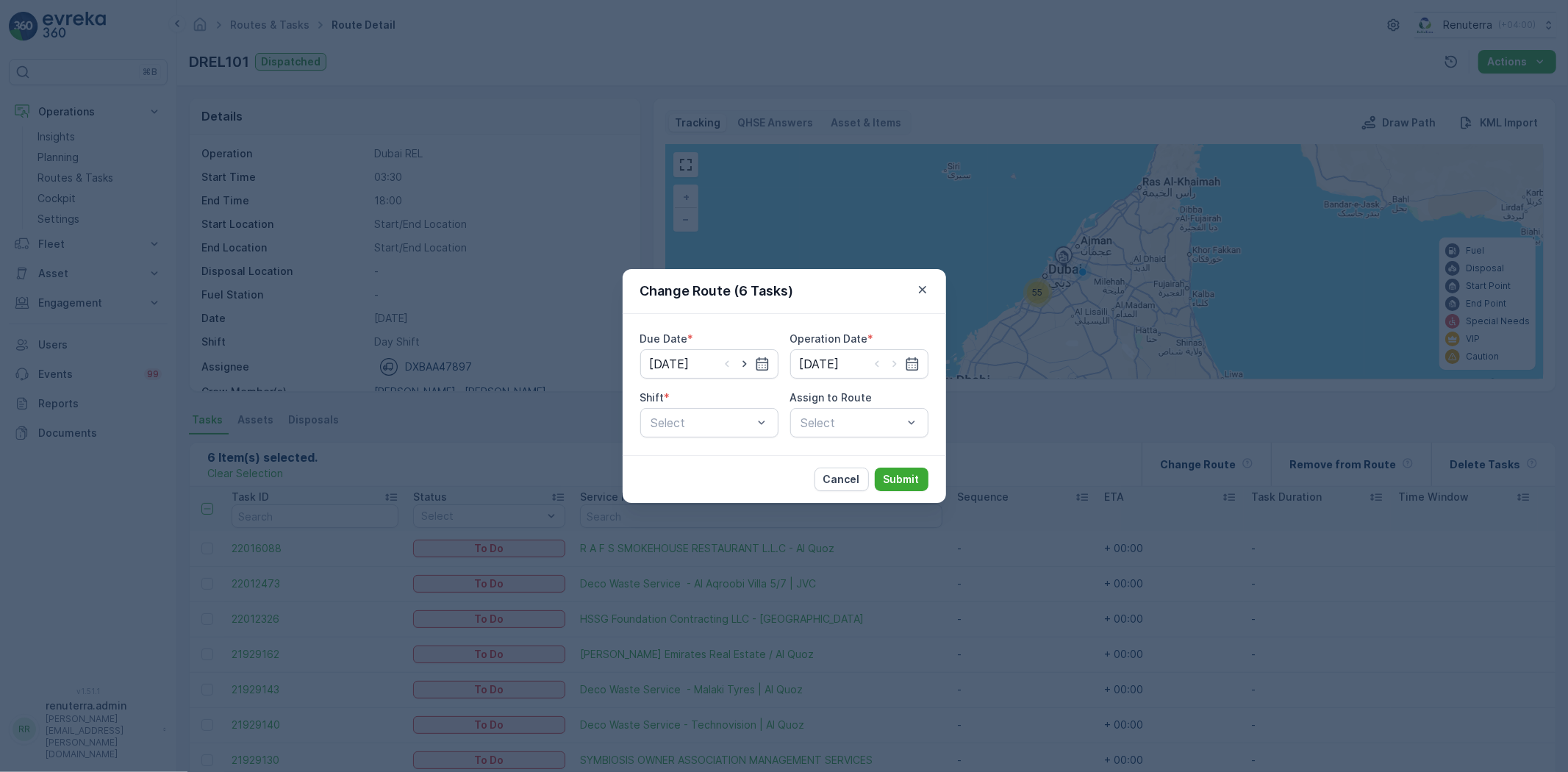
click at [718, 396] on div "Shift *" at bounding box center [709, 397] width 138 height 14
drag, startPoint x: 688, startPoint y: 458, endPoint x: 745, endPoint y: 450, distance: 57.6
click at [688, 459] on span "Day Shift" at bounding box center [674, 459] width 52 height 13
click at [857, 428] on div "Select" at bounding box center [858, 423] width 138 height 30
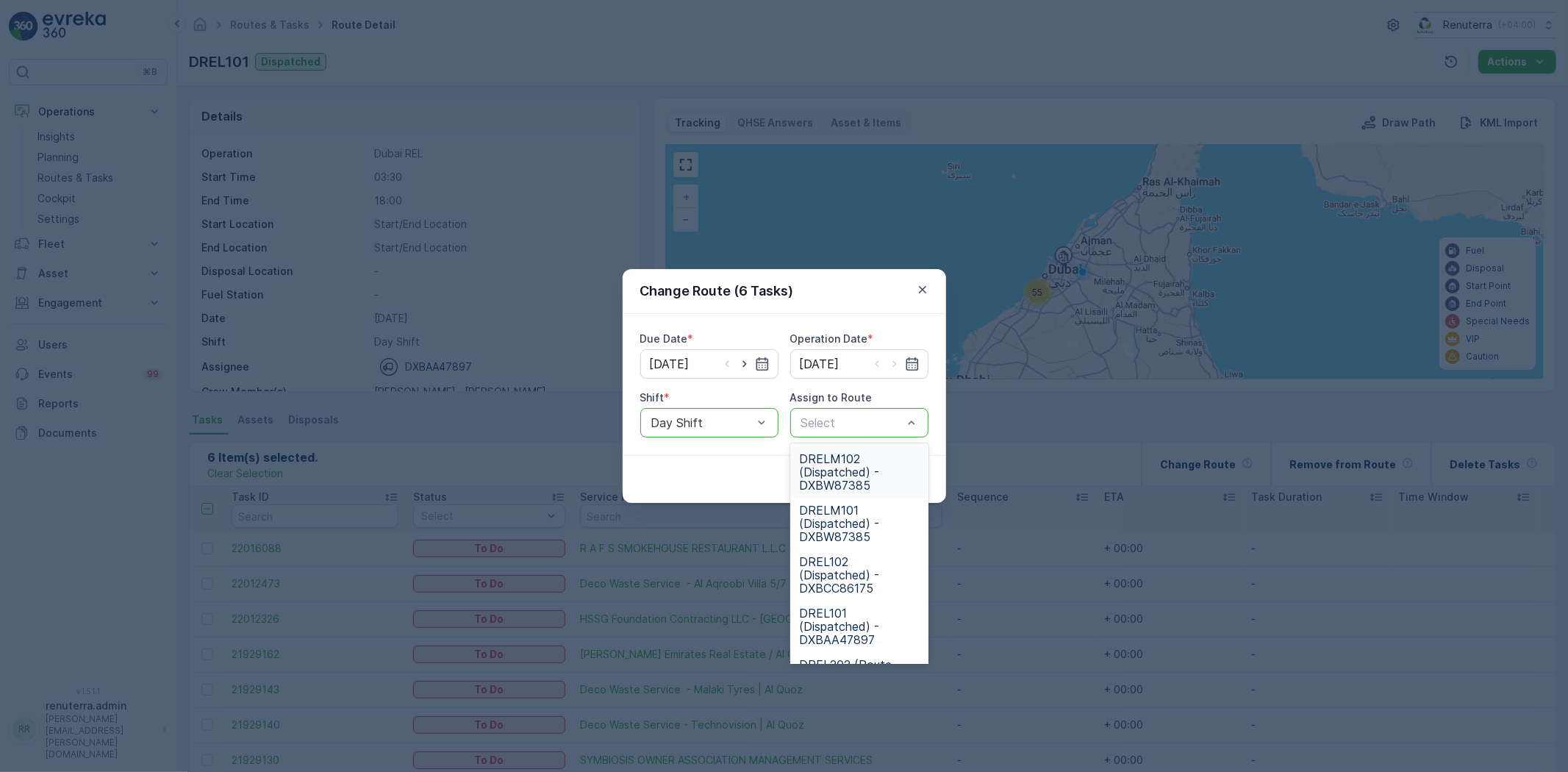
click at [856, 462] on span "DRELM102 (Dispatched) - DXBW87385" at bounding box center [859, 472] width 120 height 40
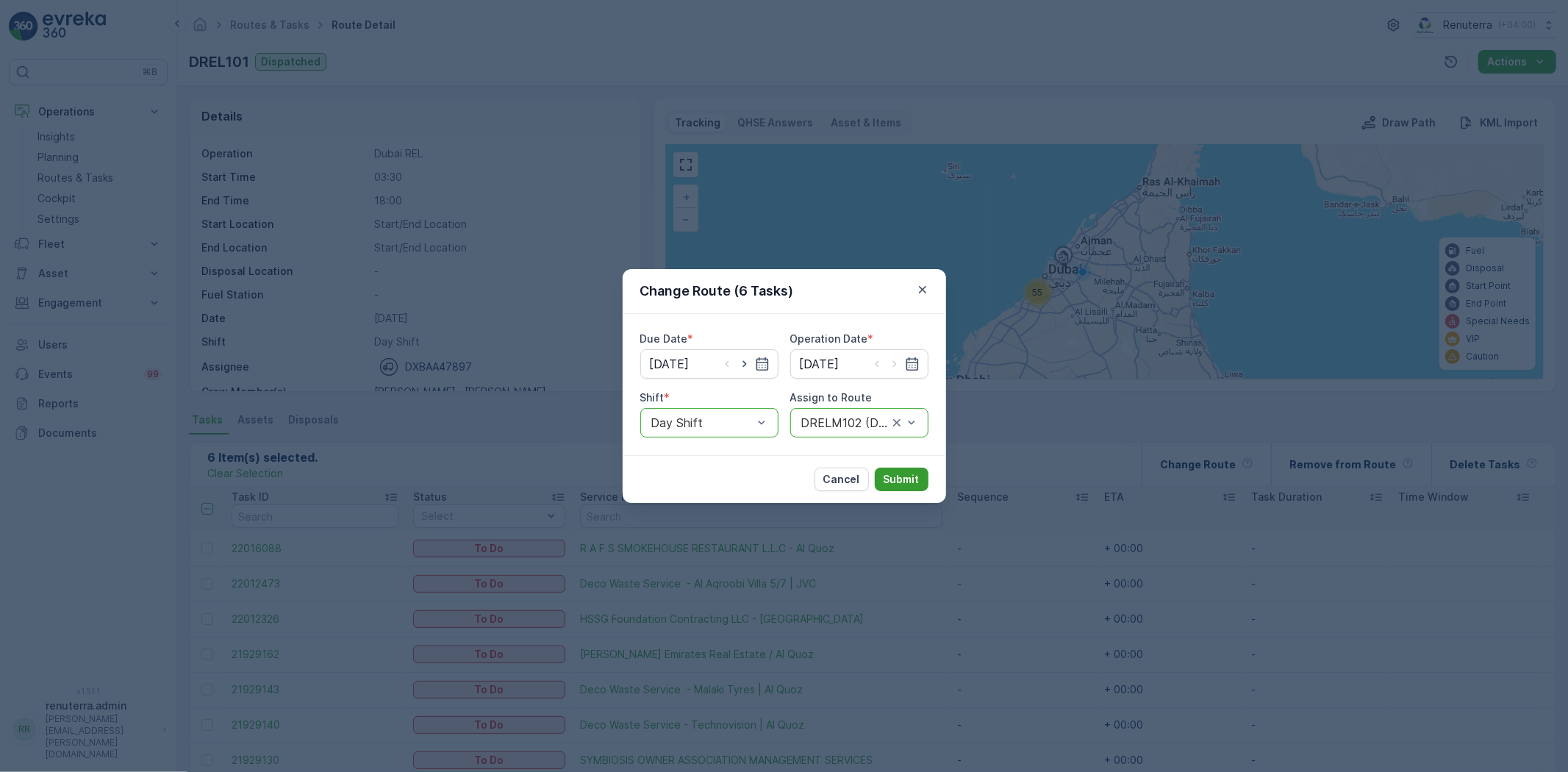
click at [898, 470] on button "Submit" at bounding box center [901, 479] width 53 height 24
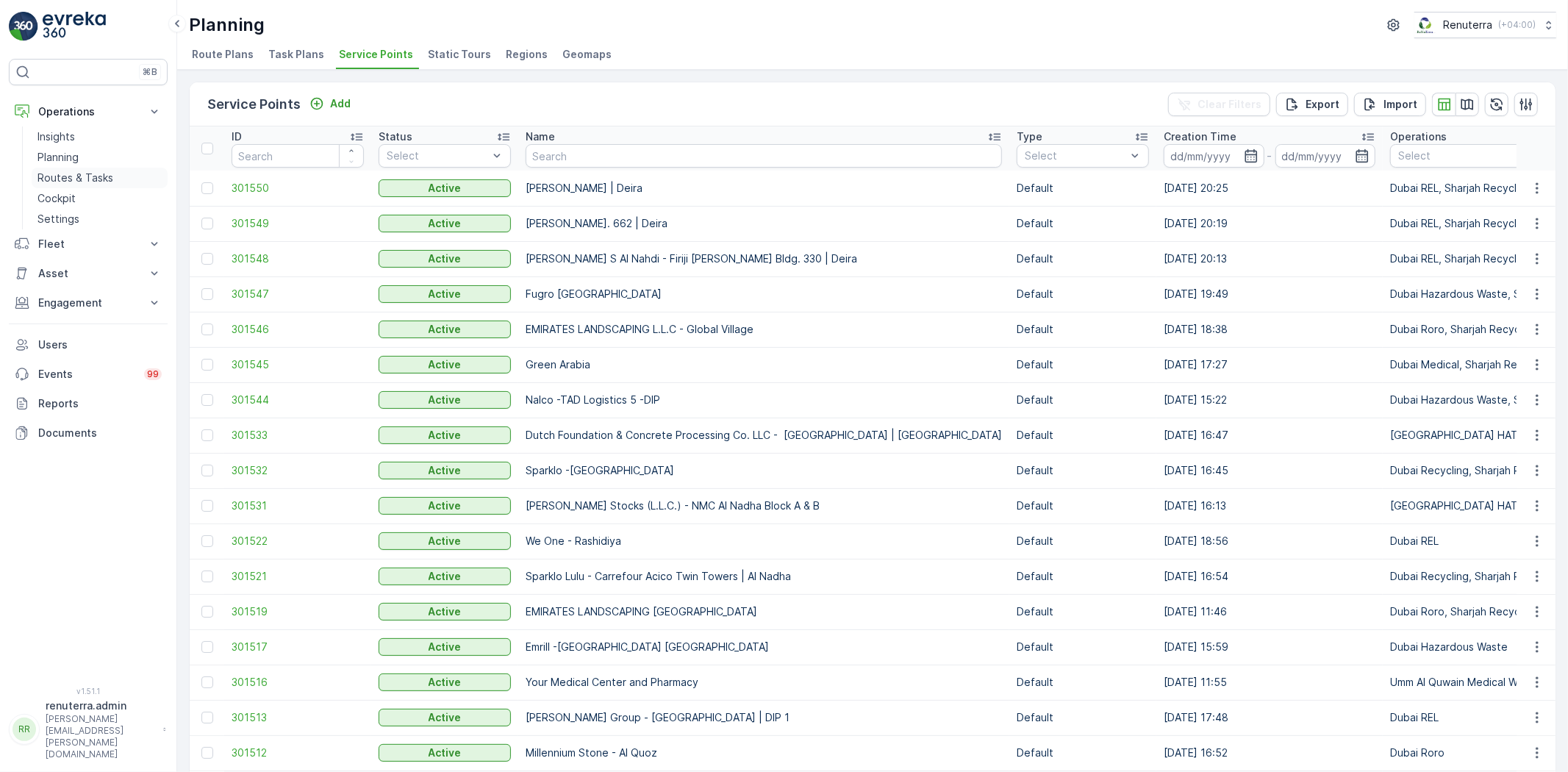
click at [101, 178] on p "Routes & Tasks" at bounding box center [74, 177] width 75 height 14
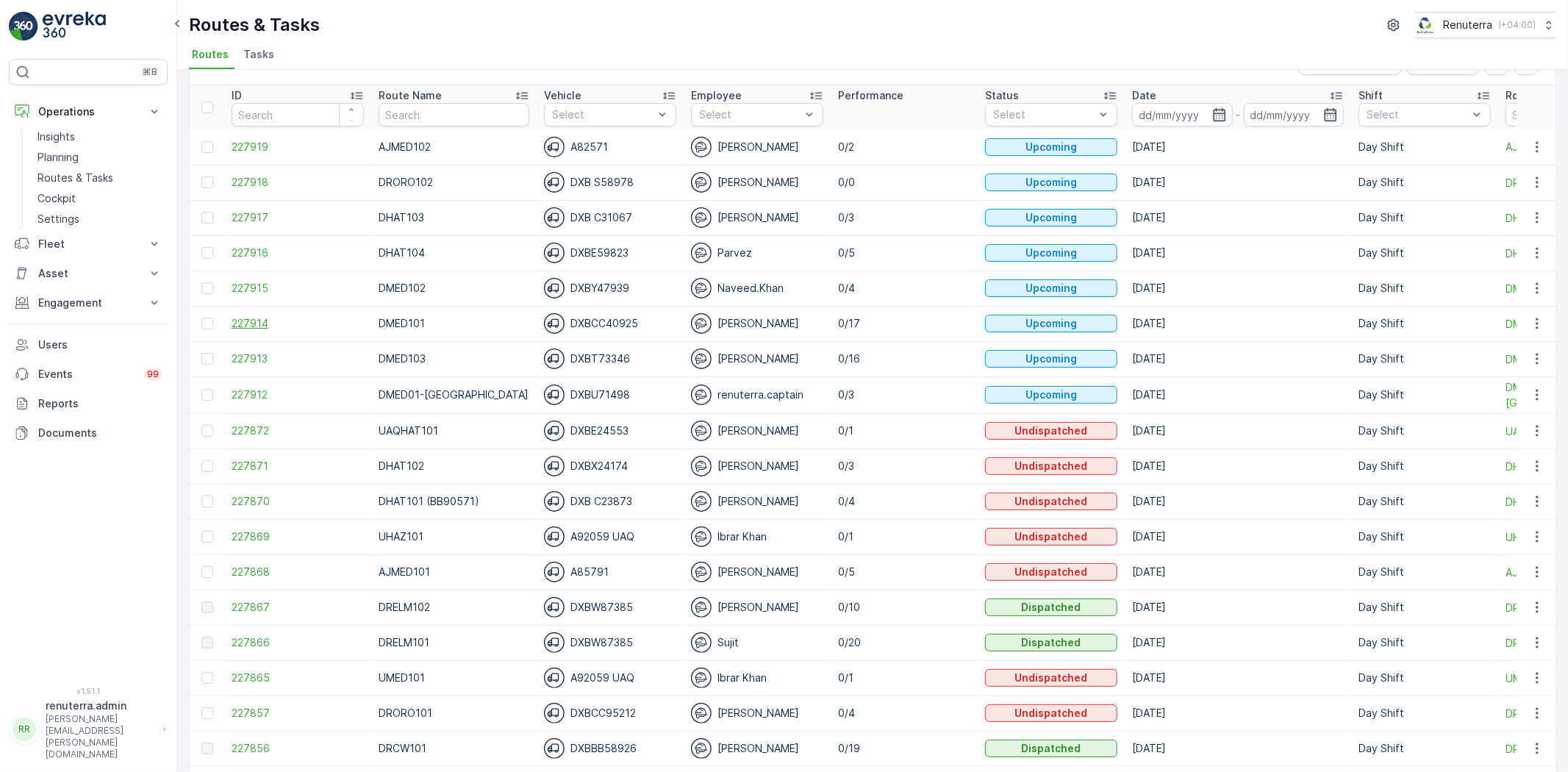
scroll to position [82, 0]
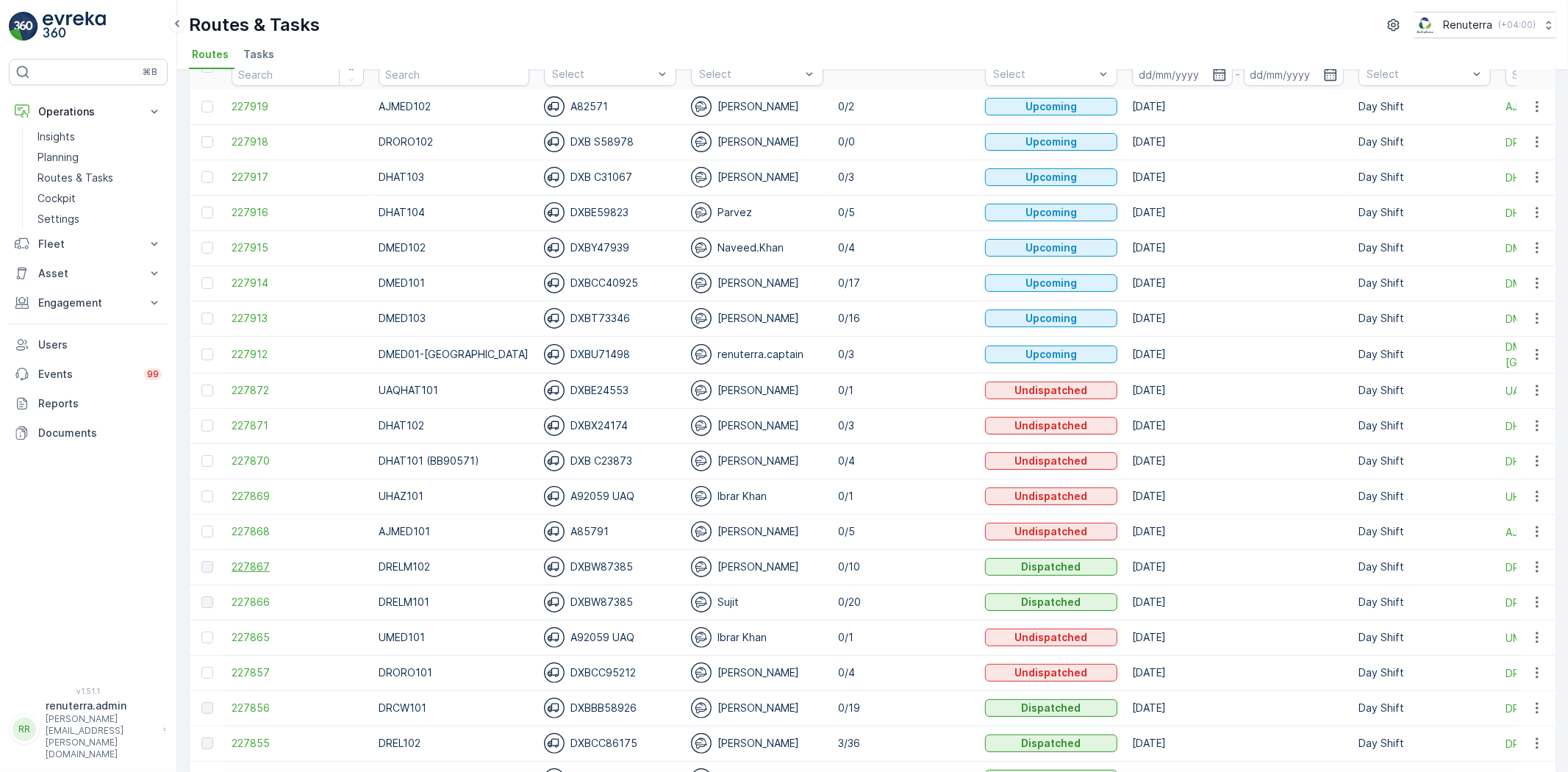
click at [244, 569] on span "227867" at bounding box center [298, 566] width 133 height 14
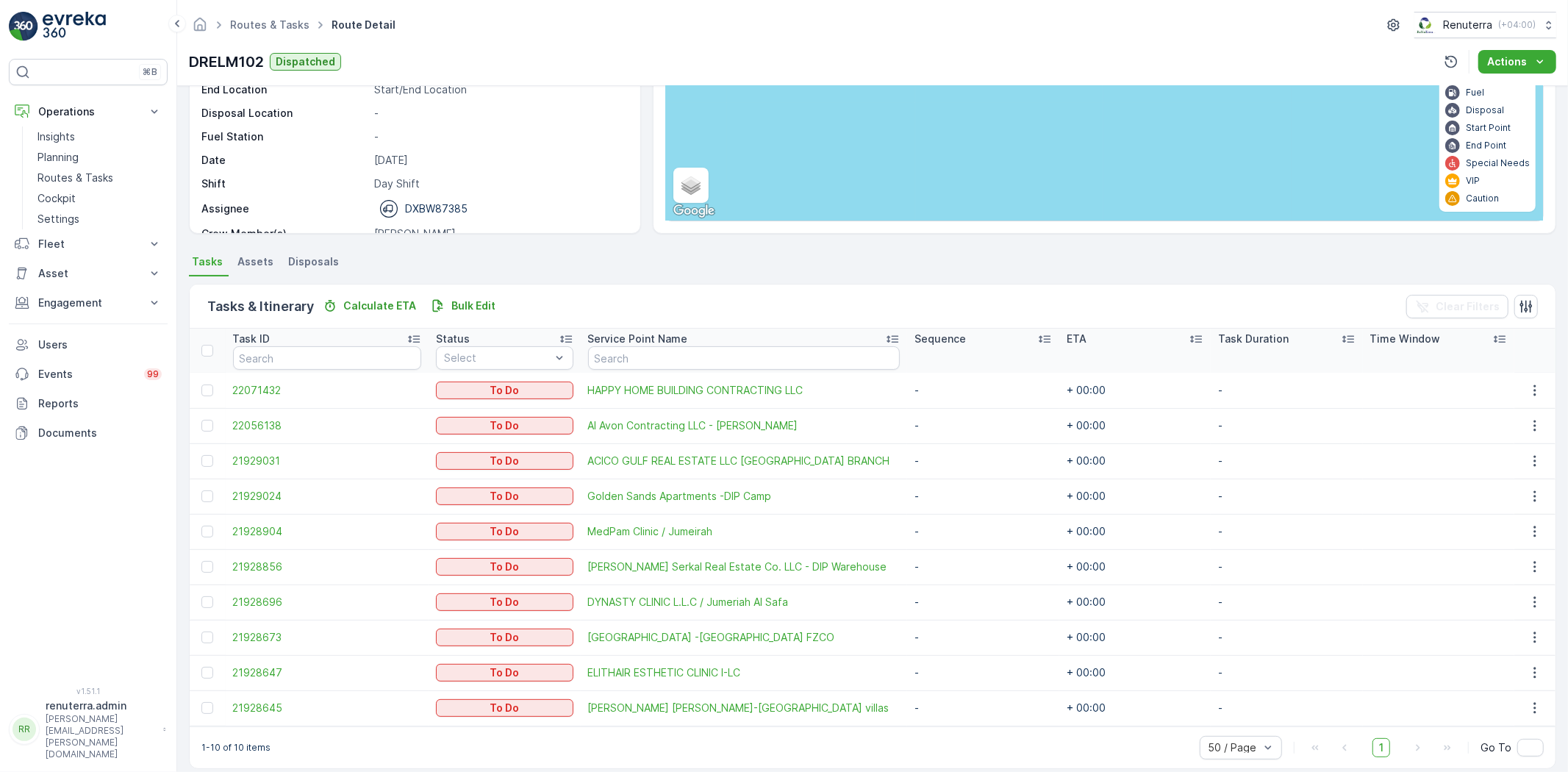
scroll to position [163, 0]
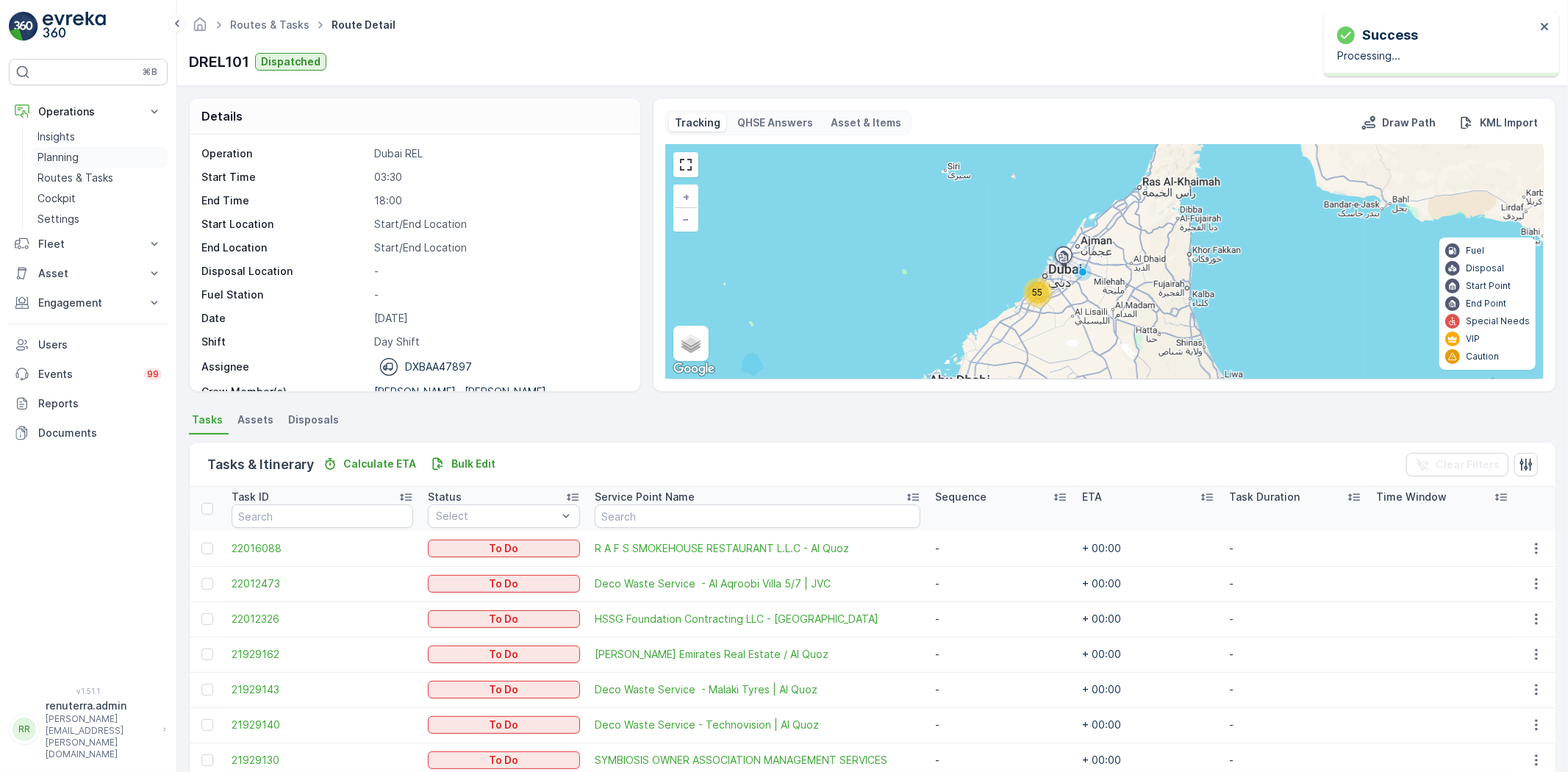
click at [50, 156] on p "Planning" at bounding box center [57, 156] width 41 height 14
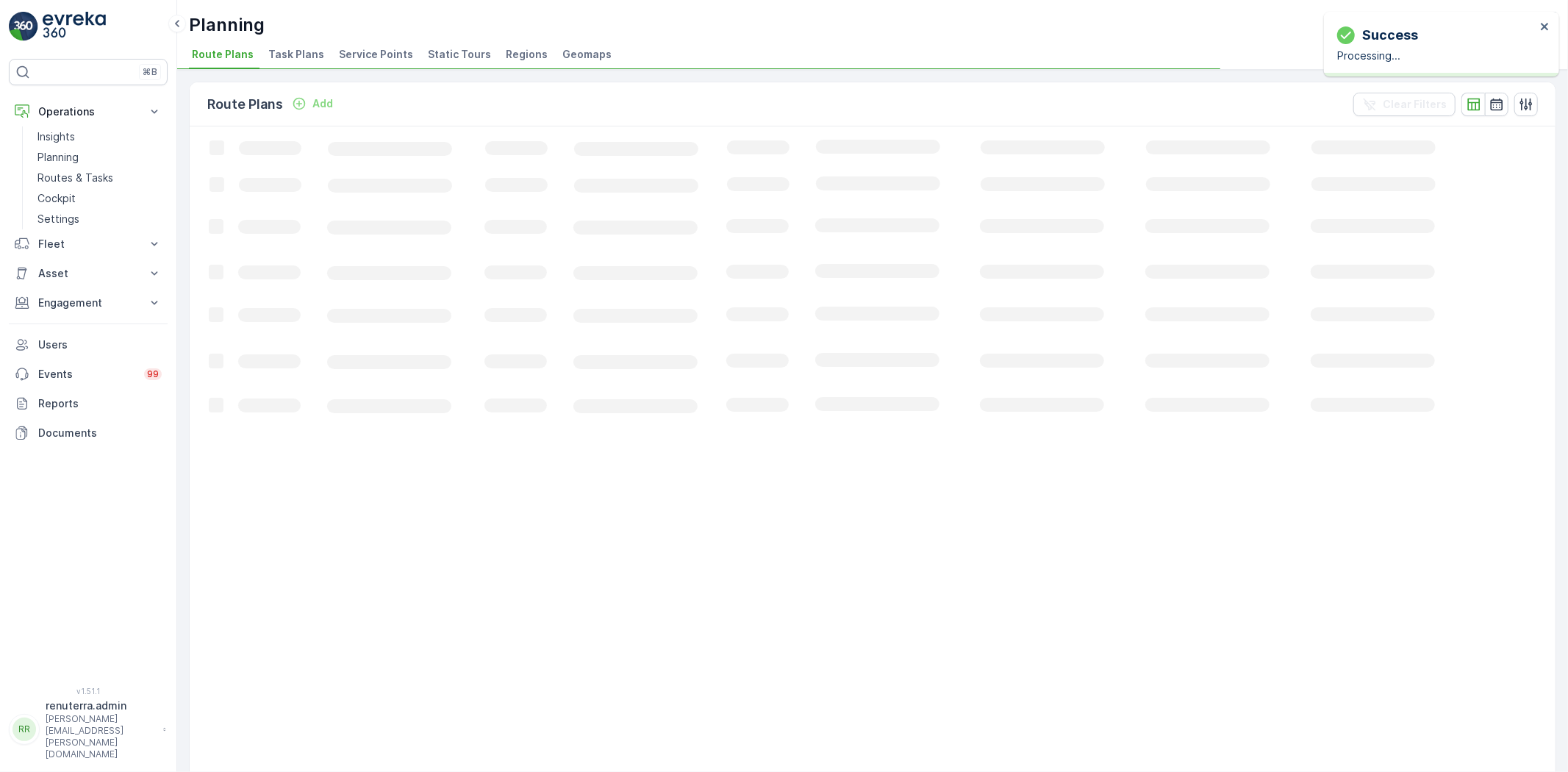
click at [355, 57] on span "Service Points" at bounding box center [376, 53] width 74 height 14
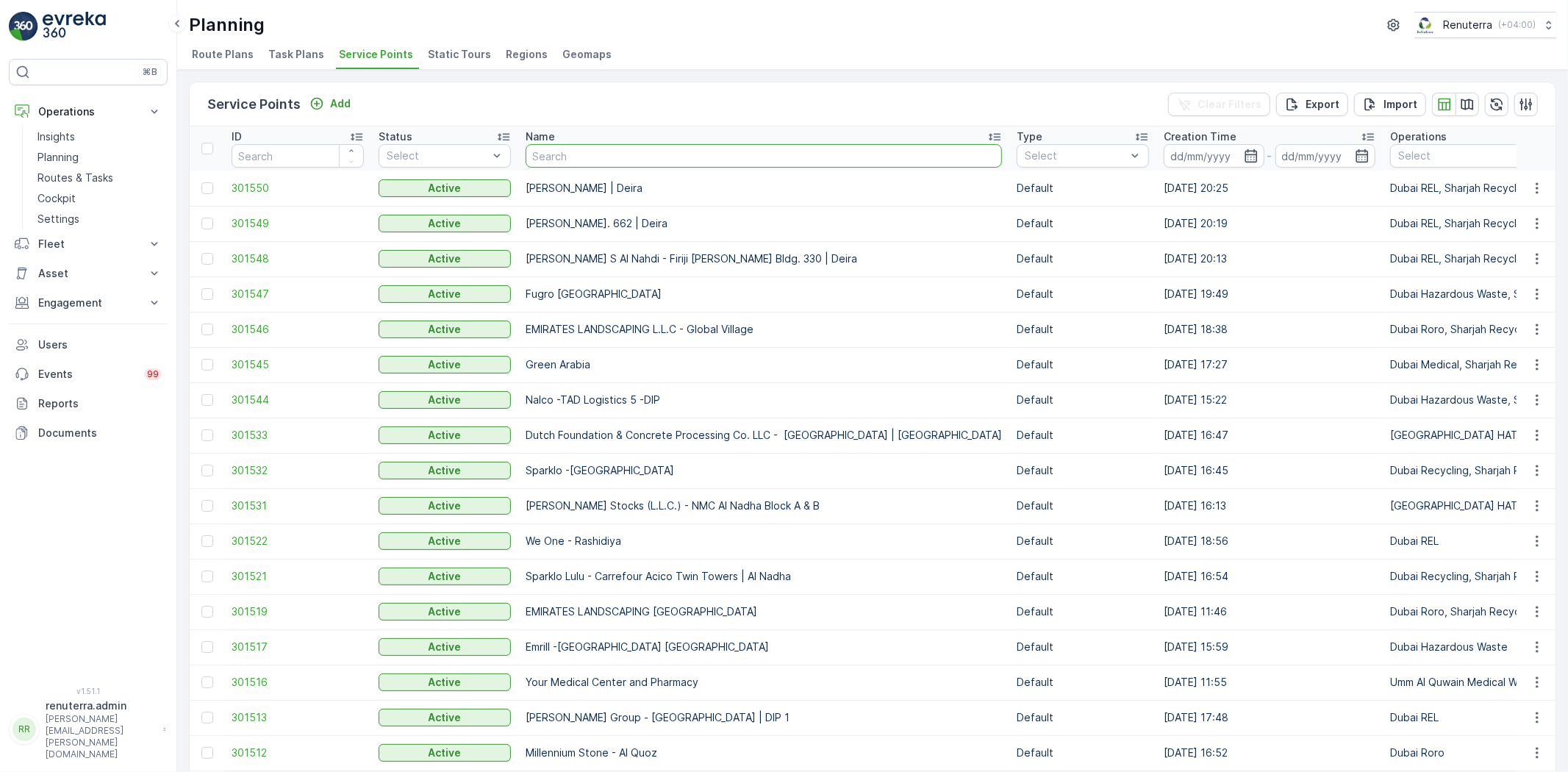
click at [588, 160] on input "text" at bounding box center [763, 156] width 476 height 24
type input "al ser"
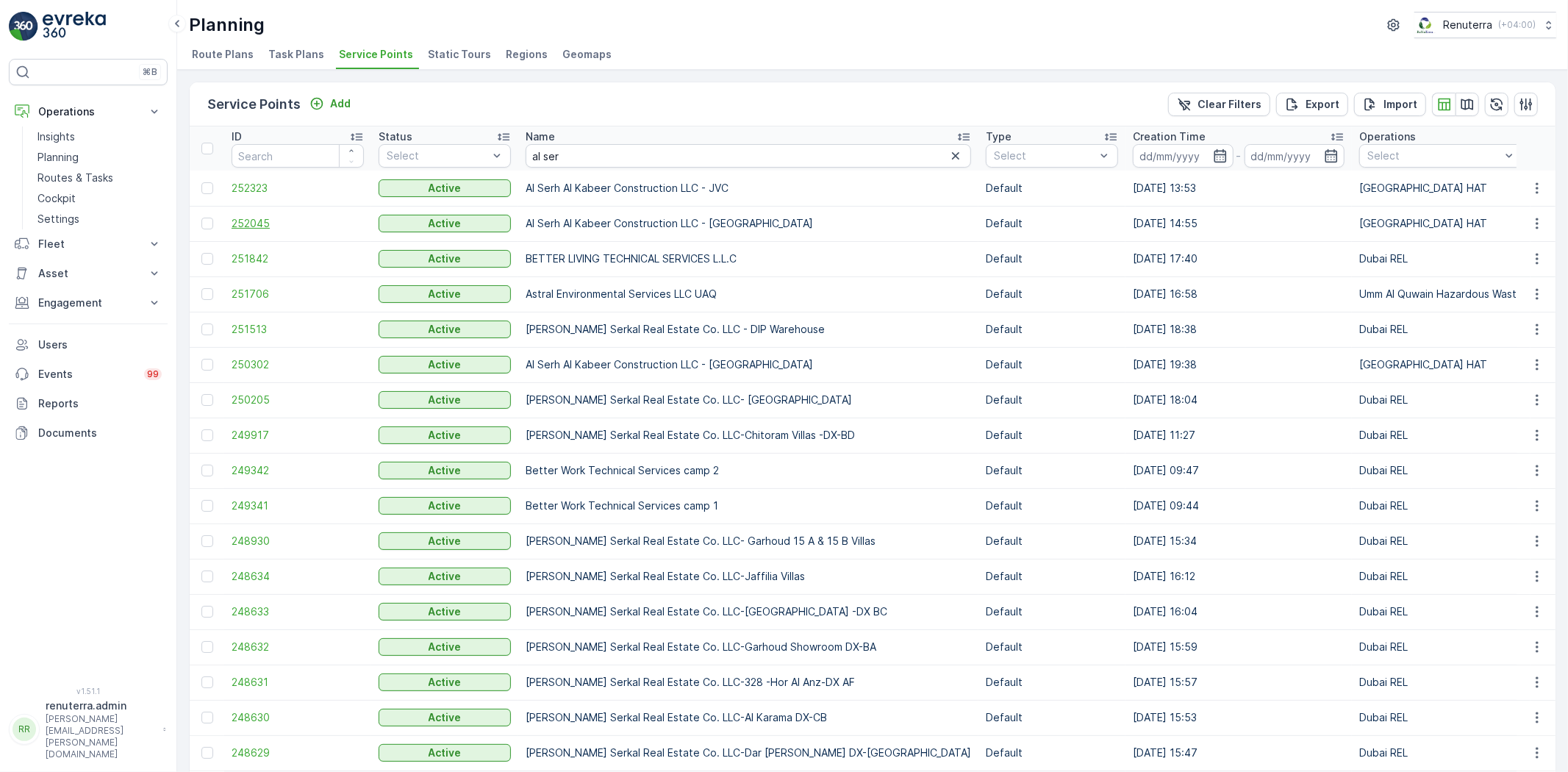
click at [256, 217] on span "252045" at bounding box center [298, 223] width 133 height 14
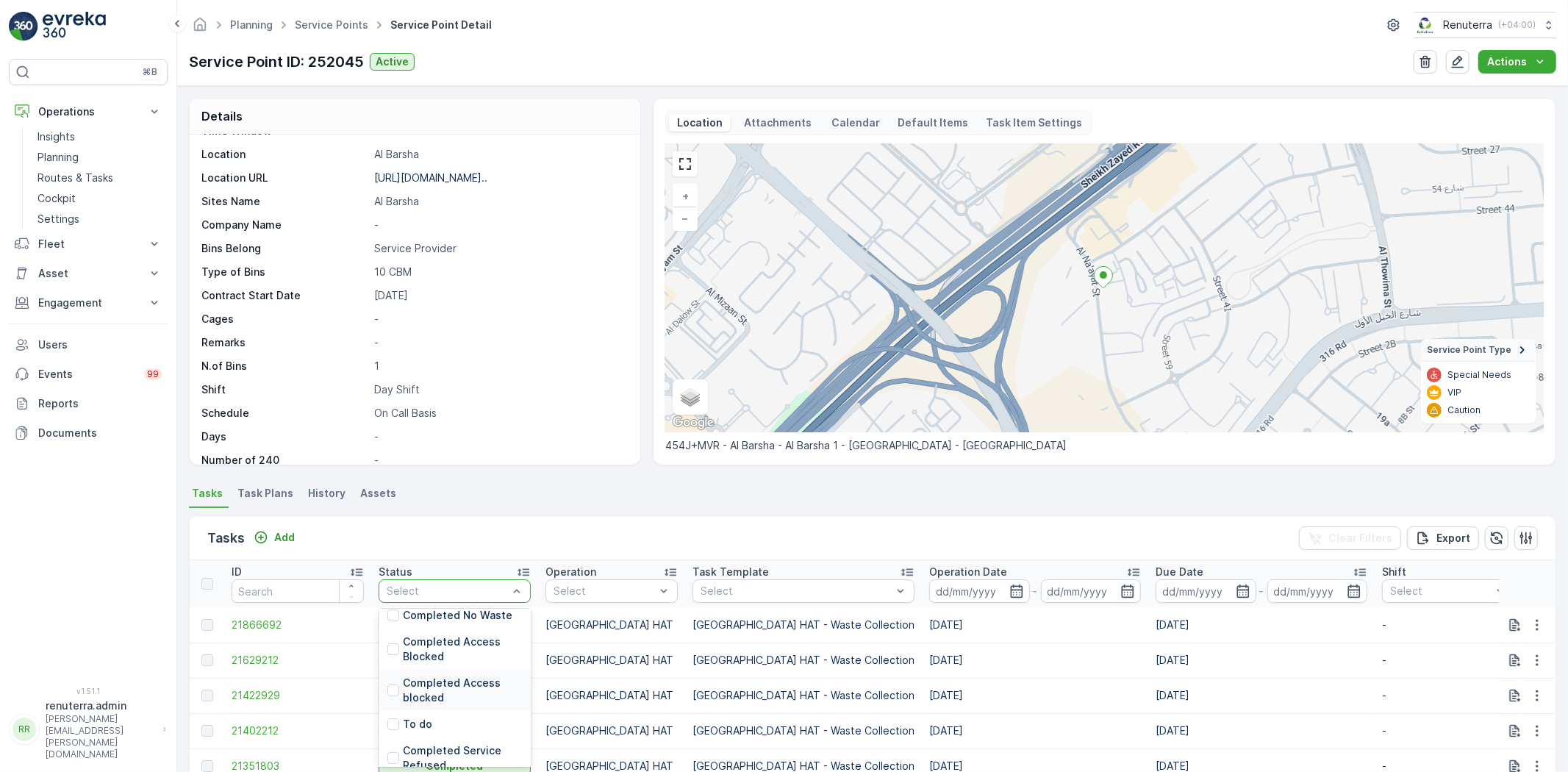
scroll to position [163, 0]
click at [542, 465] on div "Details Service Point ID 252045 Name Al Serh Al Kabeer Construction... Type Def…" at bounding box center [415, 281] width 452 height 367
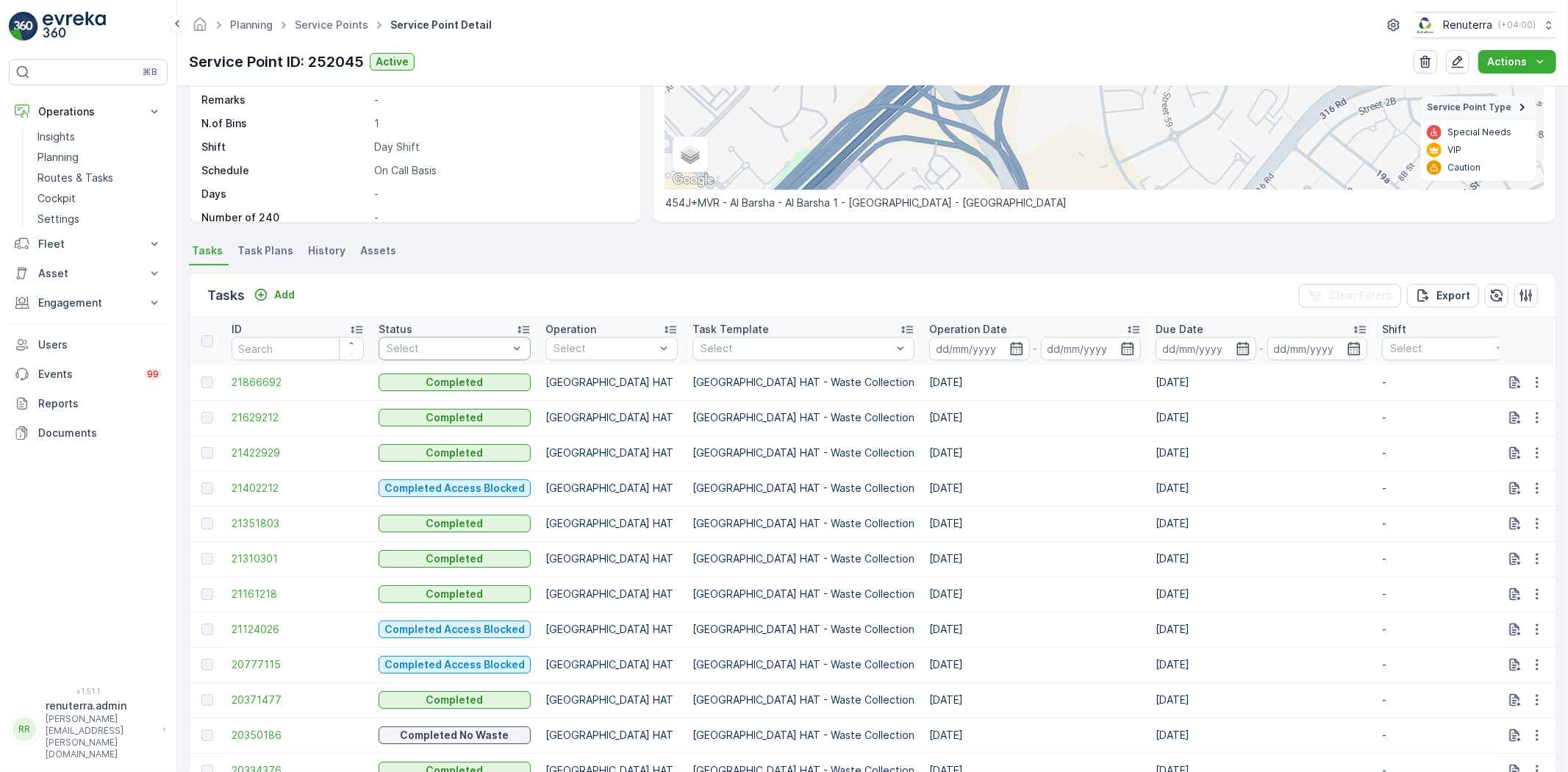
scroll to position [245, 0]
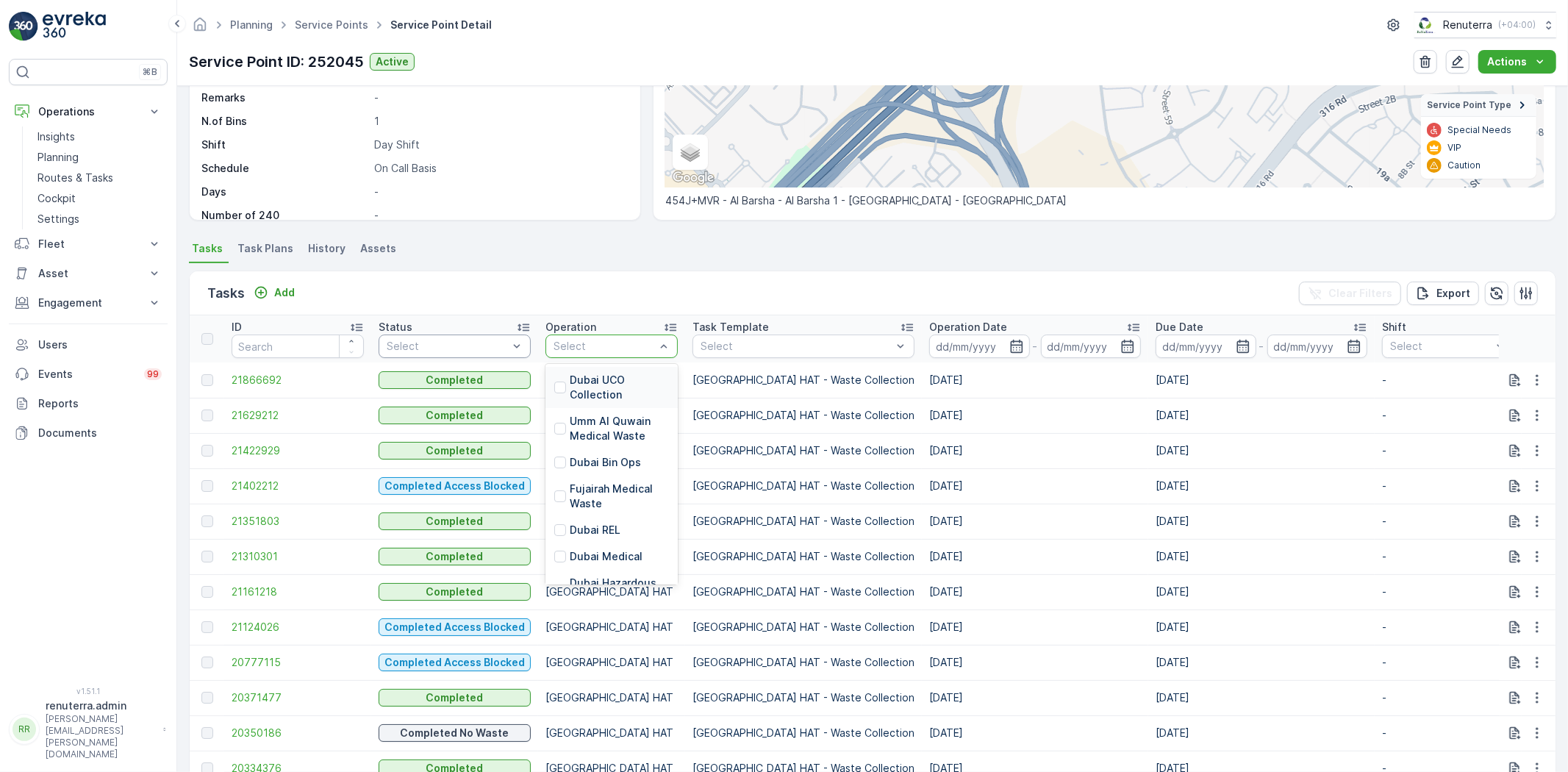
drag, startPoint x: 610, startPoint y: 348, endPoint x: 610, endPoint y: 362, distance: 14.0
click at [601, 523] on p "Dubai REL" at bounding box center [594, 530] width 51 height 14
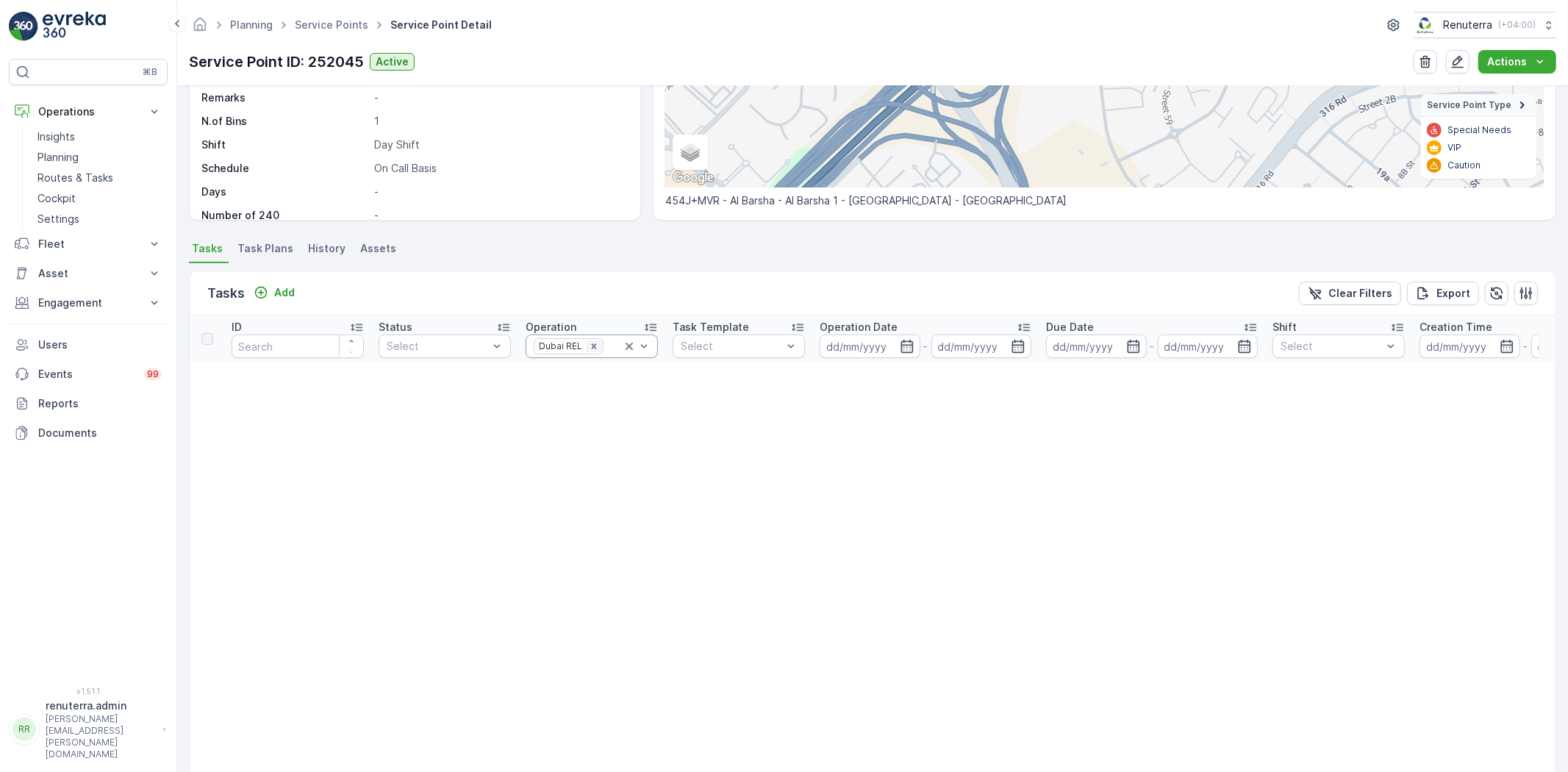
click at [596, 342] on icon "Remove Dubai REL" at bounding box center [593, 346] width 10 height 10
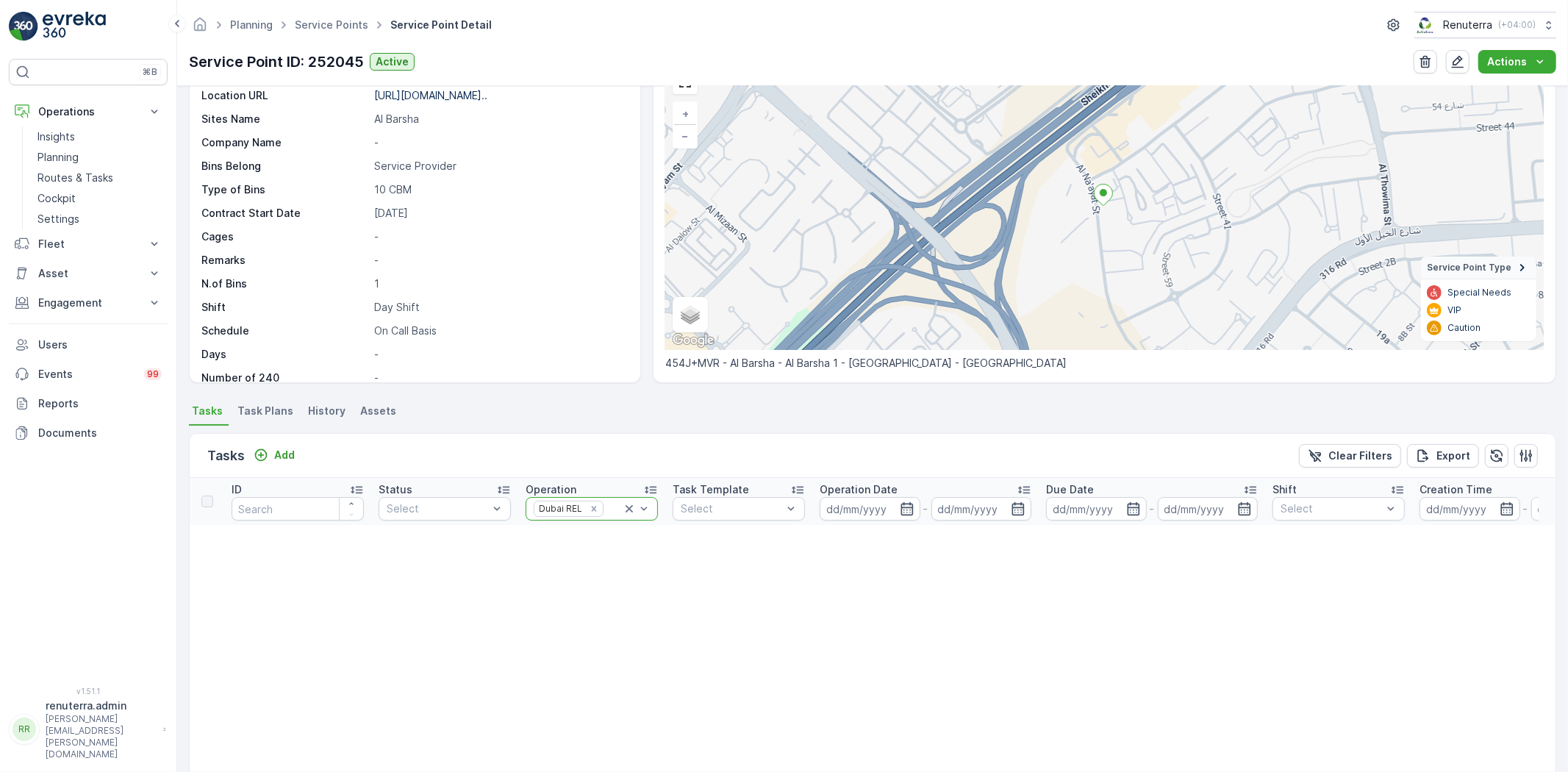
scroll to position [75, 0]
